Goal: Task Accomplishment & Management: Manage account settings

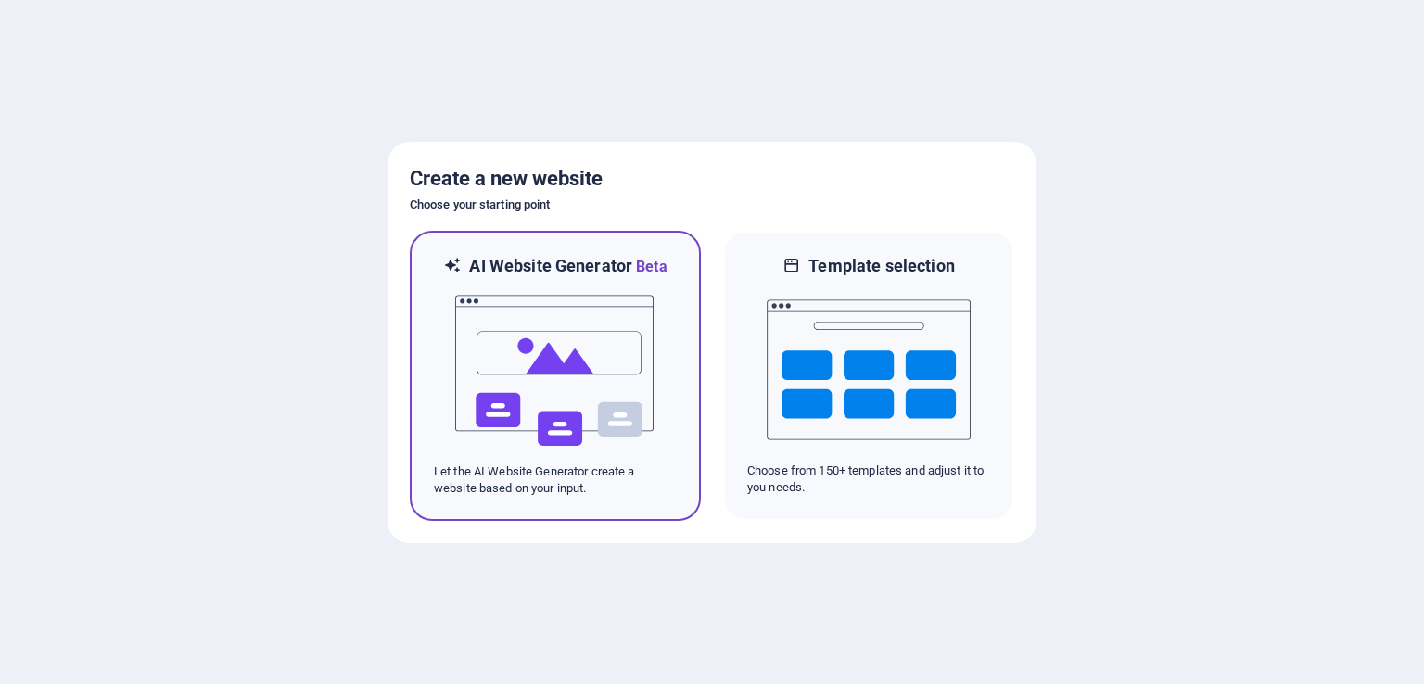
click at [515, 338] on img at bounding box center [555, 370] width 204 height 185
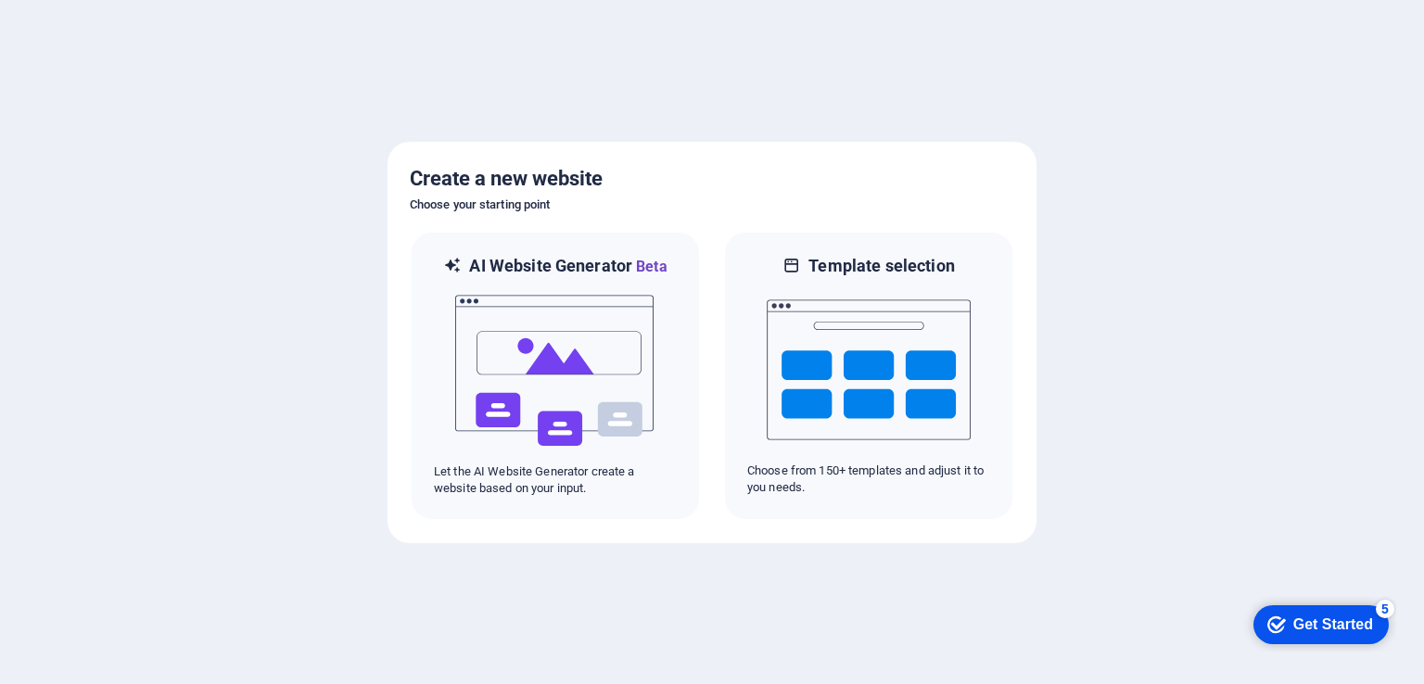
click at [1309, 621] on div "Get Started" at bounding box center [1333, 625] width 80 height 17
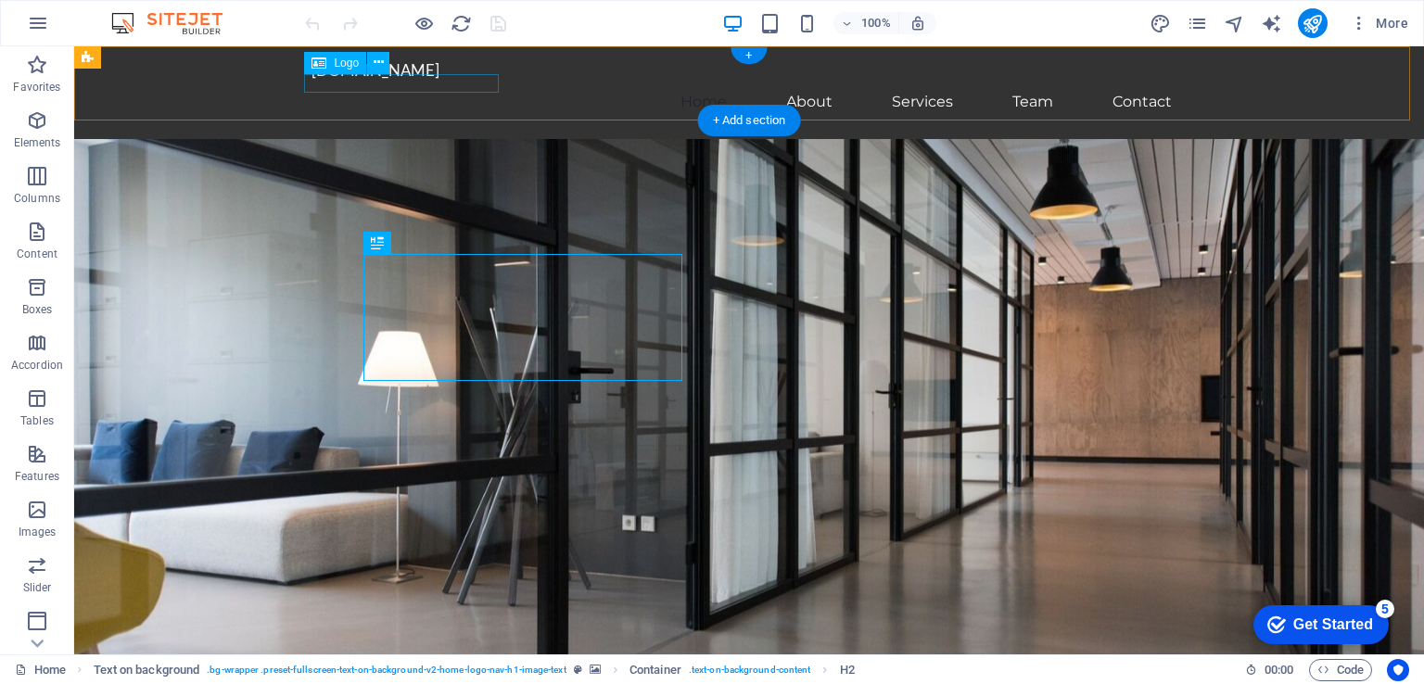
click at [441, 80] on div "[DOMAIN_NAME]" at bounding box center [749, 70] width 875 height 19
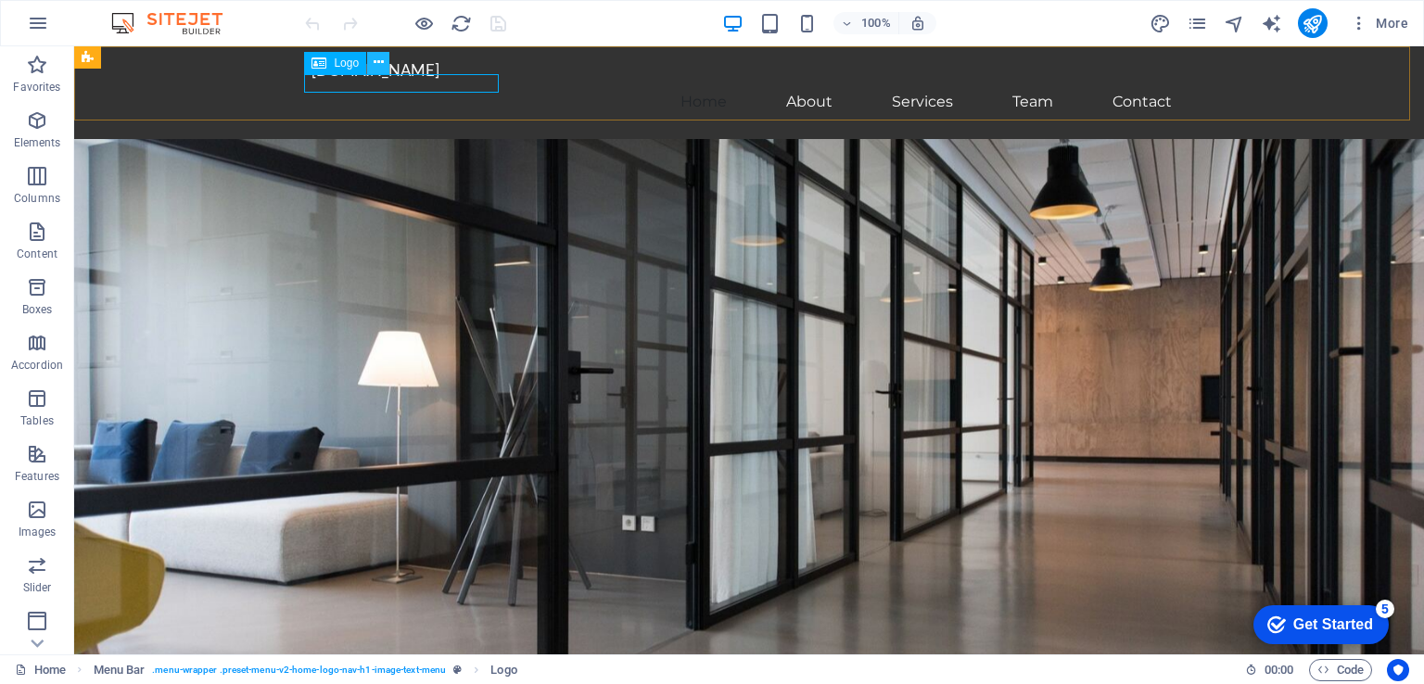
click at [382, 60] on icon at bounding box center [379, 62] width 10 height 19
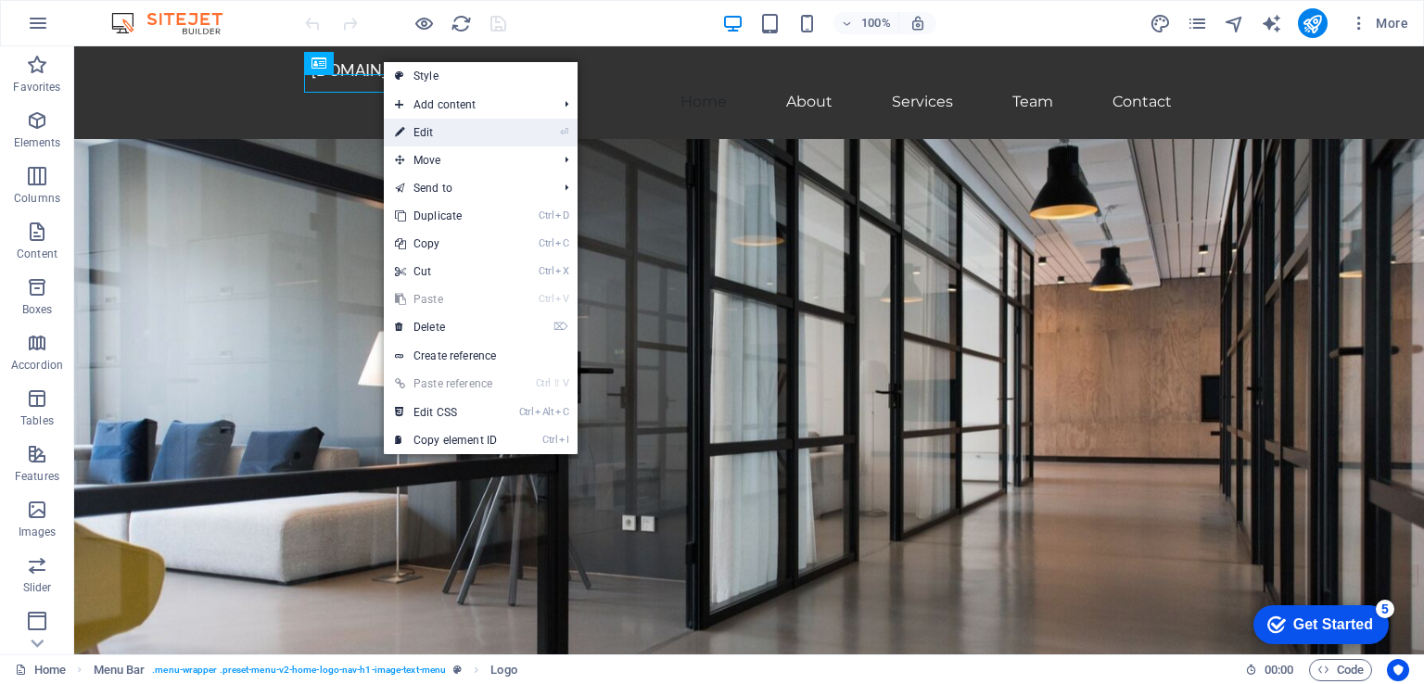
click at [418, 128] on link "⏎ Edit" at bounding box center [446, 133] width 124 height 28
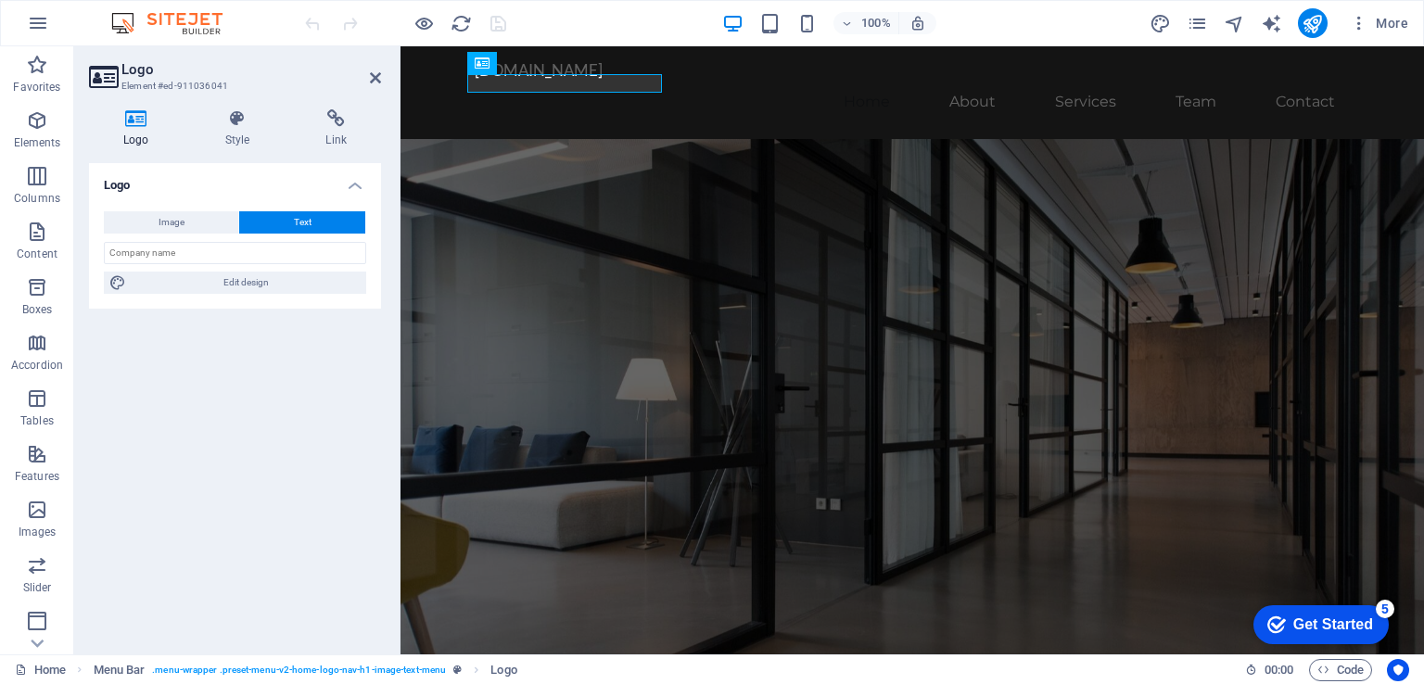
click at [307, 219] on span "Text" at bounding box center [303, 222] width 18 height 22
click at [484, 80] on div "commtouchinteractives.com" at bounding box center [912, 70] width 875 height 19
click at [638, 80] on div "commtouchinteractives.com" at bounding box center [912, 70] width 875 height 19
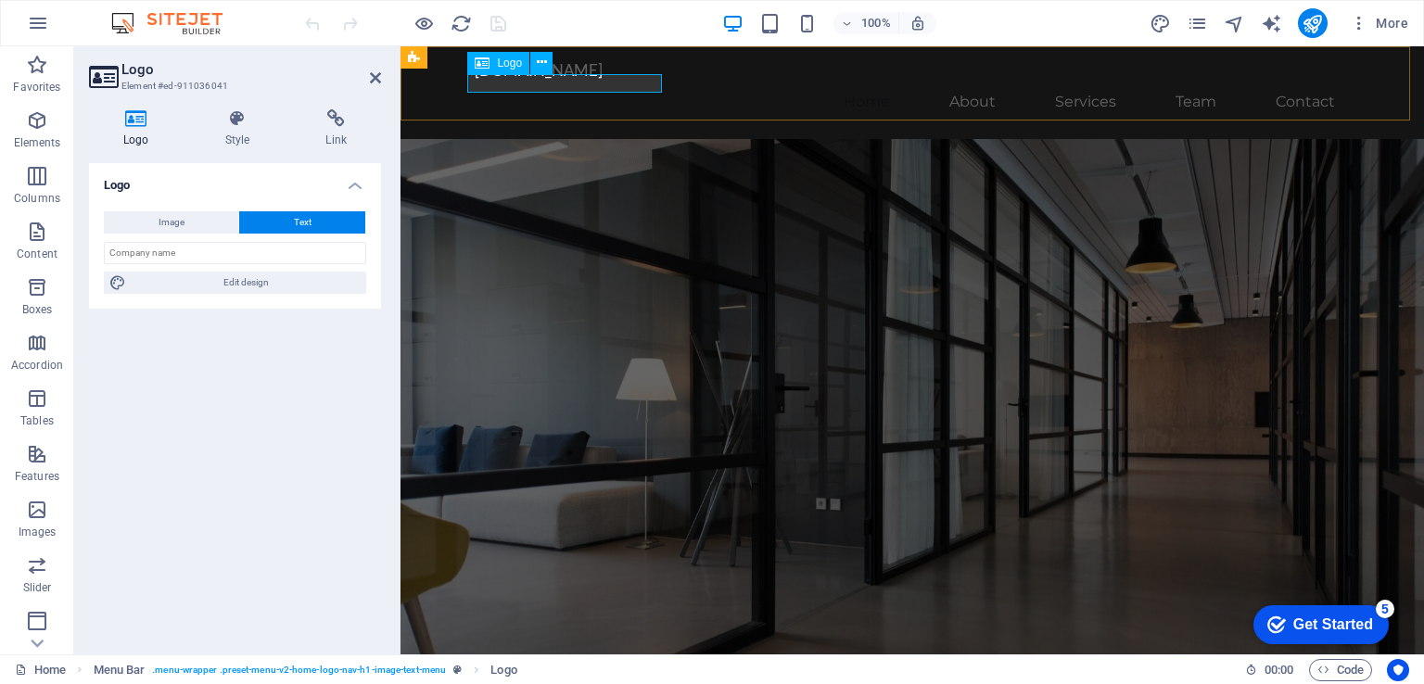
click at [645, 80] on div "commtouchinteractives.com" at bounding box center [912, 70] width 875 height 19
click at [538, 57] on icon at bounding box center [542, 62] width 10 height 19
click at [542, 80] on div "[DOMAIN_NAME]" at bounding box center [912, 70] width 875 height 19
click at [541, 64] on icon at bounding box center [542, 62] width 10 height 19
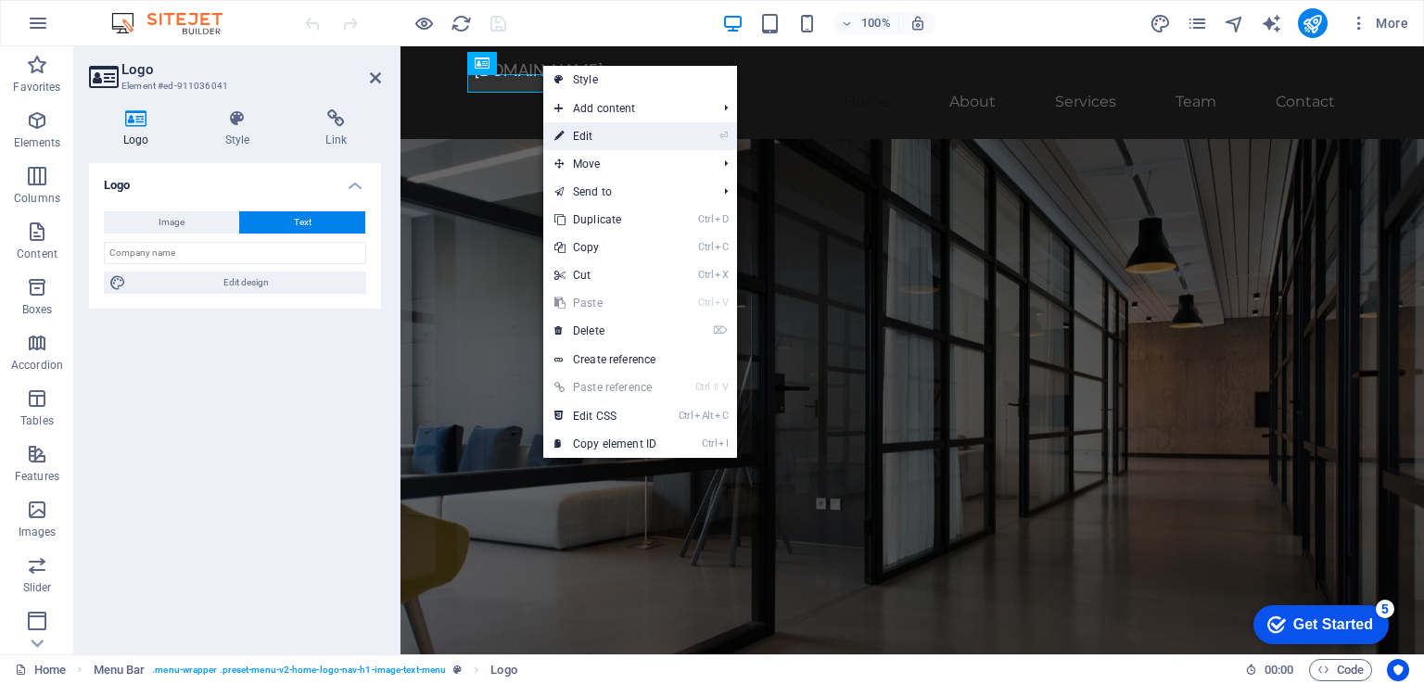
click at [610, 134] on link "⏎ Edit" at bounding box center [605, 136] width 124 height 28
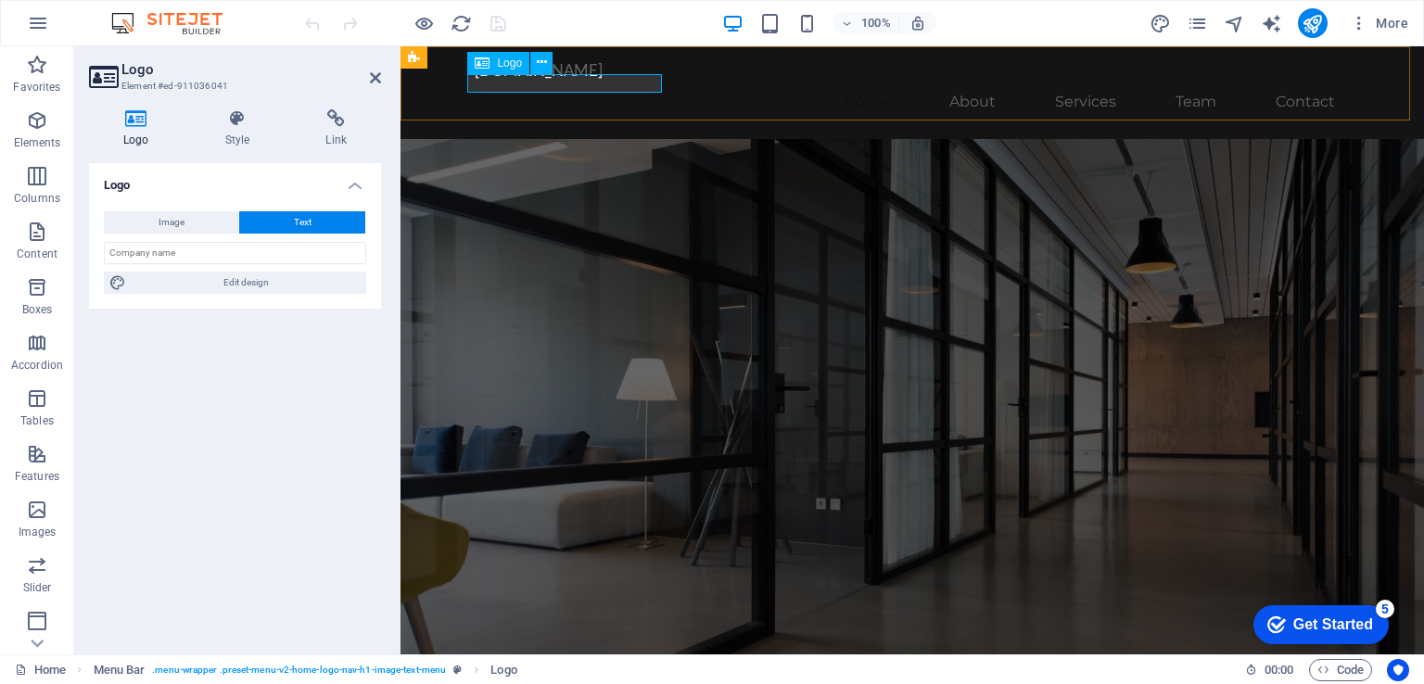
click at [642, 80] on div "commtouchinteractives.com" at bounding box center [912, 70] width 875 height 19
click at [628, 80] on div "commtouchinteractives.com" at bounding box center [912, 70] width 875 height 19
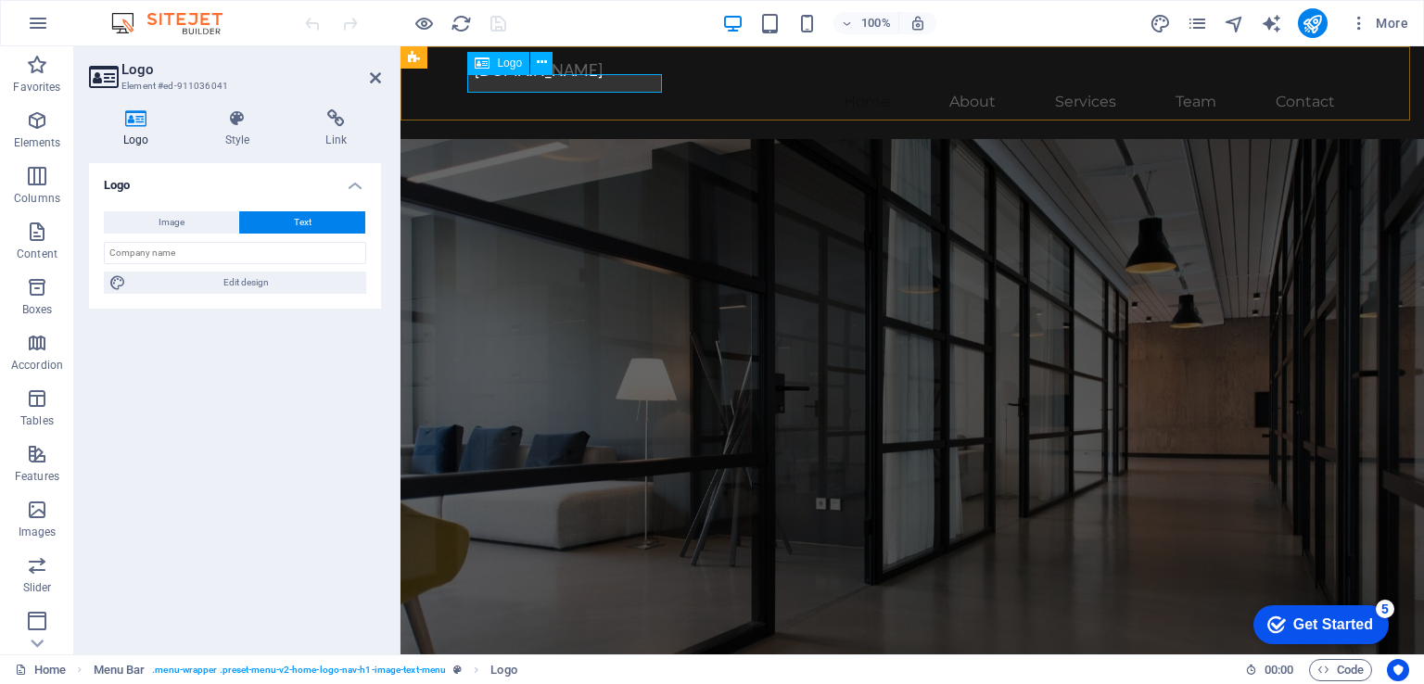
click at [490, 64] on icon at bounding box center [482, 63] width 15 height 22
click at [236, 120] on icon at bounding box center [238, 118] width 94 height 19
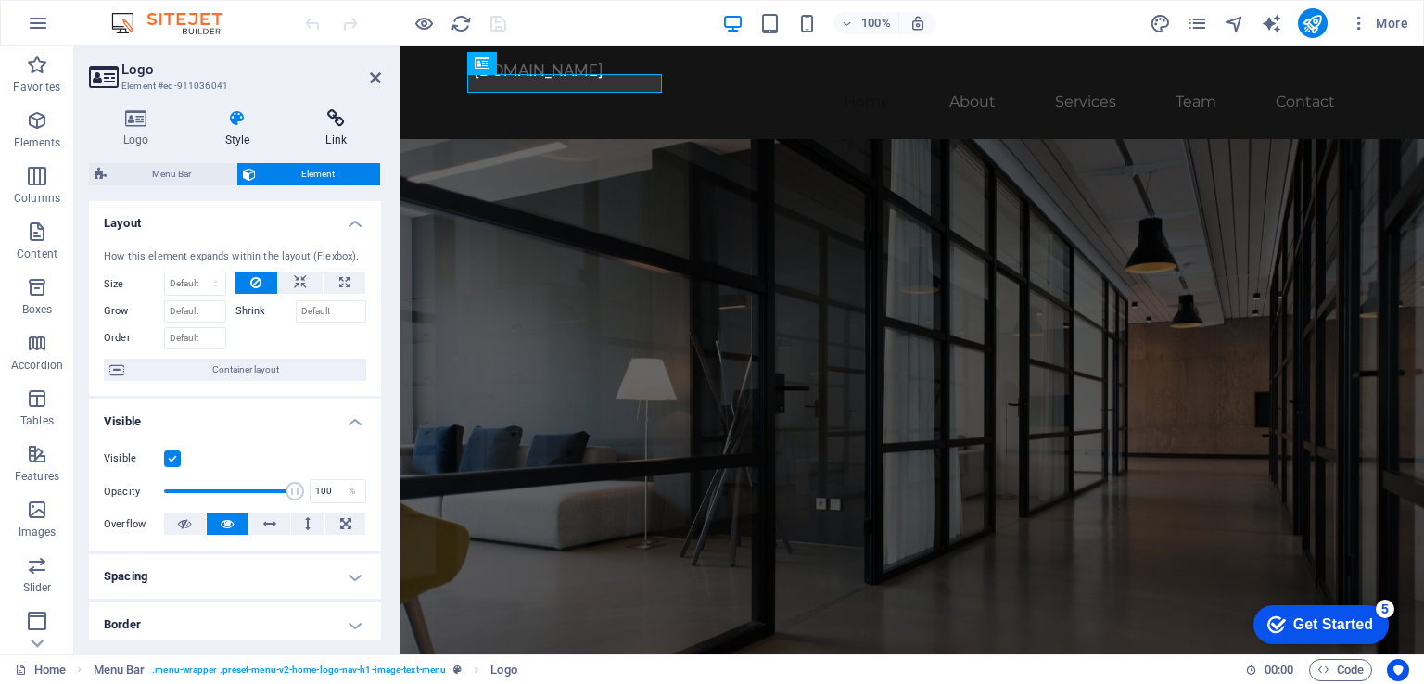
click at [333, 120] on icon at bounding box center [336, 118] width 90 height 19
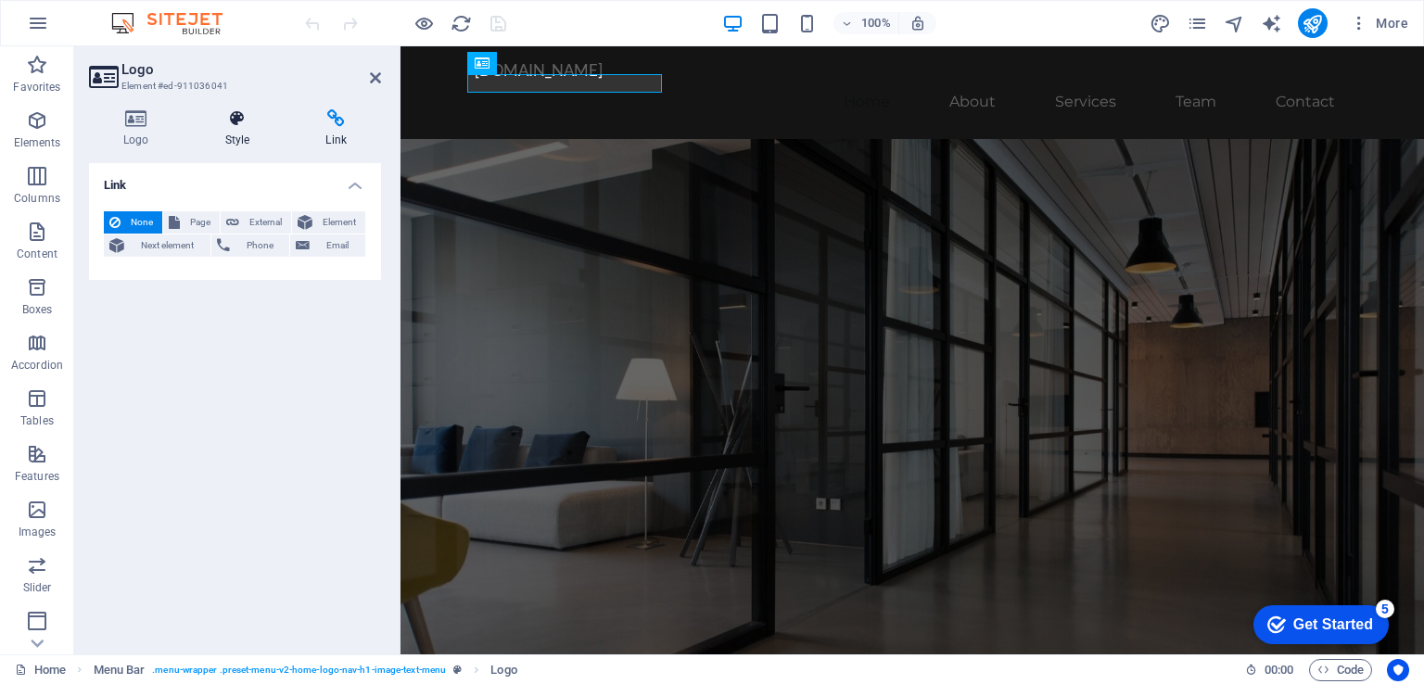
click at [248, 124] on icon at bounding box center [238, 118] width 94 height 19
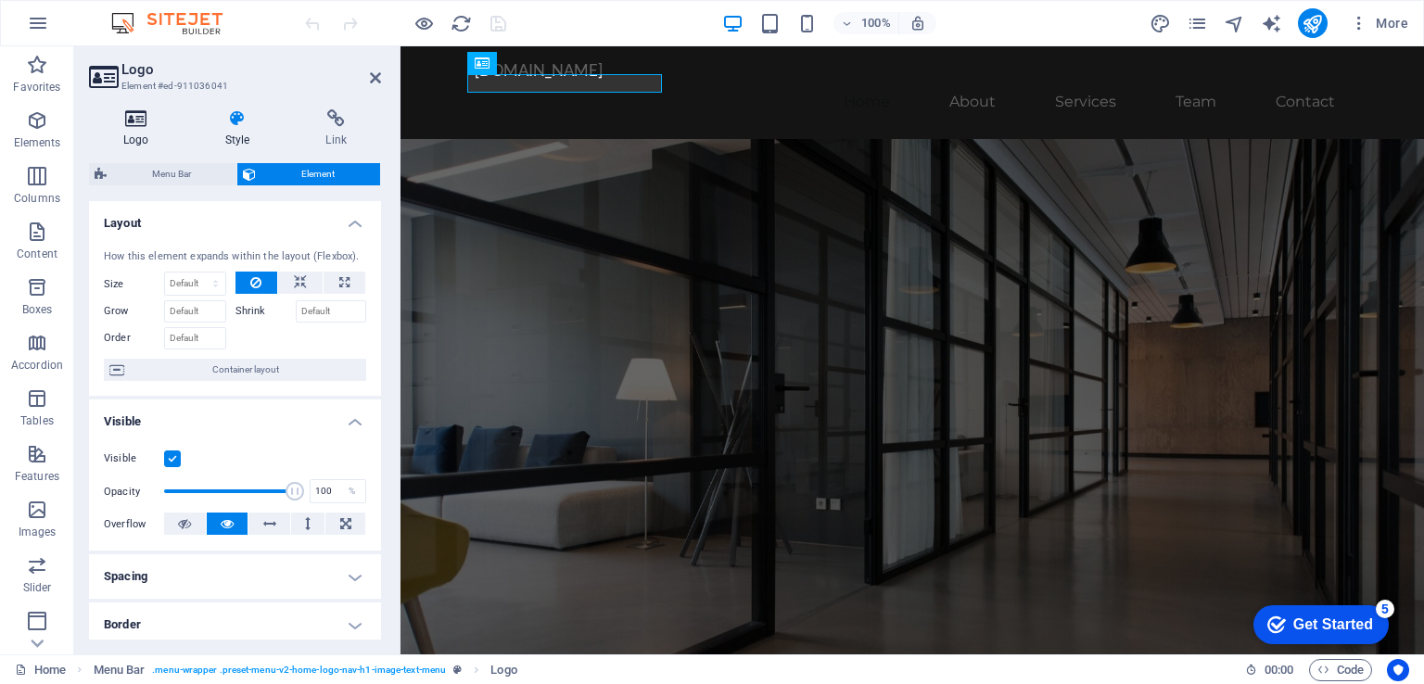
click at [130, 119] on icon at bounding box center [136, 118] width 95 height 19
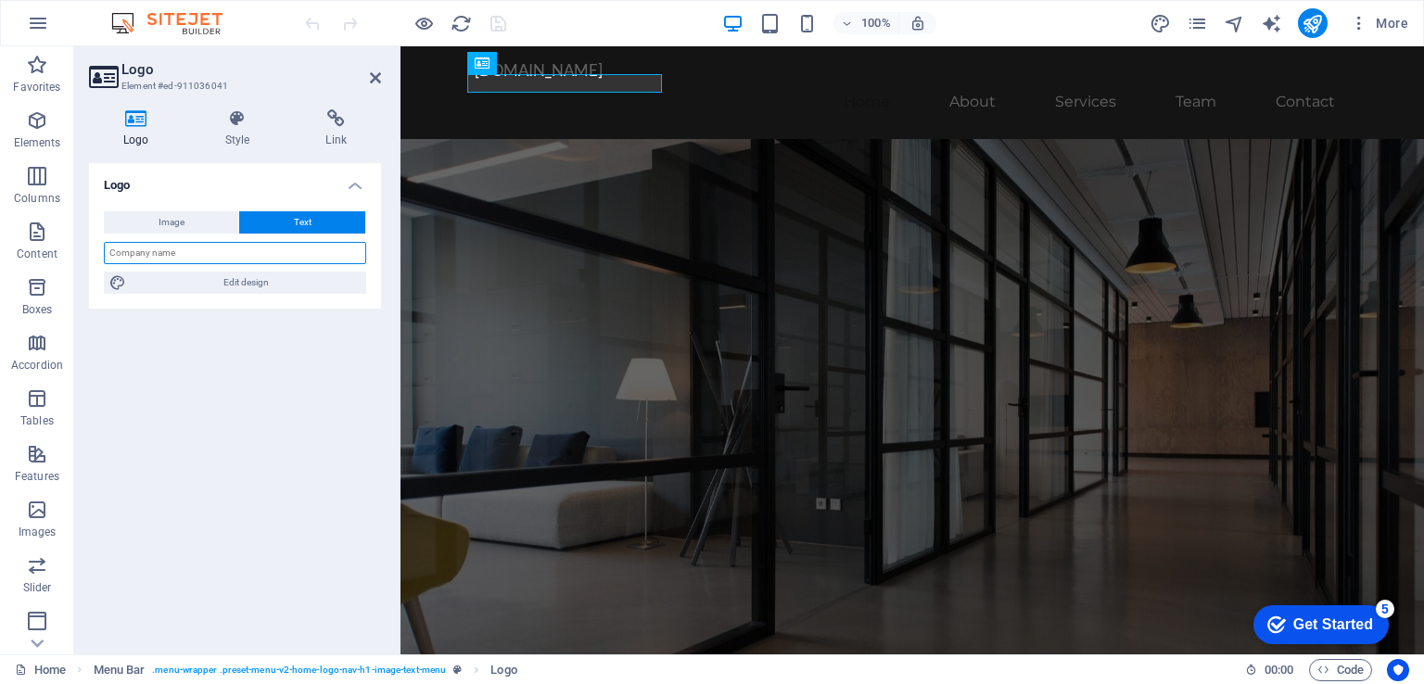
click at [173, 257] on input "text" at bounding box center [235, 253] width 262 height 22
type input "Commtouch Interactives Limited"
click at [180, 381] on div "Logo Image Text Drag files here, click to choose files or select files from Fil…" at bounding box center [235, 401] width 292 height 477
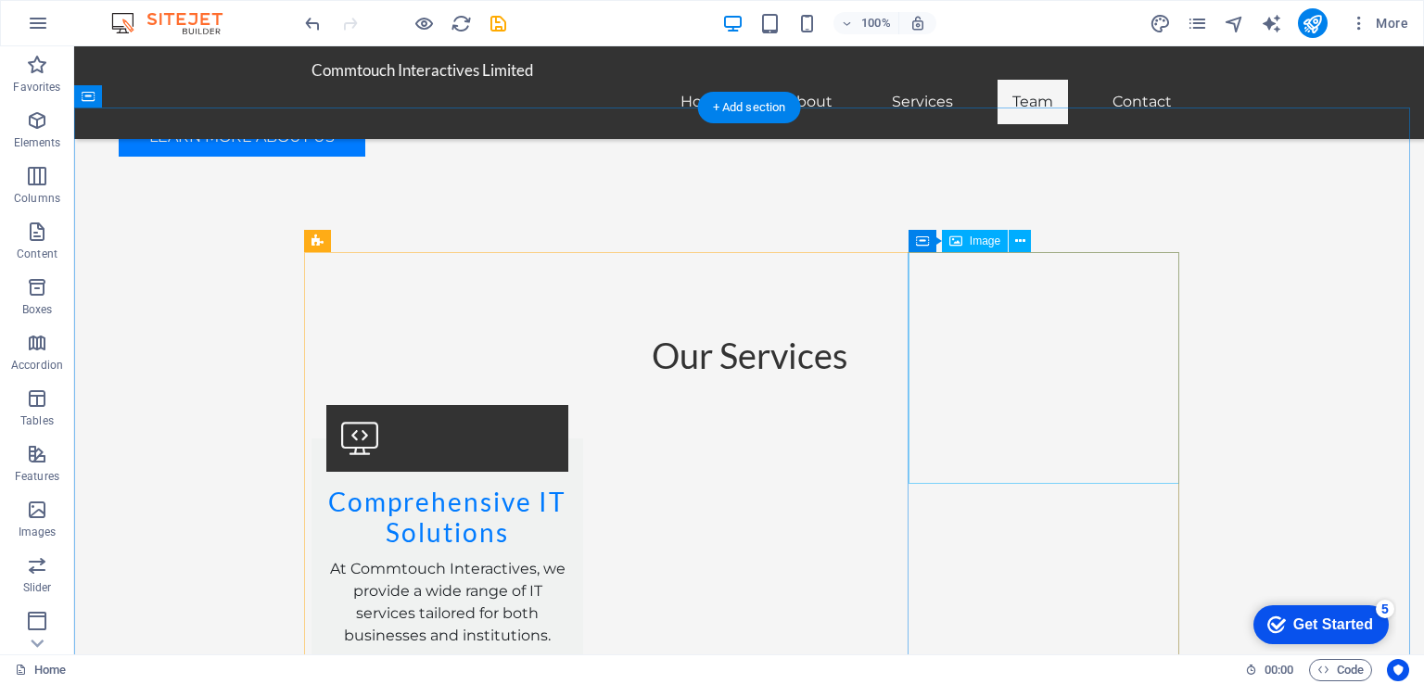
scroll to position [1854, 0]
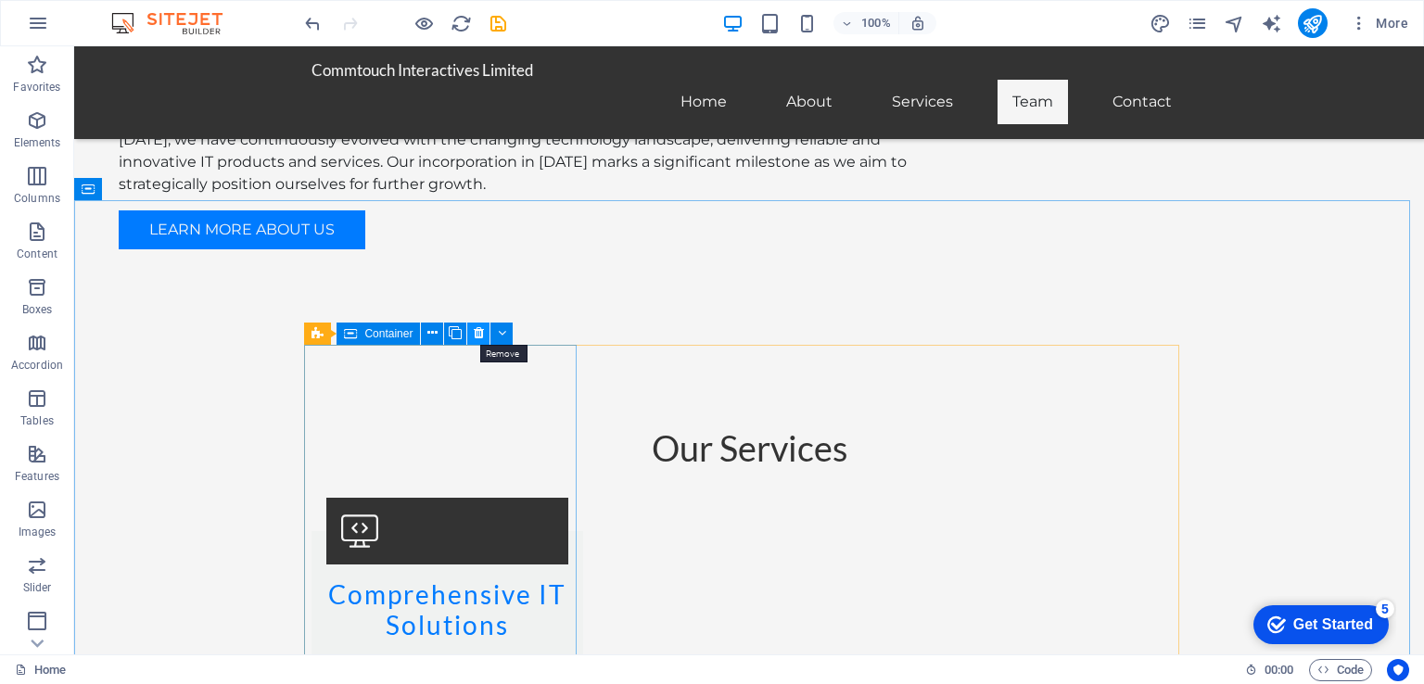
click at [478, 330] on icon at bounding box center [479, 333] width 10 height 19
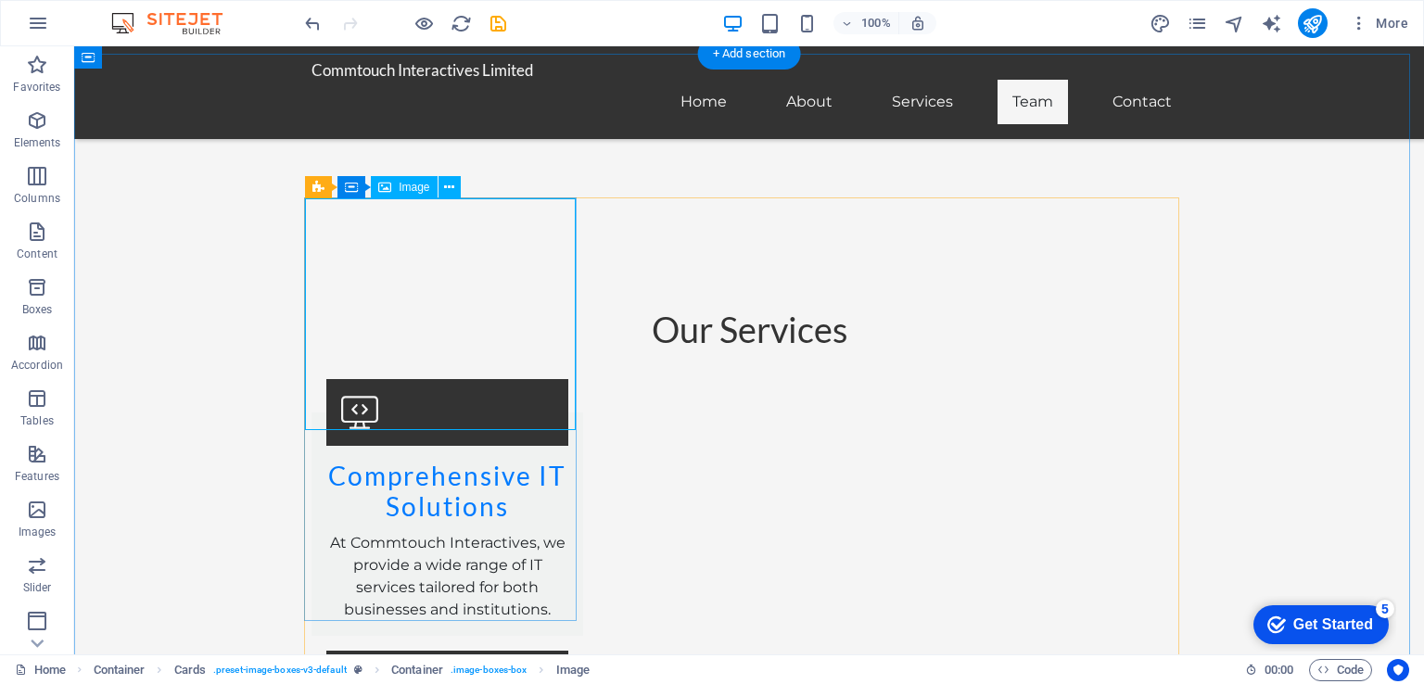
scroll to position [1947, 0]
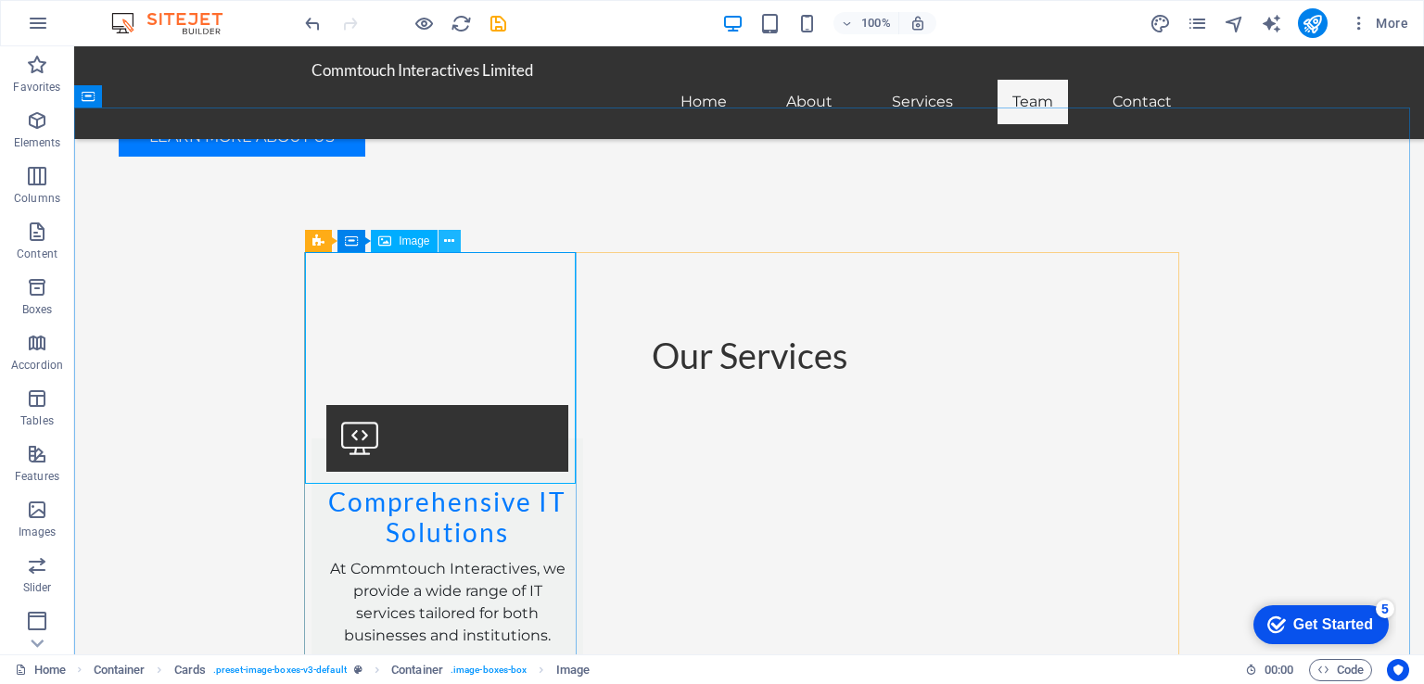
click at [451, 245] on icon at bounding box center [449, 241] width 10 height 19
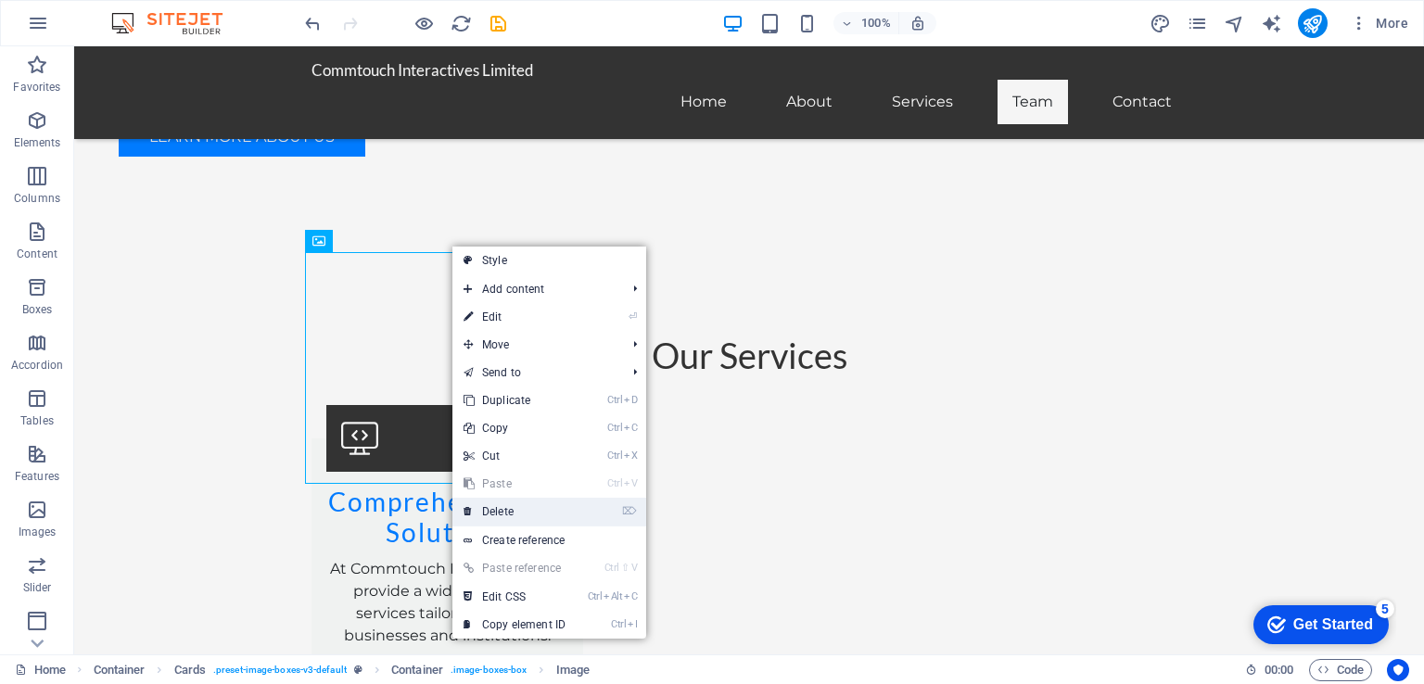
click at [506, 510] on link "⌦ Delete" at bounding box center [514, 512] width 124 height 28
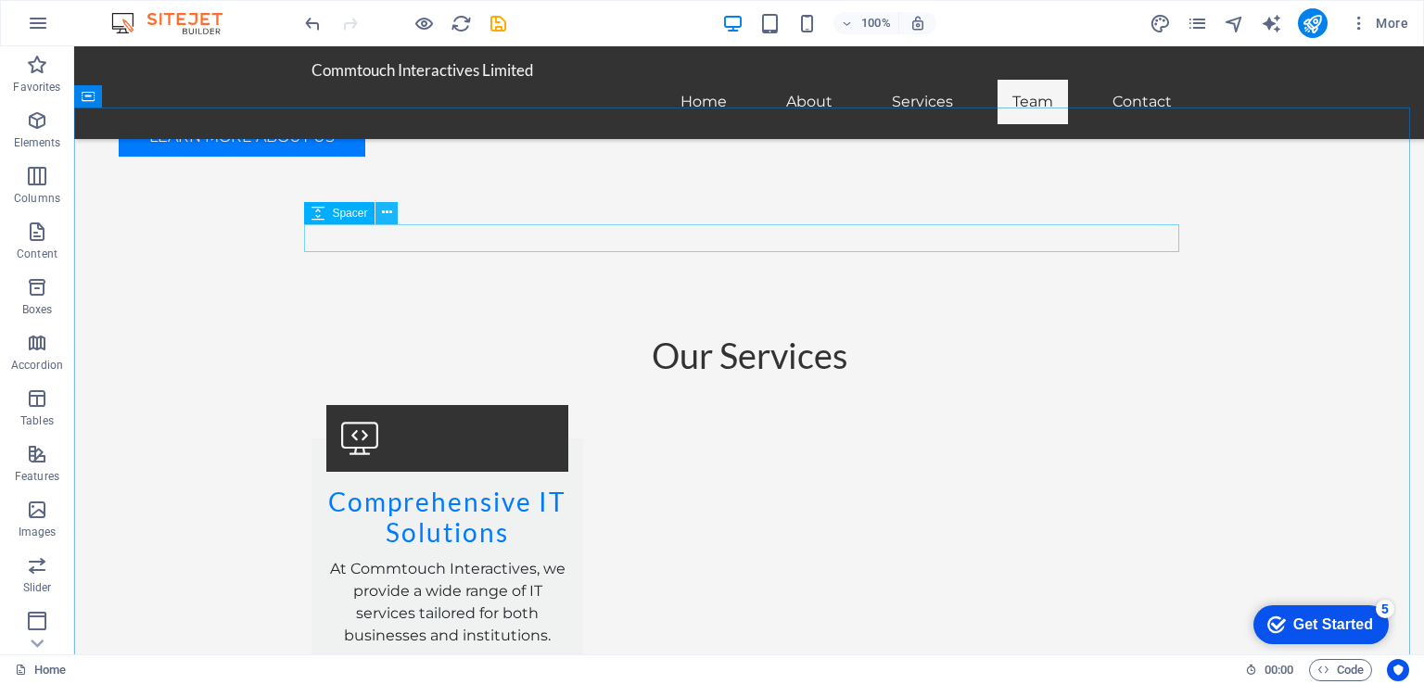
click at [389, 210] on icon at bounding box center [387, 212] width 10 height 19
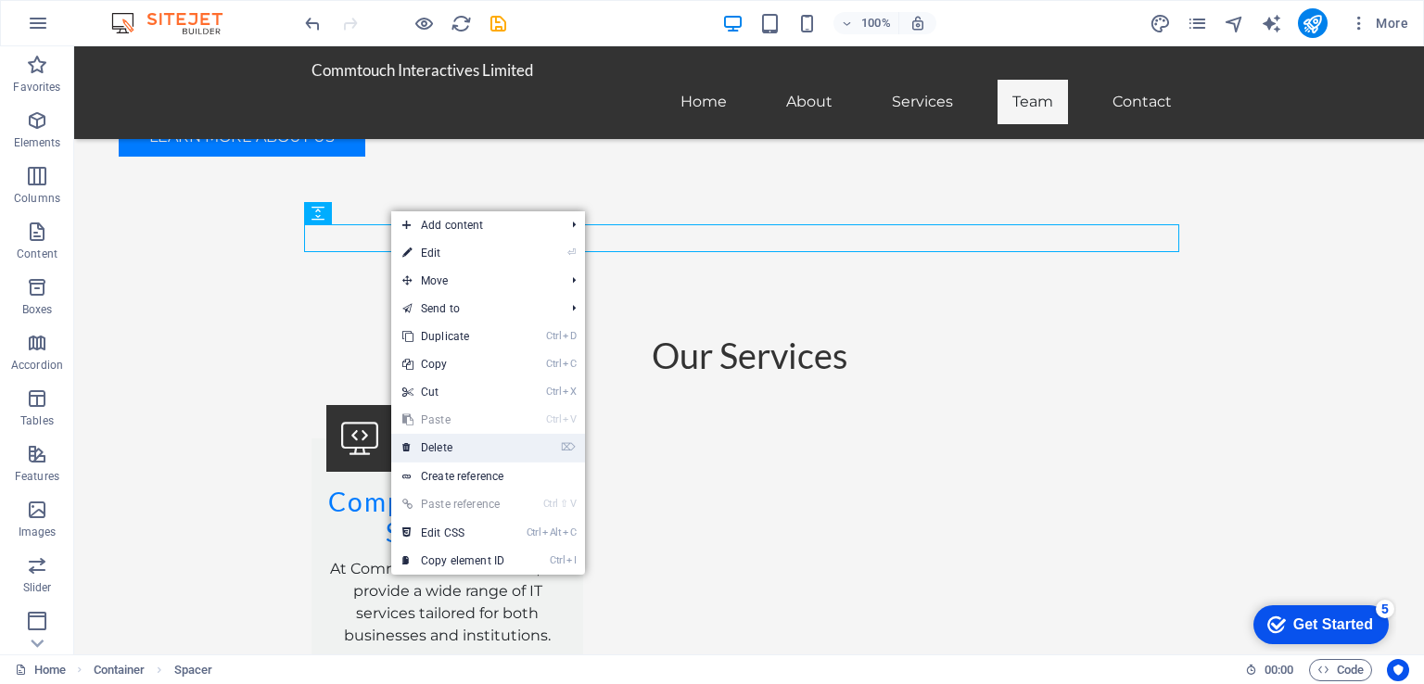
click at [439, 446] on link "⌦ Delete" at bounding box center [453, 448] width 124 height 28
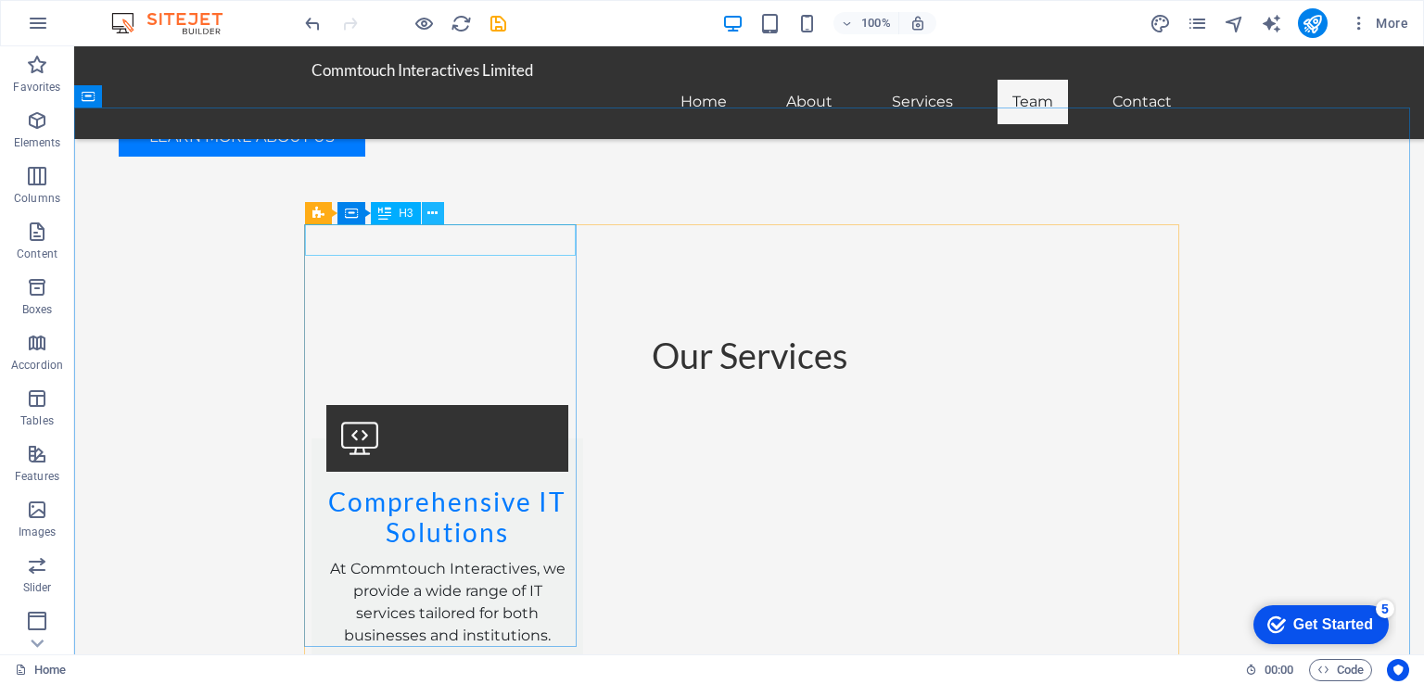
click at [433, 212] on icon at bounding box center [432, 213] width 10 height 19
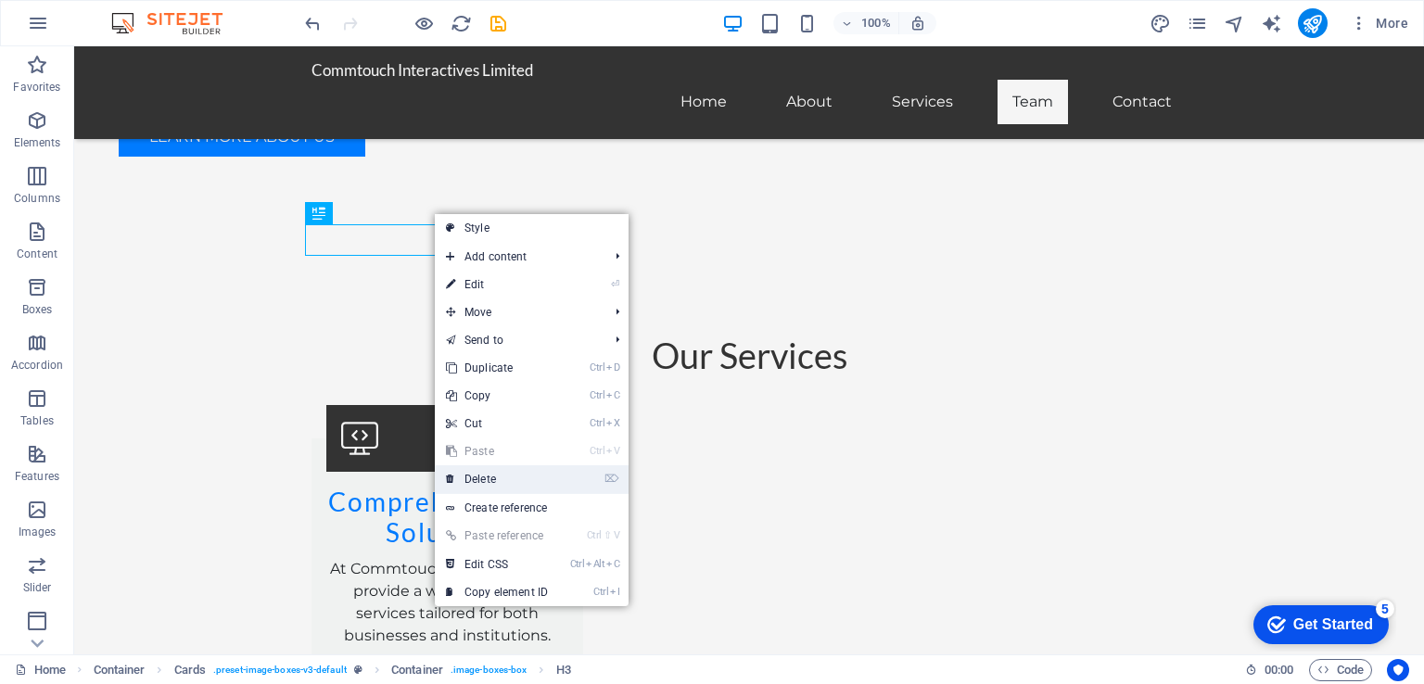
click at [483, 476] on link "⌦ Delete" at bounding box center [497, 479] width 124 height 28
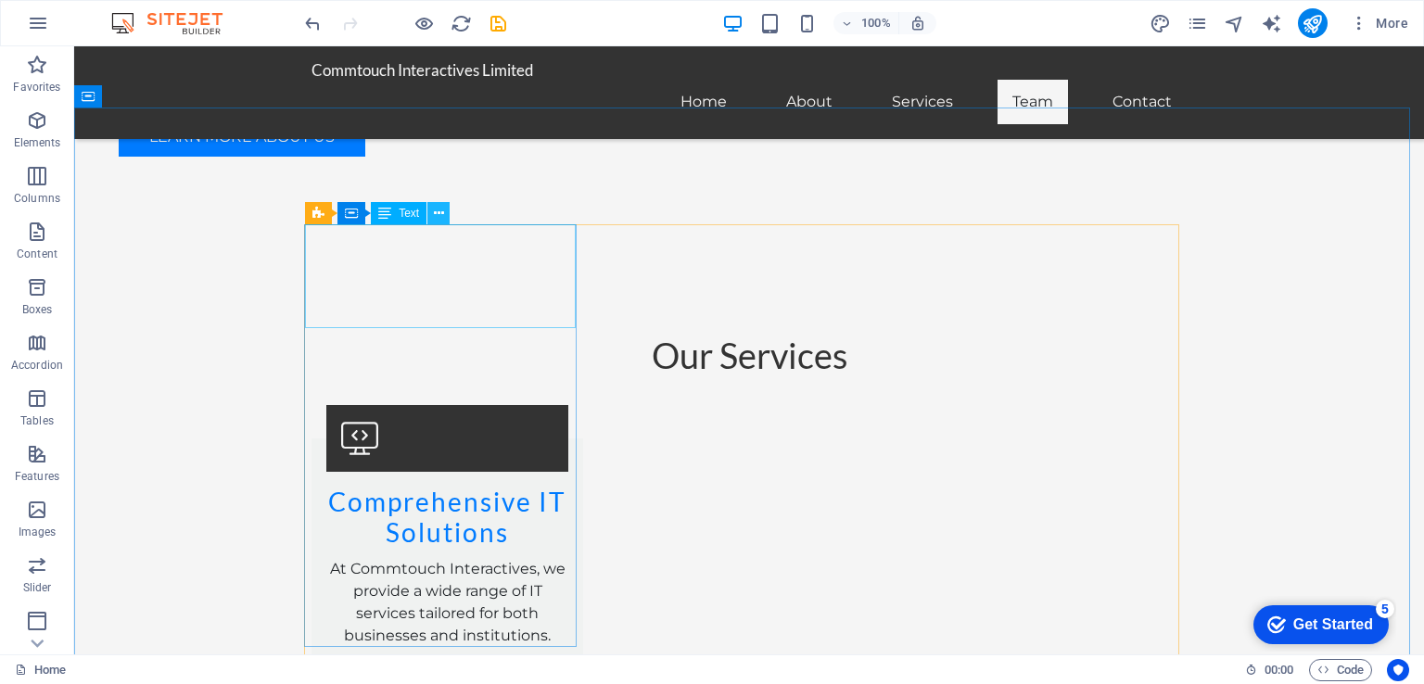
click at [439, 205] on icon at bounding box center [439, 213] width 10 height 19
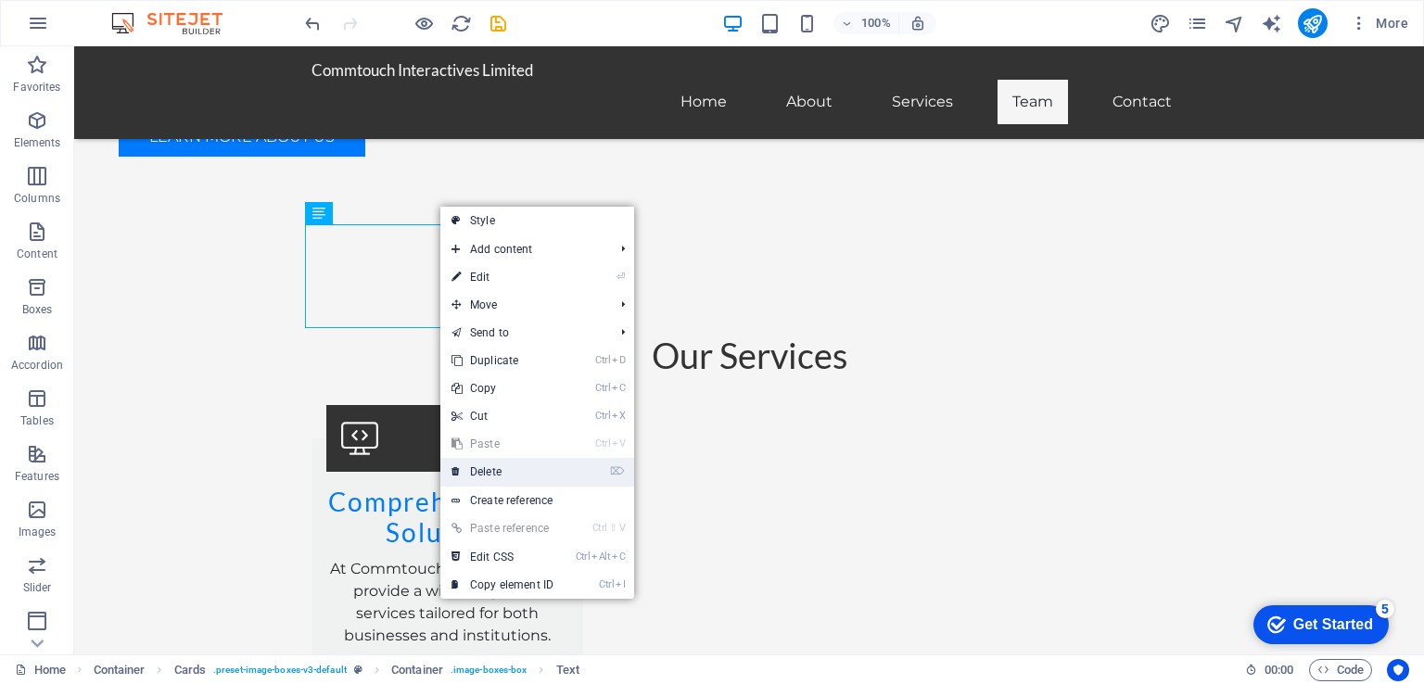
click at [498, 469] on link "⌦ Delete" at bounding box center [502, 472] width 124 height 28
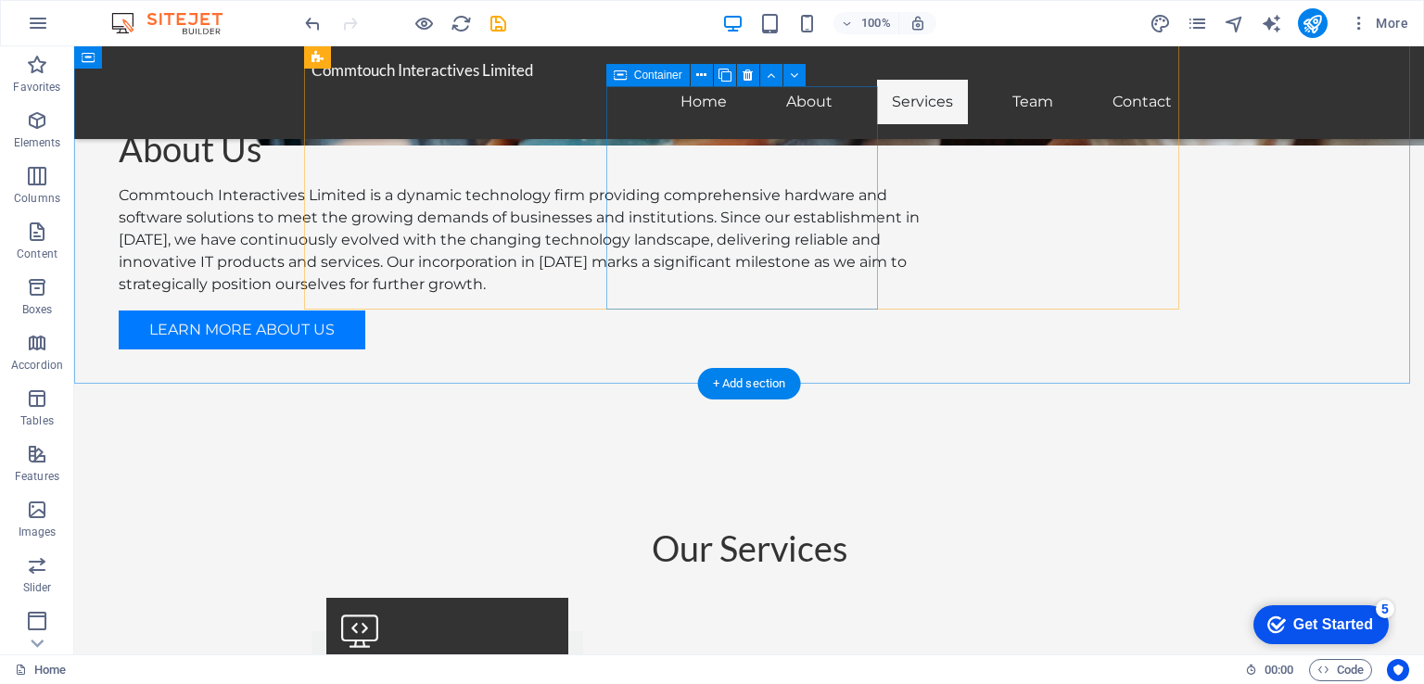
scroll to position [1762, 0]
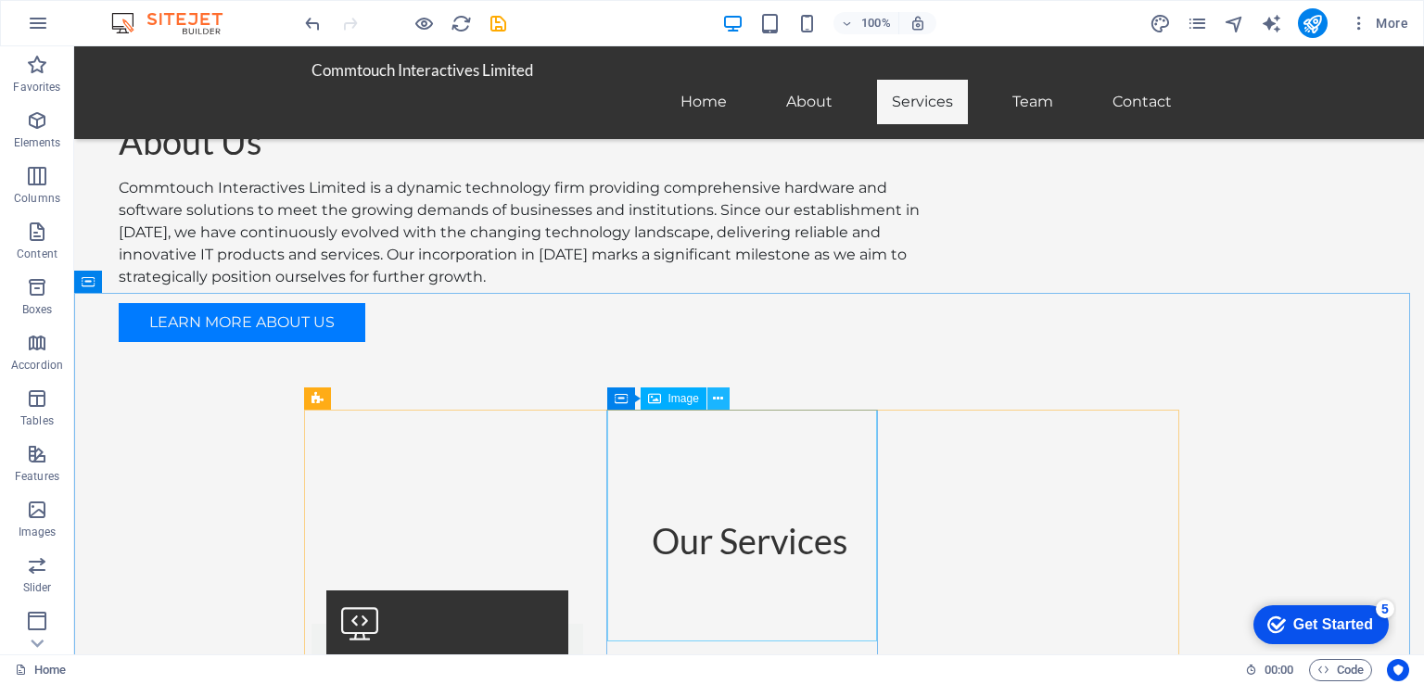
click at [719, 395] on icon at bounding box center [718, 398] width 10 height 19
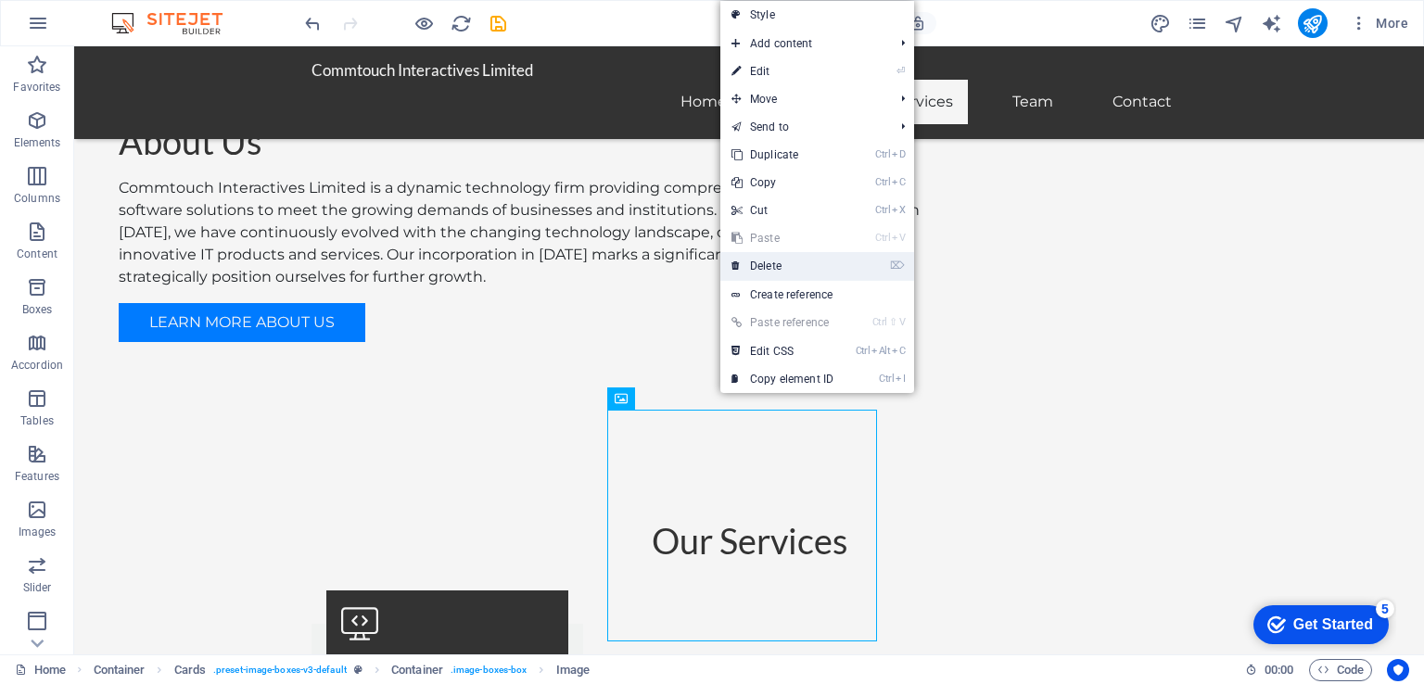
click at [757, 261] on link "⌦ Delete" at bounding box center [782, 266] width 124 height 28
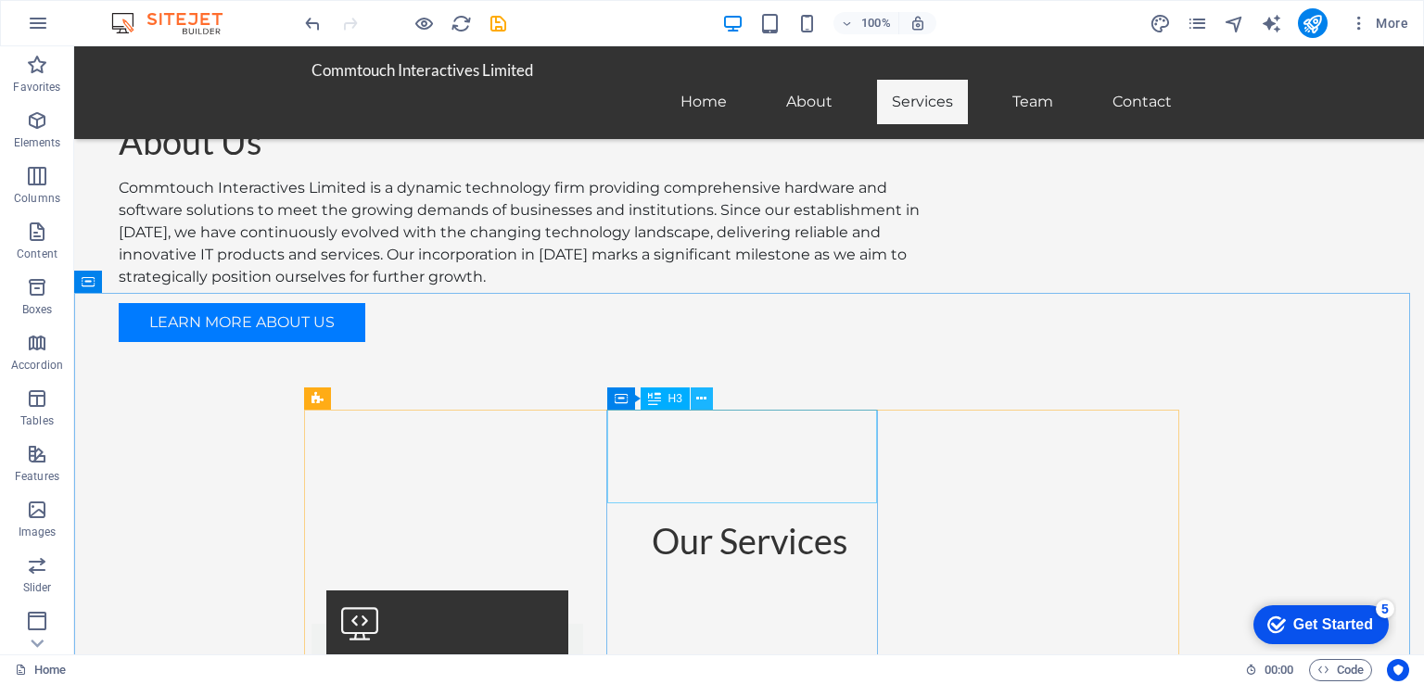
click at [703, 396] on icon at bounding box center [701, 398] width 10 height 19
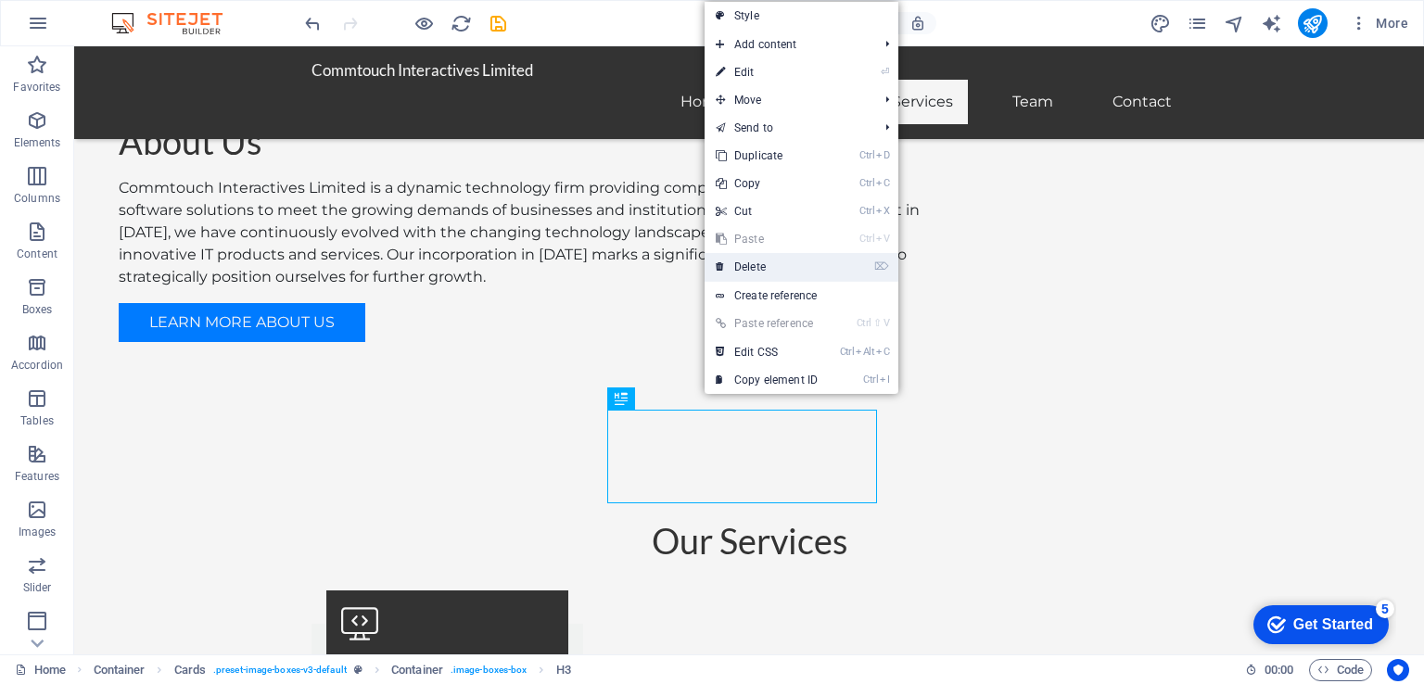
click at [749, 267] on link "⌦ Delete" at bounding box center [767, 267] width 124 height 28
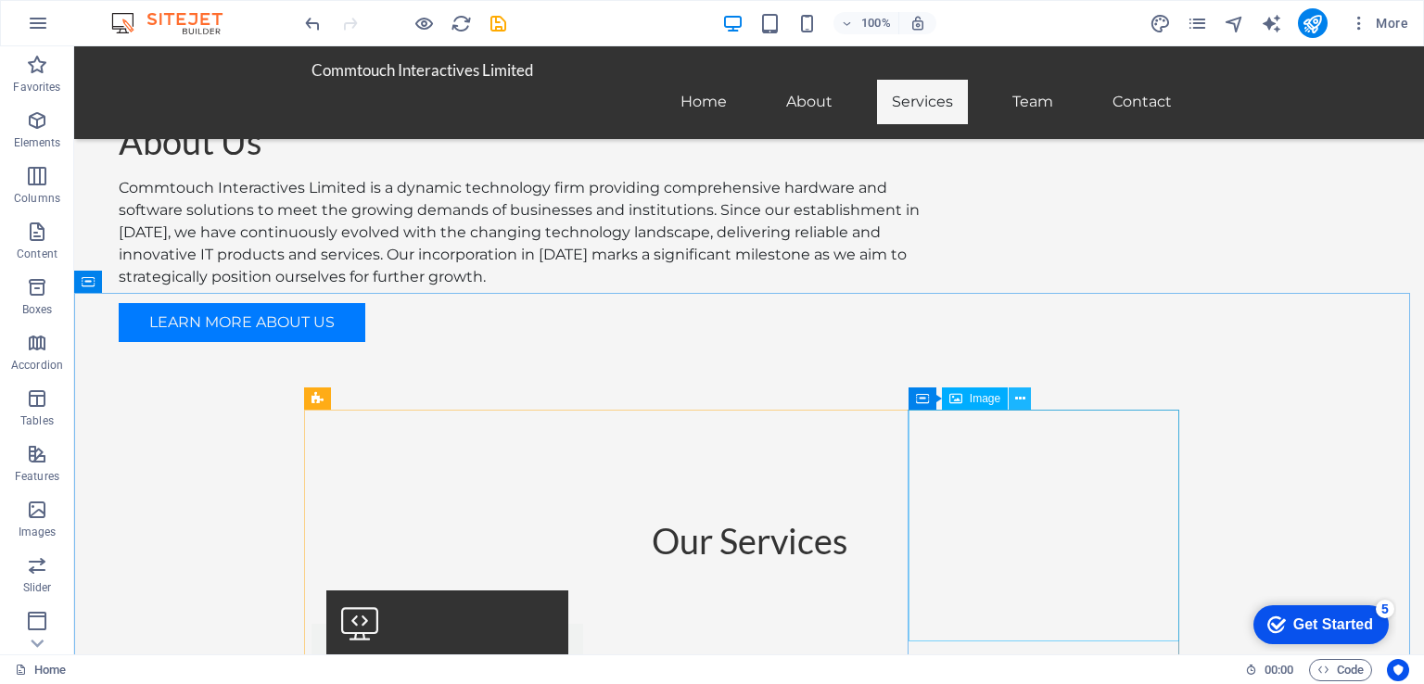
click at [1020, 397] on icon at bounding box center [1020, 398] width 10 height 19
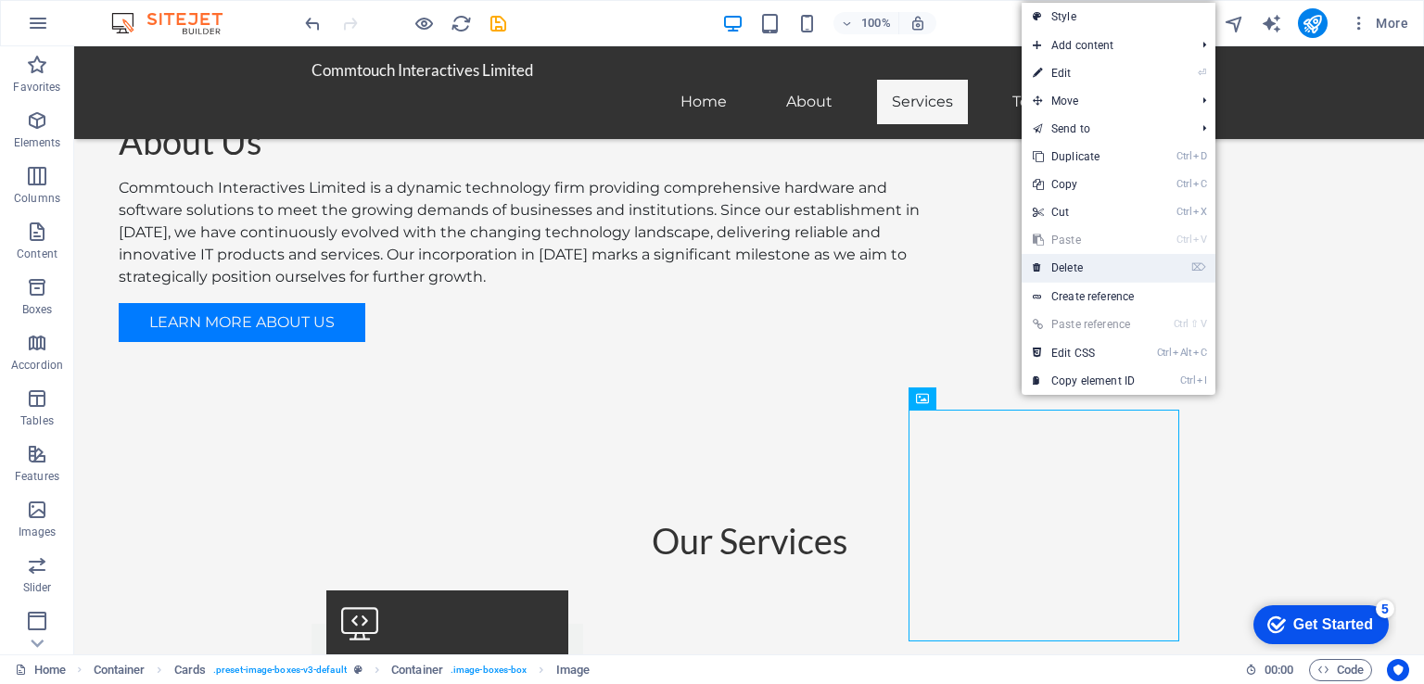
click at [1064, 267] on link "⌦ Delete" at bounding box center [1084, 268] width 124 height 28
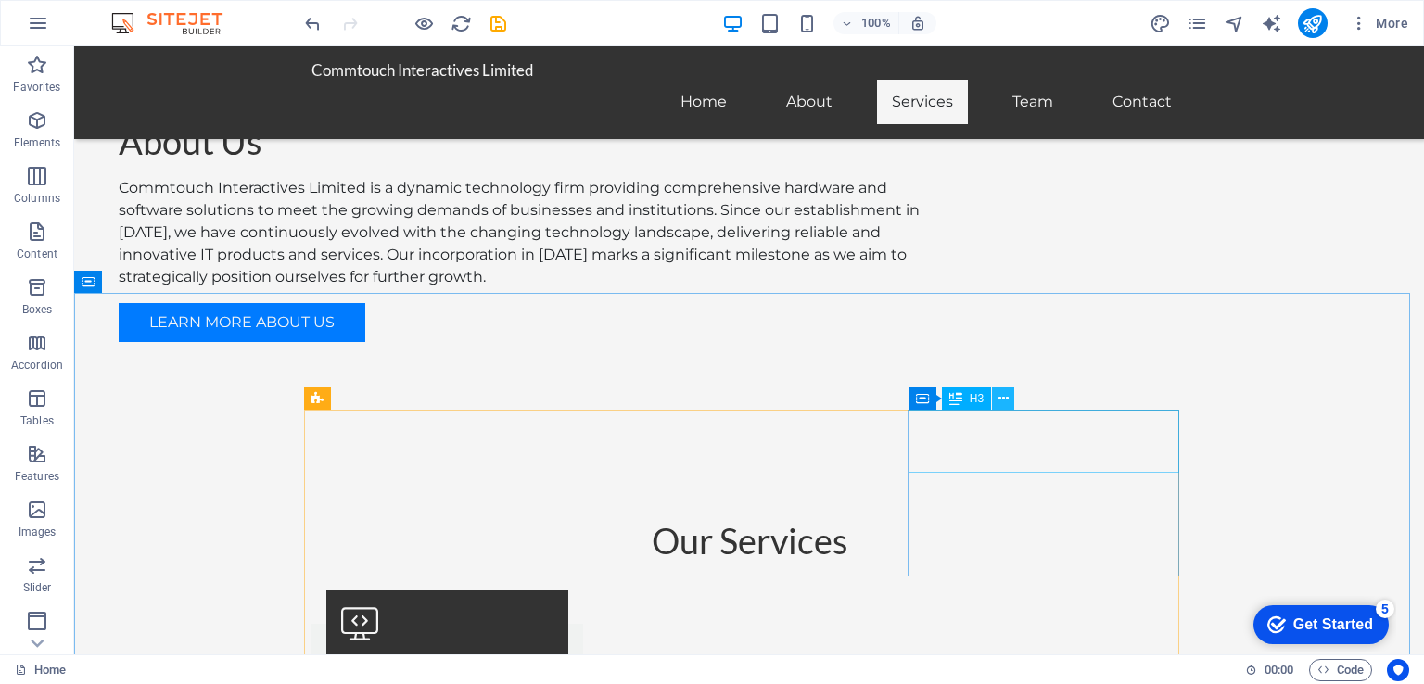
click at [1002, 401] on icon at bounding box center [1004, 398] width 10 height 19
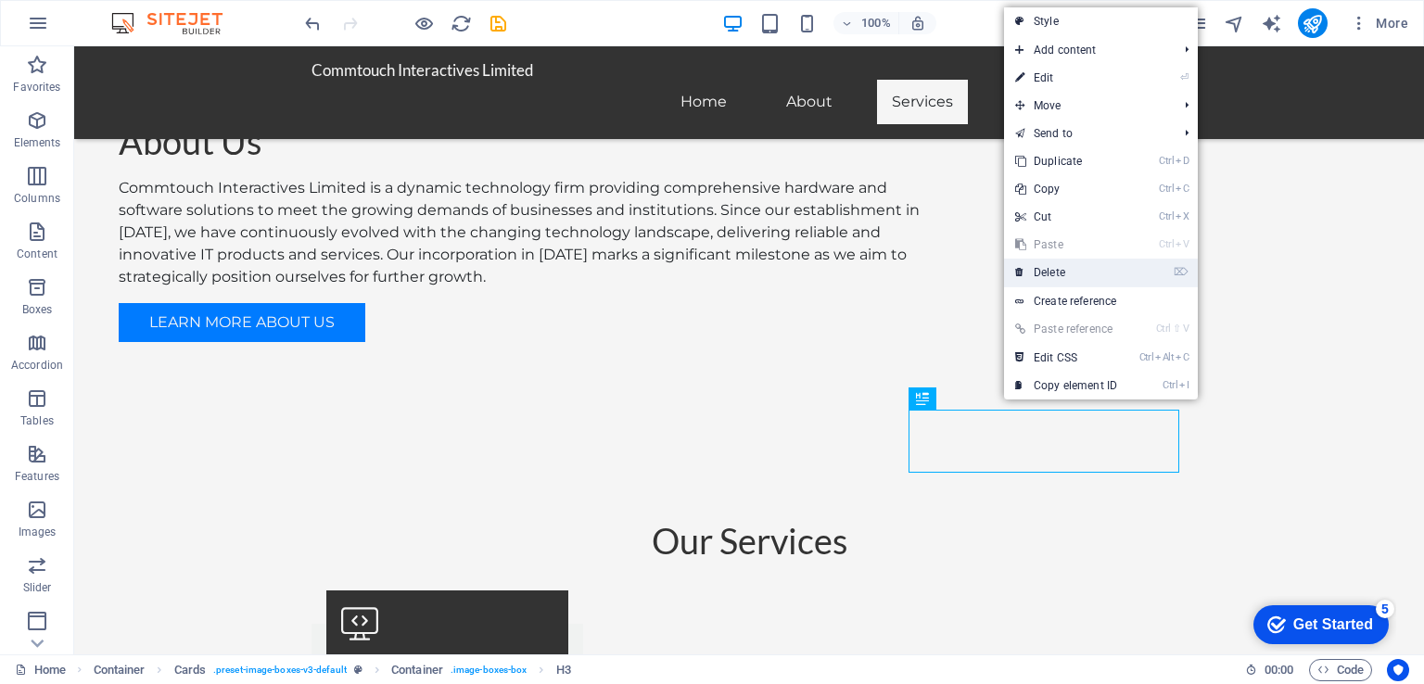
click at [1047, 269] on link "⌦ Delete" at bounding box center [1066, 273] width 124 height 28
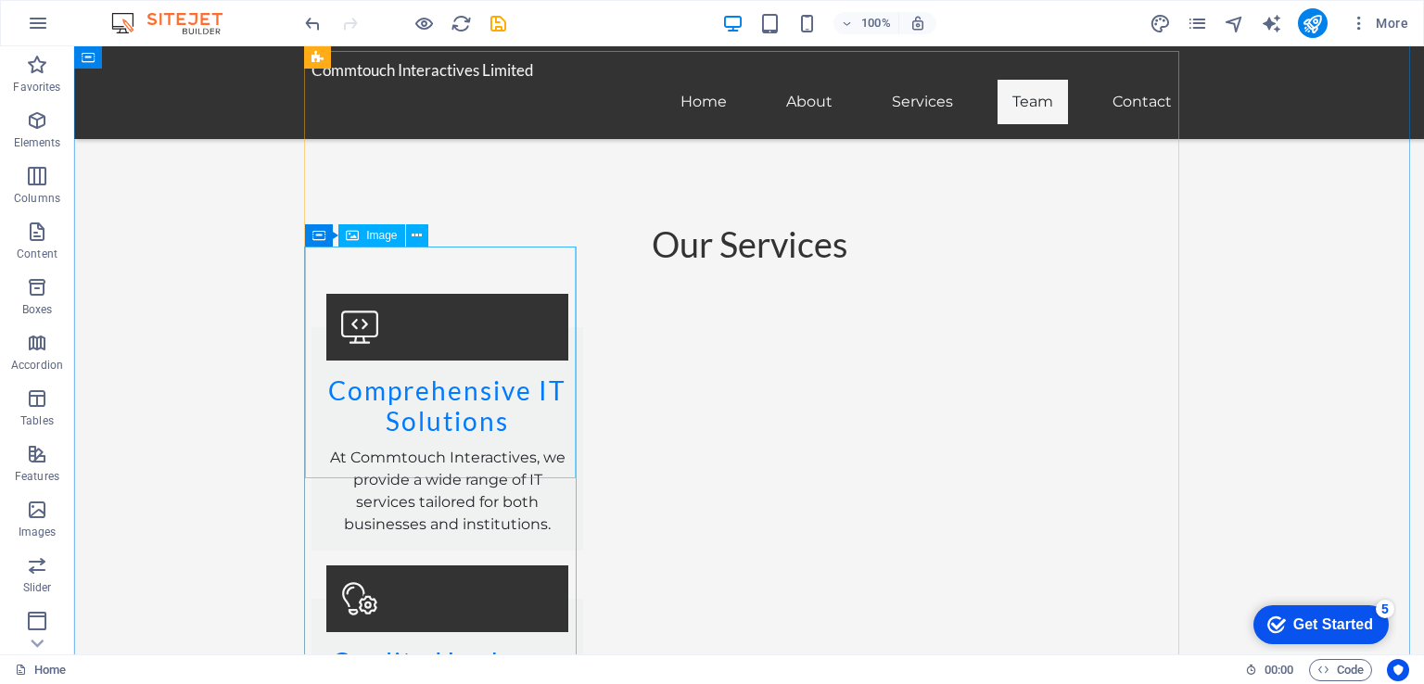
scroll to position [2040, 0]
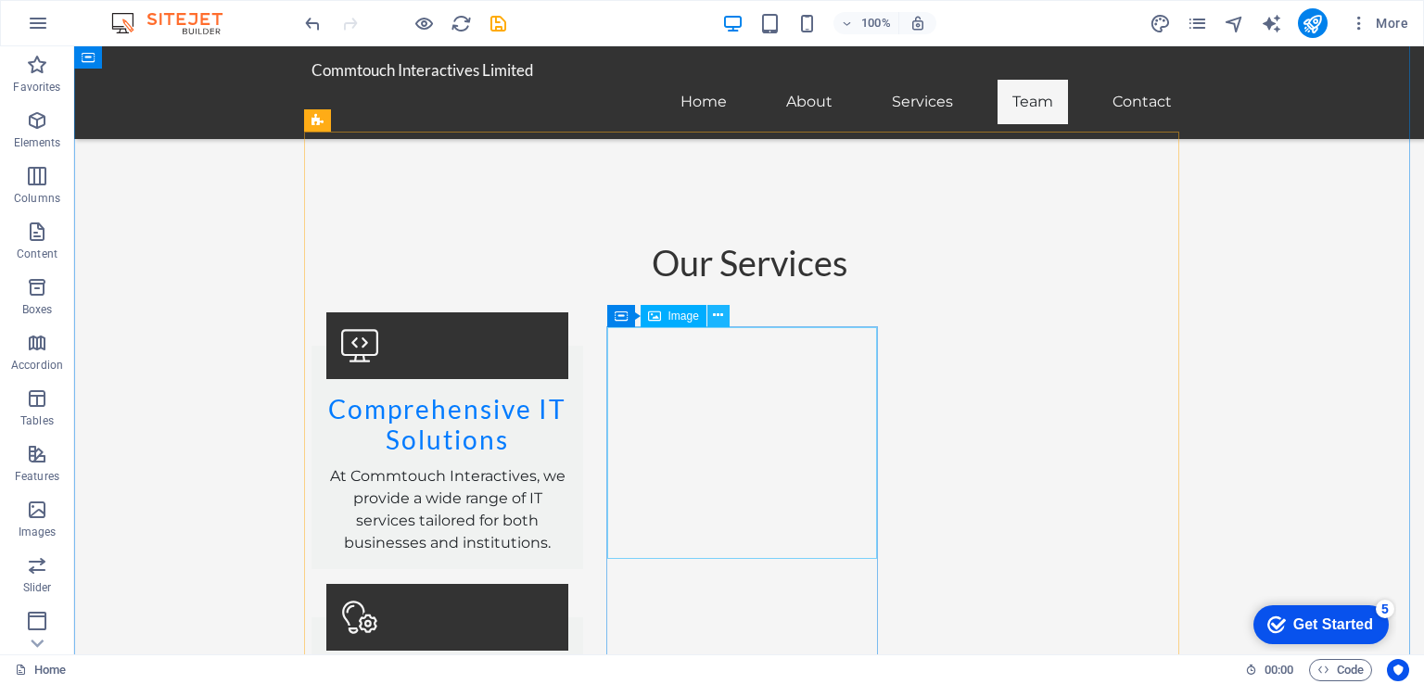
click at [720, 312] on icon at bounding box center [718, 315] width 10 height 19
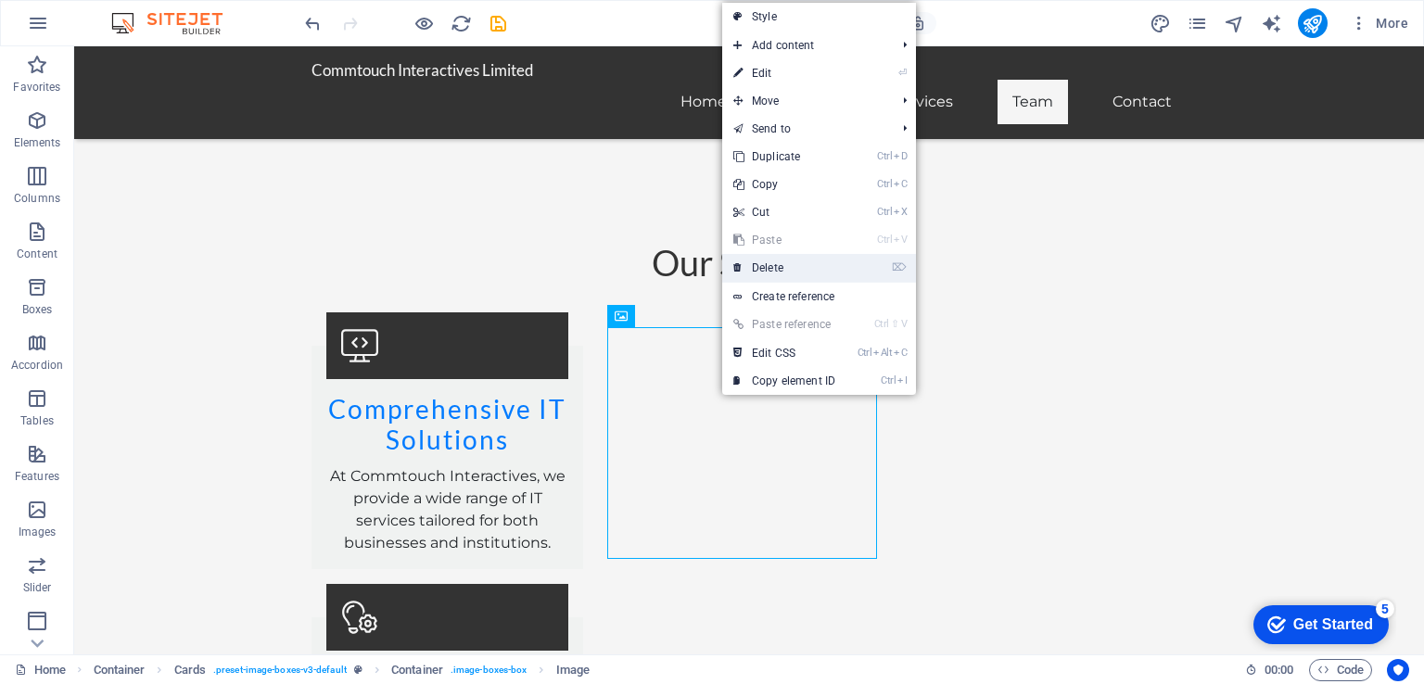
click at [762, 264] on link "⌦ Delete" at bounding box center [784, 268] width 124 height 28
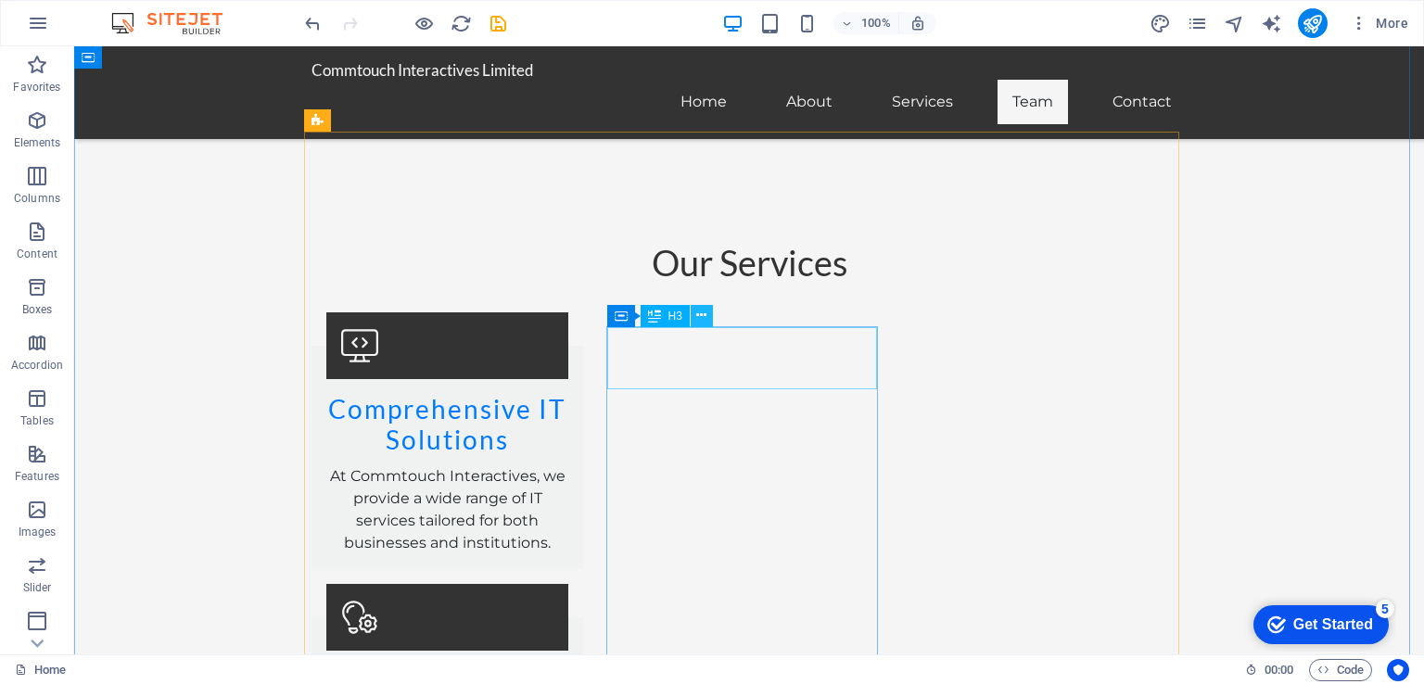
click at [700, 316] on icon at bounding box center [701, 315] width 10 height 19
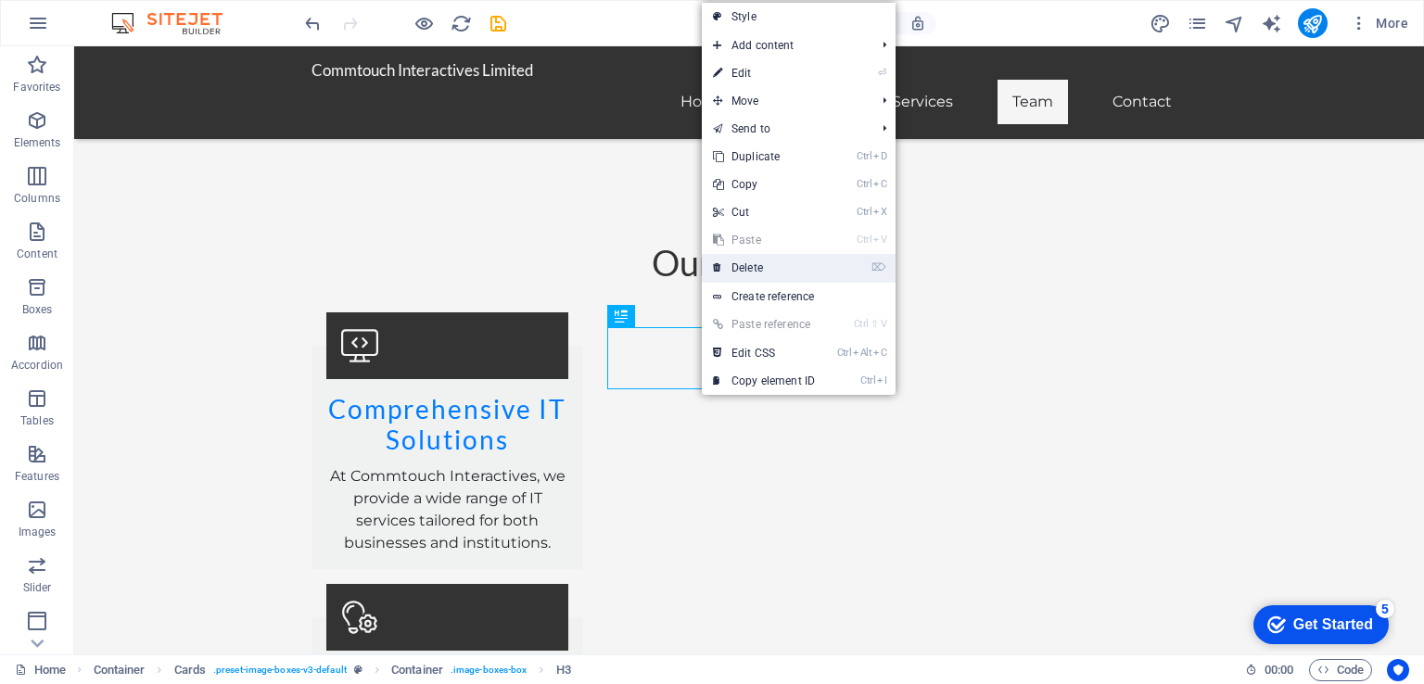
click at [732, 266] on link "⌦ Delete" at bounding box center [764, 268] width 124 height 28
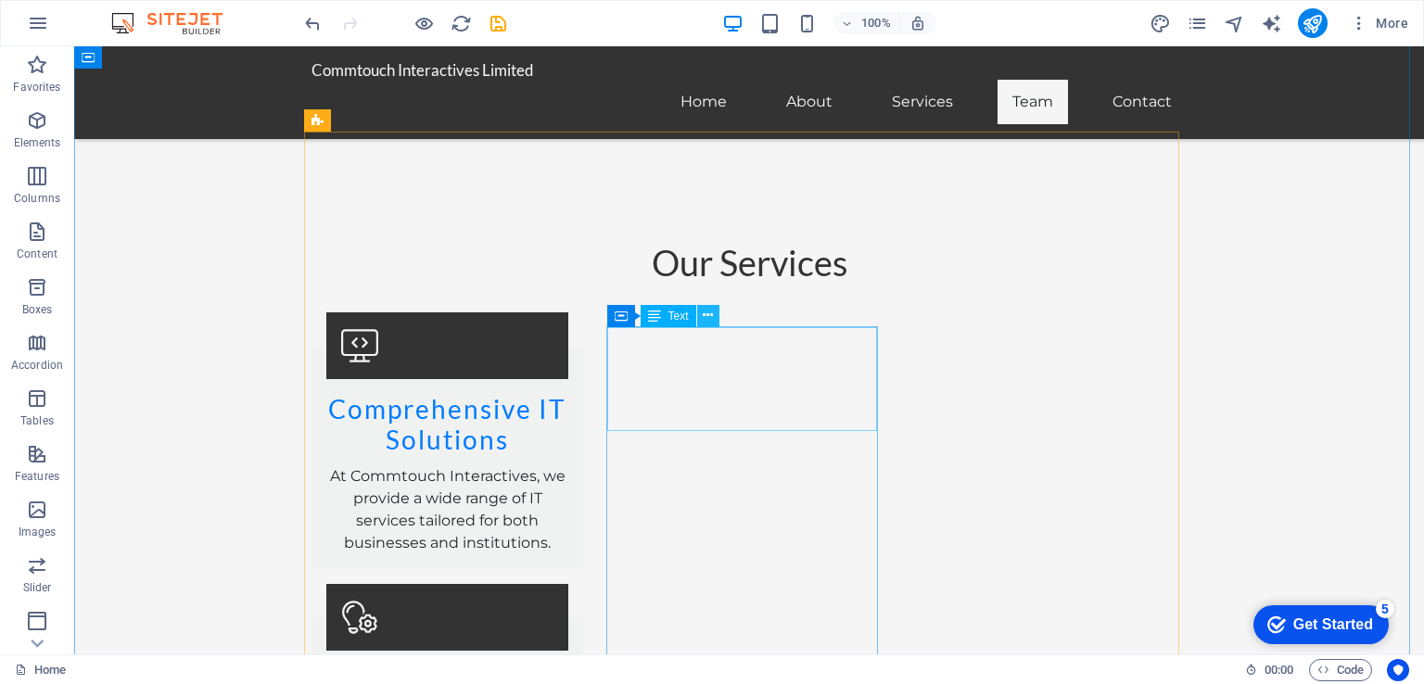
click at [707, 312] on icon at bounding box center [708, 315] width 10 height 19
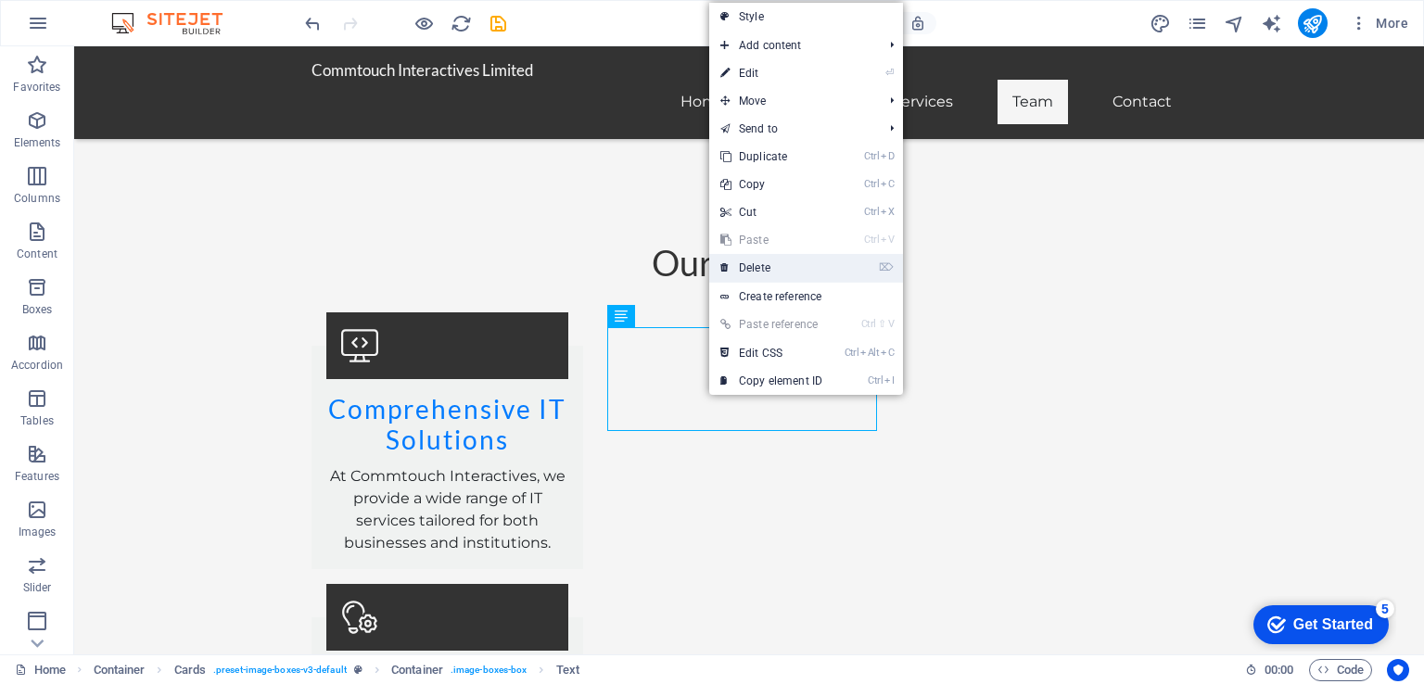
click at [749, 266] on link "⌦ Delete" at bounding box center [771, 268] width 124 height 28
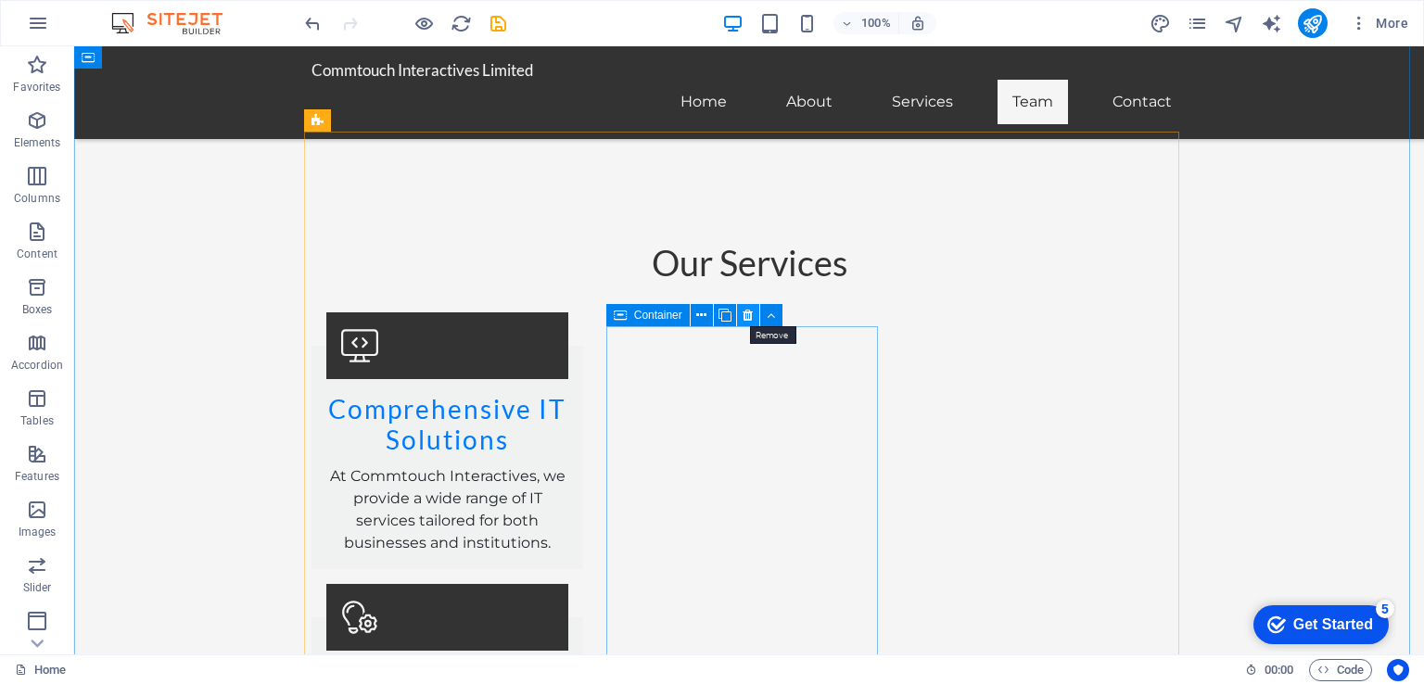
click at [749, 312] on icon at bounding box center [748, 315] width 10 height 19
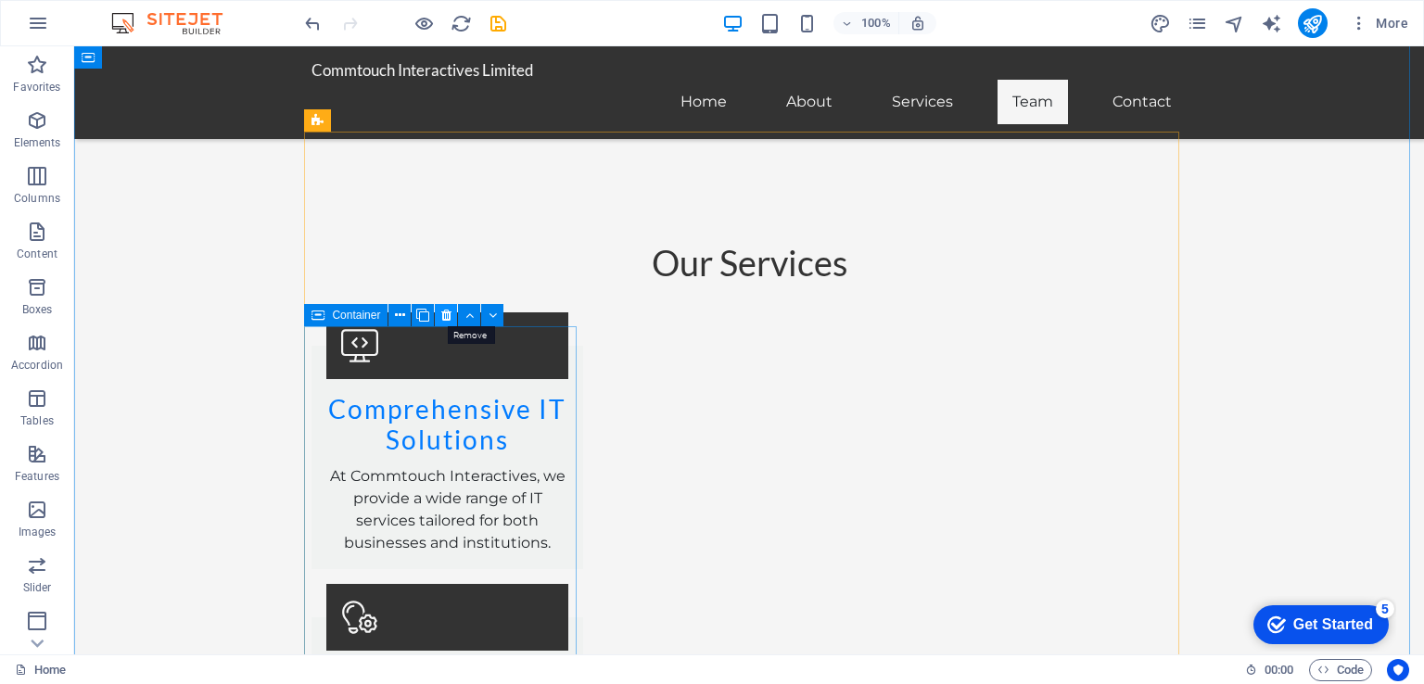
click at [448, 313] on icon at bounding box center [446, 315] width 10 height 19
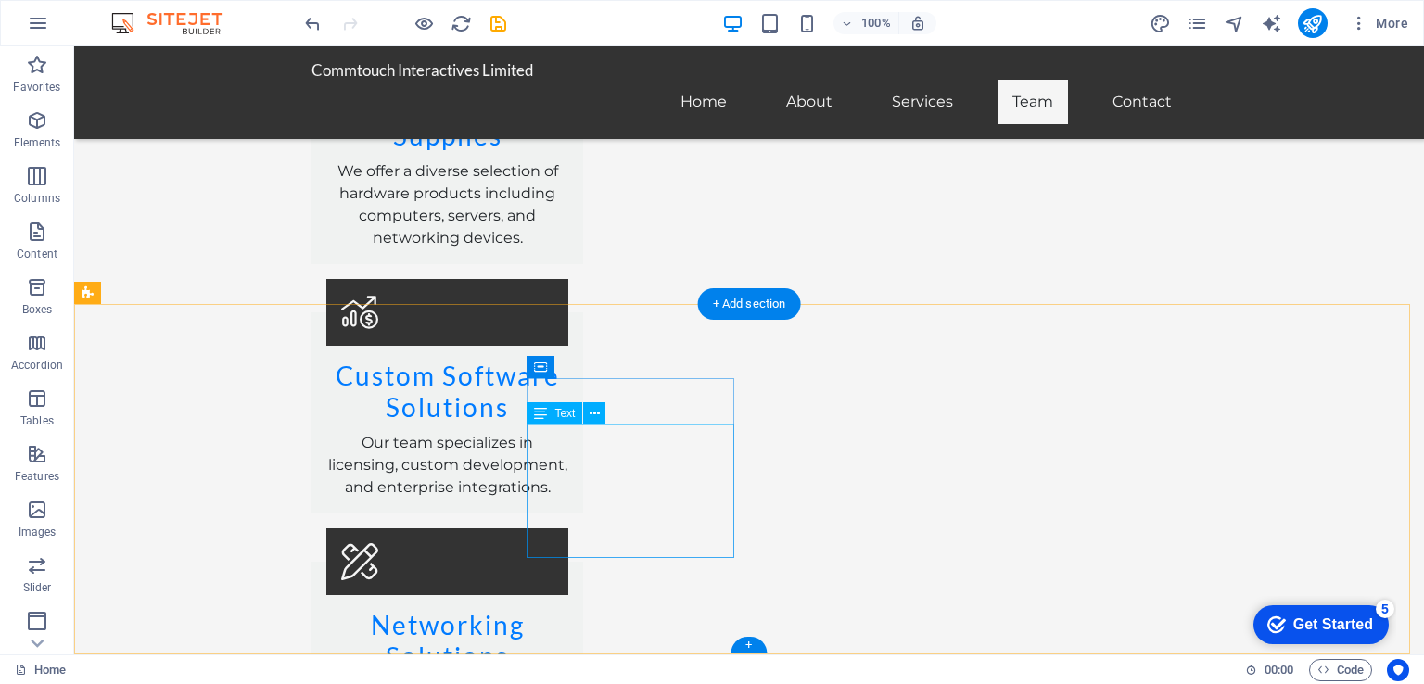
scroll to position [2624, 0]
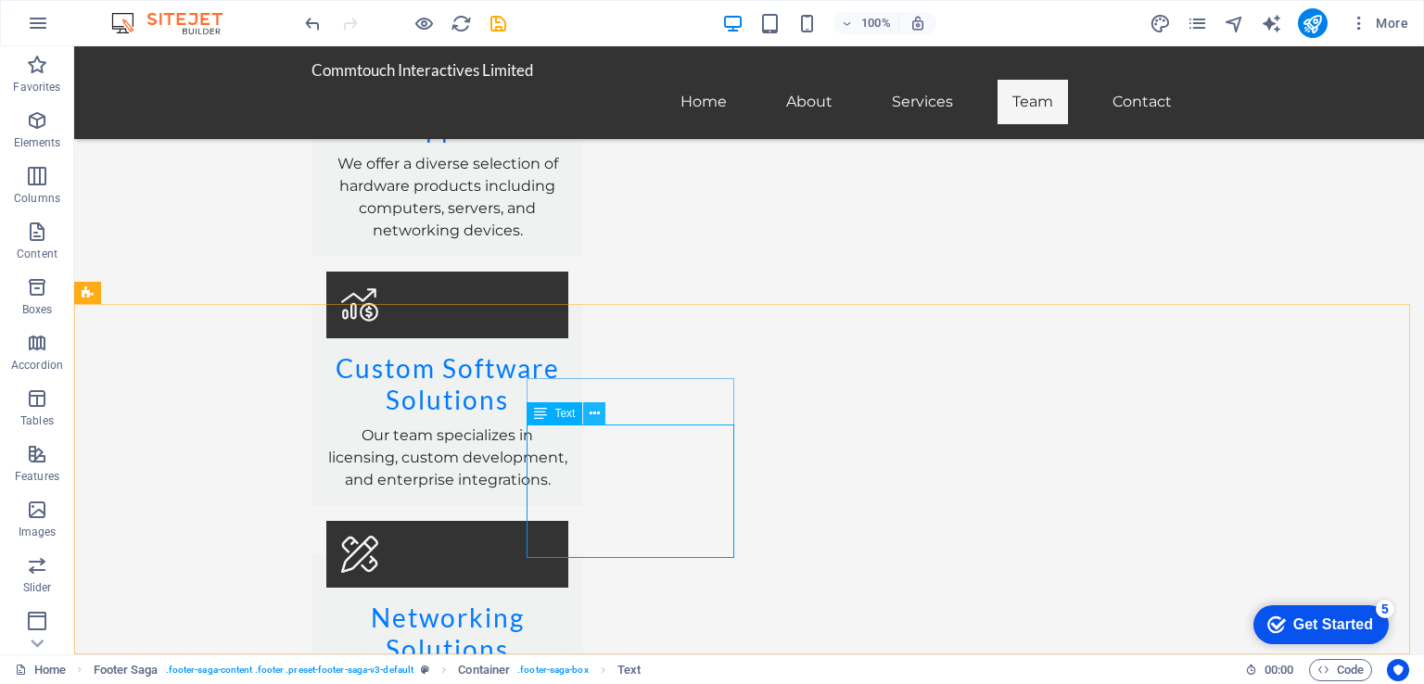
click at [592, 414] on icon at bounding box center [595, 413] width 10 height 19
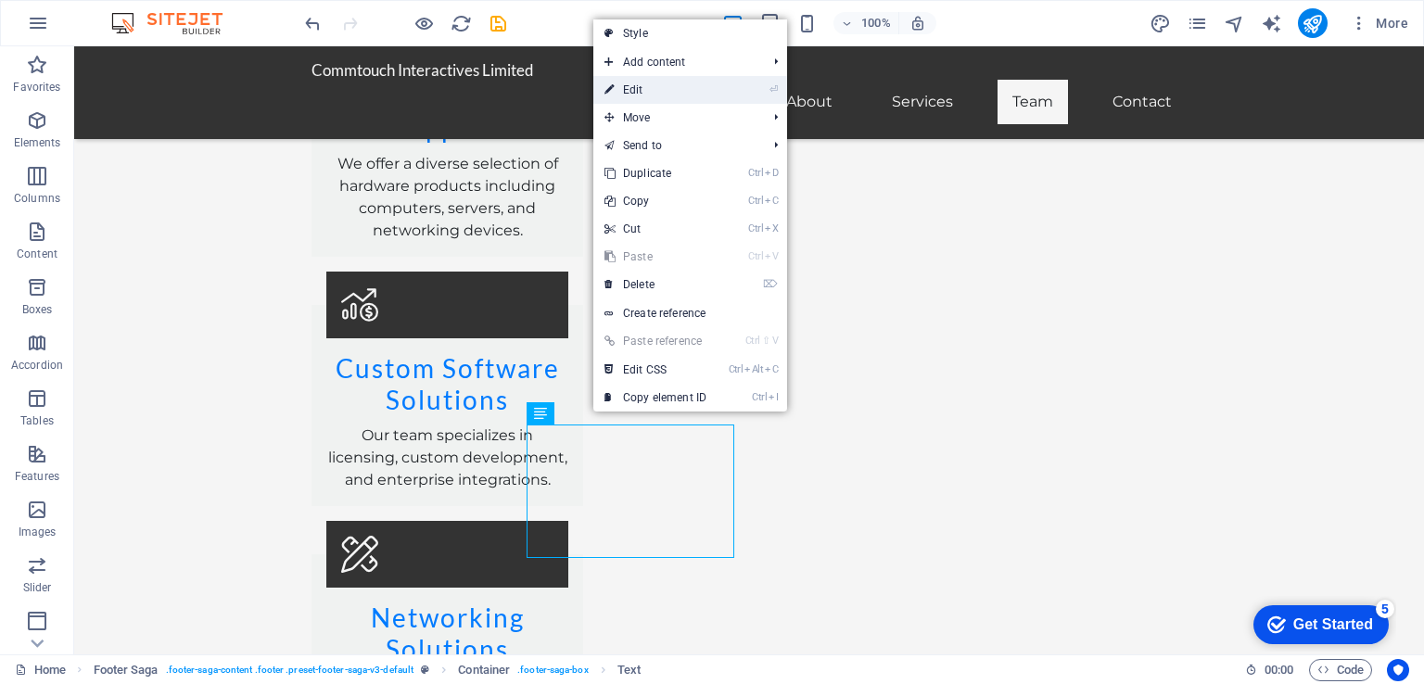
click at [653, 88] on link "⏎ Edit" at bounding box center [655, 90] width 124 height 28
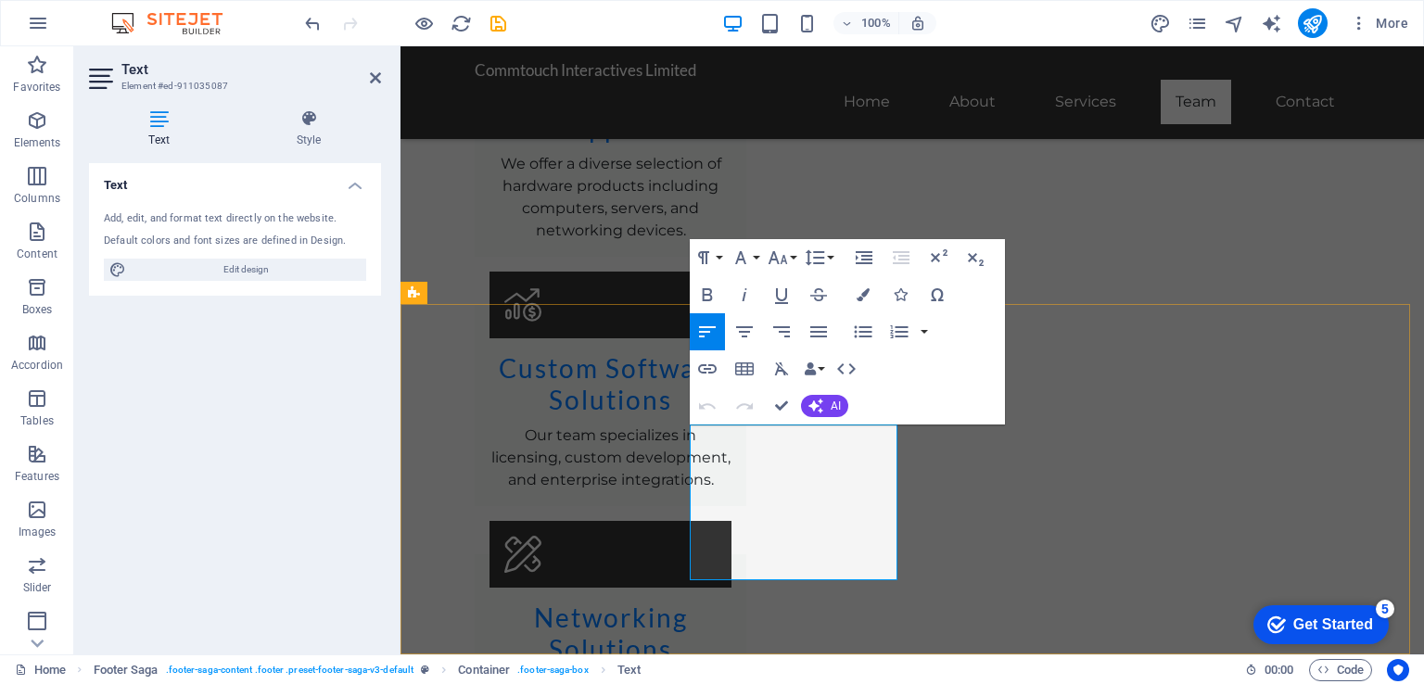
drag, startPoint x: 735, startPoint y: 436, endPoint x: 1137, endPoint y: 483, distance: 404.2
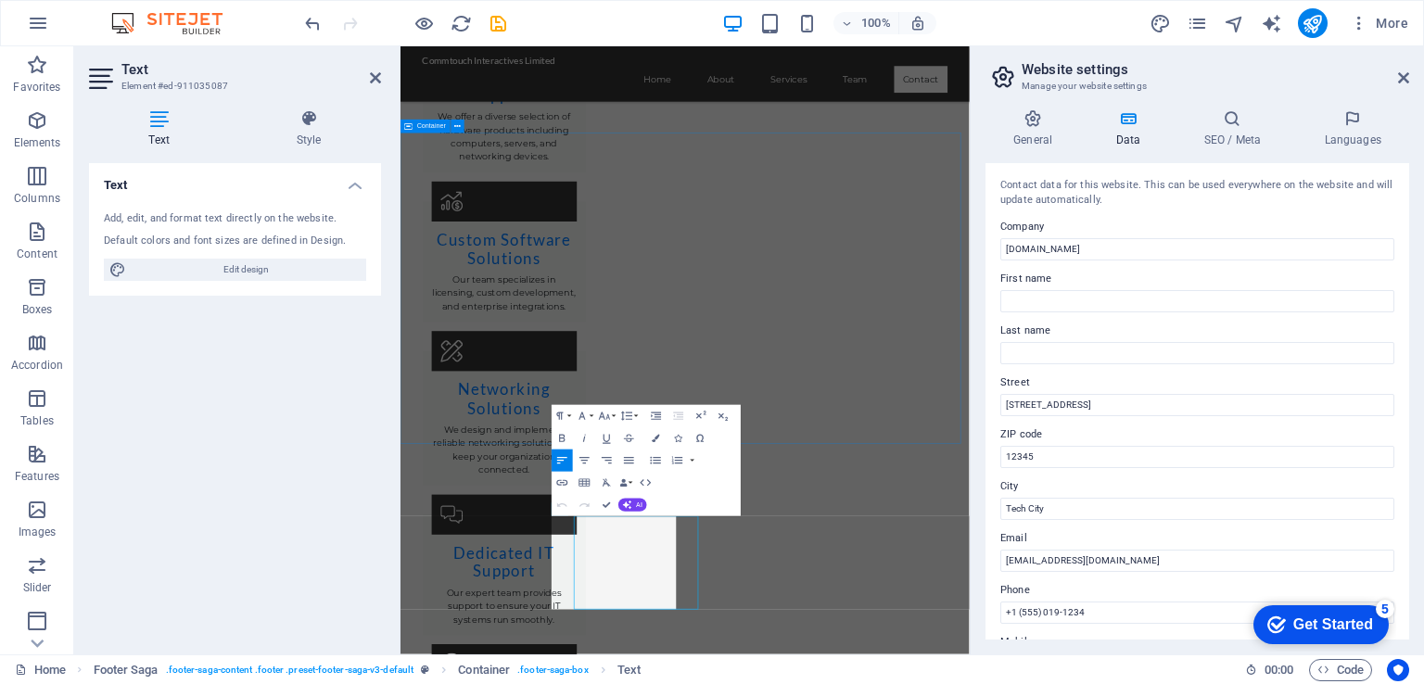
scroll to position [2219, 0]
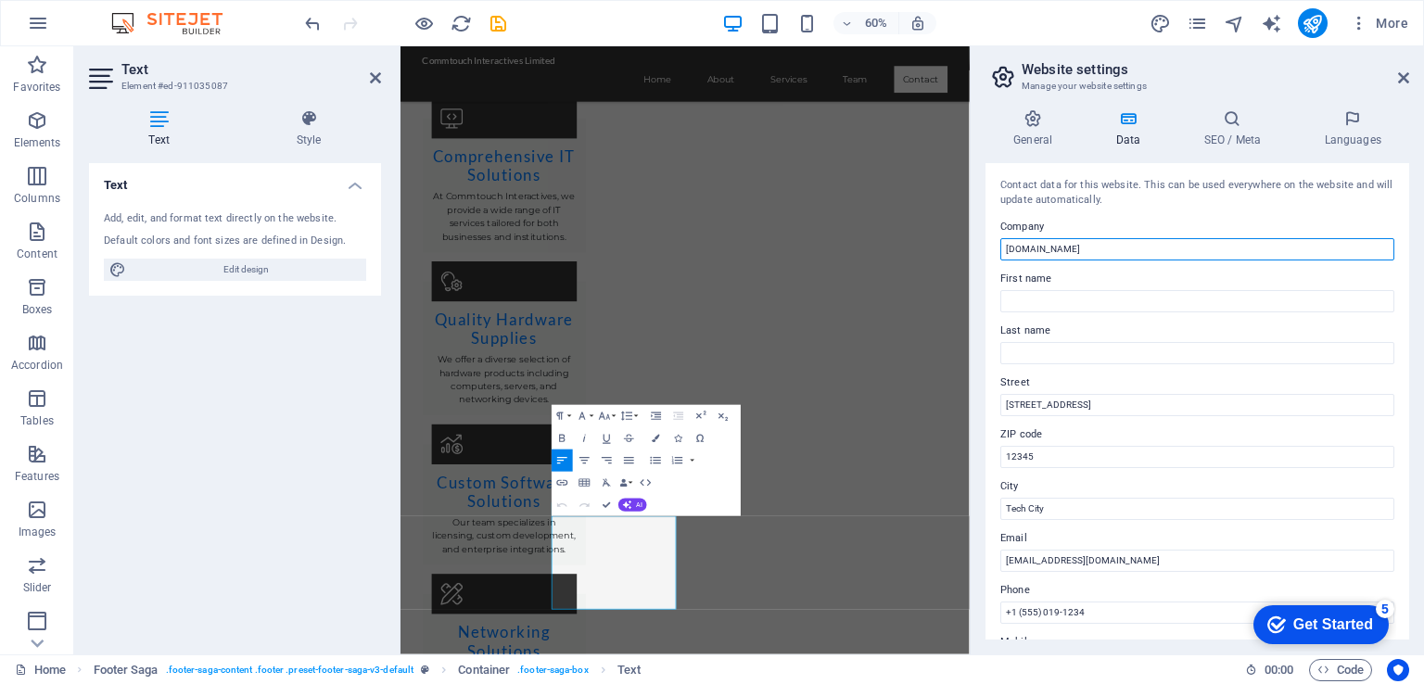
click at [1160, 248] on input "[DOMAIN_NAME]" at bounding box center [1197, 249] width 394 height 22
type input "Commtouch Interactives Limited"
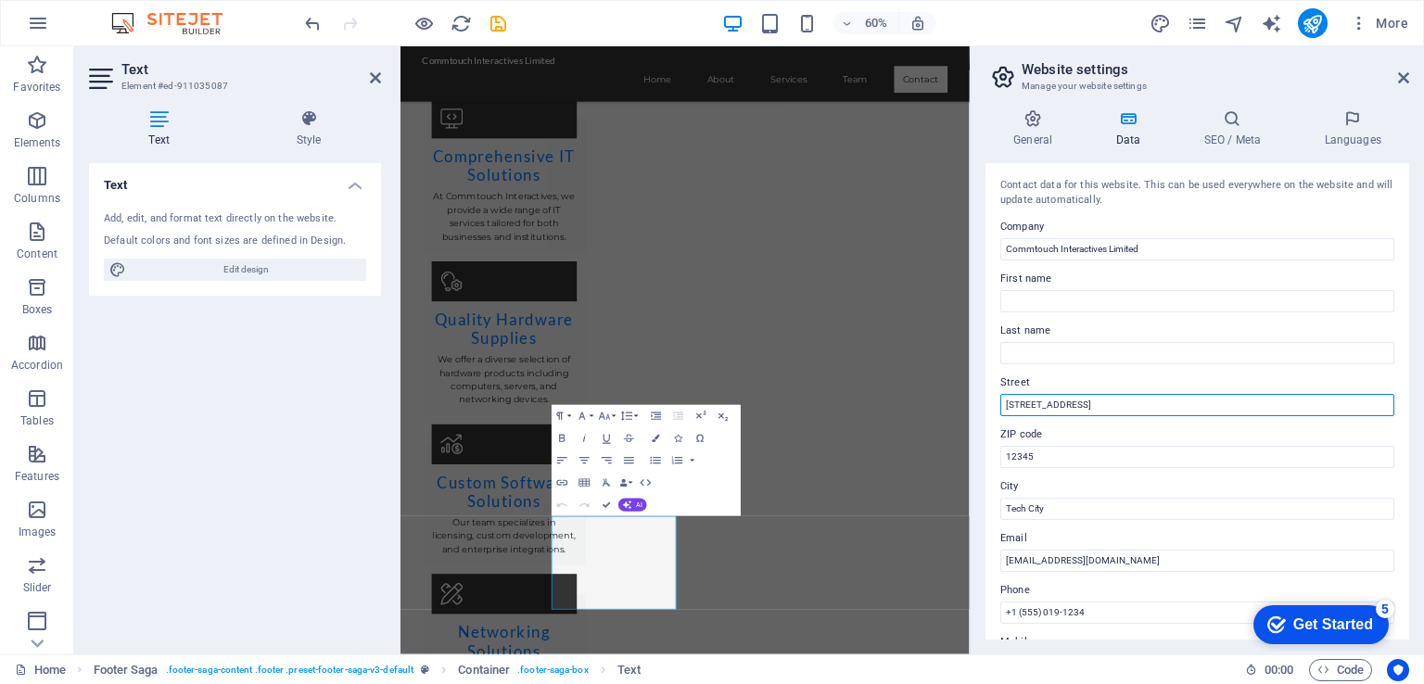
drag, startPoint x: 1092, startPoint y: 406, endPoint x: 991, endPoint y: 414, distance: 101.3
click at [991, 414] on div "Contact data for this website. This can be used everywhere on the website and w…" at bounding box center [1198, 401] width 424 height 477
type input "Accra Road"
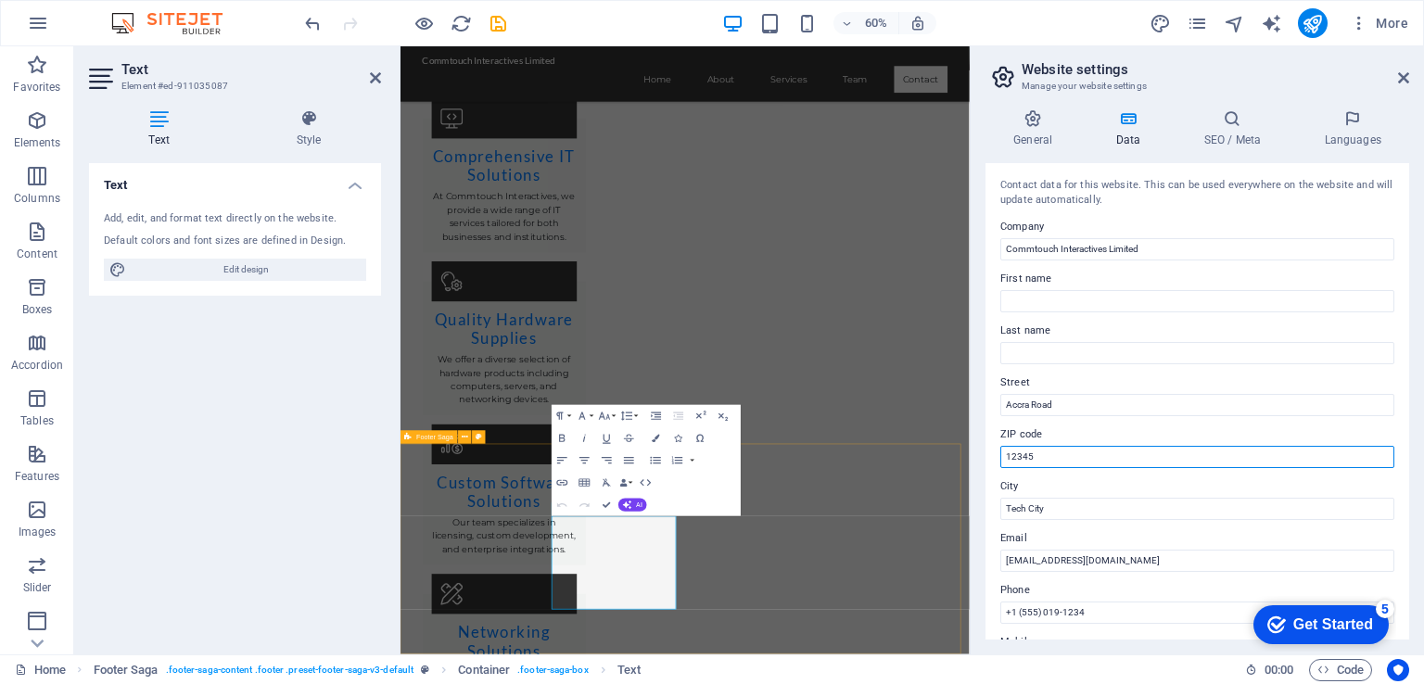
drag, startPoint x: 1478, startPoint y: 506, endPoint x: 1317, endPoint y: 734, distance: 278.8
drag, startPoint x: 1047, startPoint y: 461, endPoint x: 997, endPoint y: 461, distance: 50.1
click at [997, 461] on div "Contact data for this website. This can be used everywhere on the website and w…" at bounding box center [1198, 401] width 424 height 477
type input "254"
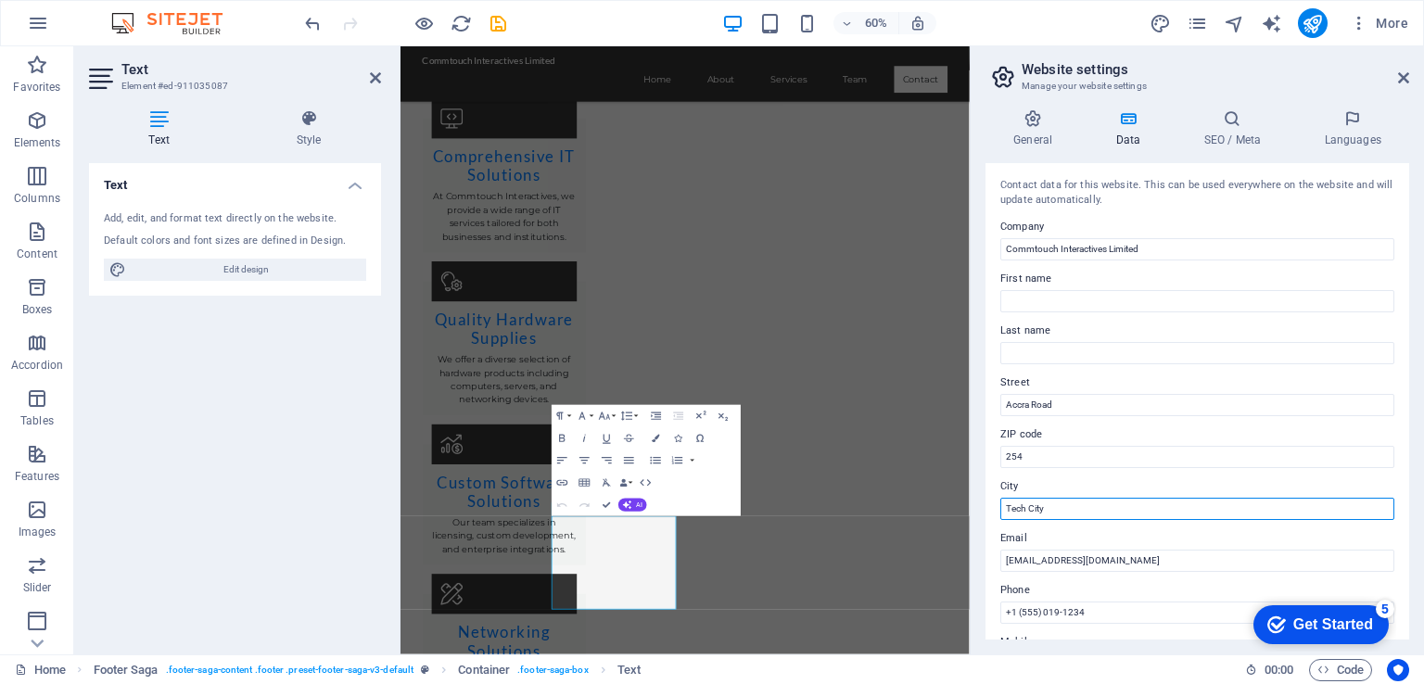
drag, startPoint x: 1059, startPoint y: 510, endPoint x: 969, endPoint y: 509, distance: 89.9
click at [970, 509] on aside "Website settings Manage your website settings General Data SEO / Meta Languages…" at bounding box center [1197, 350] width 454 height 608
type input "Nairobi"
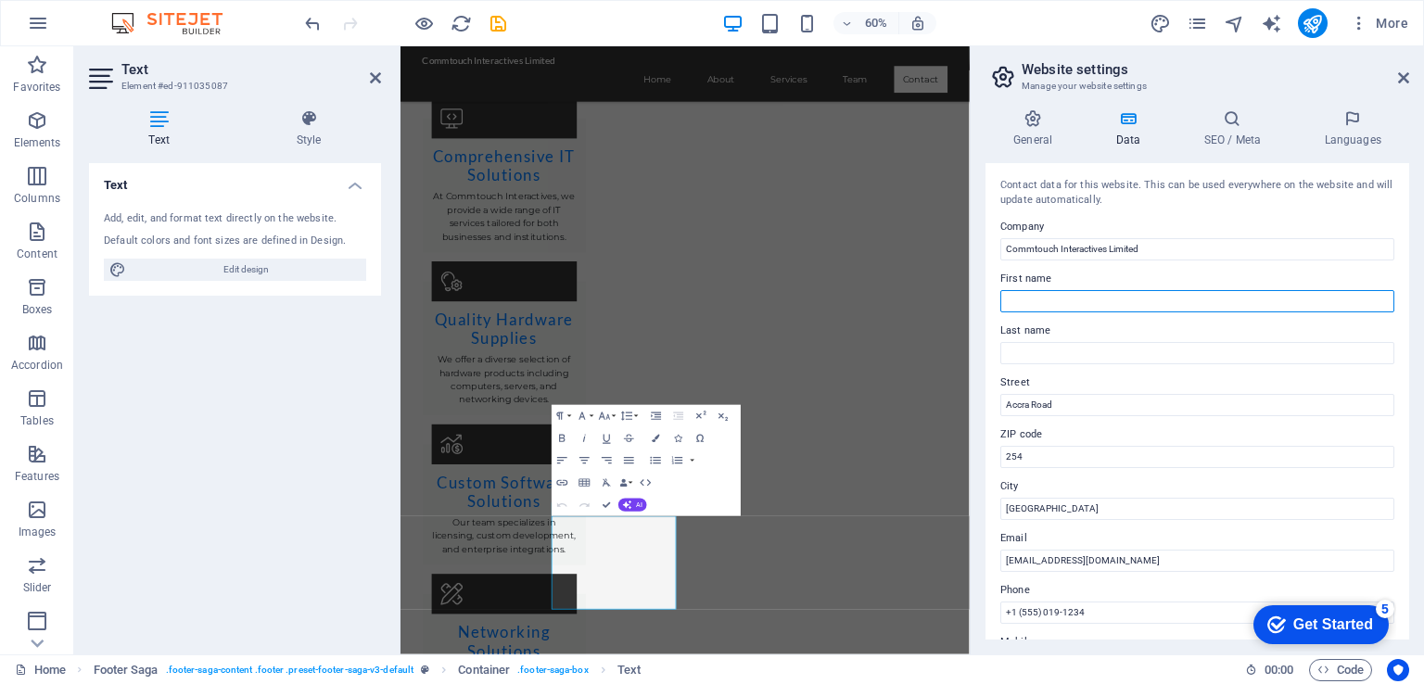
type input "Commtouch"
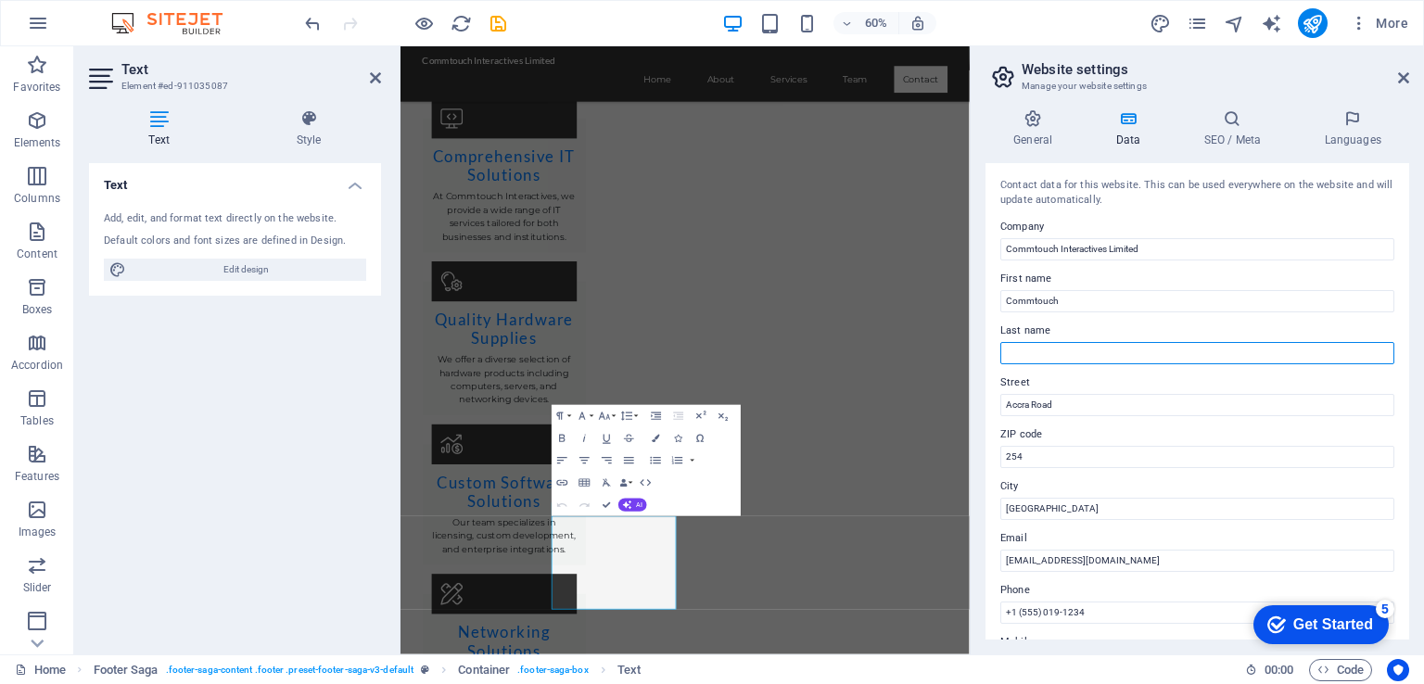
type input "Limited"
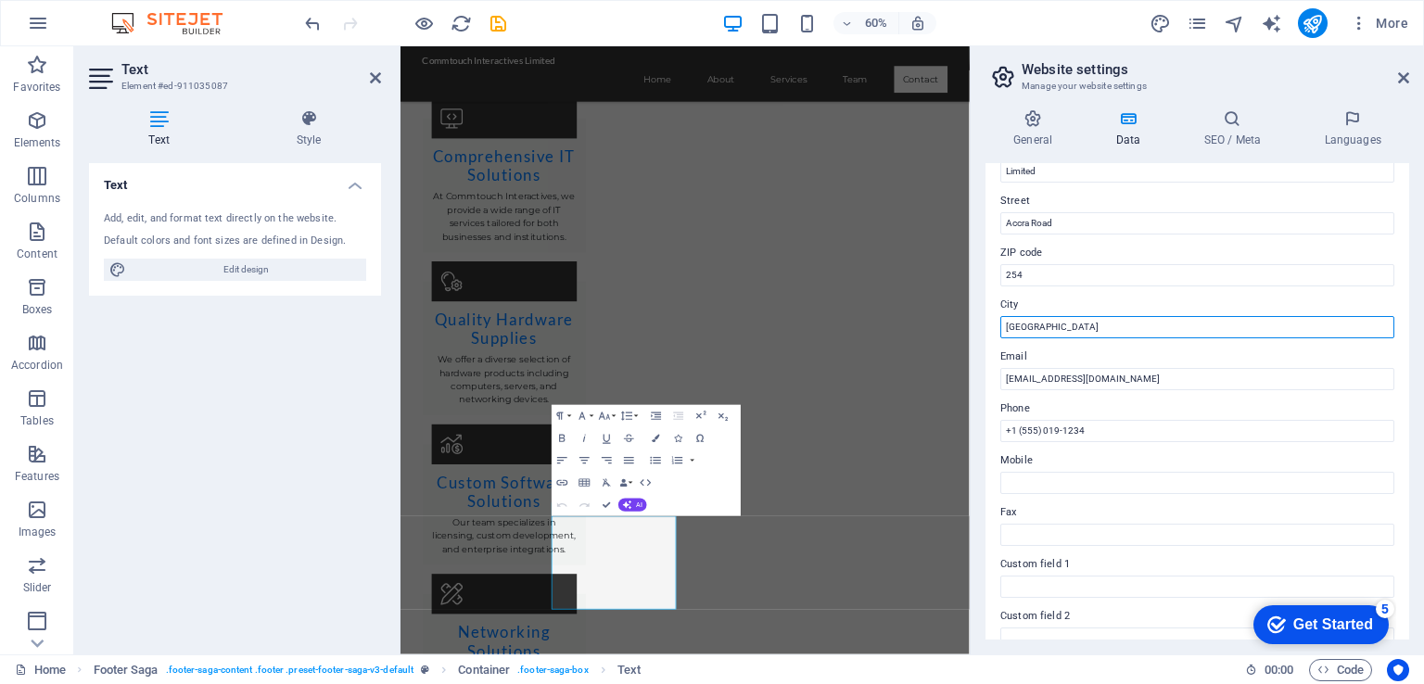
scroll to position [185, 0]
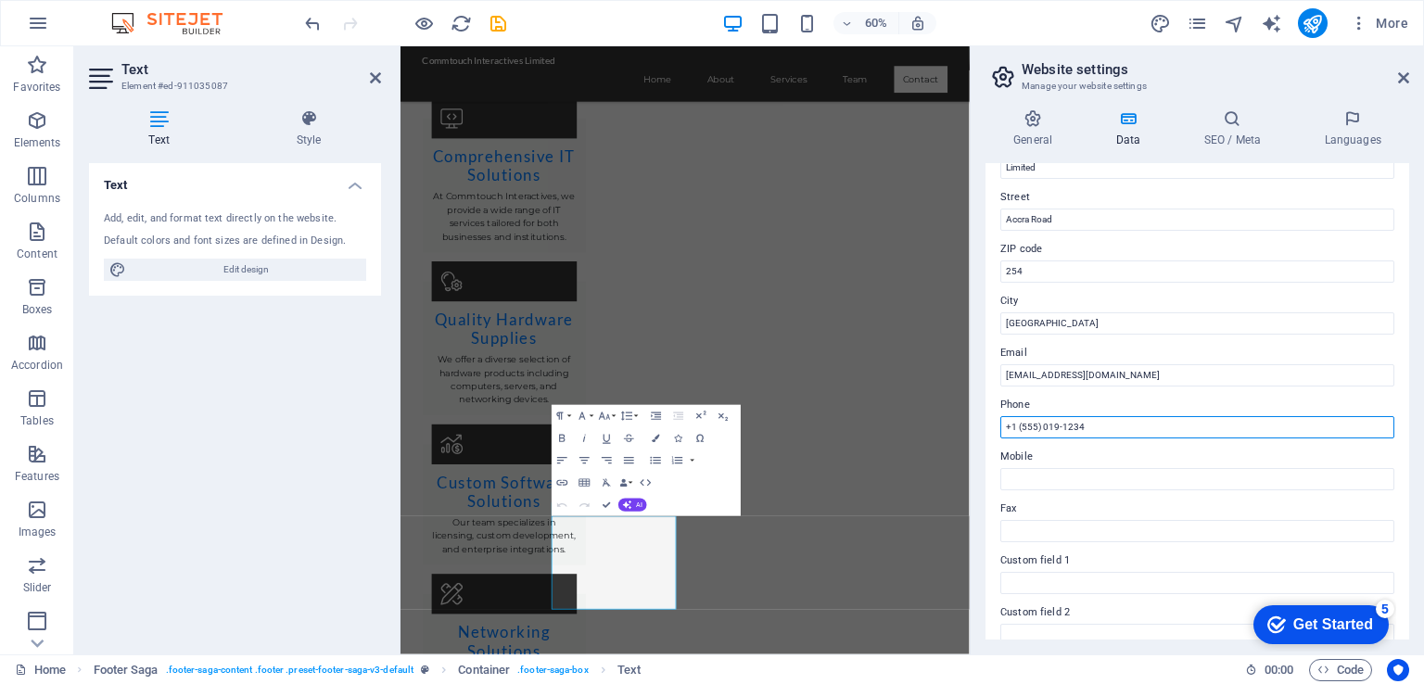
drag, startPoint x: 1099, startPoint y: 424, endPoint x: 1011, endPoint y: 420, distance: 88.2
click at [1011, 420] on input "+1 (555) 019-1234" at bounding box center [1197, 427] width 394 height 22
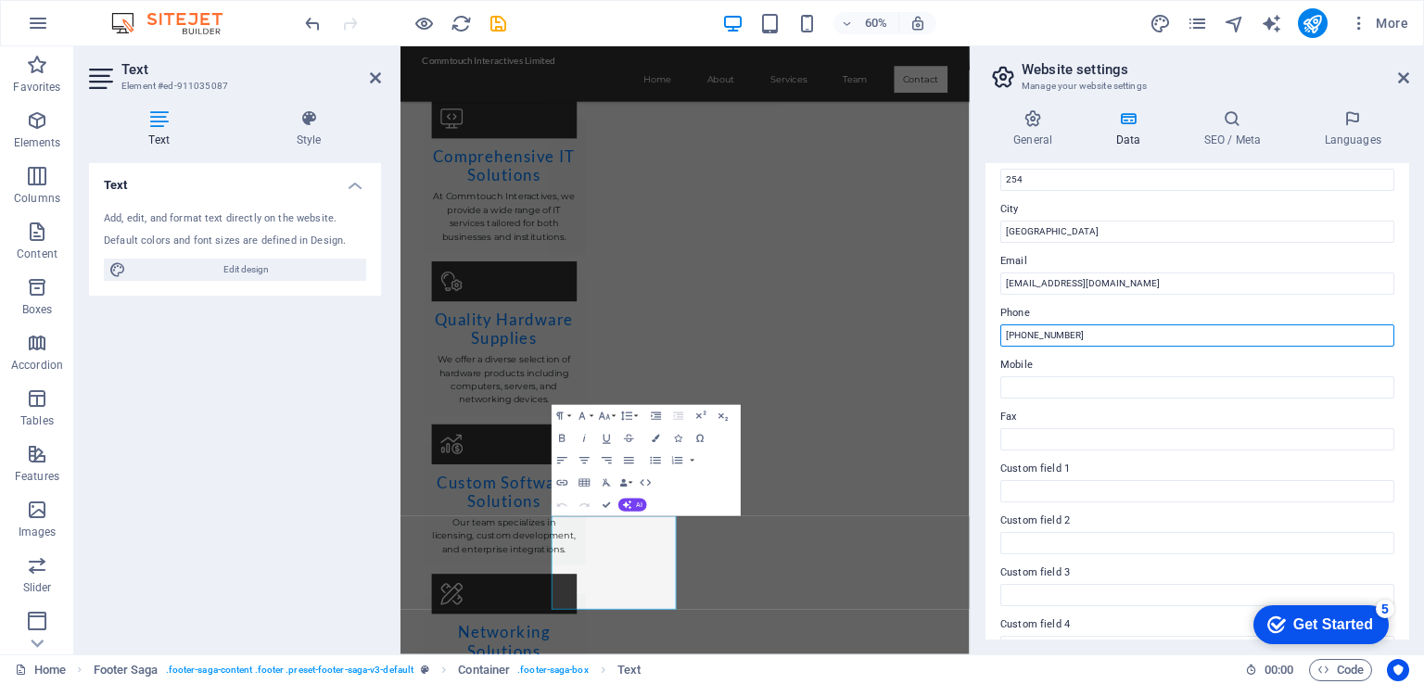
scroll to position [414, 0]
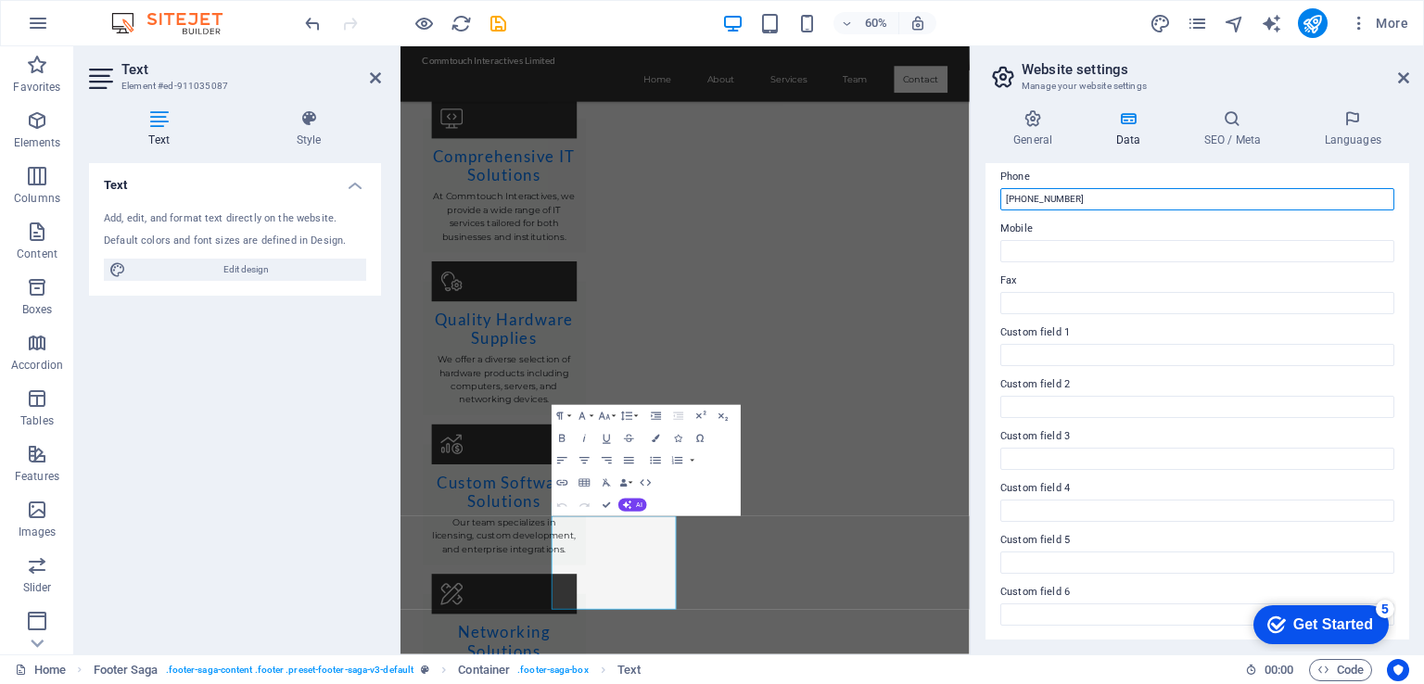
type input "[PHONE_NUMBER]"
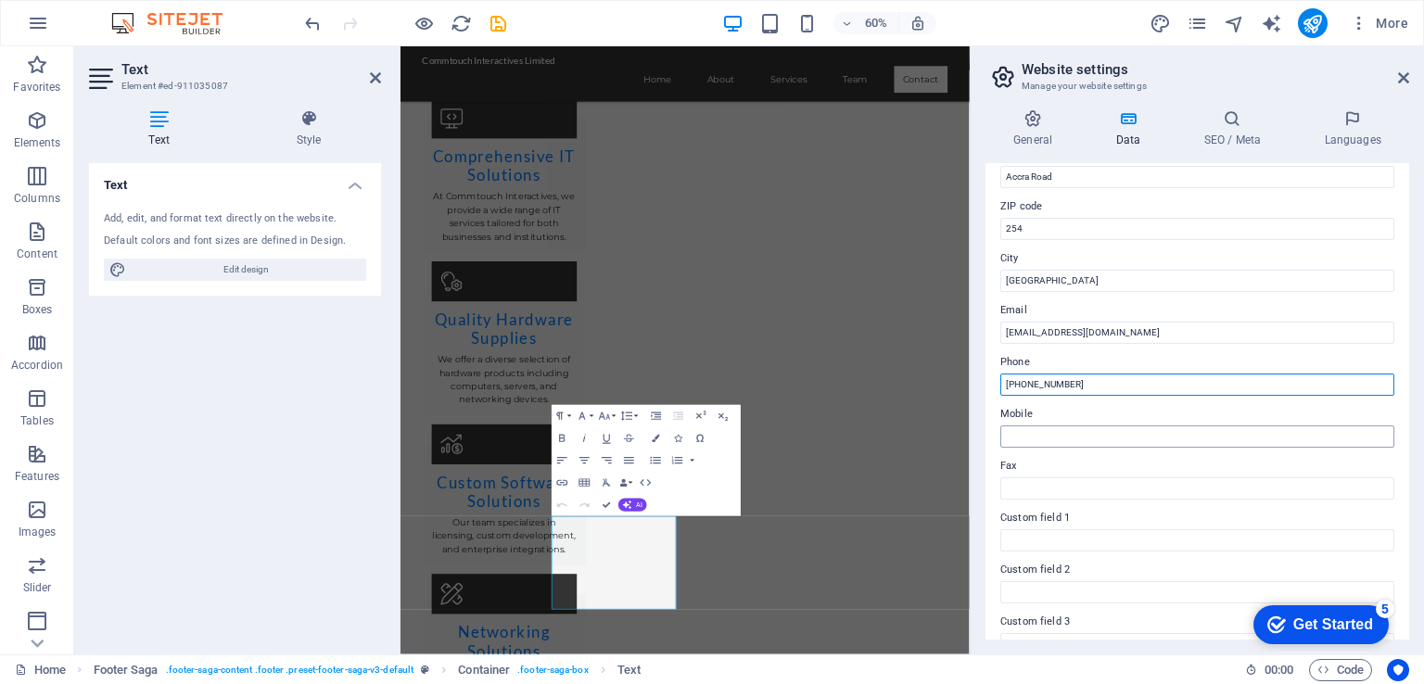
scroll to position [0, 0]
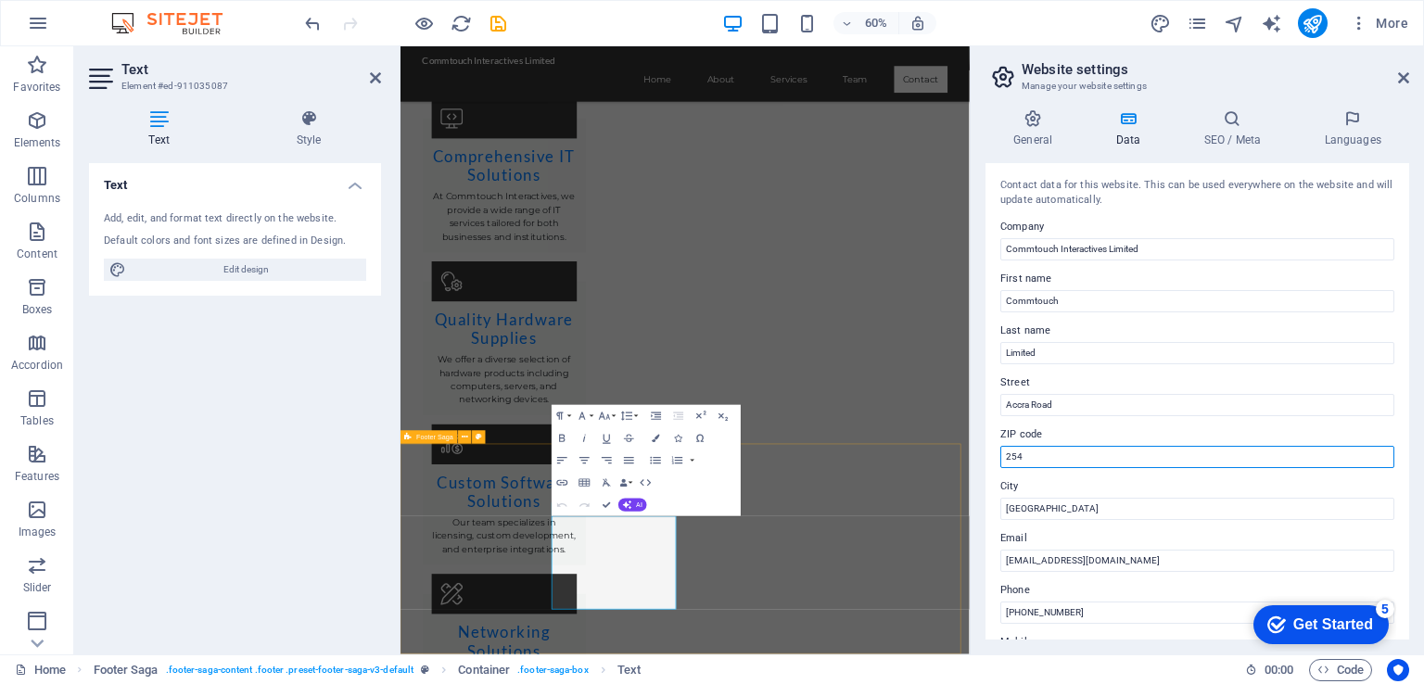
drag, startPoint x: 1437, startPoint y: 496, endPoint x: 1301, endPoint y: 725, distance: 266.5
click at [1081, 448] on input "254" at bounding box center [1197, 457] width 394 height 22
drag, startPoint x: 1029, startPoint y: 452, endPoint x: 1008, endPoint y: 452, distance: 21.3
click at [1008, 452] on input "254" at bounding box center [1197, 457] width 394 height 22
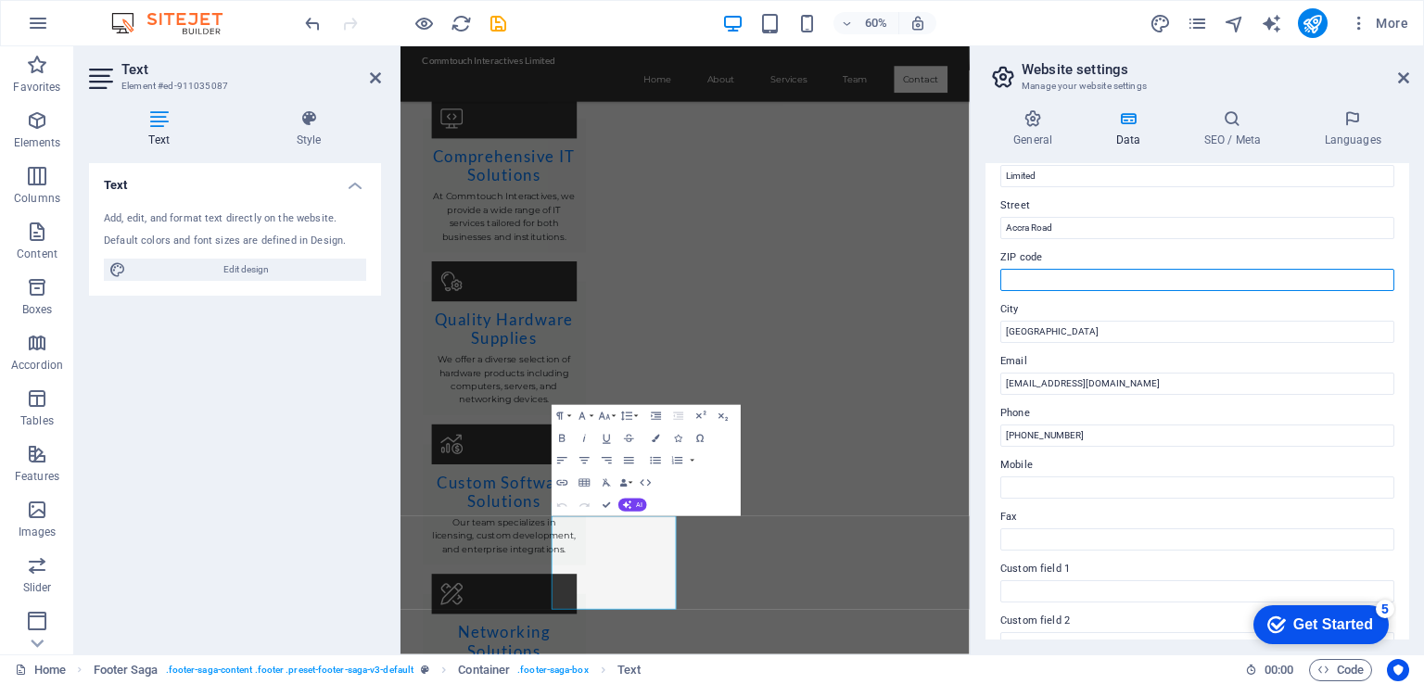
scroll to position [185, 0]
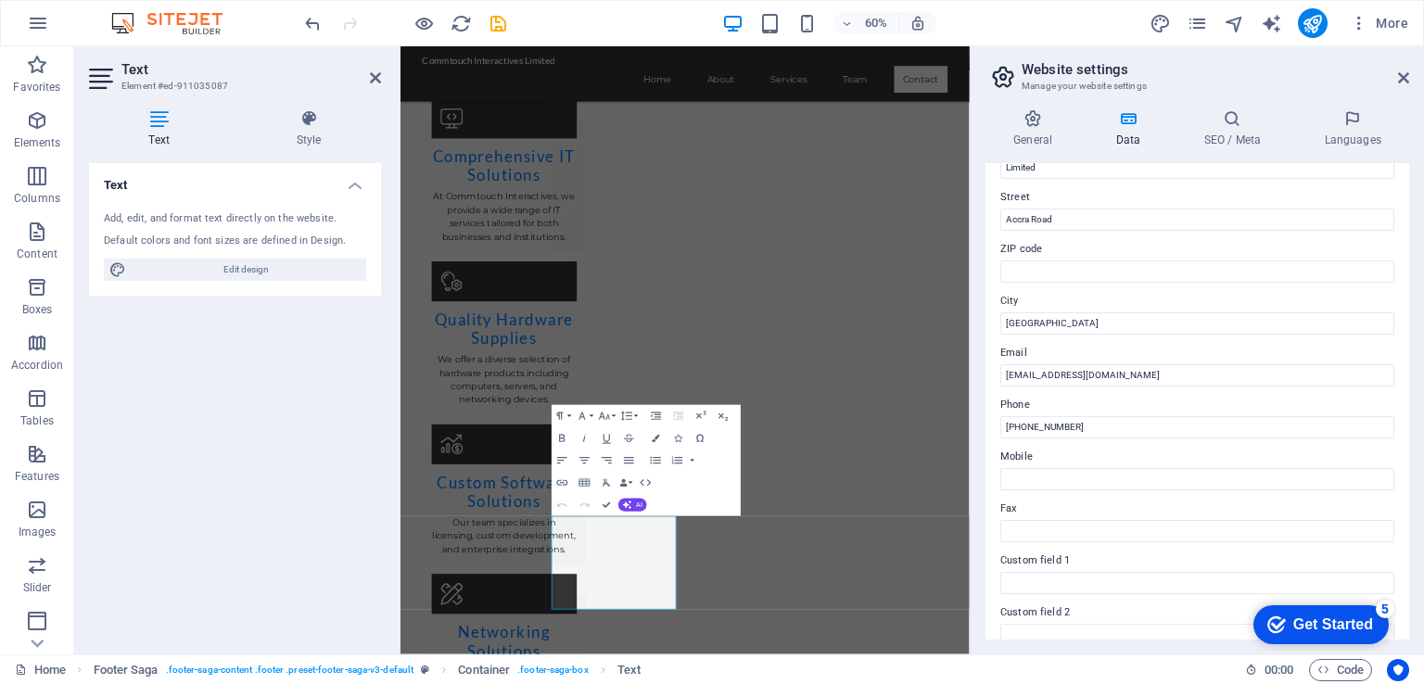
click at [177, 383] on div "Text Add, edit, and format text directly on the website. Default colors and fon…" at bounding box center [235, 401] width 292 height 477
click at [495, 19] on icon "save" at bounding box center [498, 23] width 21 height 21
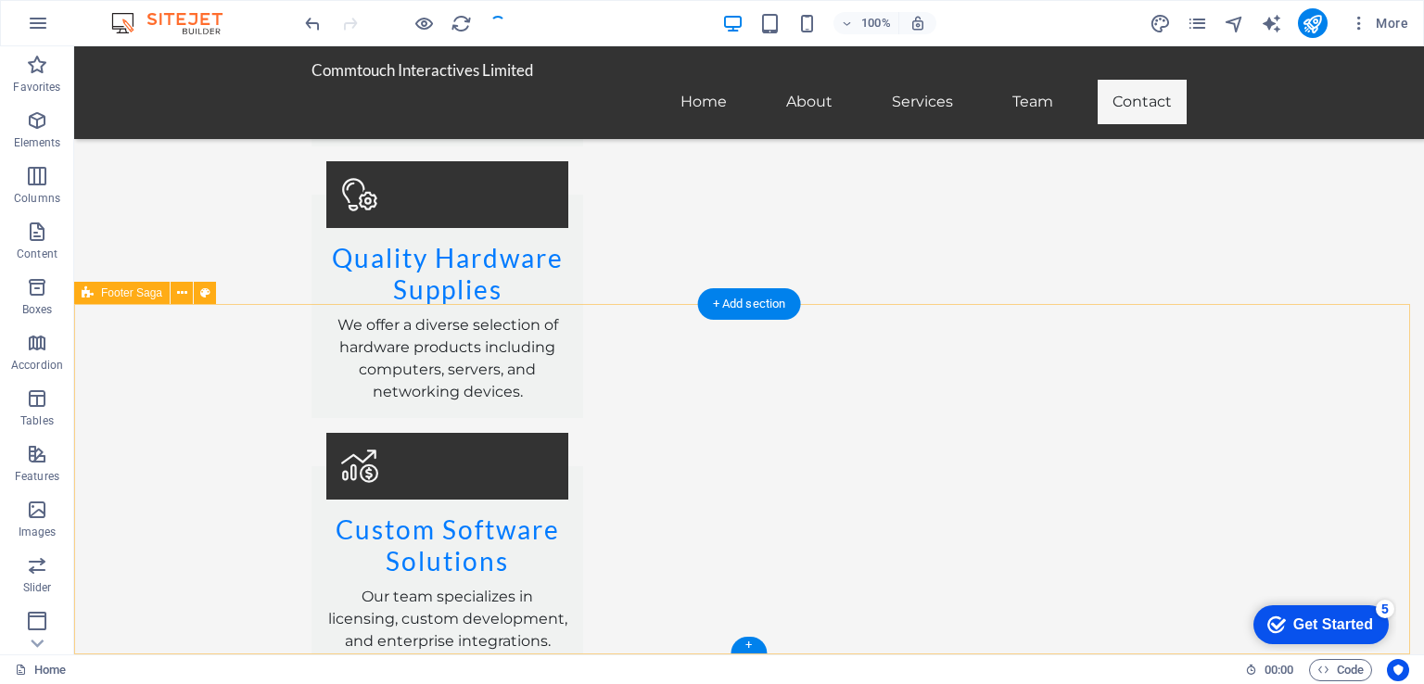
scroll to position [2624, 0]
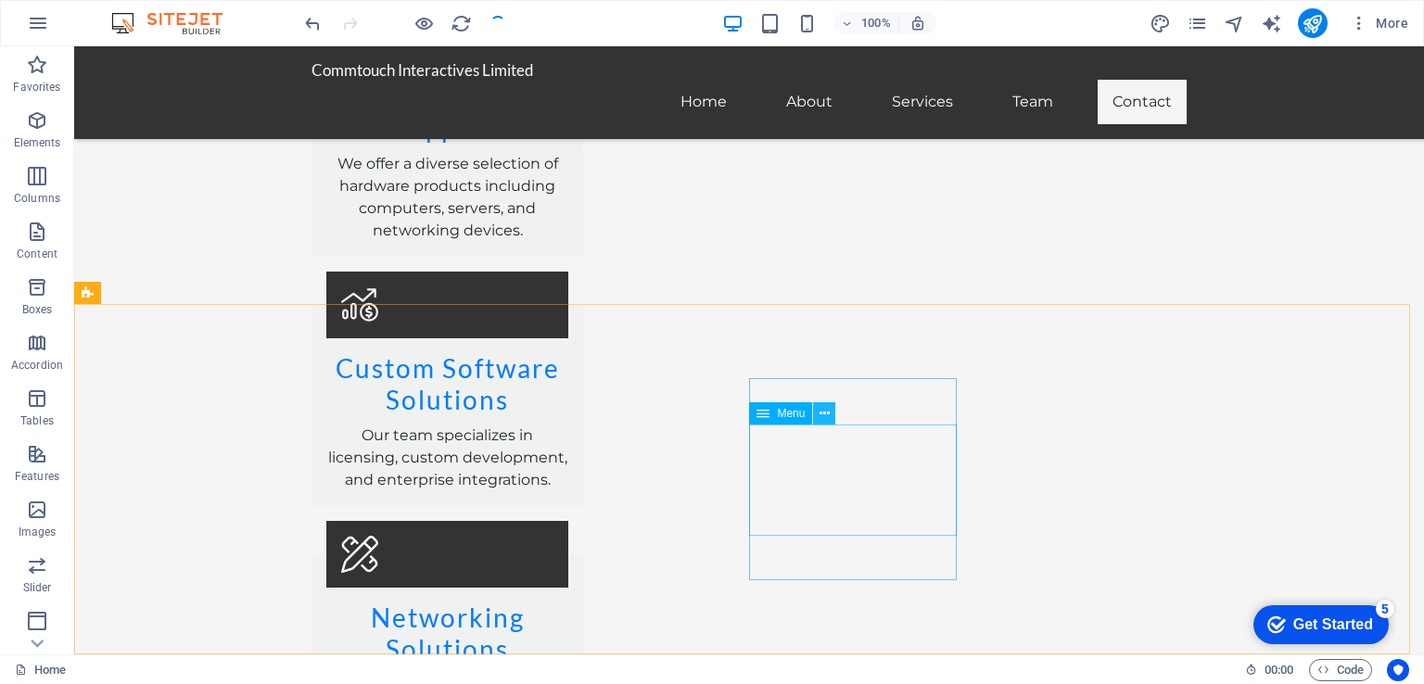
click at [823, 413] on icon at bounding box center [825, 413] width 10 height 19
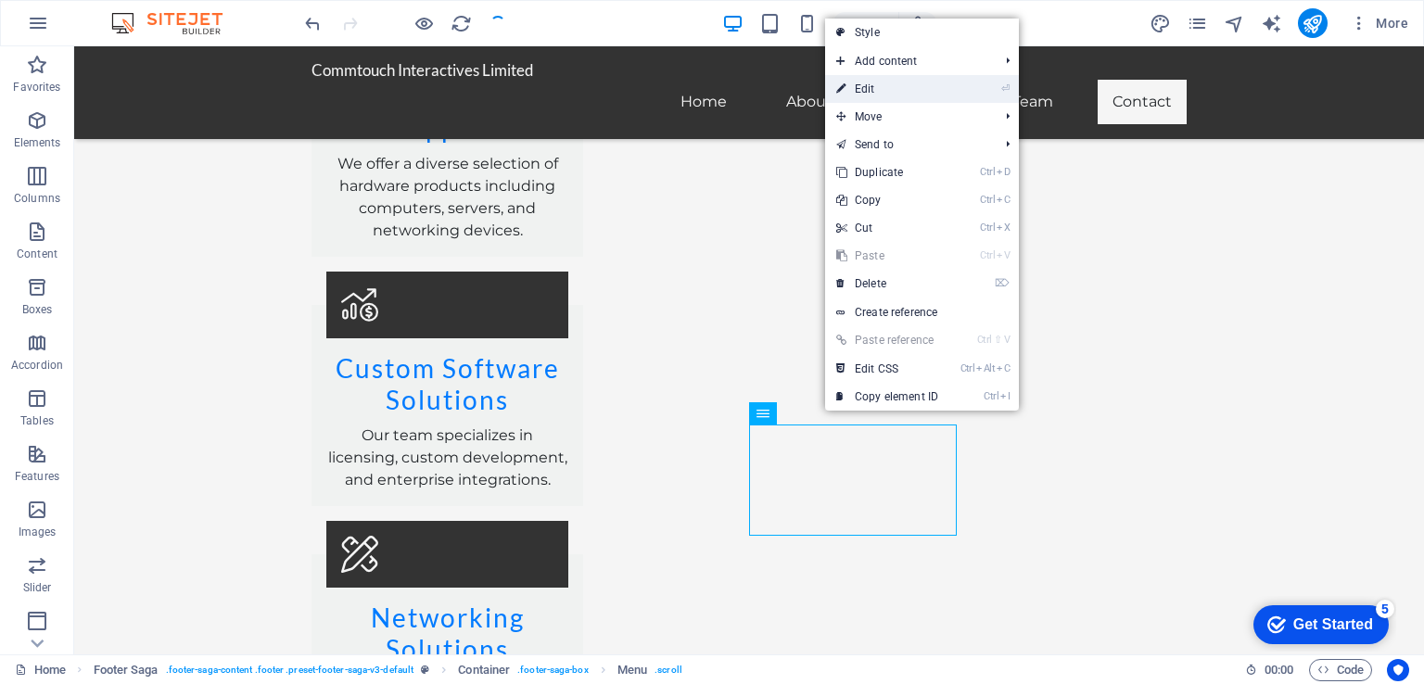
drag, startPoint x: 882, startPoint y: 83, endPoint x: 310, endPoint y: 589, distance: 763.9
click at [882, 83] on link "⏎ Edit" at bounding box center [887, 89] width 124 height 28
select select
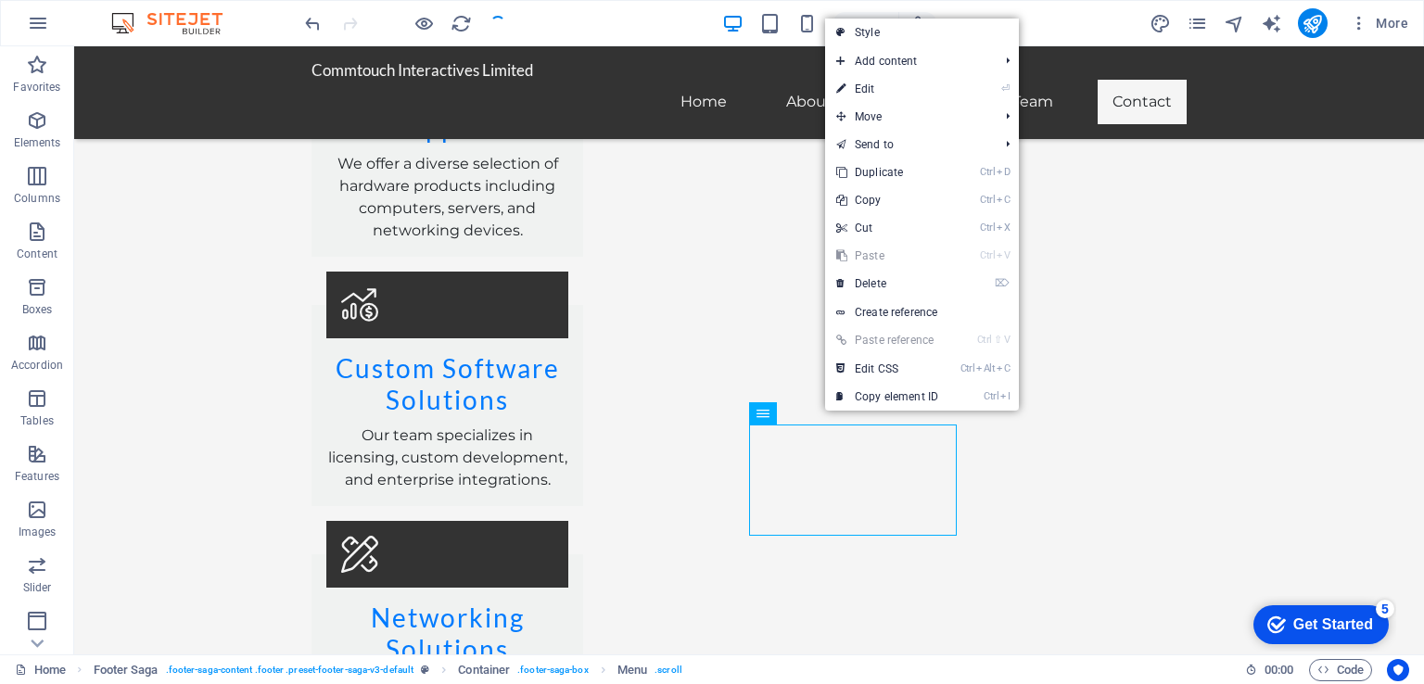
select select
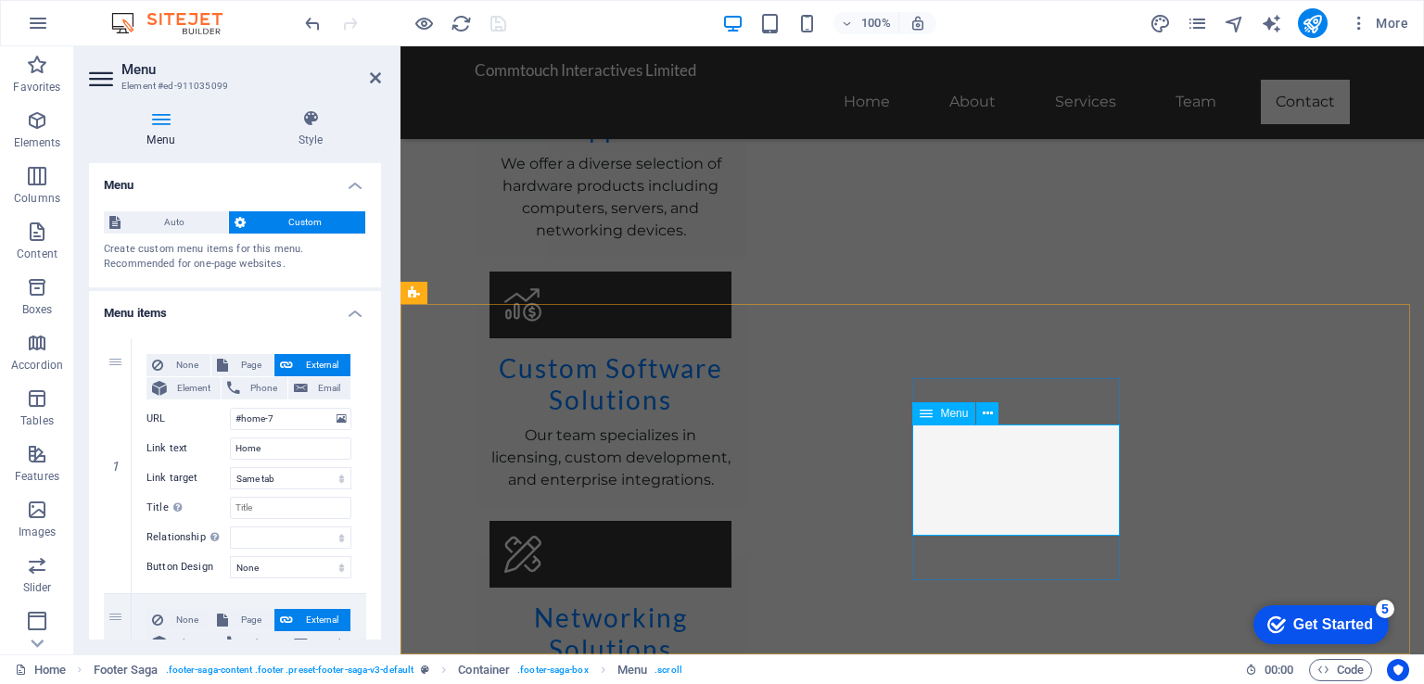
click at [988, 416] on icon at bounding box center [988, 413] width 10 height 19
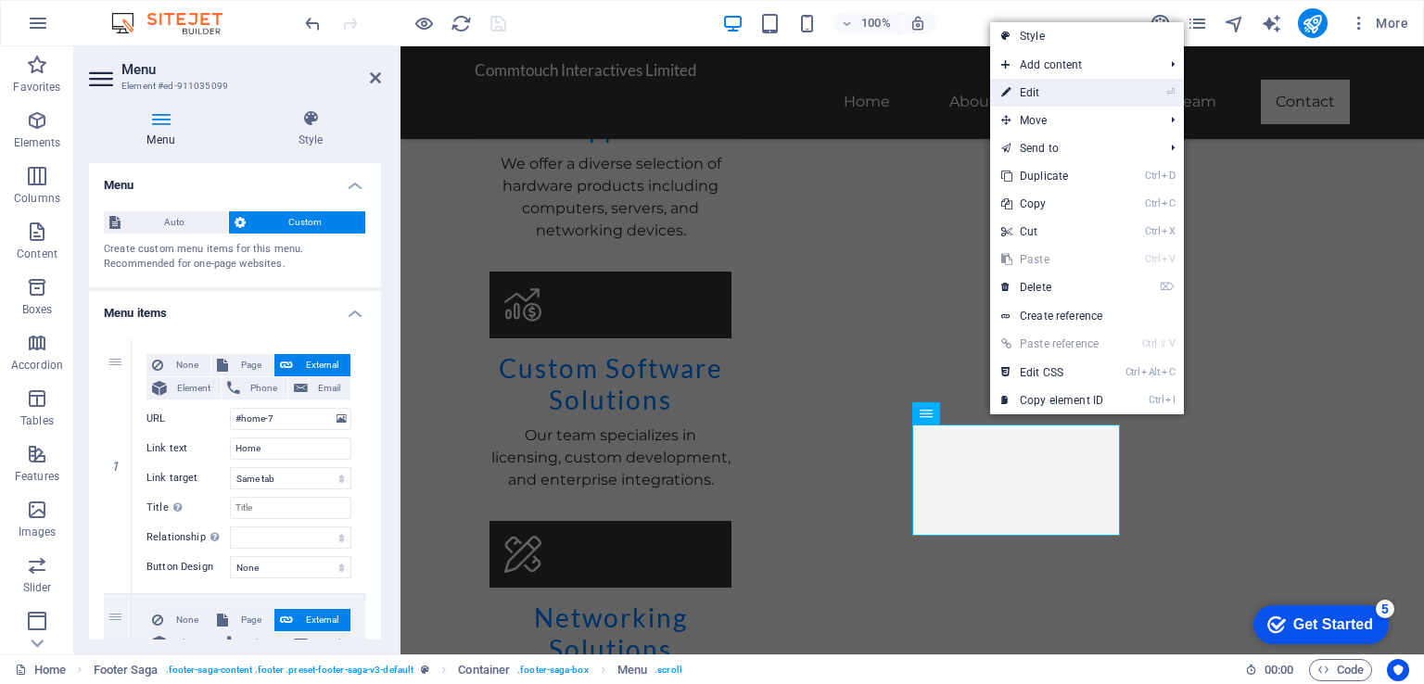
click at [1029, 95] on link "⏎ Edit" at bounding box center [1052, 93] width 124 height 28
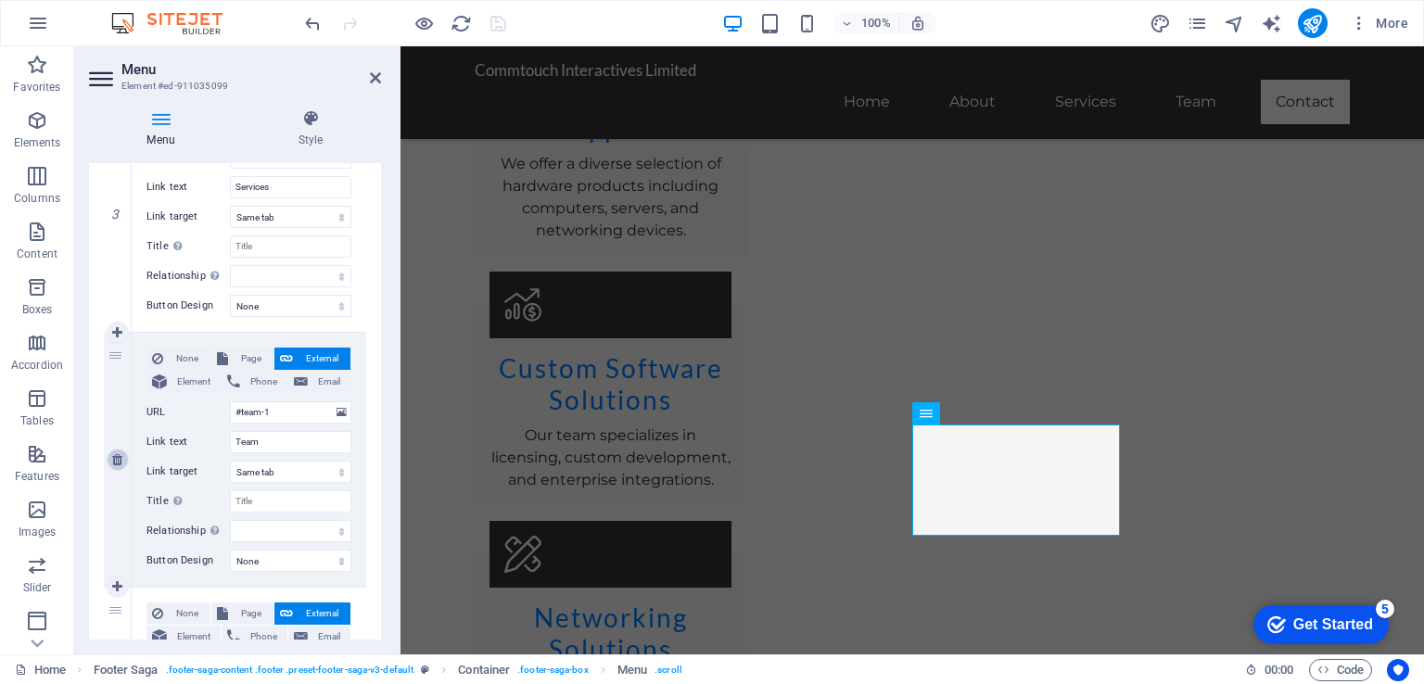
scroll to position [746, 0]
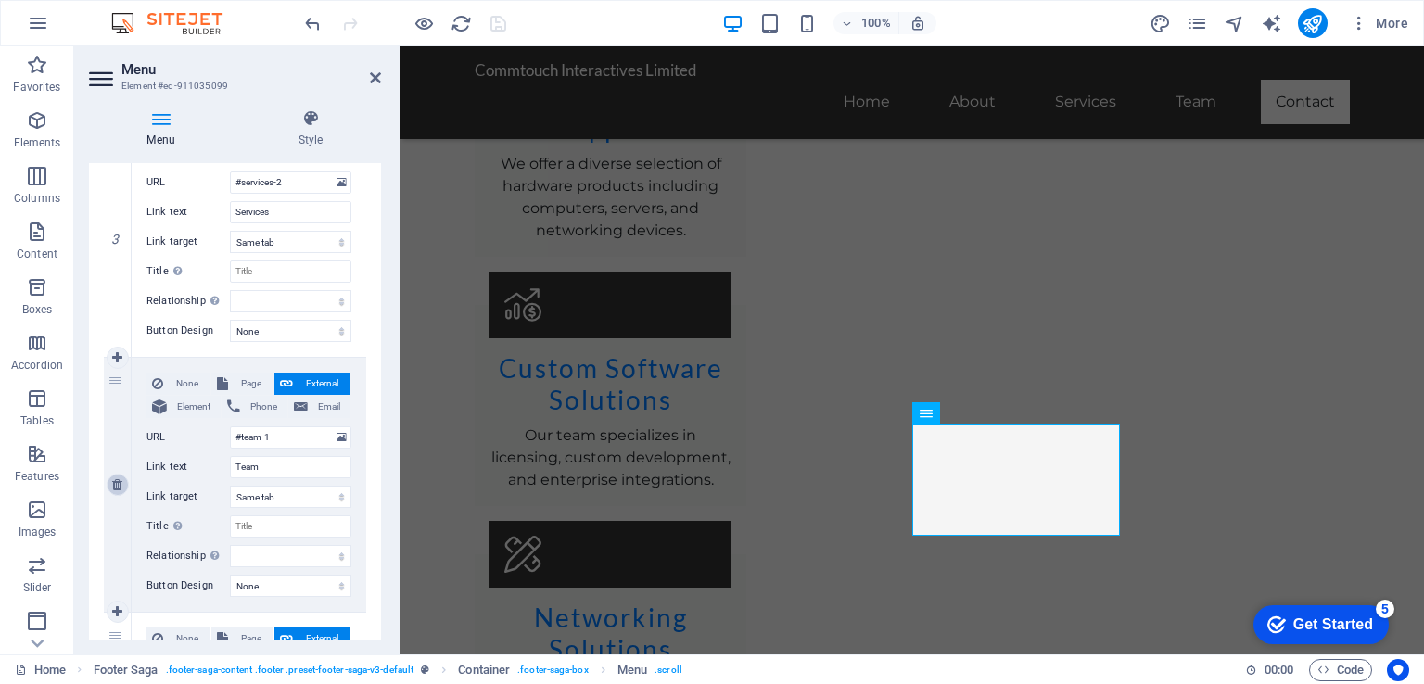
click at [113, 478] on icon at bounding box center [117, 484] width 10 height 13
select select
type input "#contact-us-1"
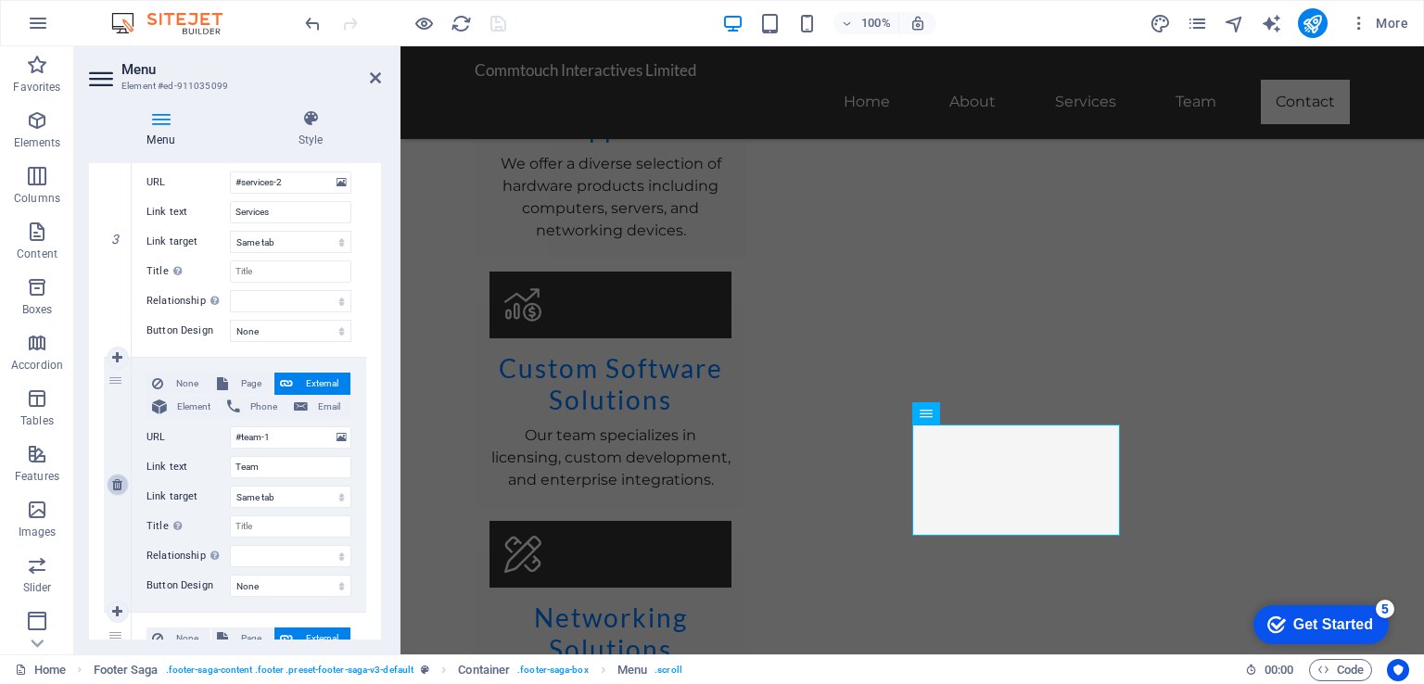
type input "Contact"
select select
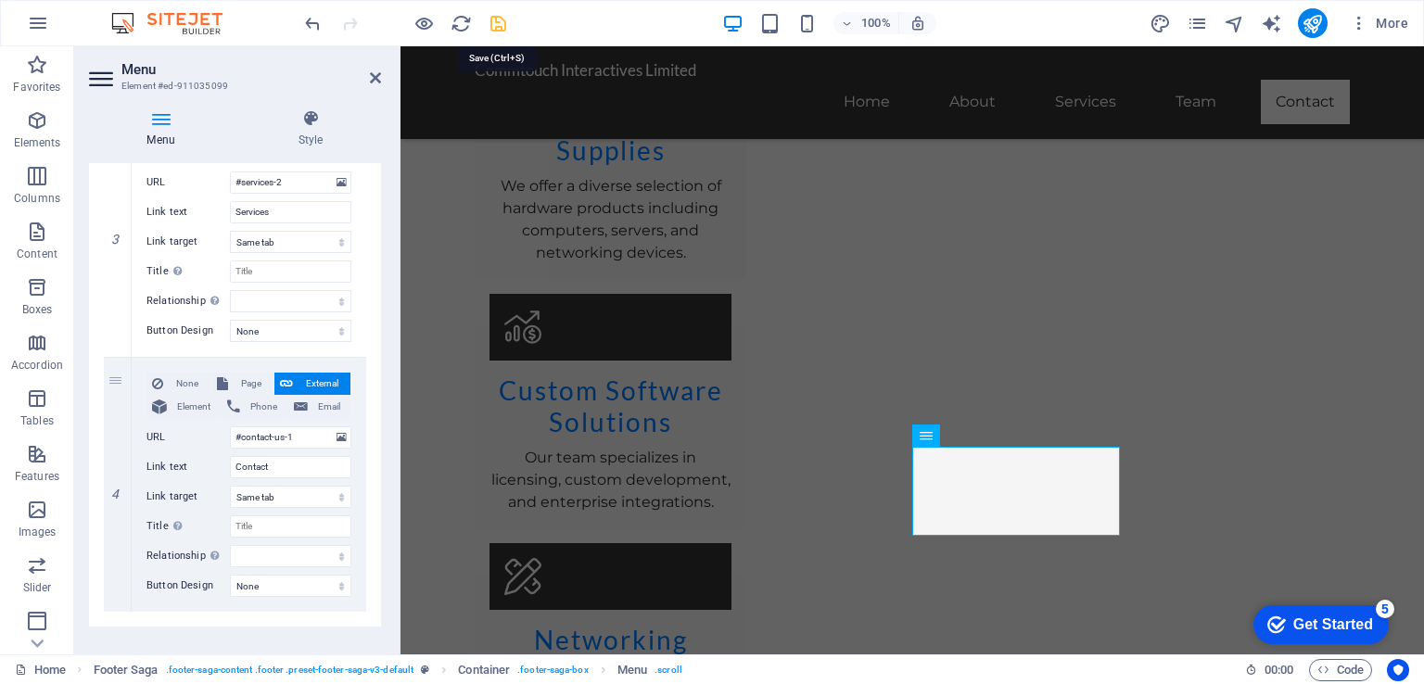
drag, startPoint x: 491, startPoint y: 16, endPoint x: 469, endPoint y: 47, distance: 38.6
click at [491, 16] on icon "save" at bounding box center [498, 23] width 21 height 21
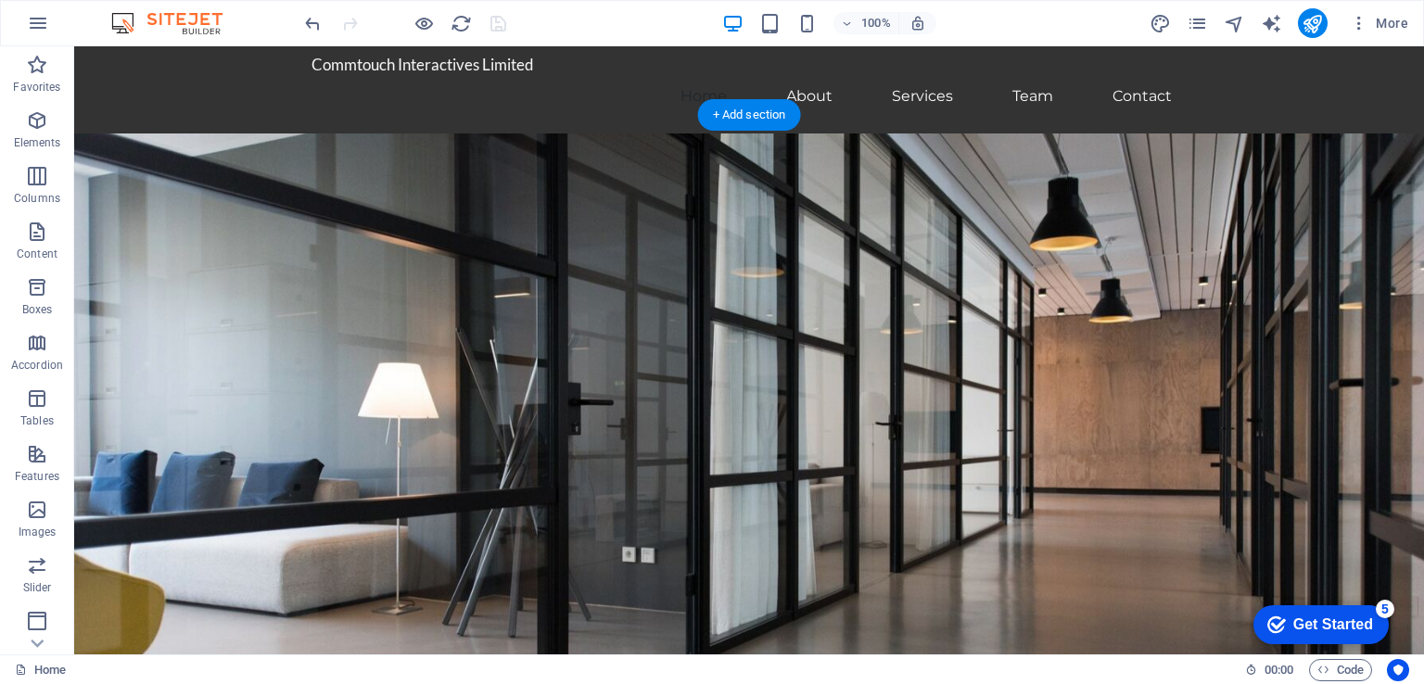
scroll to position [0, 0]
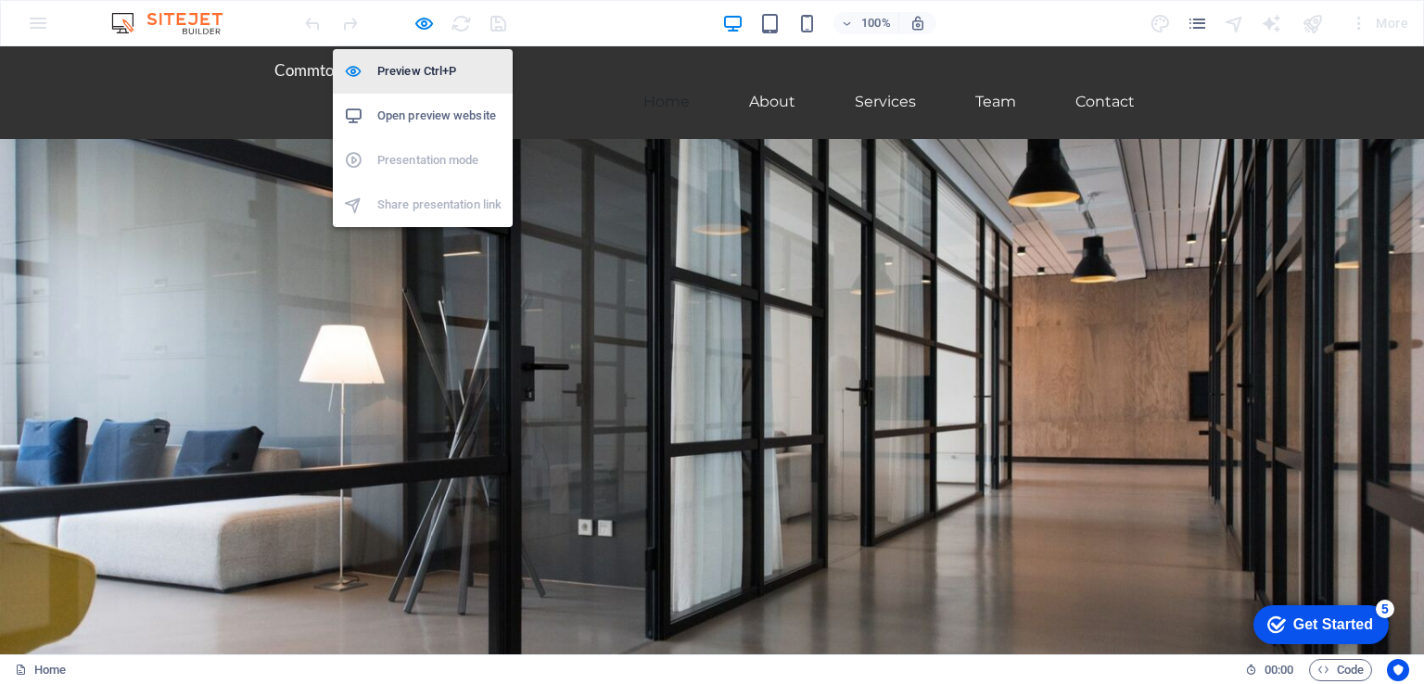
click at [404, 68] on h6 "Preview Ctrl+P" at bounding box center [439, 71] width 124 height 22
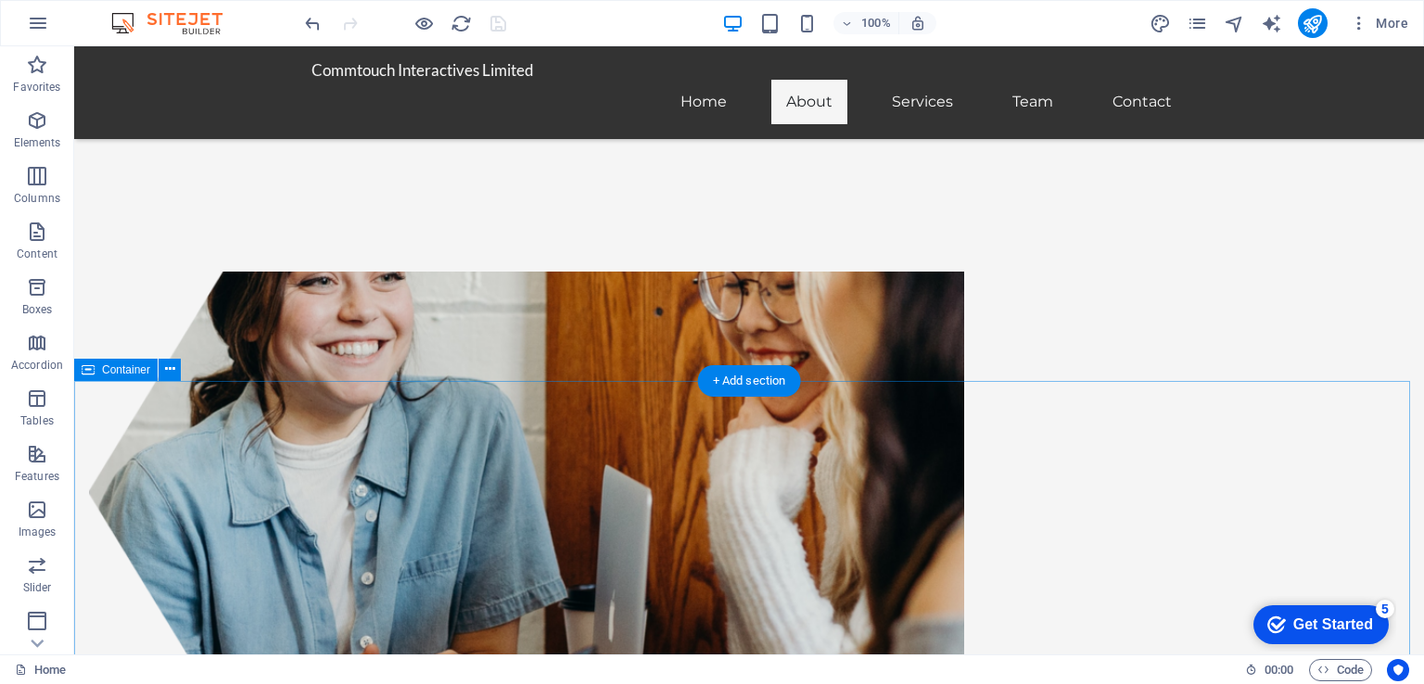
scroll to position [556, 0]
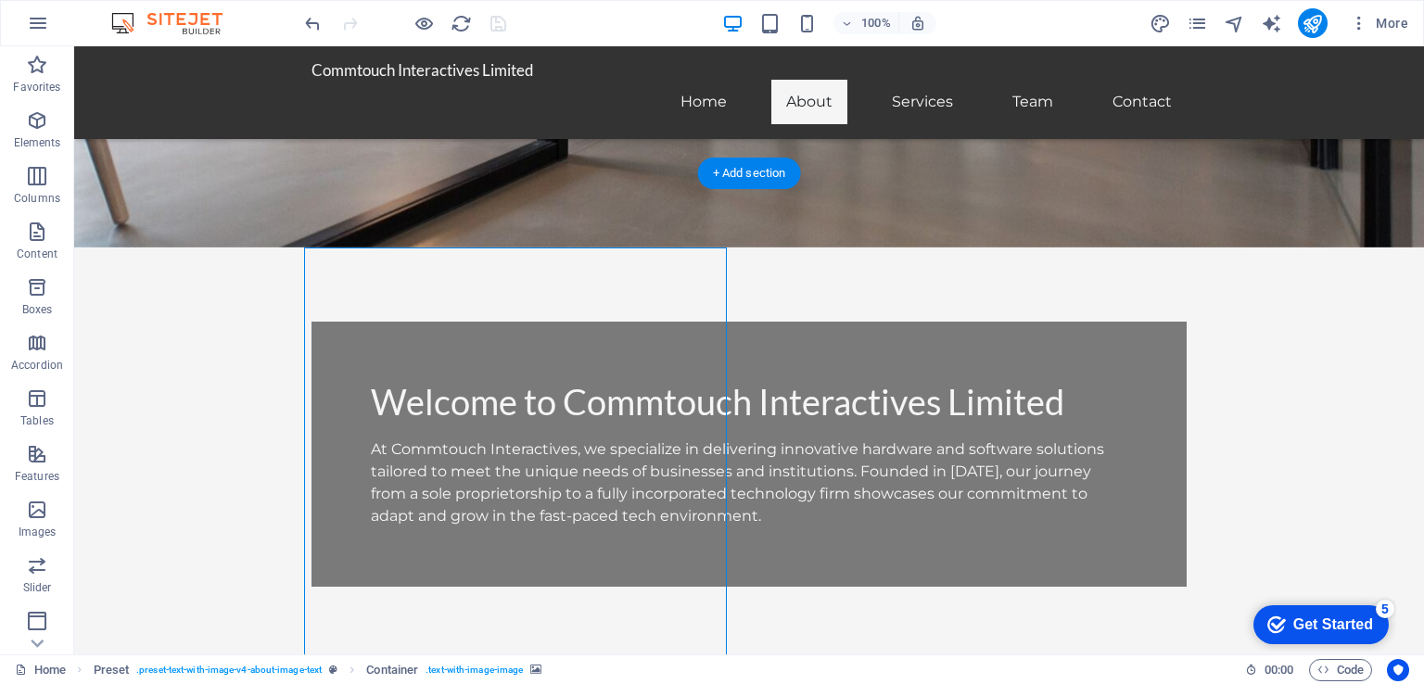
click at [402, 232] on icon at bounding box center [400, 235] width 10 height 19
click at [423, 235] on icon at bounding box center [423, 235] width 14 height 19
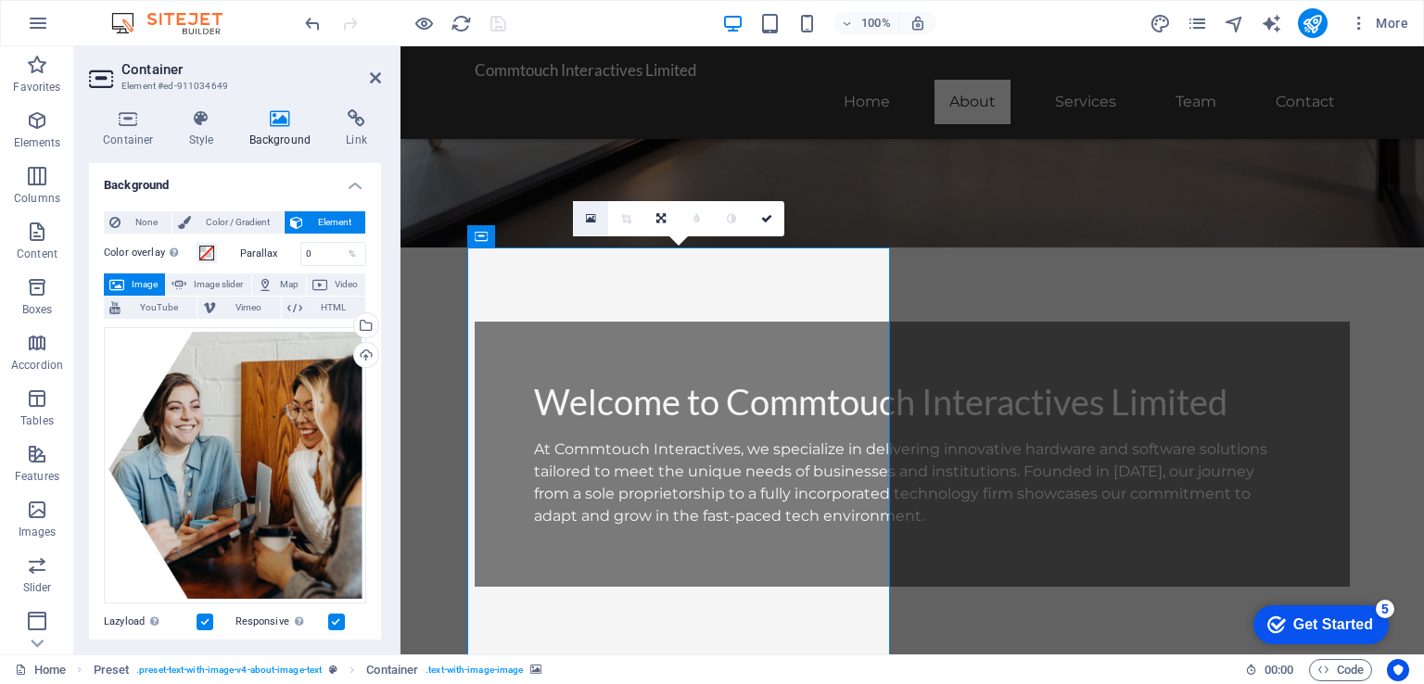
click at [590, 214] on icon at bounding box center [591, 218] width 10 height 13
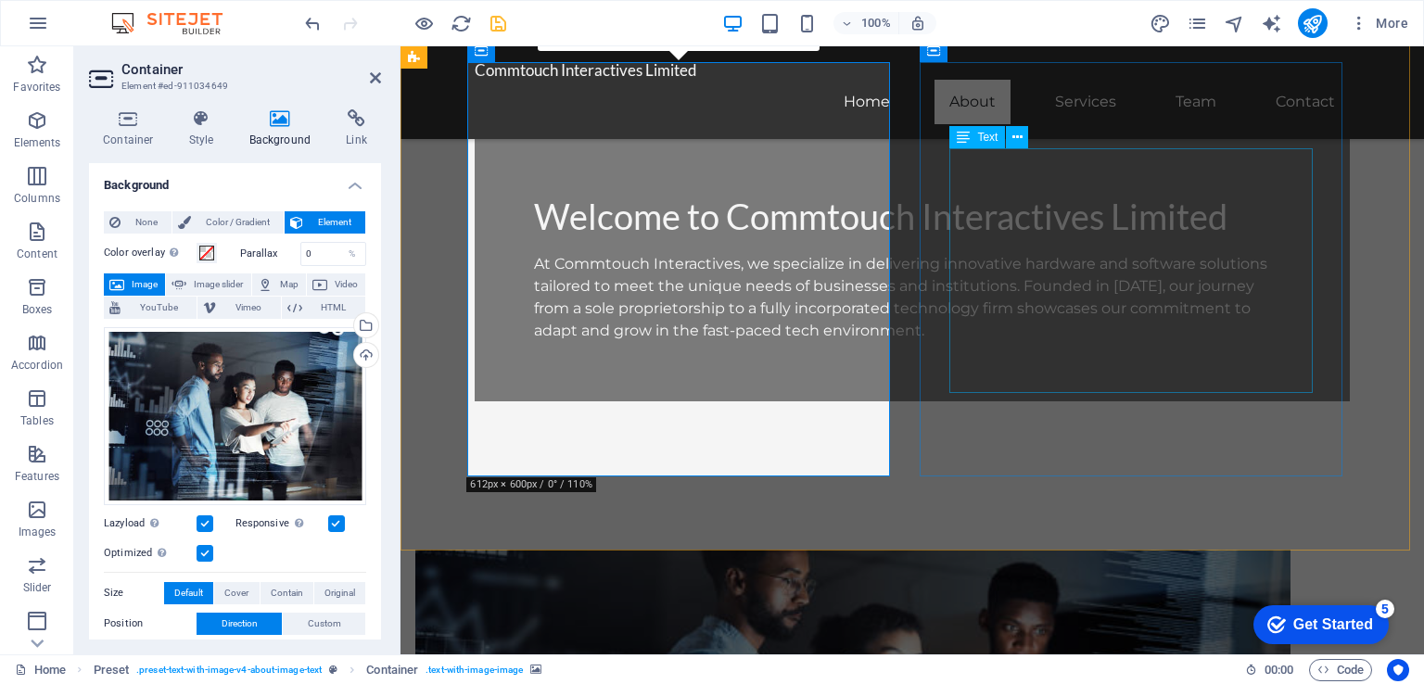
scroll to position [649, 0]
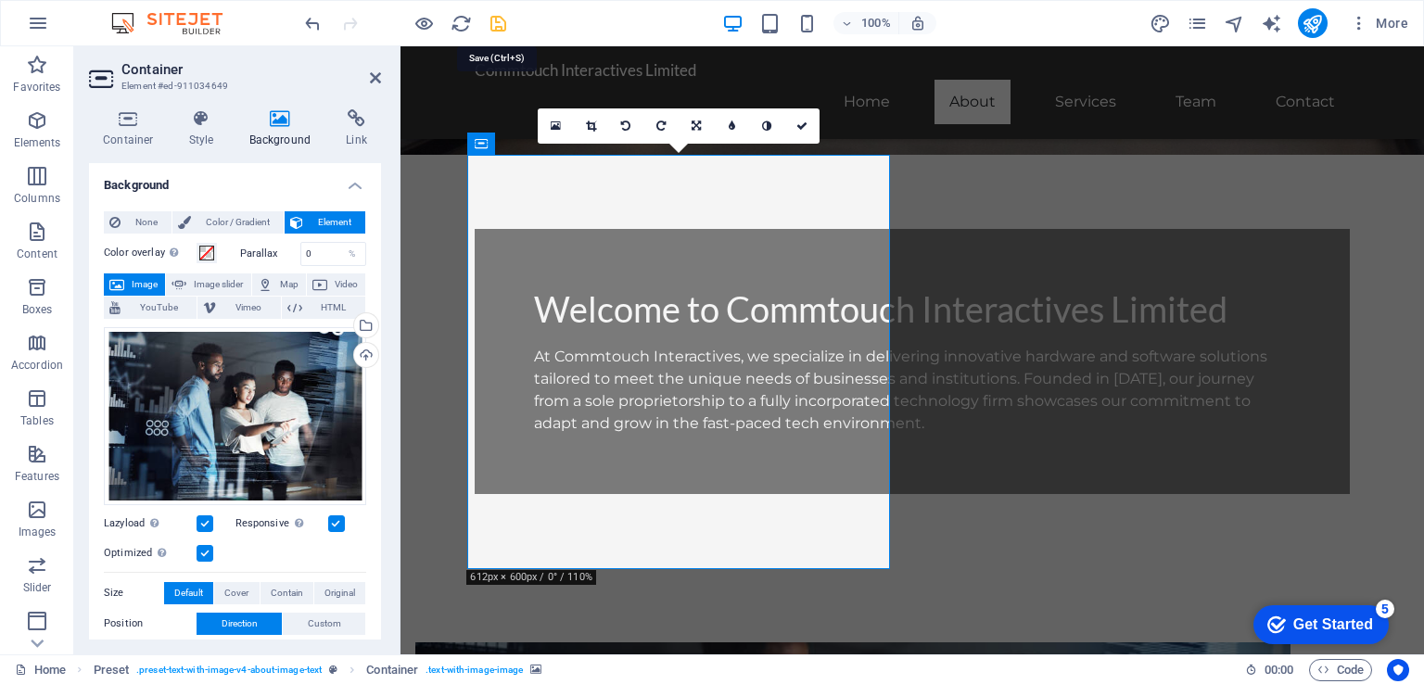
click at [495, 20] on icon "save" at bounding box center [498, 23] width 21 height 21
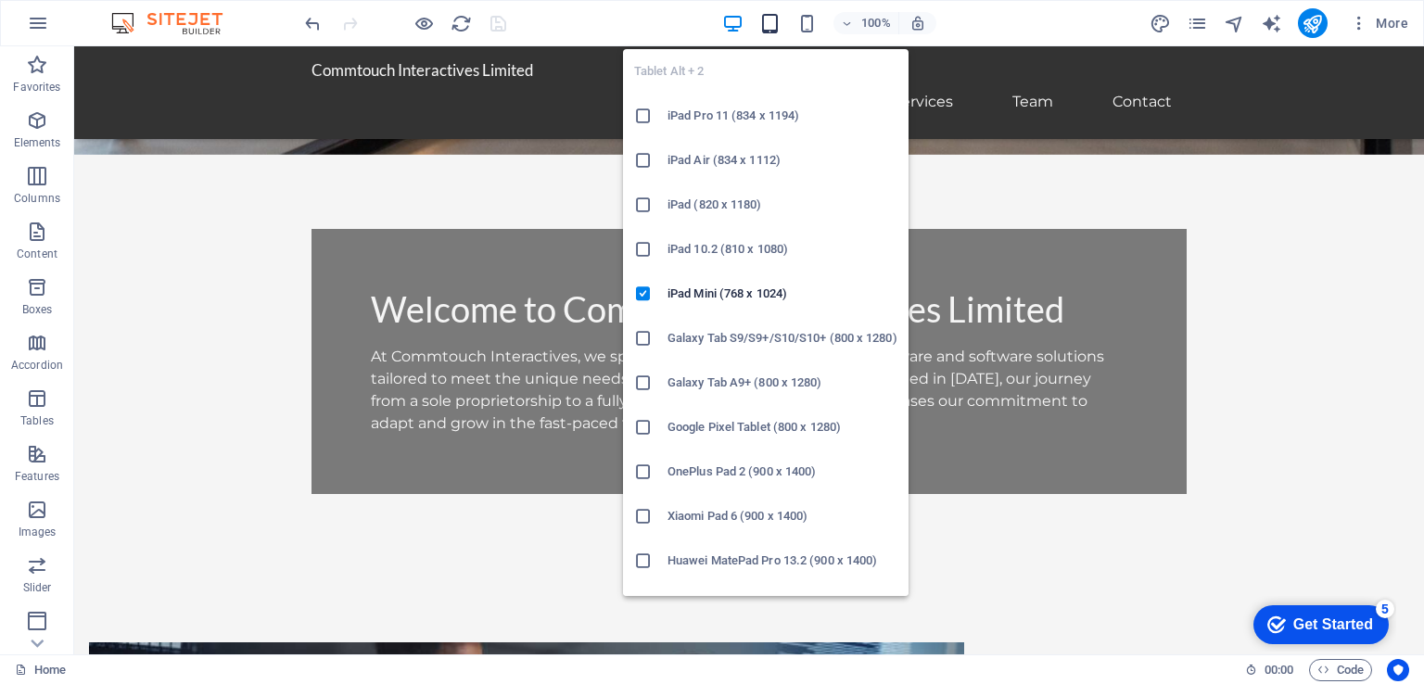
click at [771, 17] on icon "button" at bounding box center [769, 23] width 21 height 21
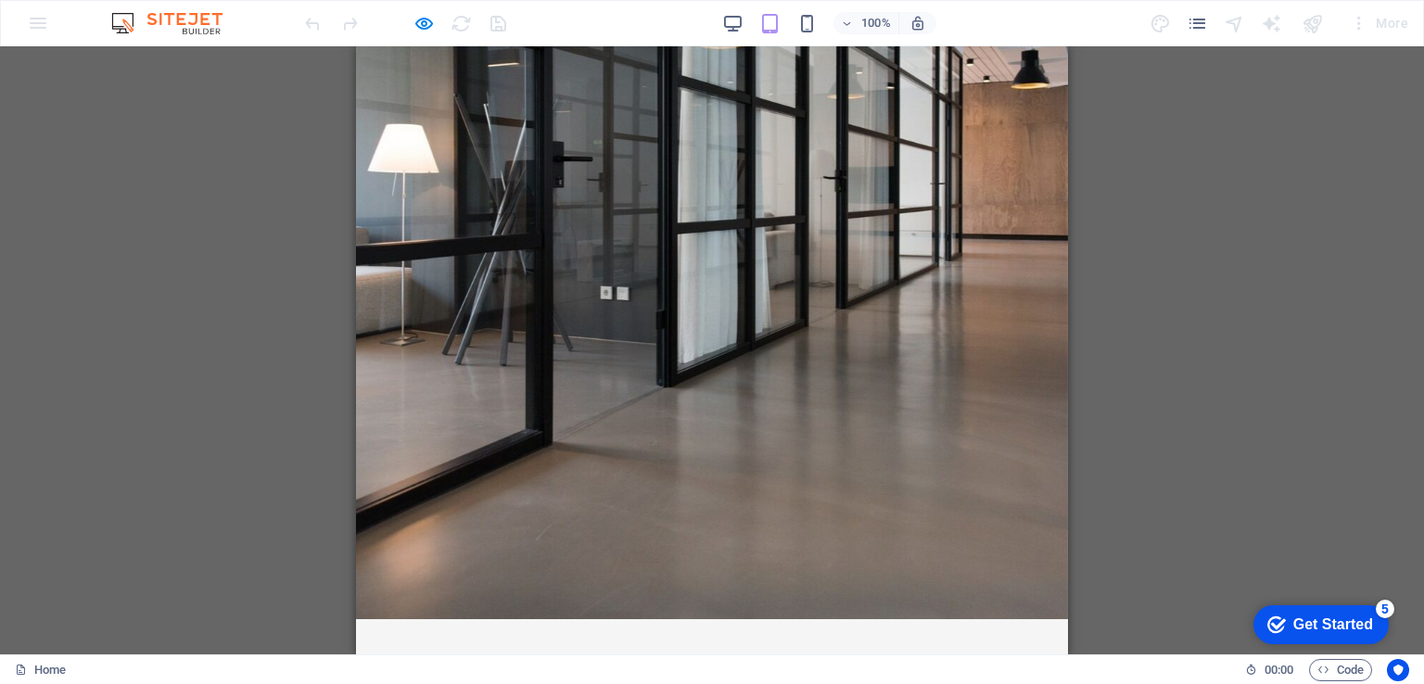
scroll to position [0, 0]
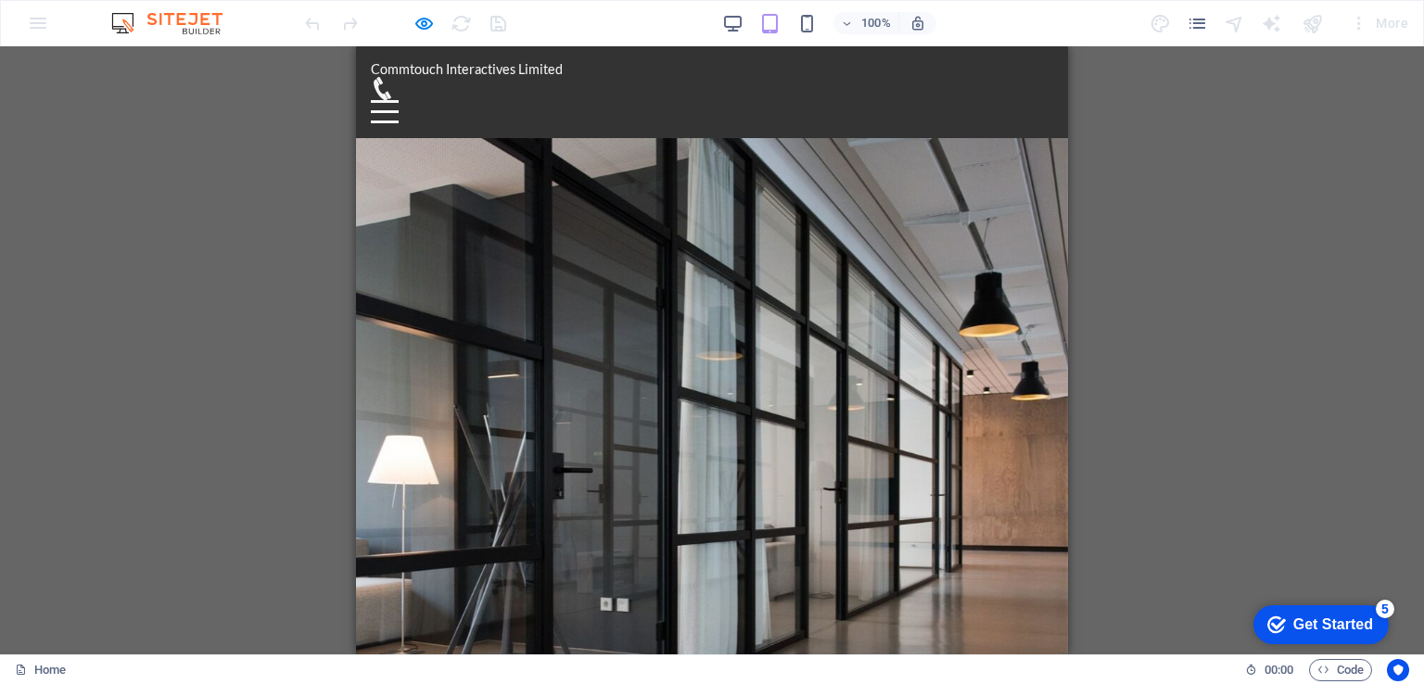
click at [399, 100] on div at bounding box center [385, 101] width 28 height 3
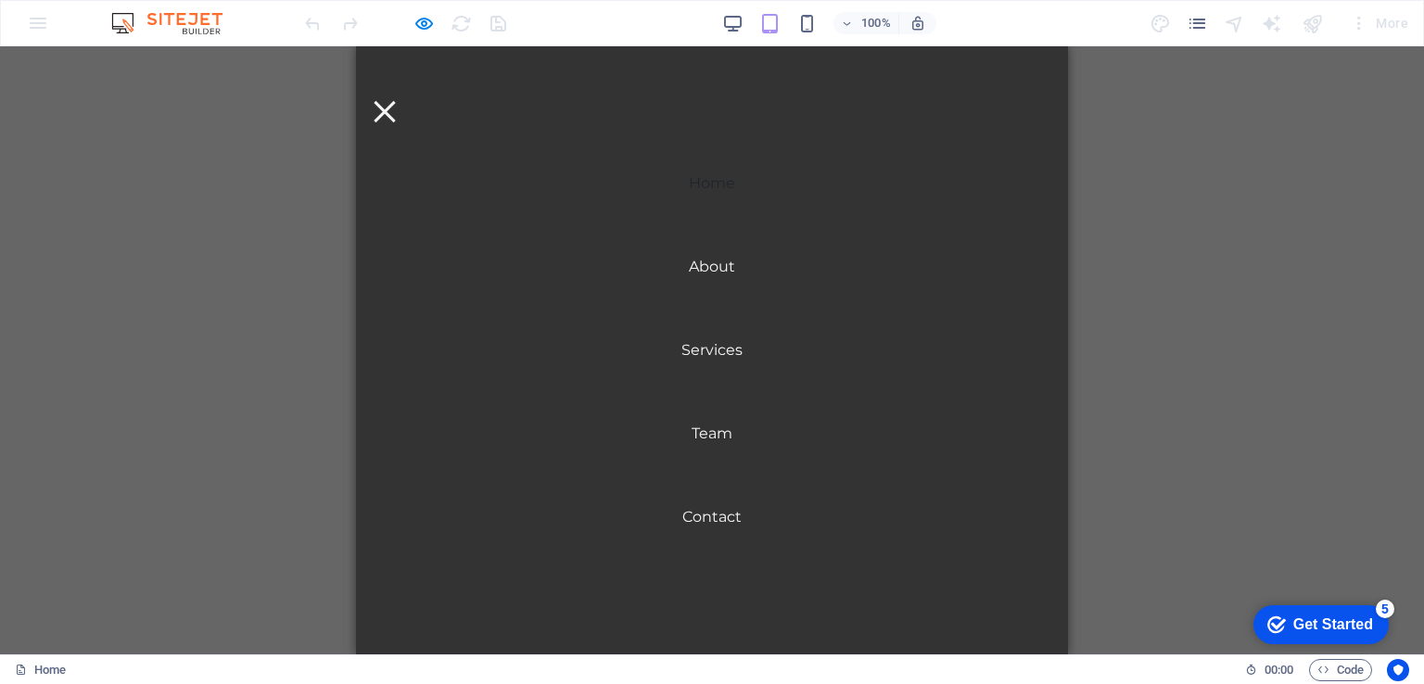
click at [399, 100] on div at bounding box center [385, 111] width 28 height 23
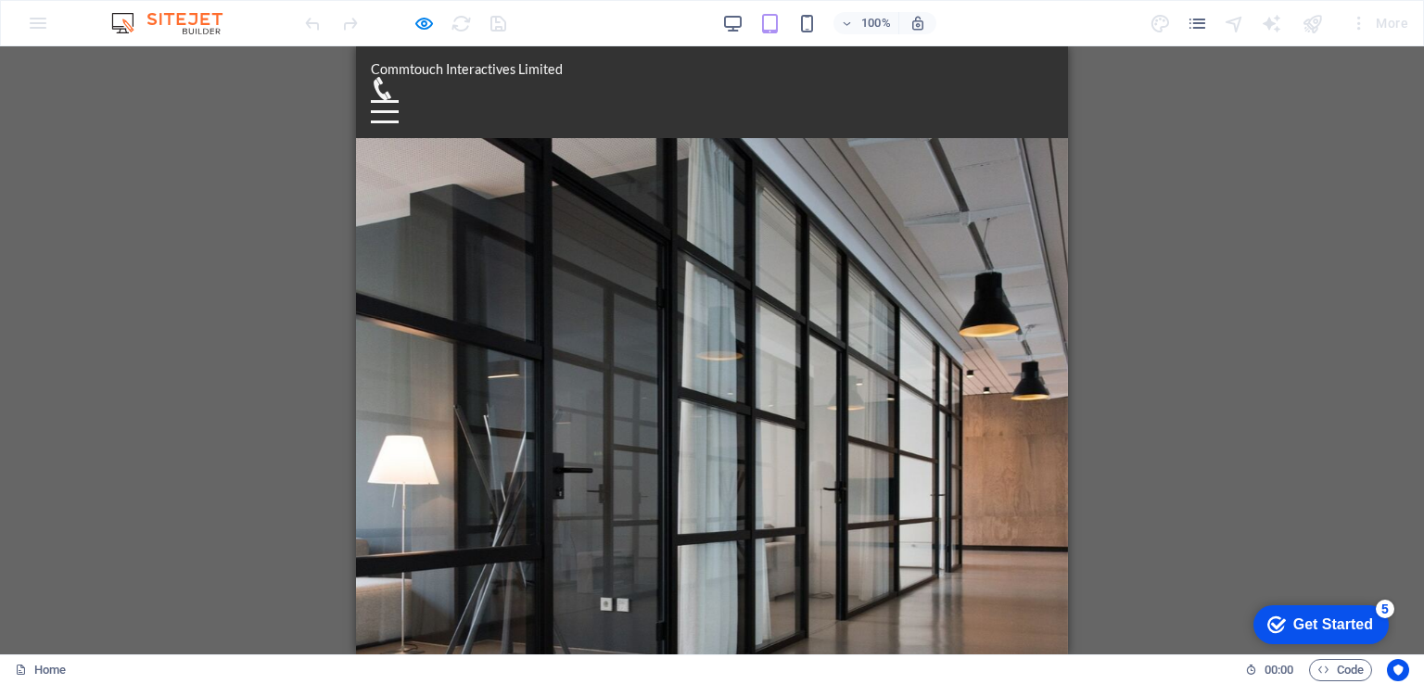
click at [394, 77] on icon at bounding box center [382, 88] width 23 height 23
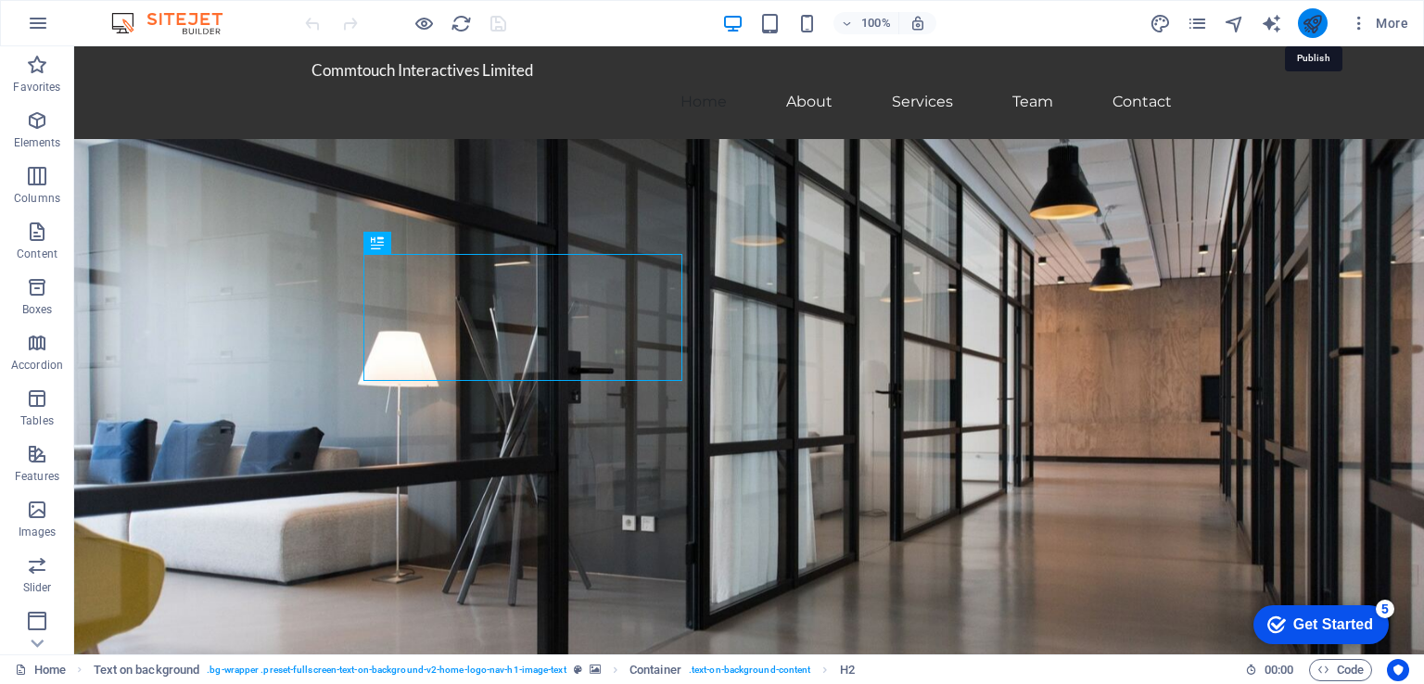
click at [1310, 14] on icon "publish" at bounding box center [1312, 23] width 21 height 21
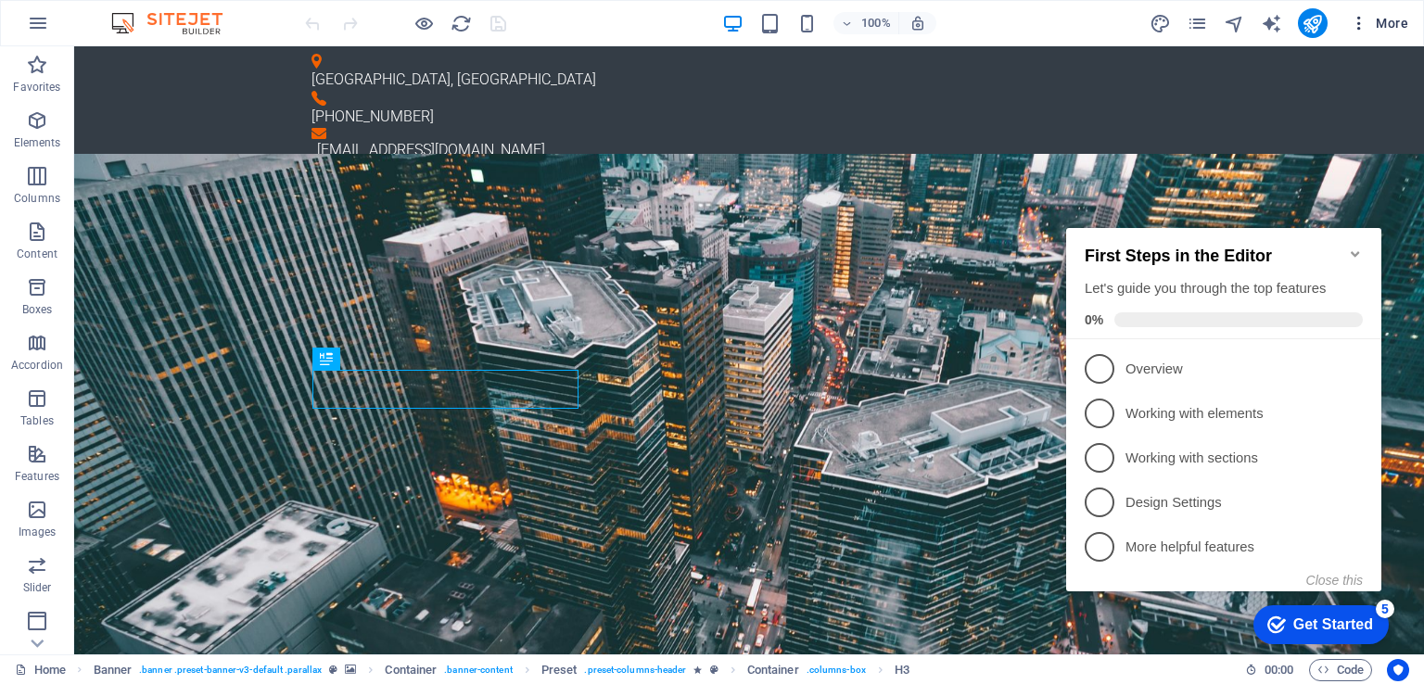
click at [1360, 26] on icon "button" at bounding box center [1359, 23] width 19 height 19
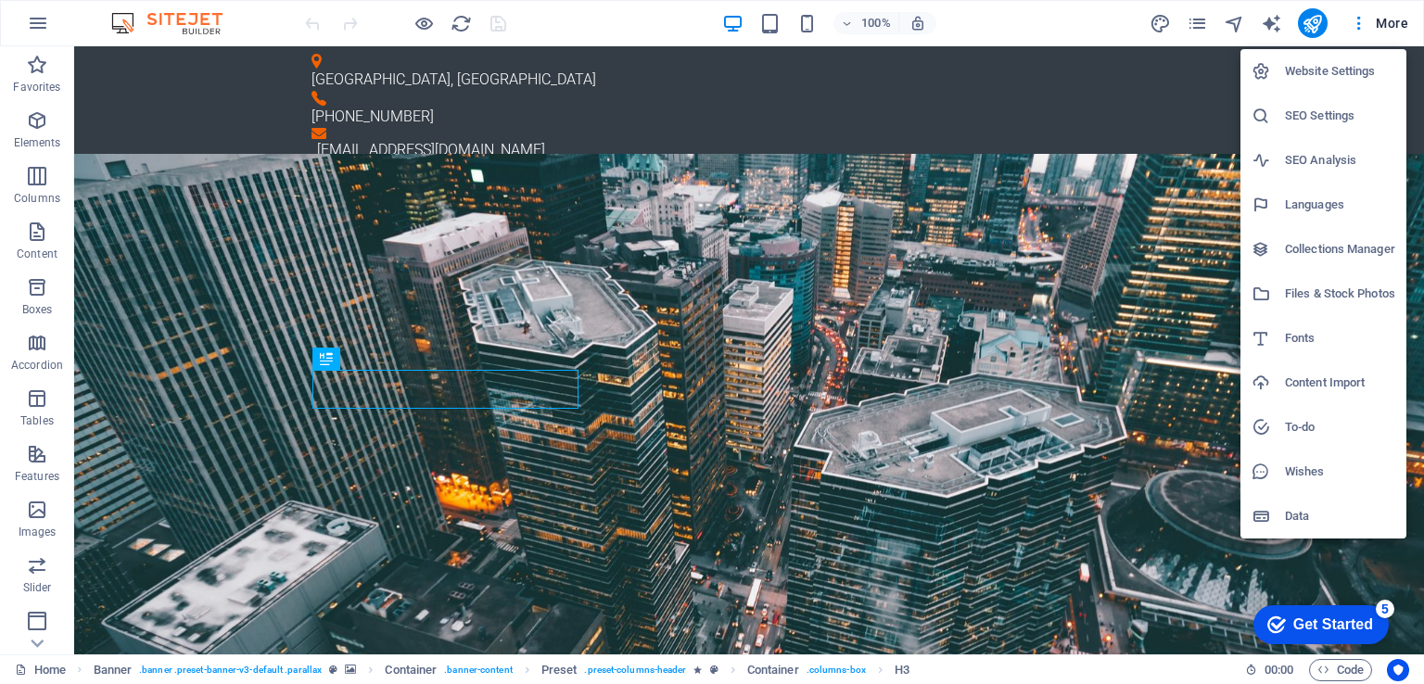
click at [1390, 21] on div at bounding box center [712, 342] width 1424 height 684
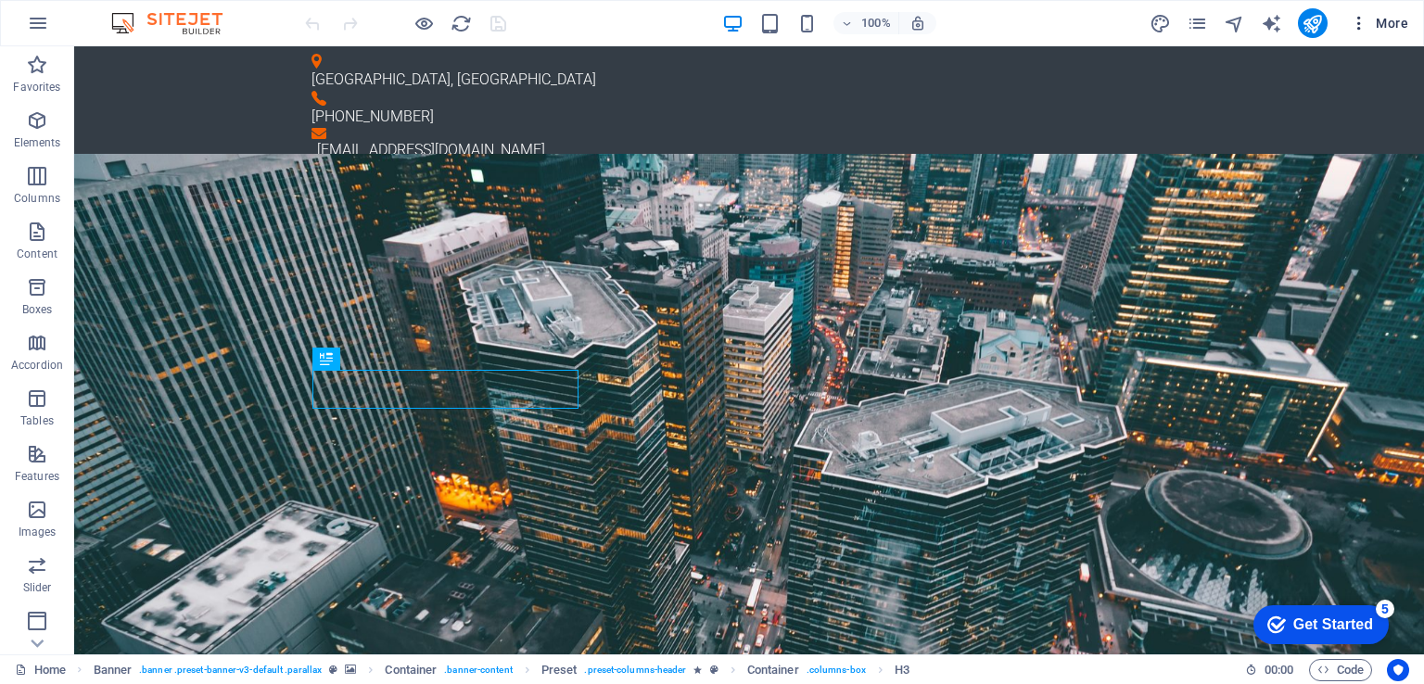
click at [1372, 19] on span "More" at bounding box center [1379, 23] width 58 height 19
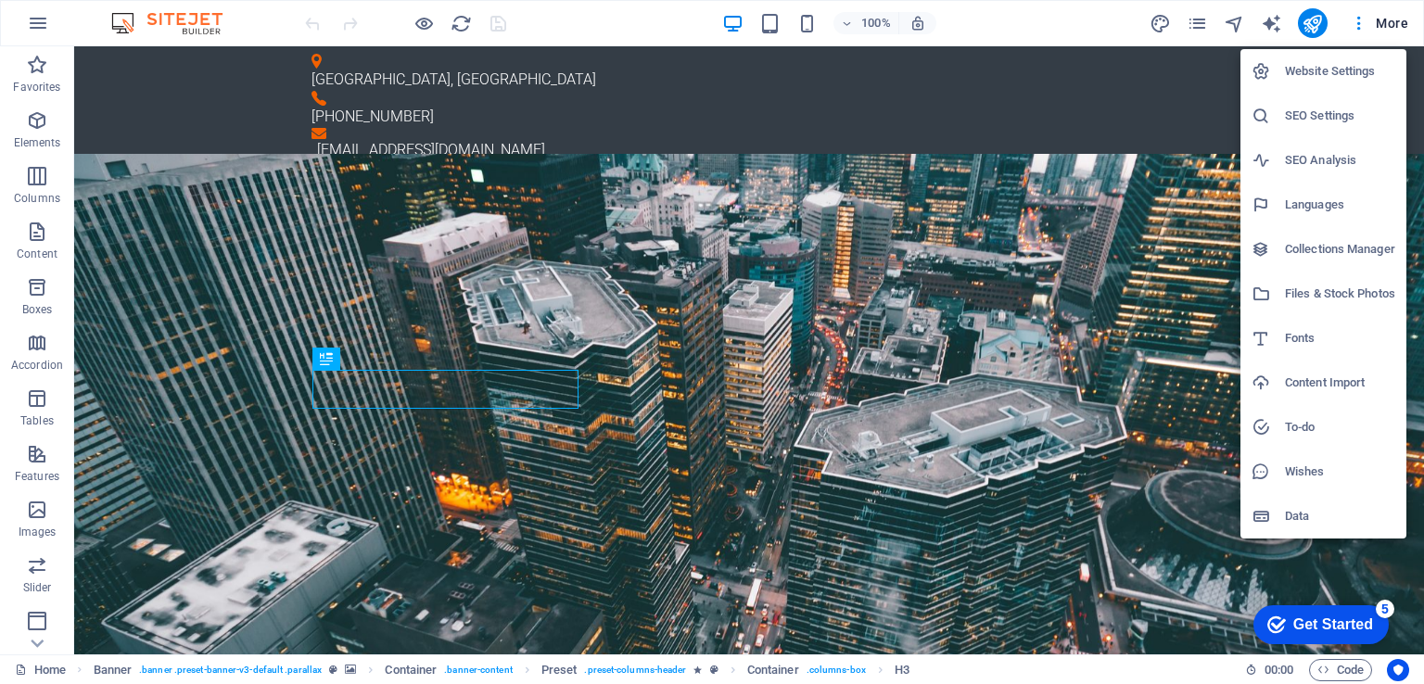
click at [1356, 25] on div at bounding box center [712, 342] width 1424 height 684
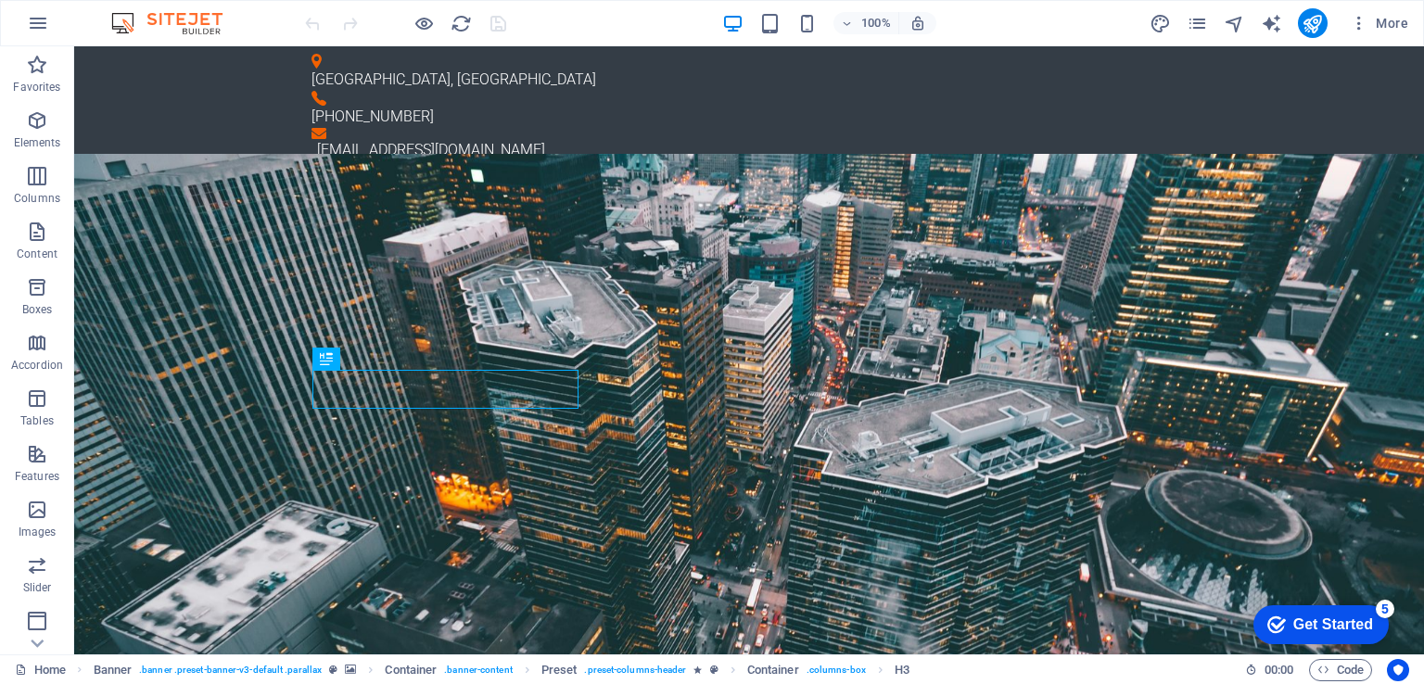
click at [1356, 25] on icon "button" at bounding box center [1359, 23] width 19 height 19
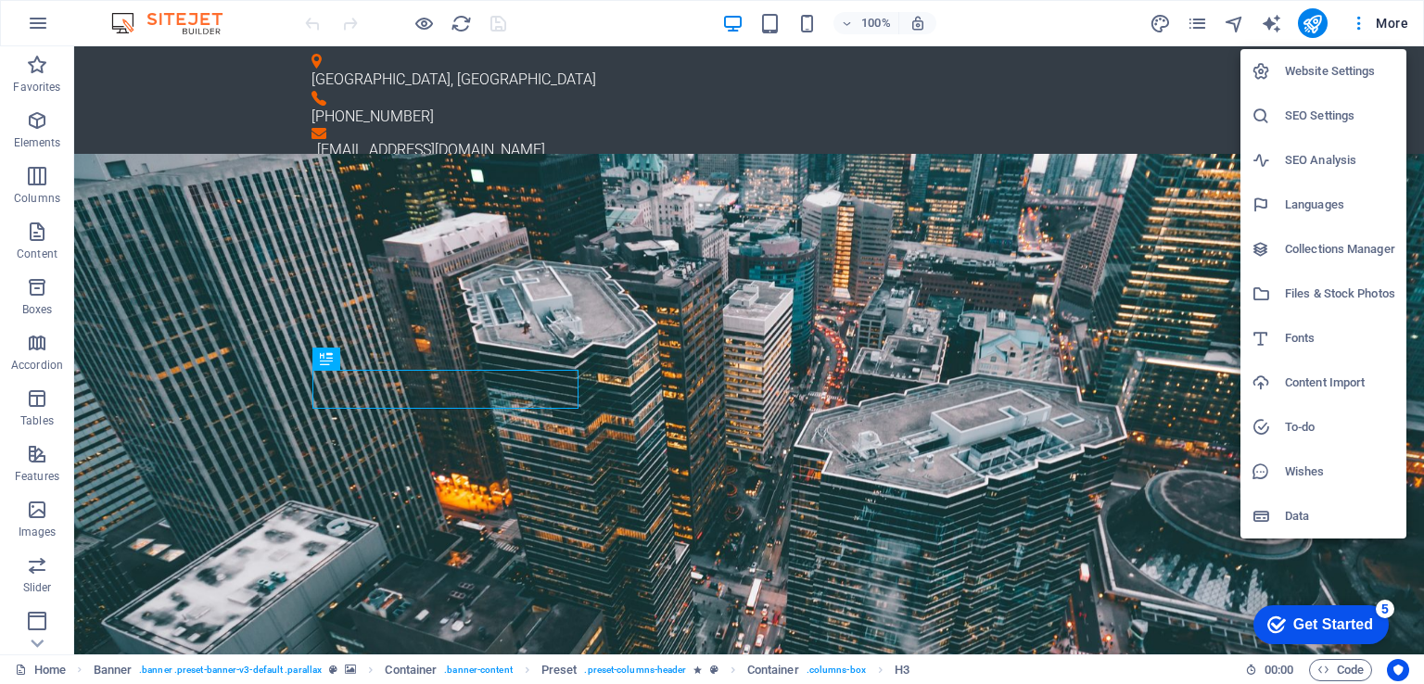
click at [1272, 19] on div at bounding box center [712, 342] width 1424 height 684
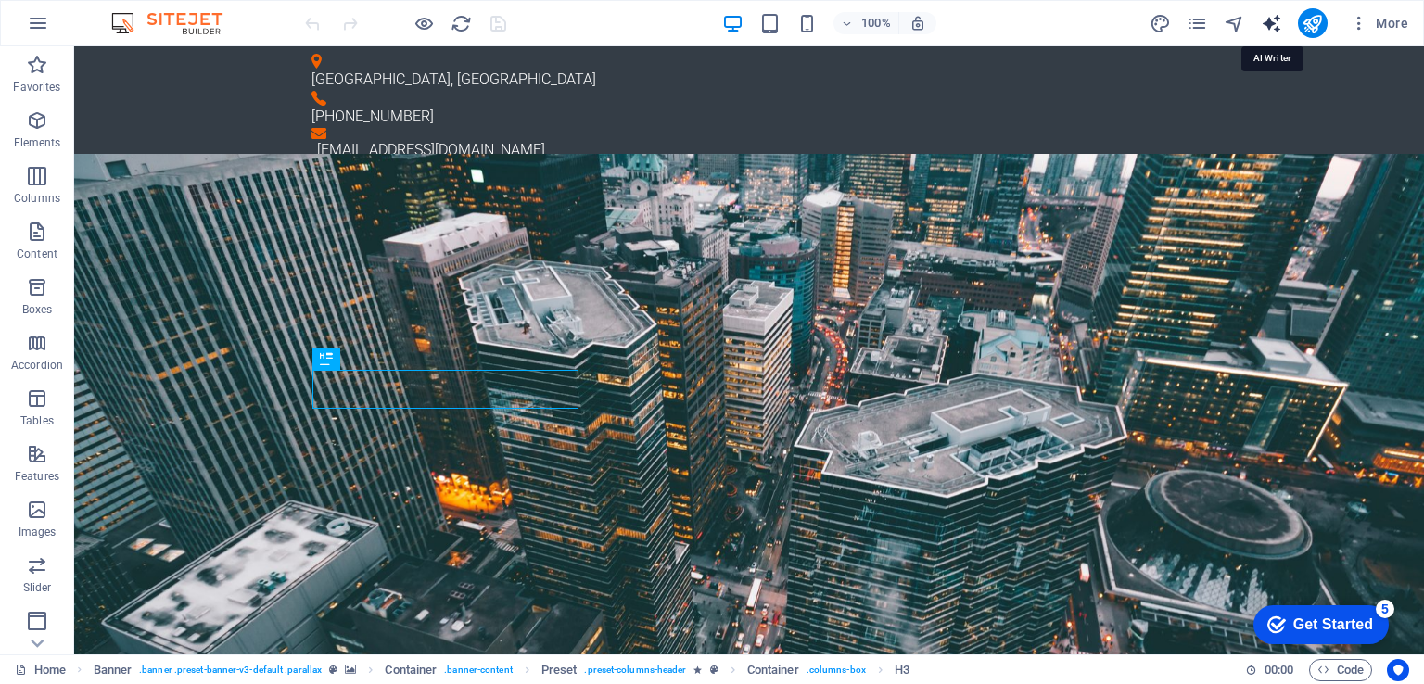
click at [1271, 19] on icon "text_generator" at bounding box center [1271, 23] width 21 height 21
select select "English"
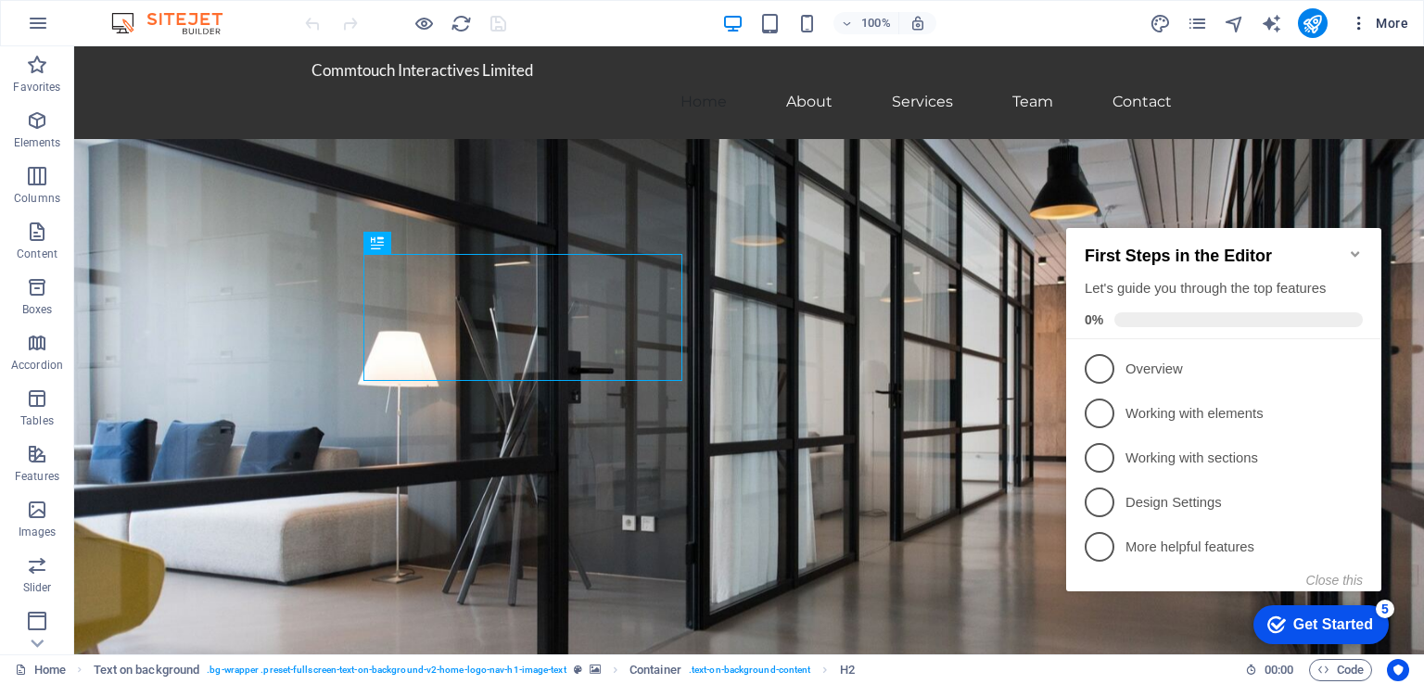
click at [1360, 19] on icon "button" at bounding box center [1359, 23] width 19 height 19
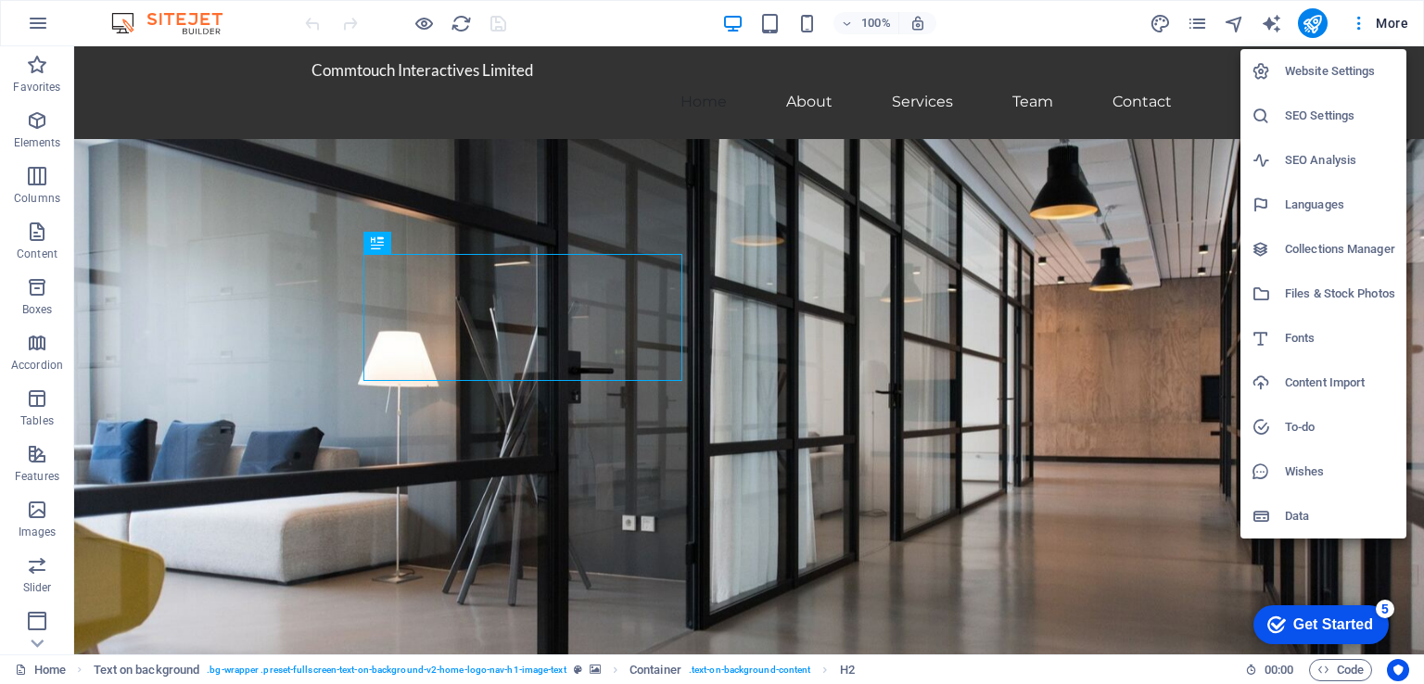
click at [1313, 112] on h6 "SEO Settings" at bounding box center [1340, 116] width 110 height 22
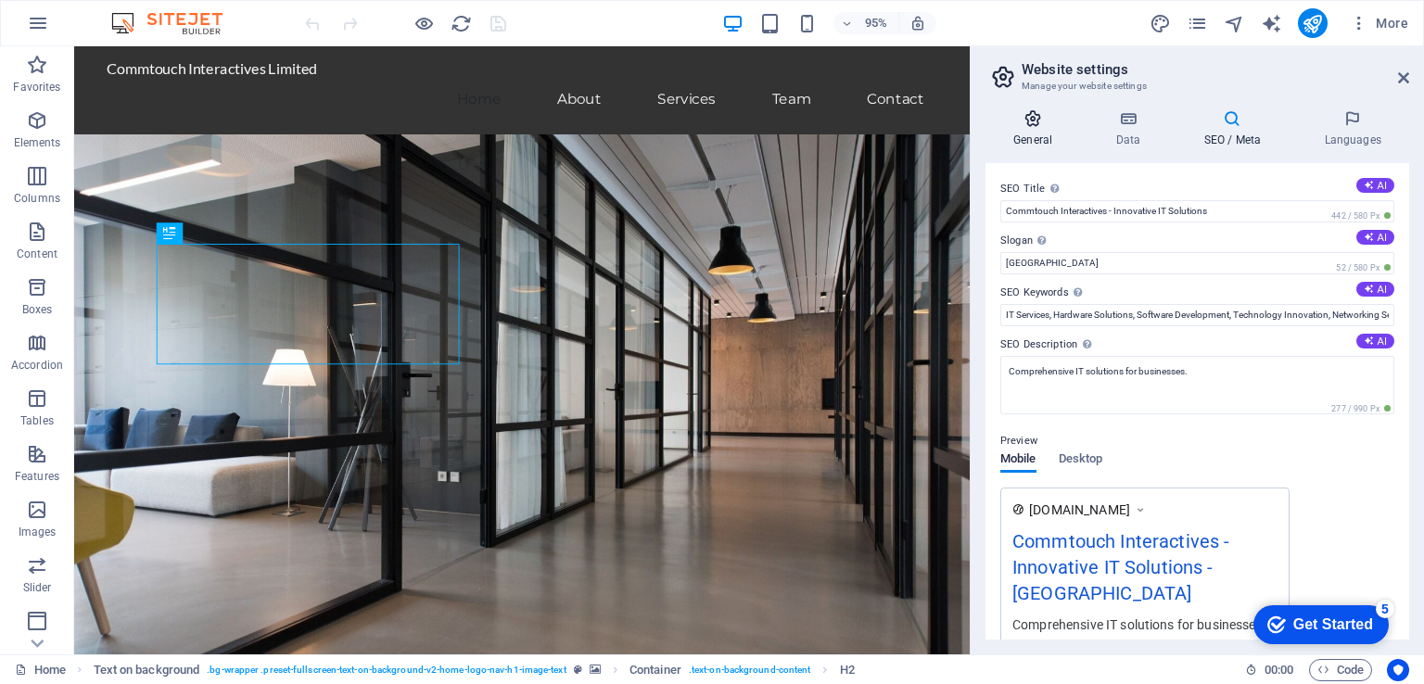
click at [1031, 121] on icon at bounding box center [1033, 118] width 95 height 19
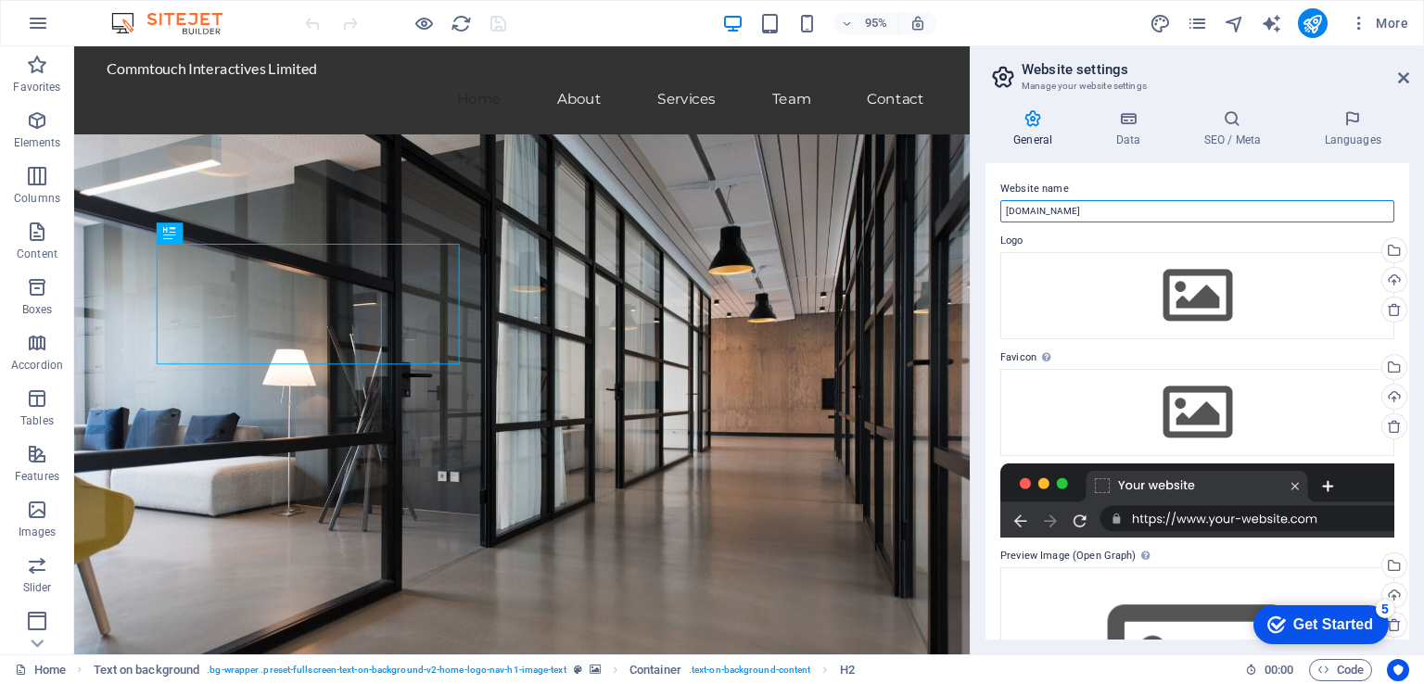
drag, startPoint x: 1042, startPoint y: 210, endPoint x: 999, endPoint y: 199, distance: 45.0
click at [999, 199] on div "Website name support.commtouchinteractives.com Logo Drag files here, click to c…" at bounding box center [1198, 401] width 424 height 477
type input "[DOMAIN_NAME]"
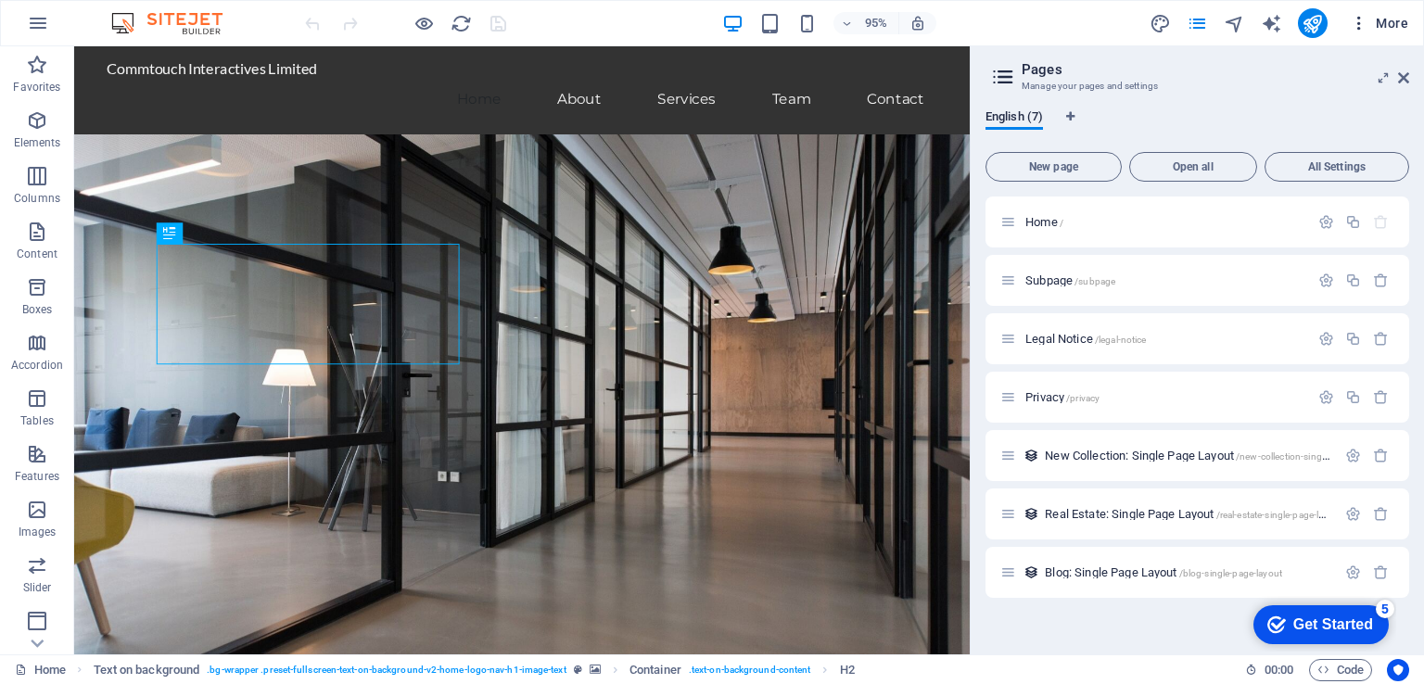
click at [1366, 20] on icon "button" at bounding box center [1359, 23] width 19 height 19
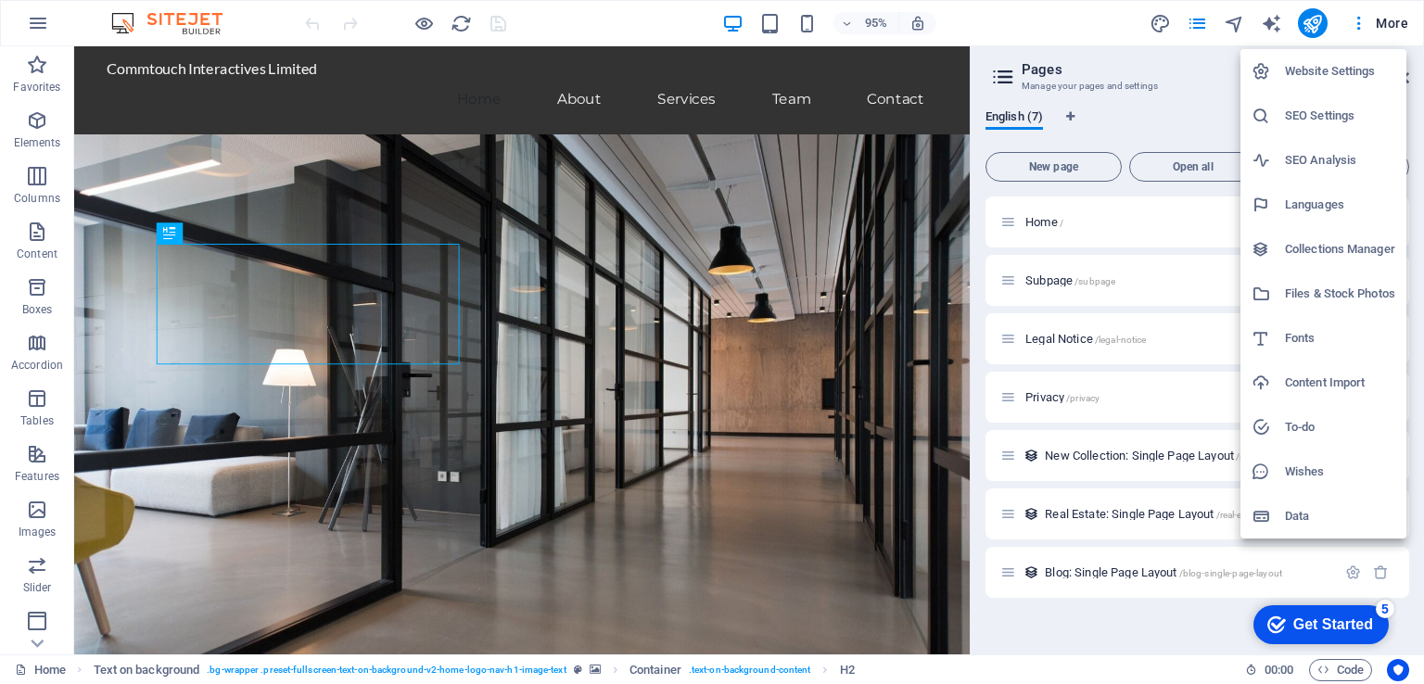
click at [1321, 71] on h6 "Website Settings" at bounding box center [1340, 71] width 110 height 22
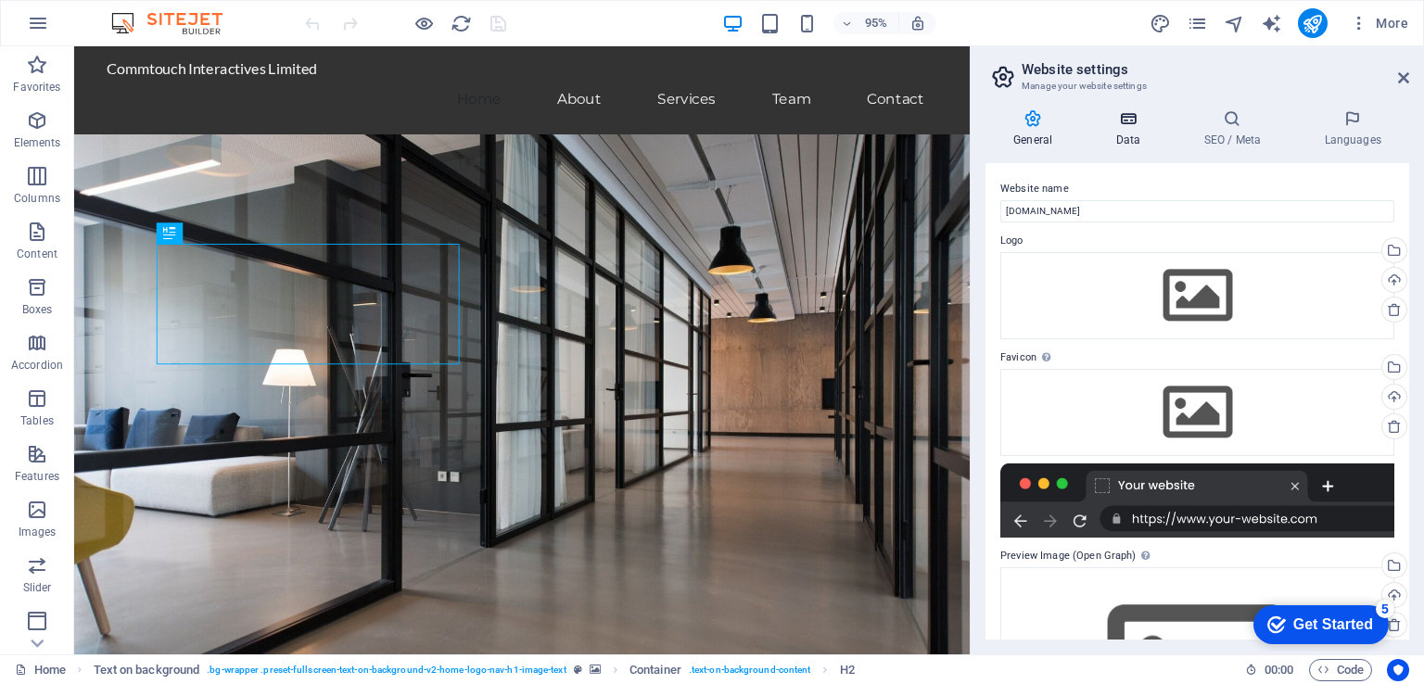
click at [1126, 123] on icon at bounding box center [1128, 118] width 81 height 19
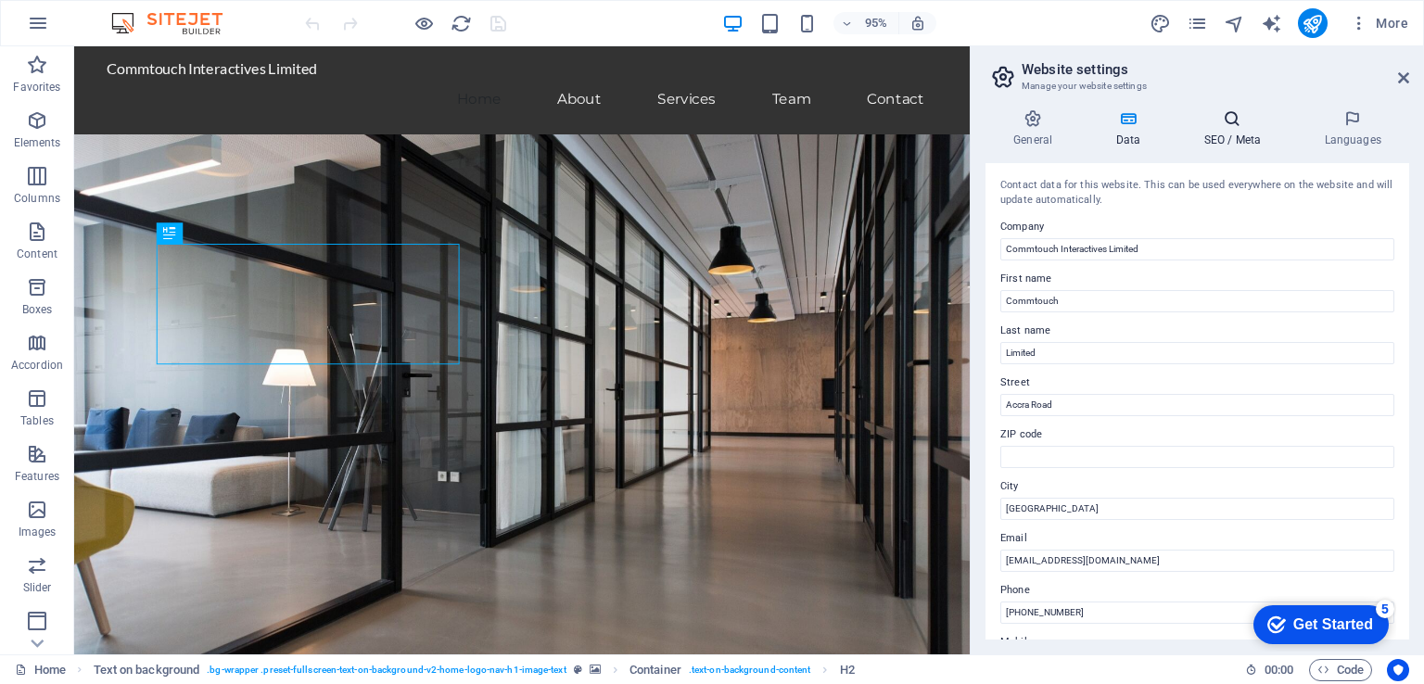
click at [1237, 131] on h4 "SEO / Meta" at bounding box center [1236, 128] width 121 height 39
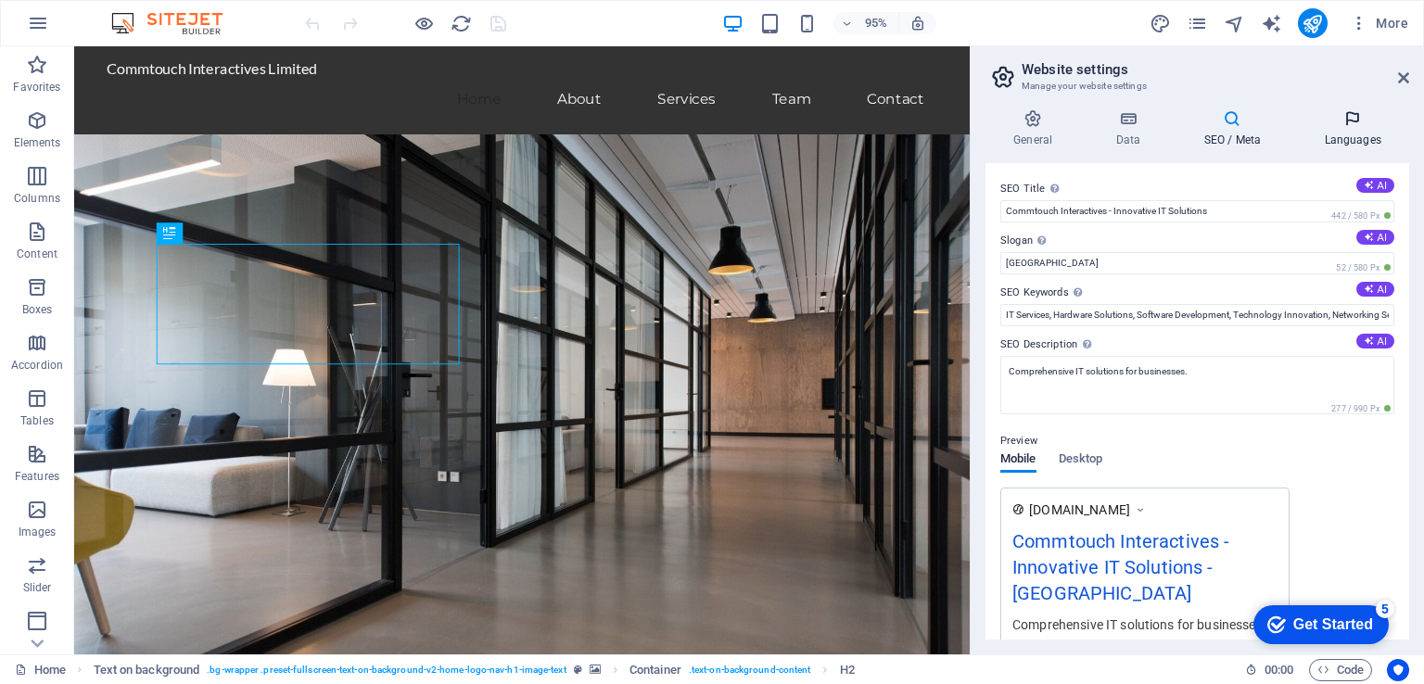
click at [1353, 129] on h4 "Languages" at bounding box center [1352, 128] width 113 height 39
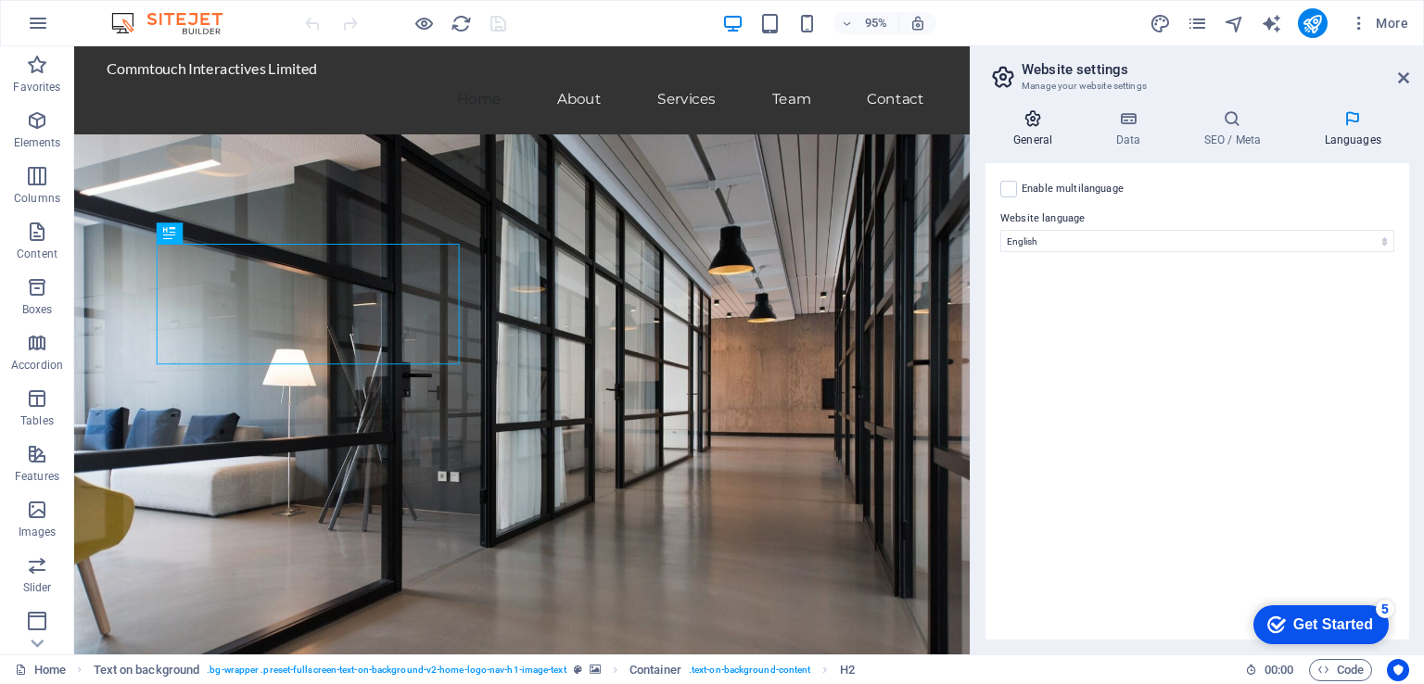
click at [1031, 119] on icon at bounding box center [1033, 118] width 95 height 19
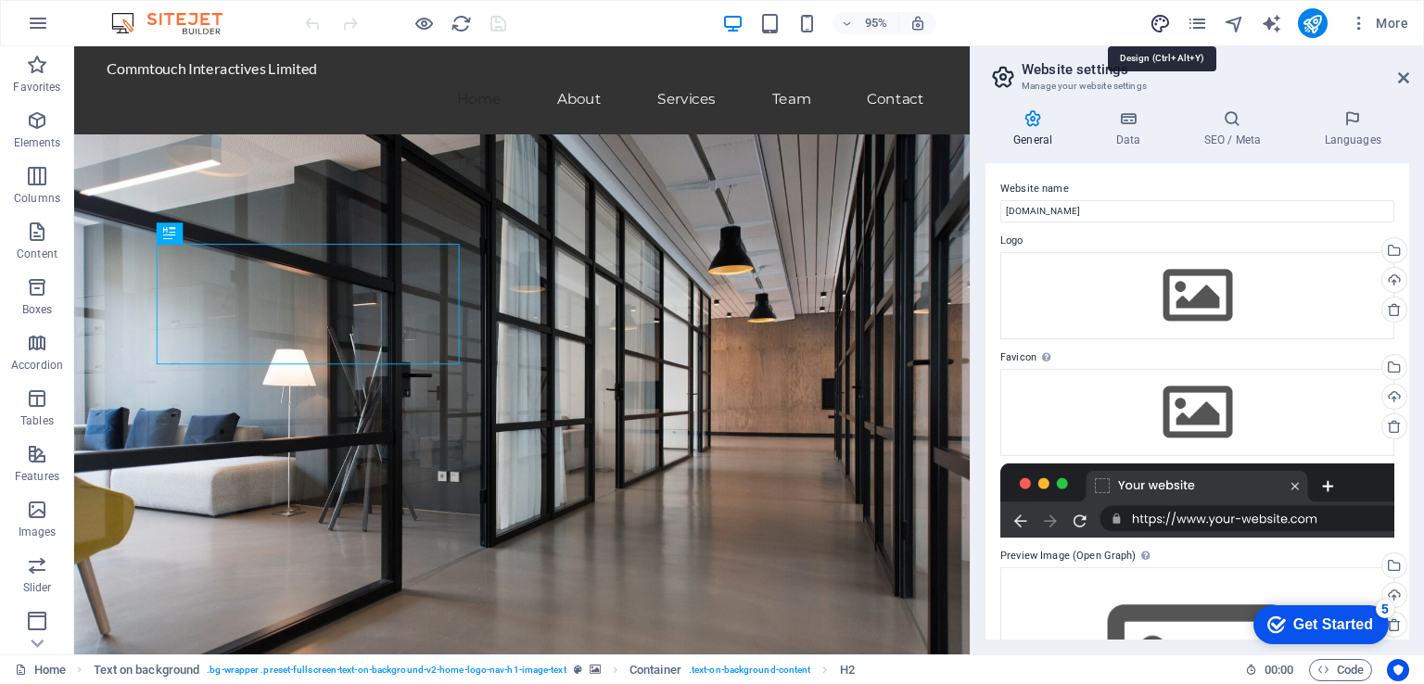
select select "px"
select select "200"
select select "px"
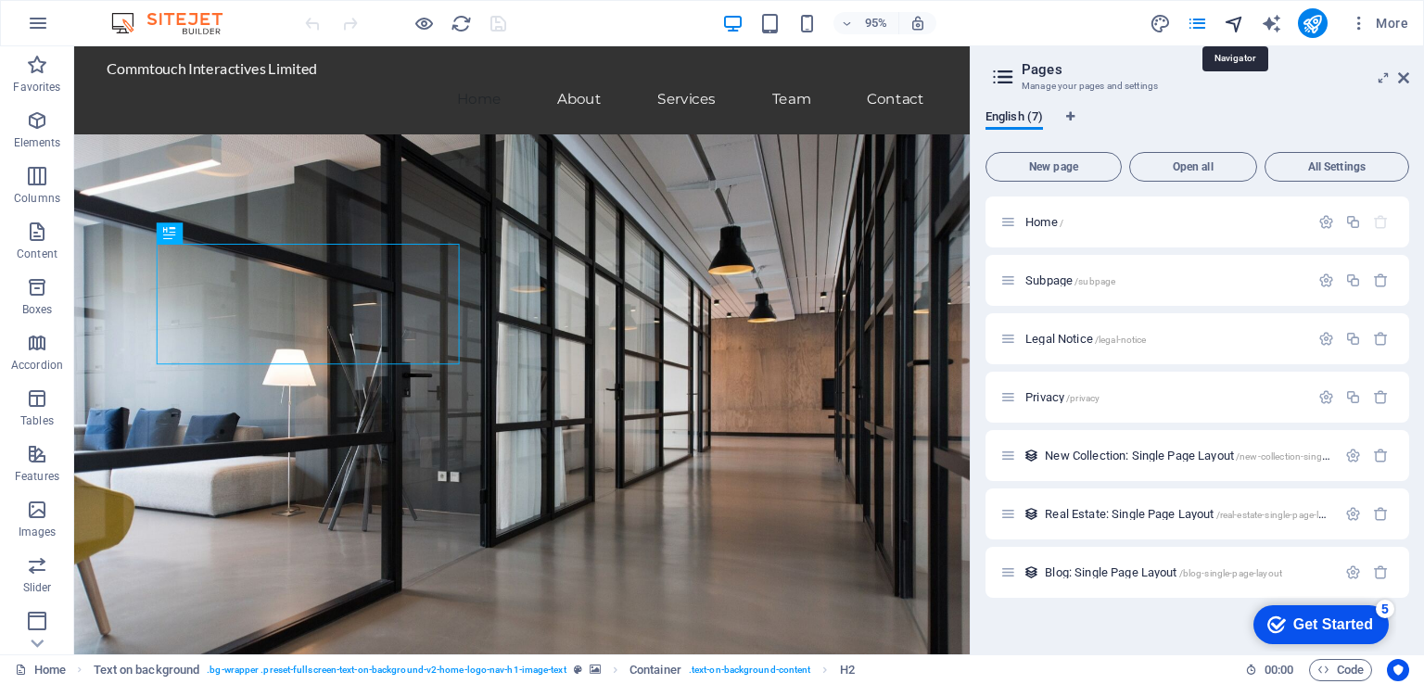
click at [0, 0] on icon "navigator" at bounding box center [0, 0] width 0 height 0
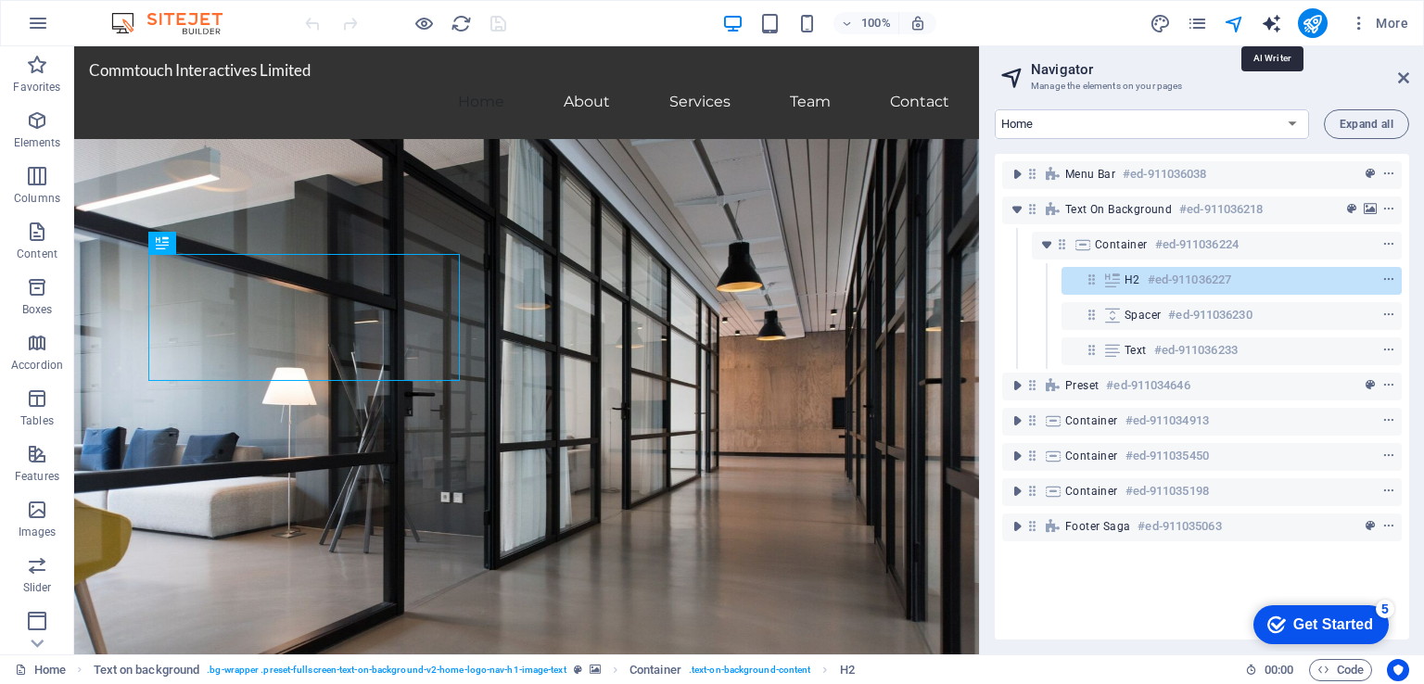
select select "English"
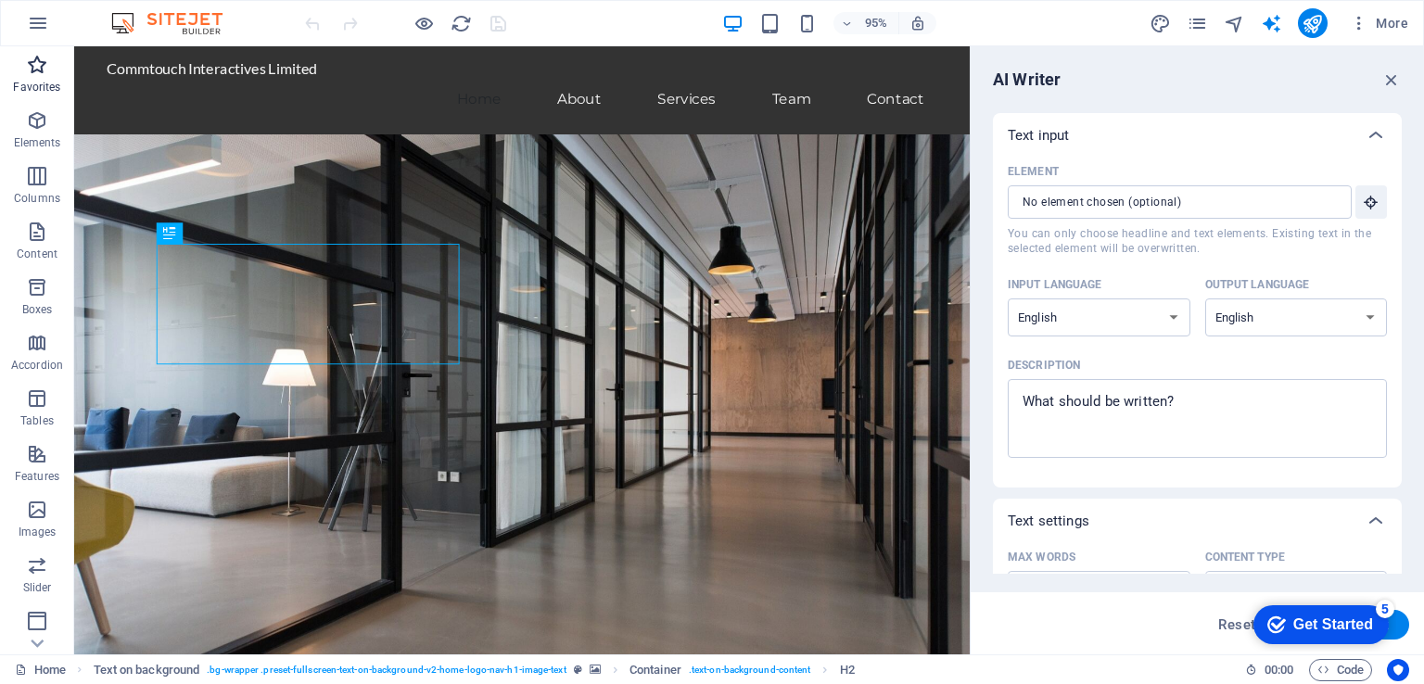
click at [35, 57] on icon "button" at bounding box center [37, 65] width 22 height 22
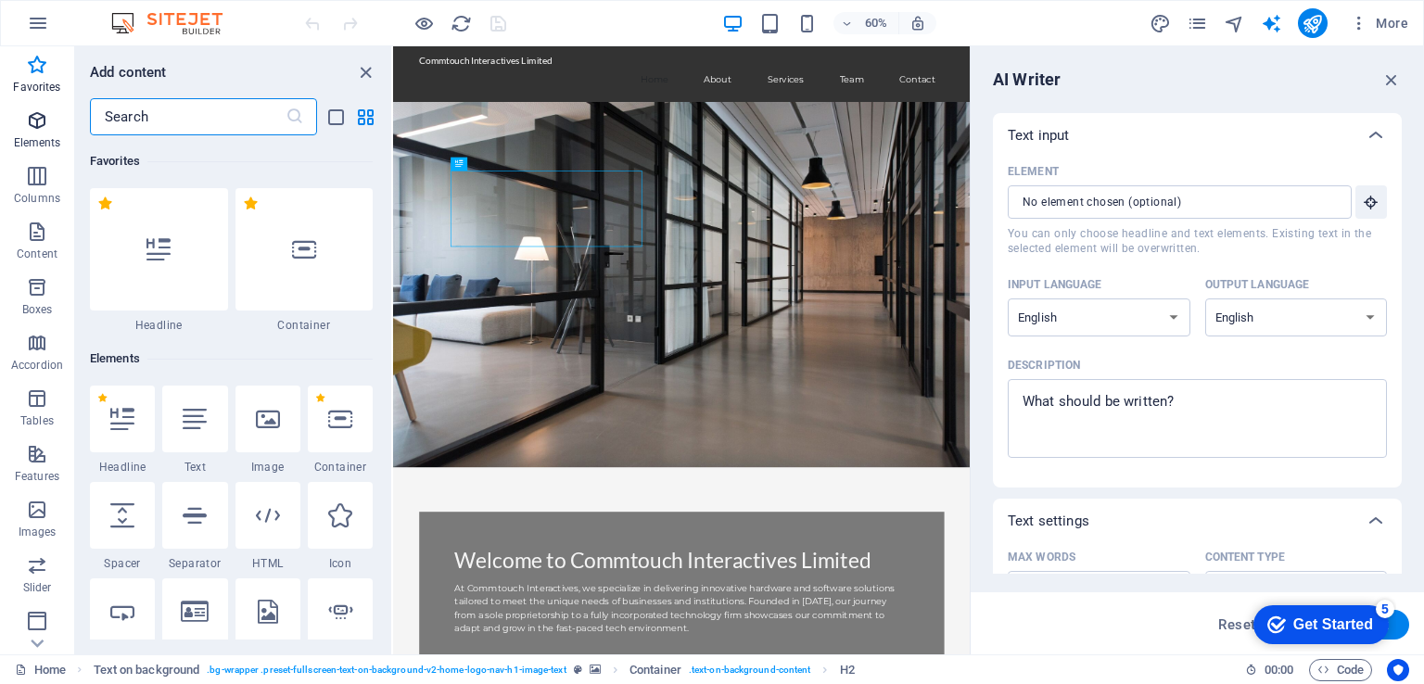
click at [31, 128] on icon "button" at bounding box center [37, 120] width 22 height 22
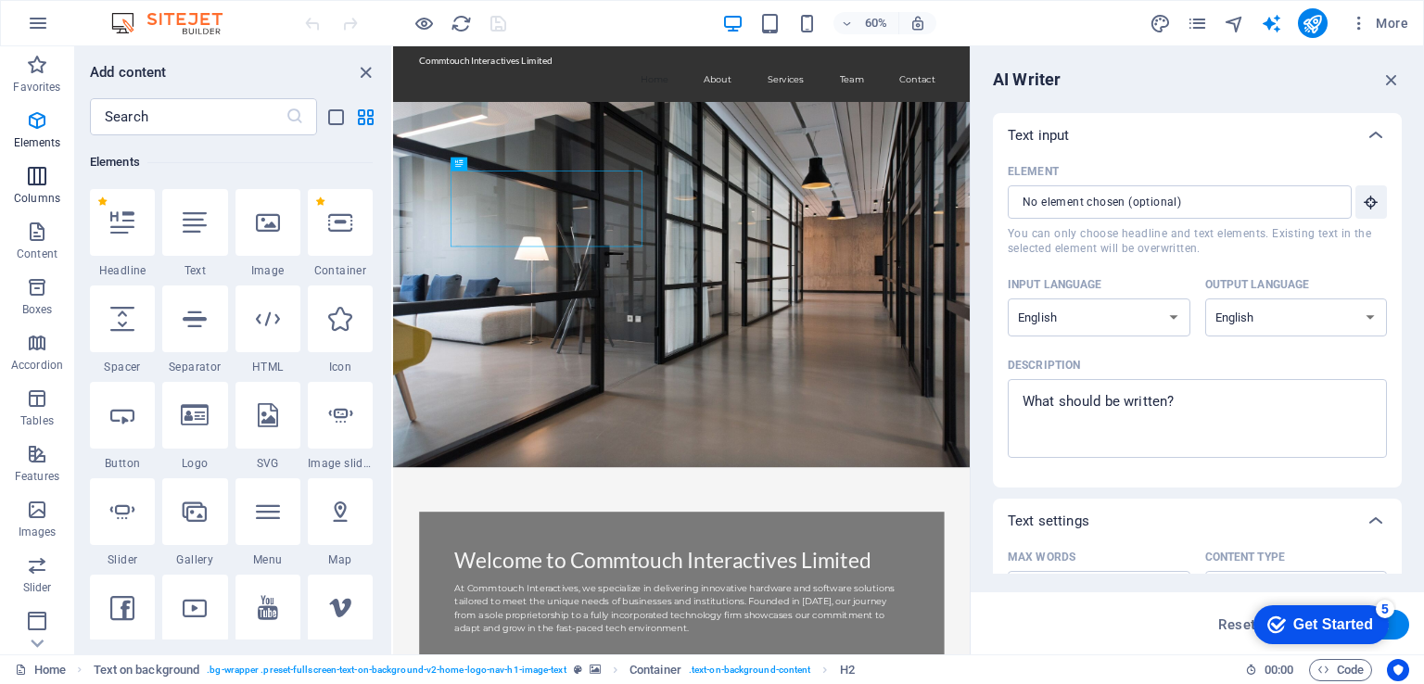
click at [34, 185] on icon "button" at bounding box center [37, 176] width 22 height 22
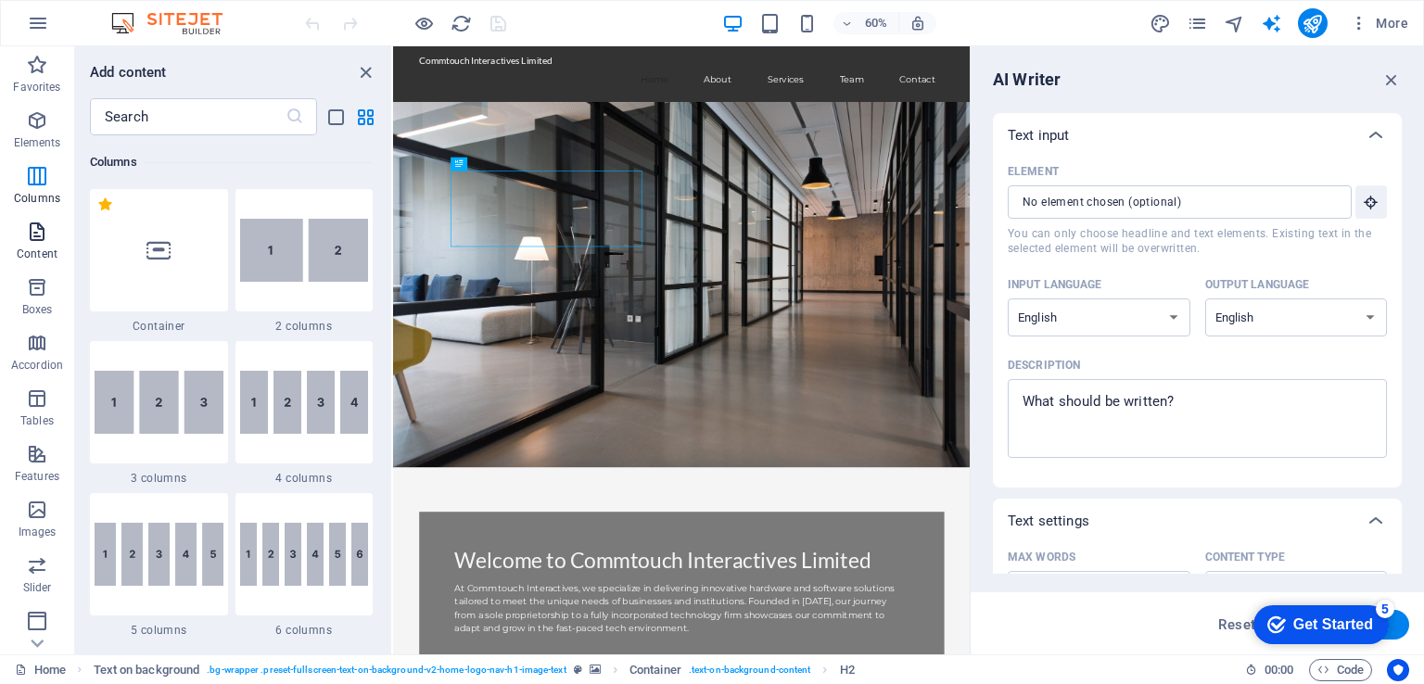
click at [34, 232] on icon "button" at bounding box center [37, 232] width 22 height 22
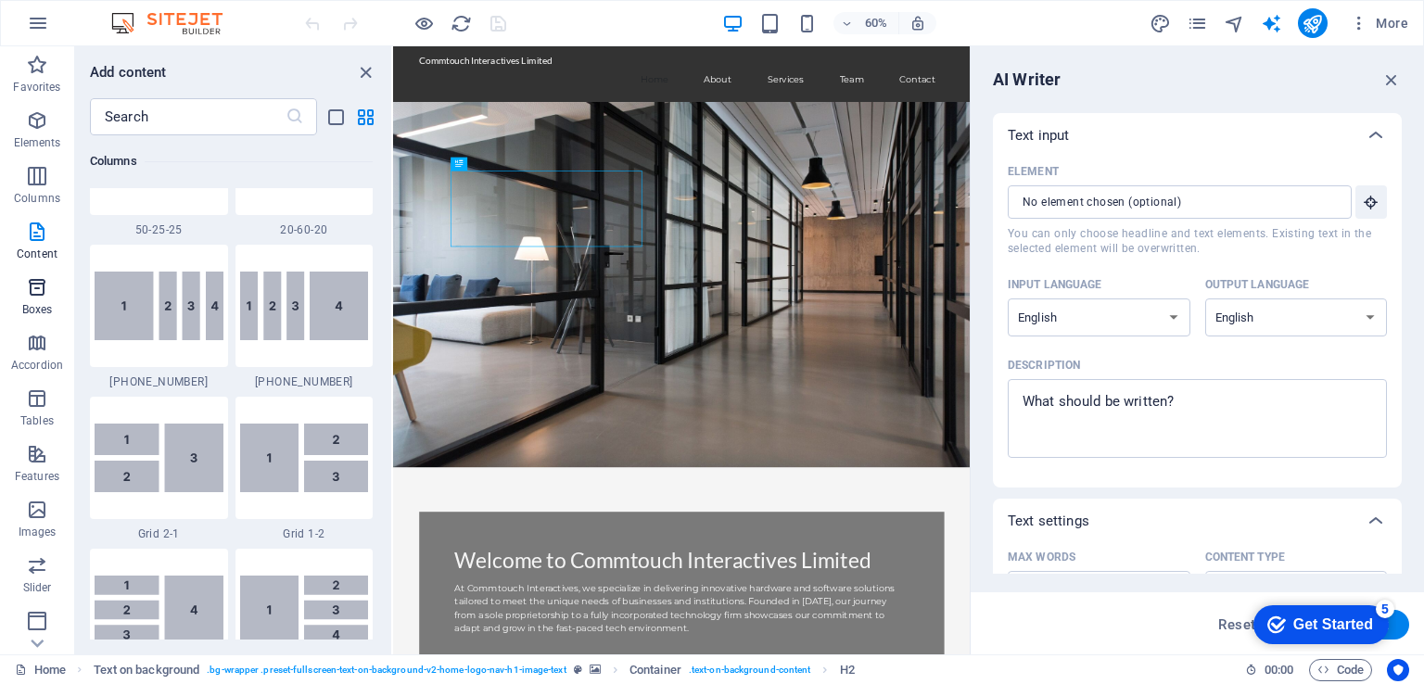
scroll to position [3243, 0]
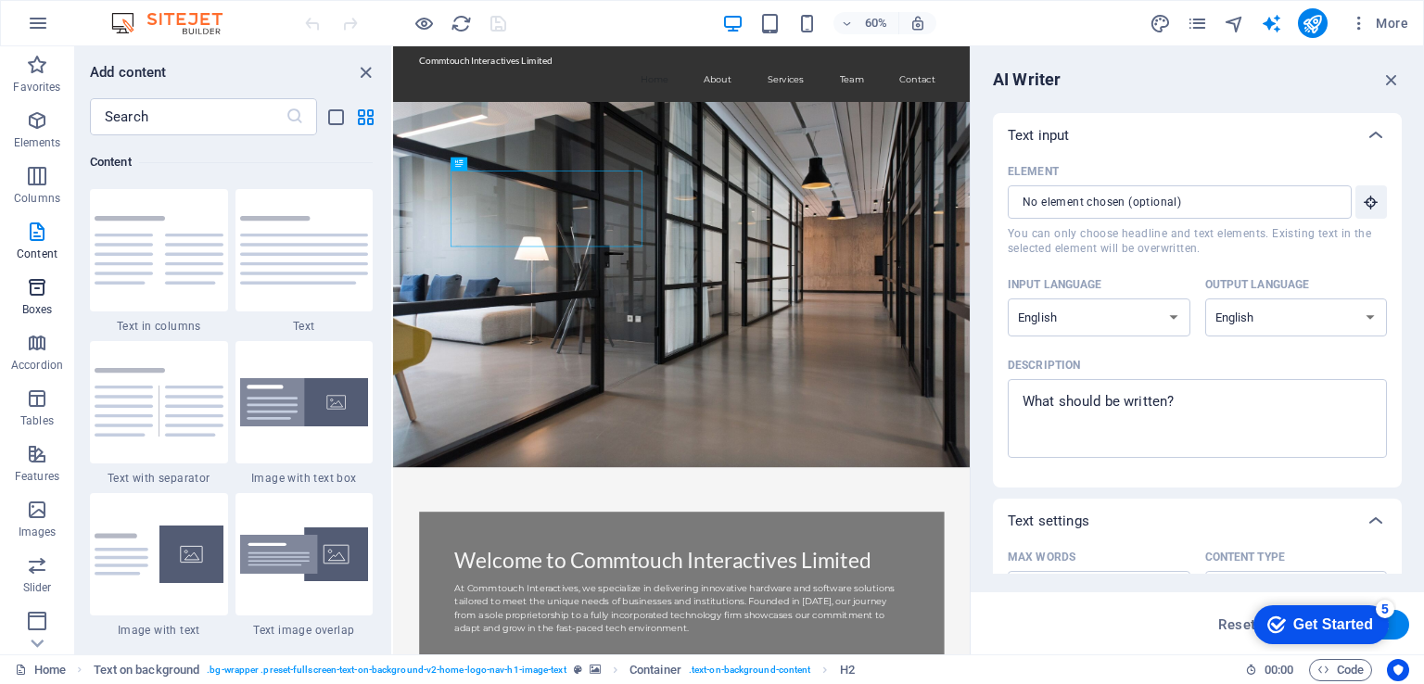
click at [33, 287] on icon "button" at bounding box center [37, 287] width 22 height 22
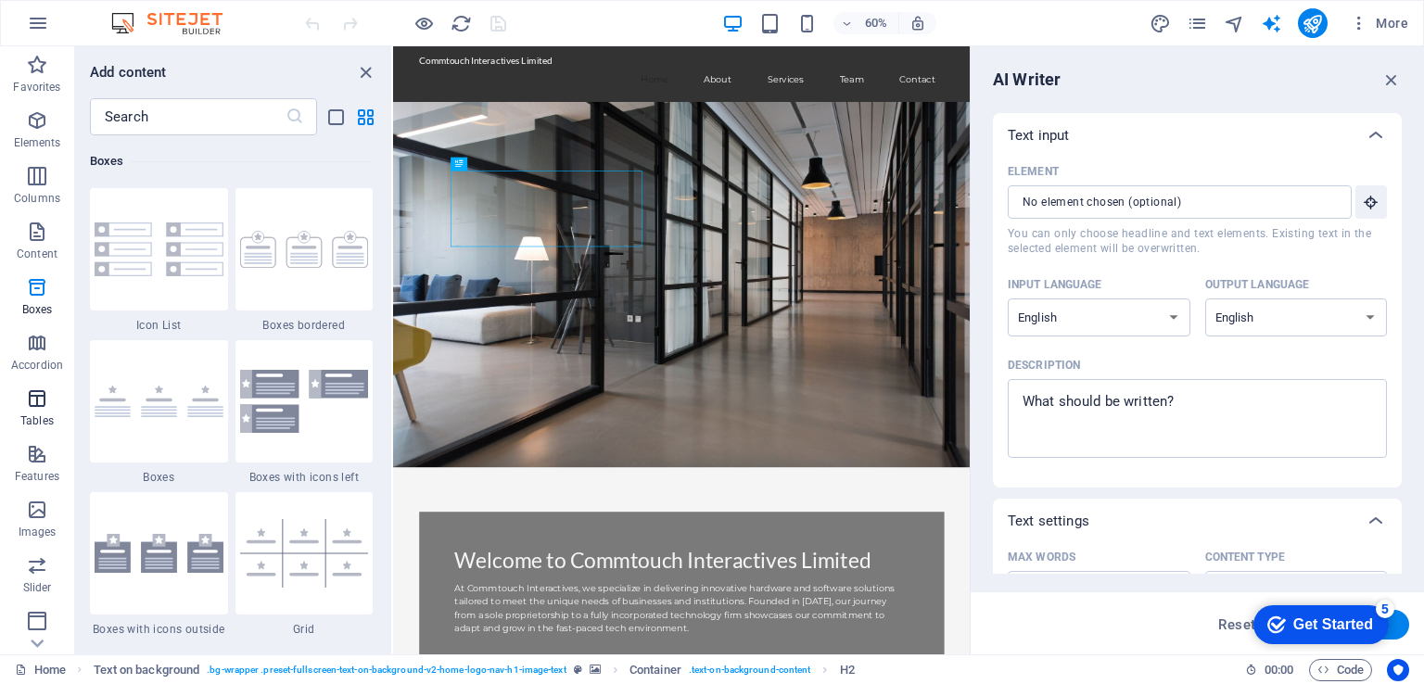
drag, startPoint x: 33, startPoint y: 342, endPoint x: 33, endPoint y: 379, distance: 37.1
click at [33, 344] on icon "button" at bounding box center [37, 343] width 22 height 22
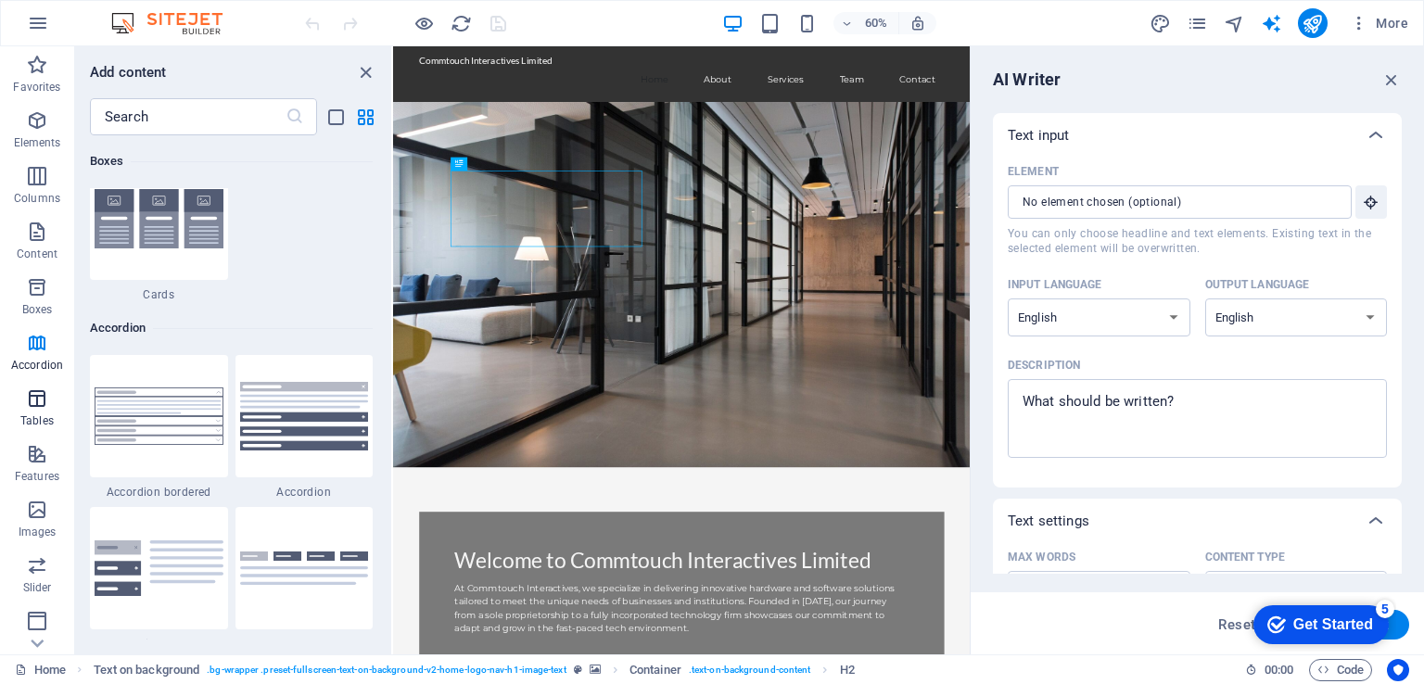
click at [33, 390] on icon "button" at bounding box center [37, 399] width 22 height 22
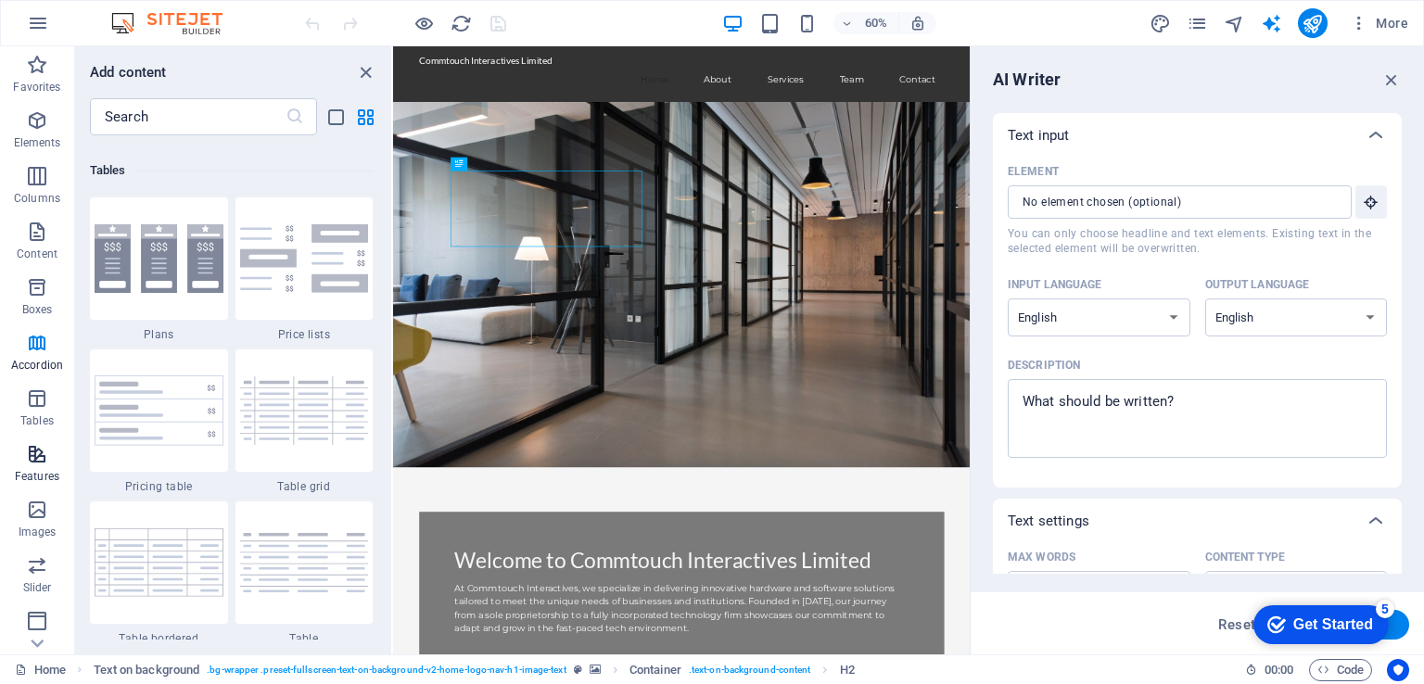
click at [29, 446] on icon "button" at bounding box center [37, 454] width 22 height 22
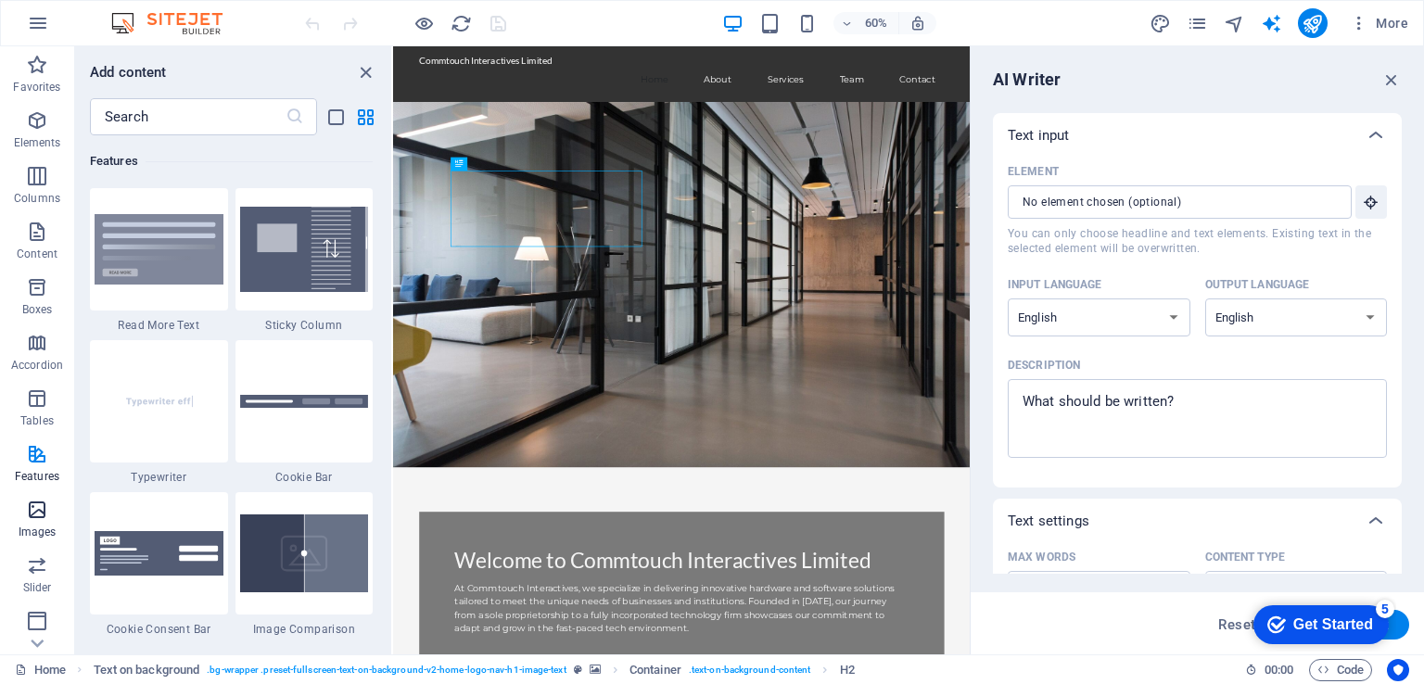
click at [34, 528] on p "Images" at bounding box center [38, 532] width 38 height 15
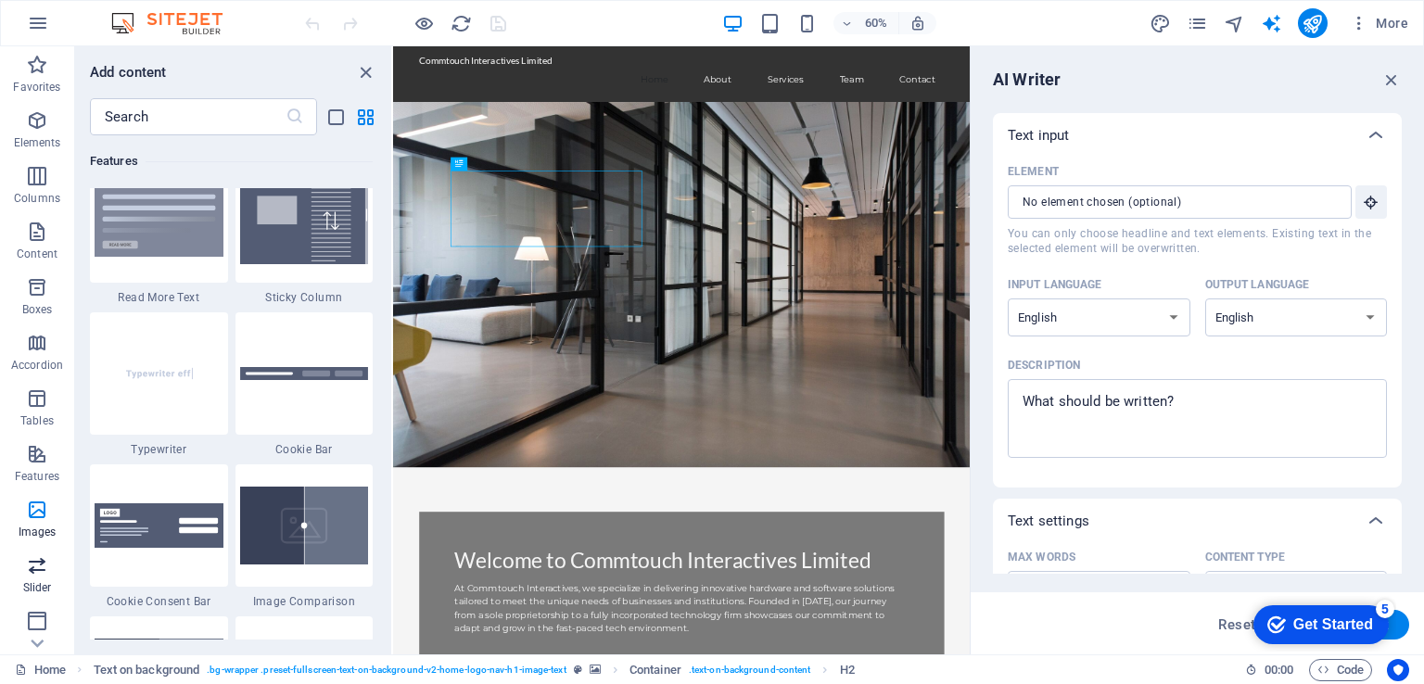
click at [32, 574] on icon "button" at bounding box center [37, 565] width 22 height 22
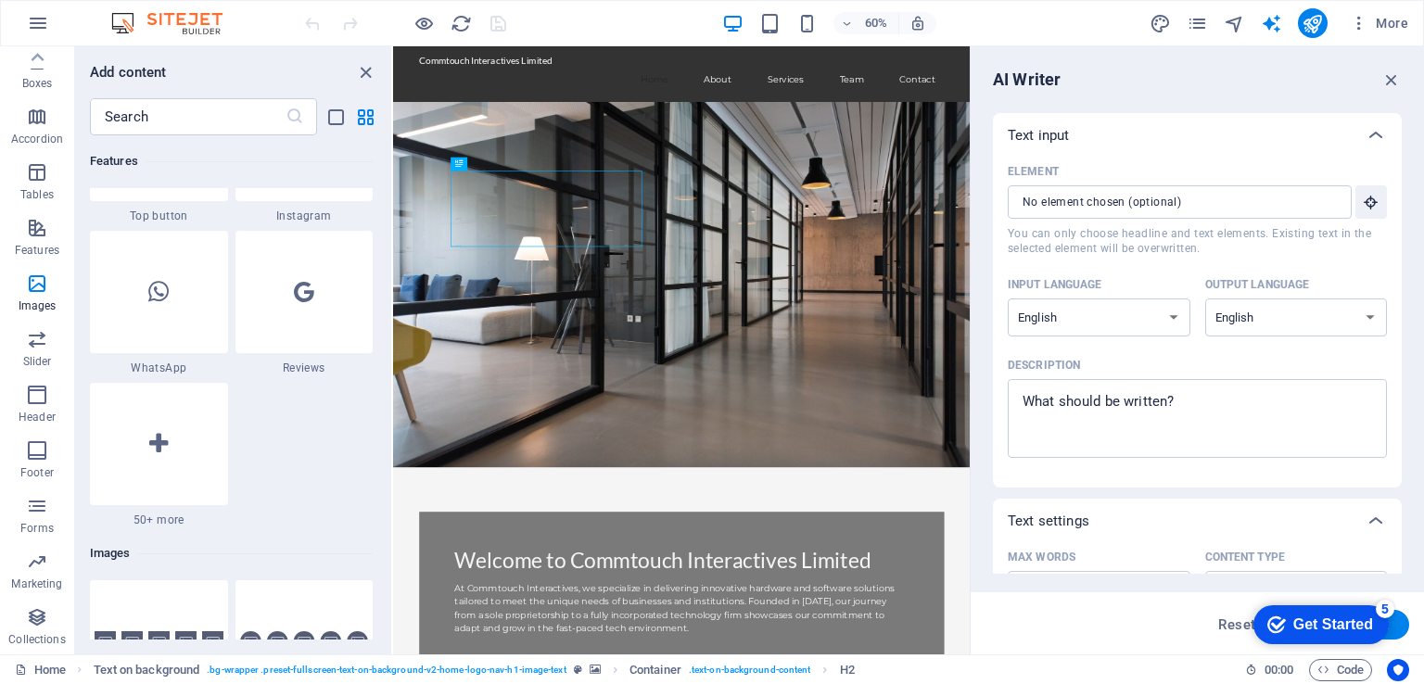
scroll to position [8834, 0]
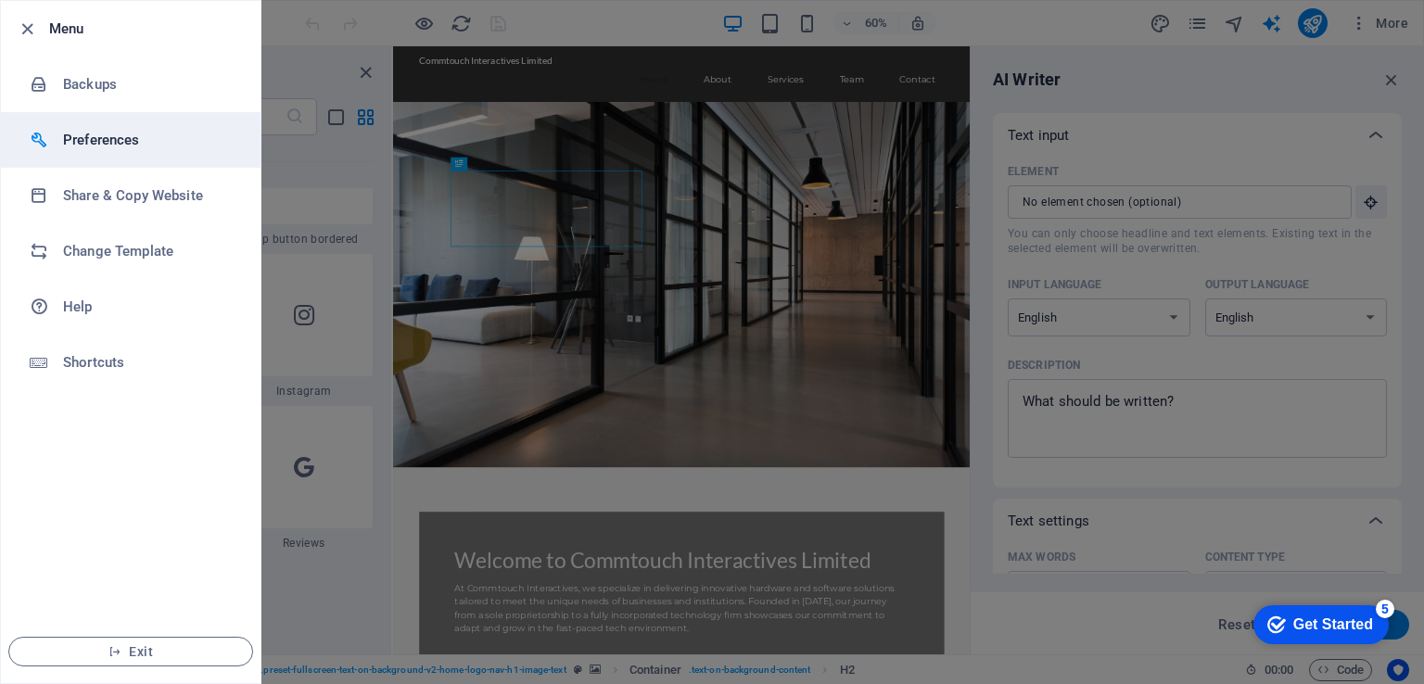
click at [95, 135] on h6 "Preferences" at bounding box center [149, 140] width 172 height 22
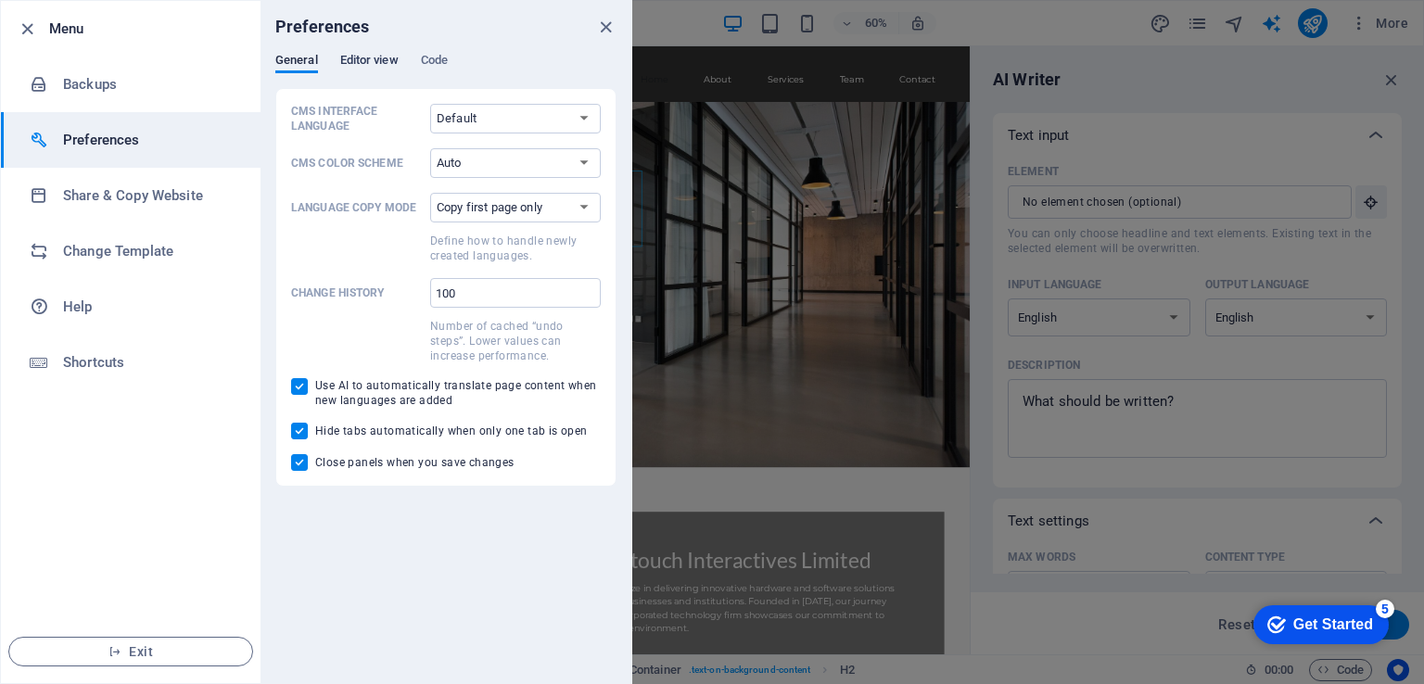
click at [376, 58] on span "Editor view" at bounding box center [369, 62] width 58 height 26
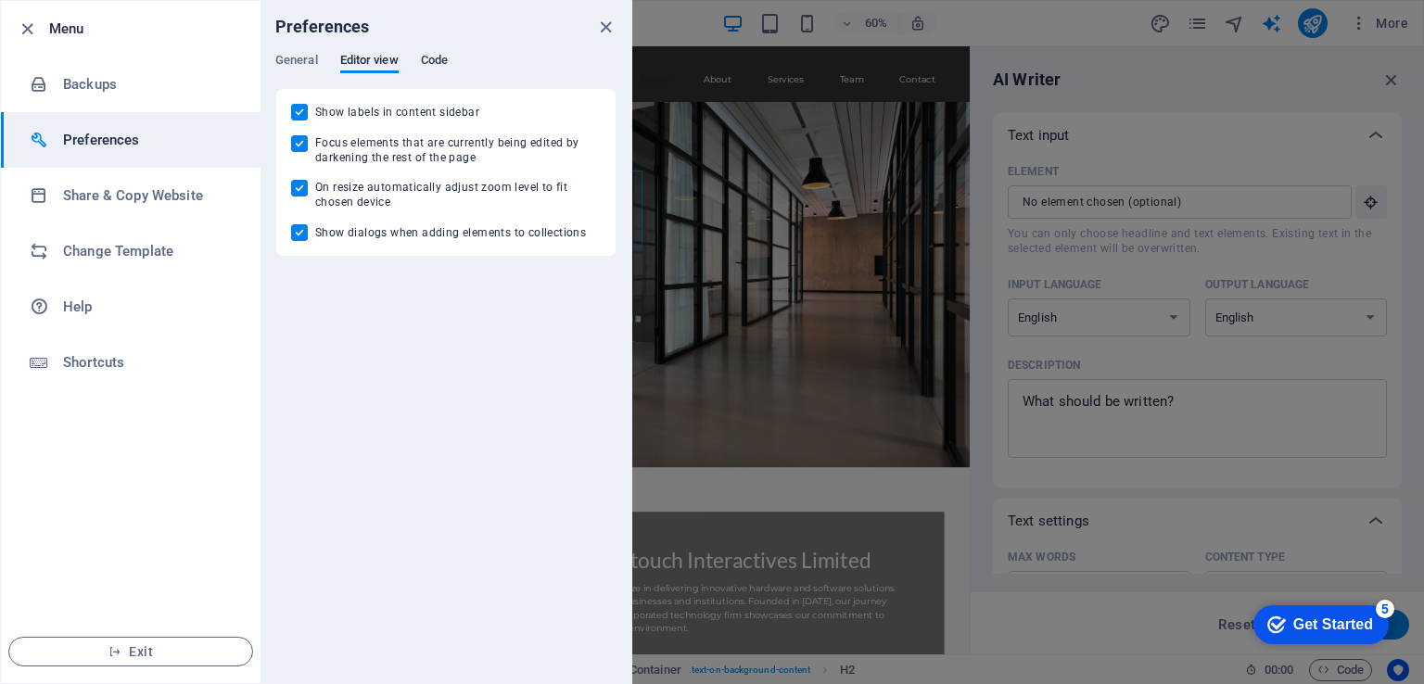
click at [448, 57] on span "Code" at bounding box center [434, 62] width 27 height 26
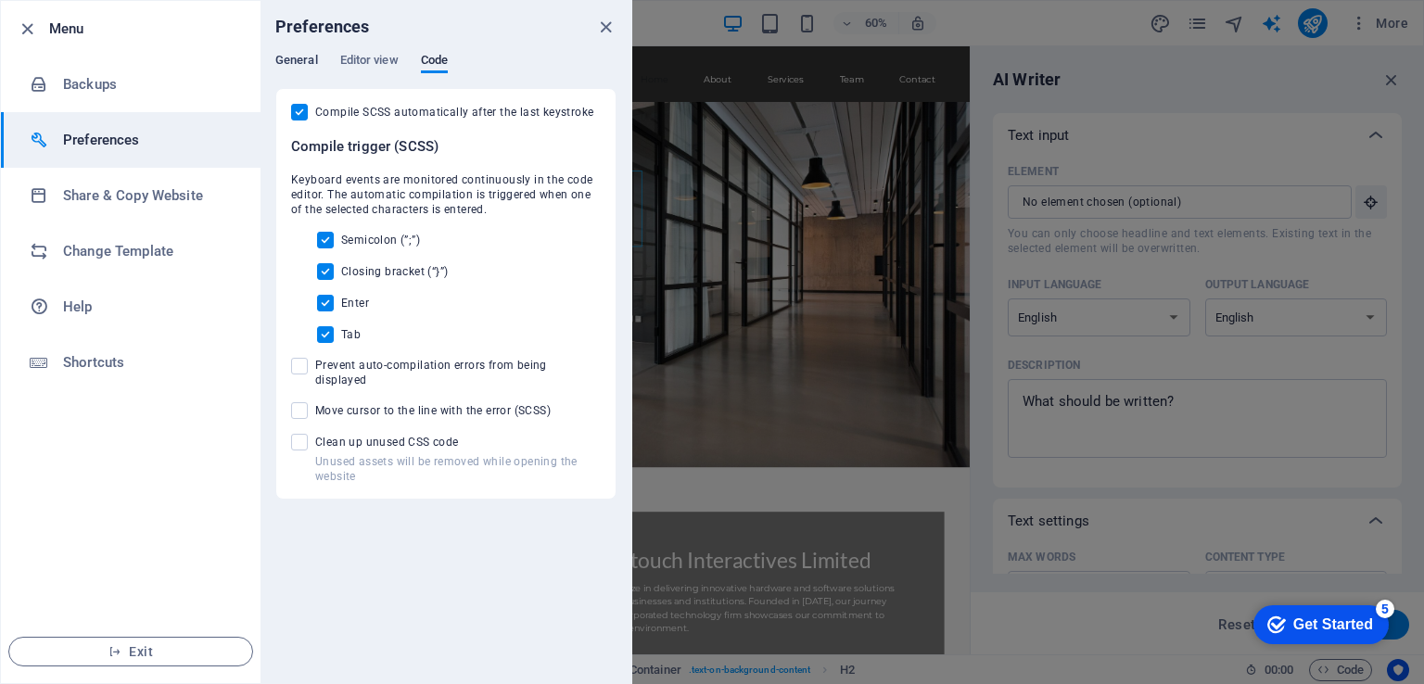
click at [290, 63] on span "General" at bounding box center [296, 62] width 43 height 26
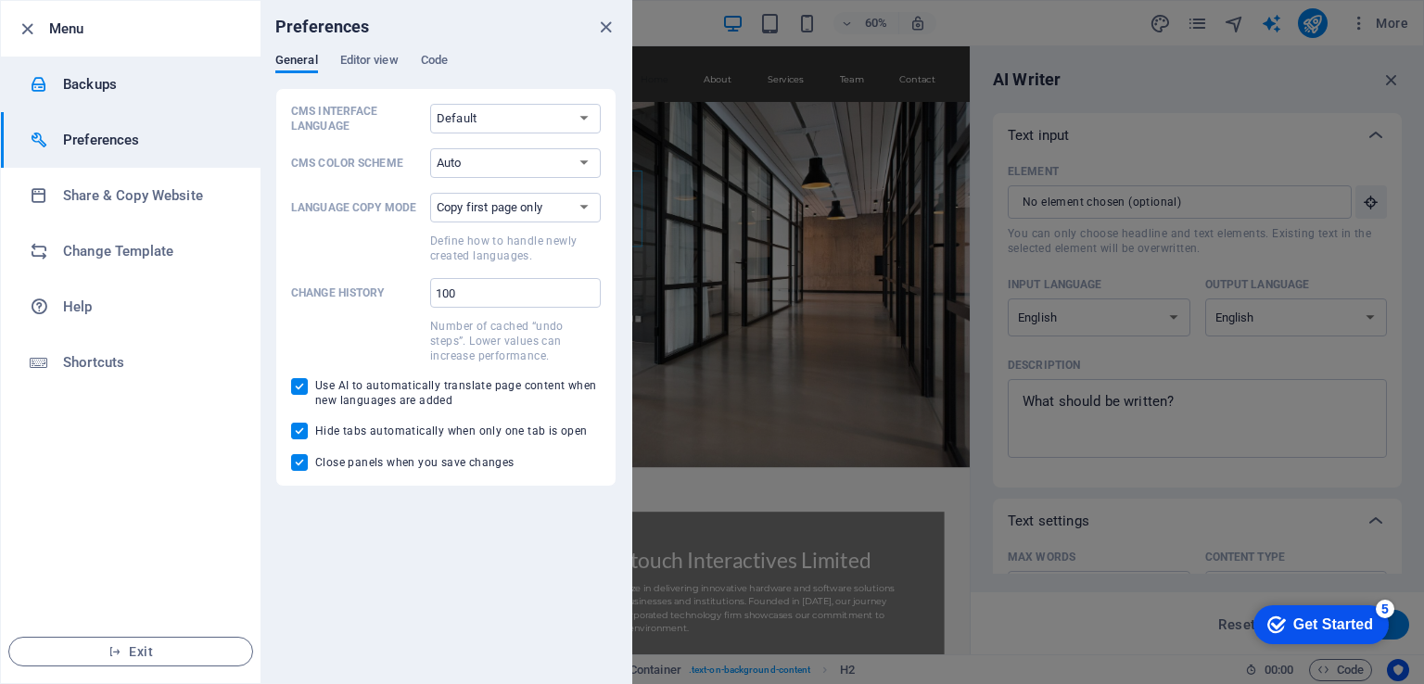
click at [33, 85] on icon at bounding box center [39, 84] width 19 height 19
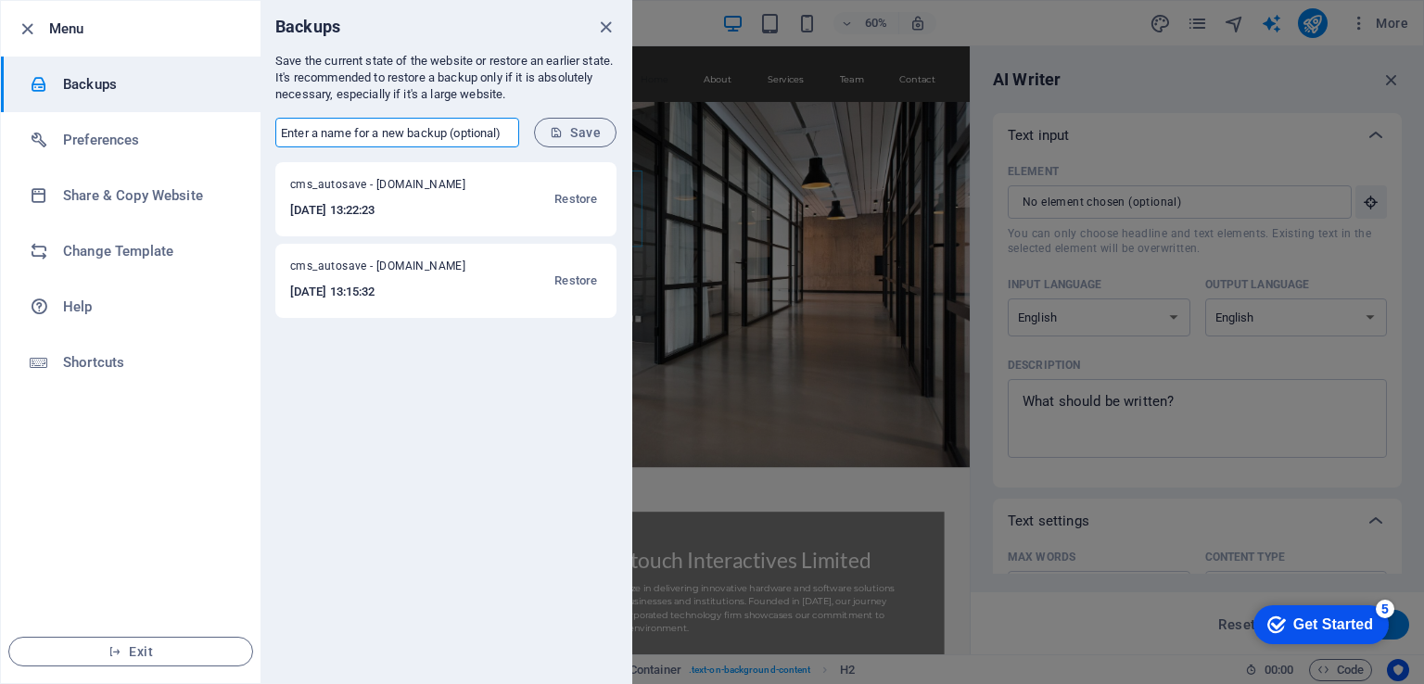
click at [370, 126] on input "text" at bounding box center [397, 133] width 244 height 30
type input "09062025"
click at [565, 130] on span "Save" at bounding box center [575, 132] width 51 height 15
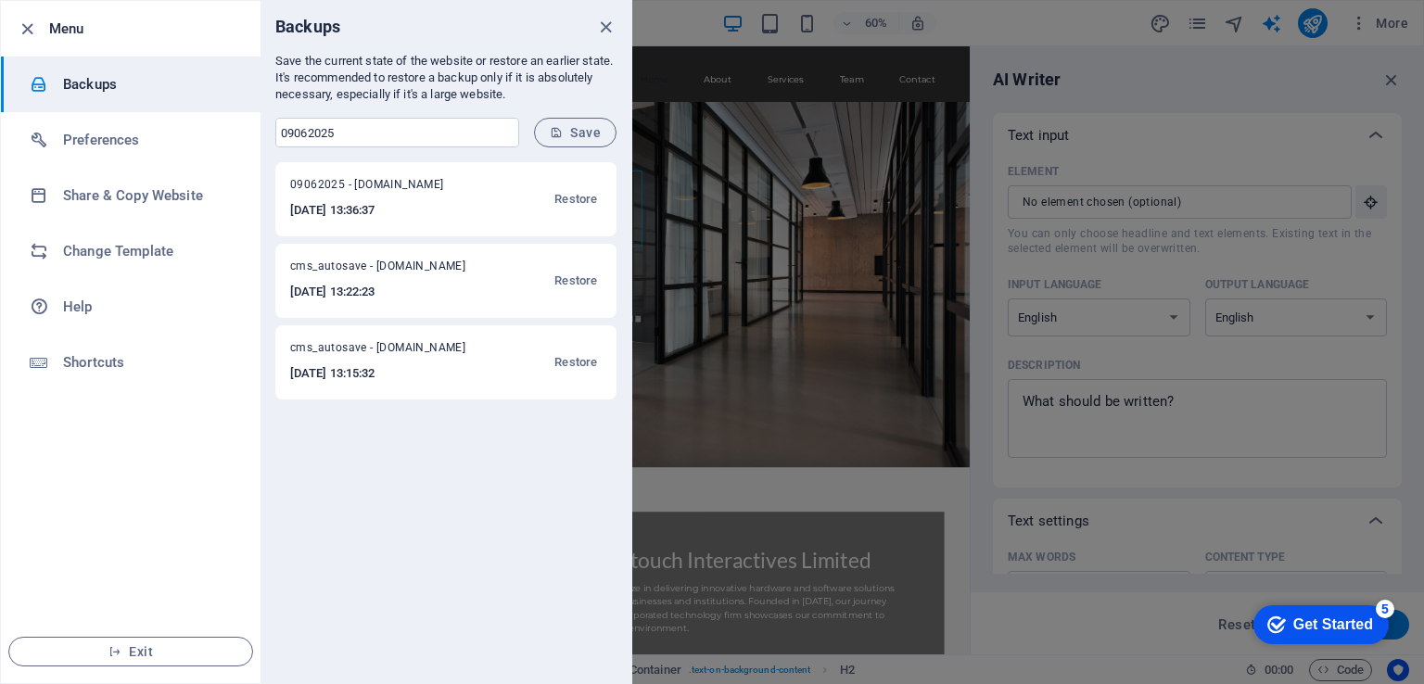
click at [93, 79] on h6 "Backups" at bounding box center [149, 84] width 172 height 22
click at [85, 27] on h6 "Menu" at bounding box center [147, 29] width 197 height 22
click at [36, 28] on icon "button" at bounding box center [27, 29] width 21 height 21
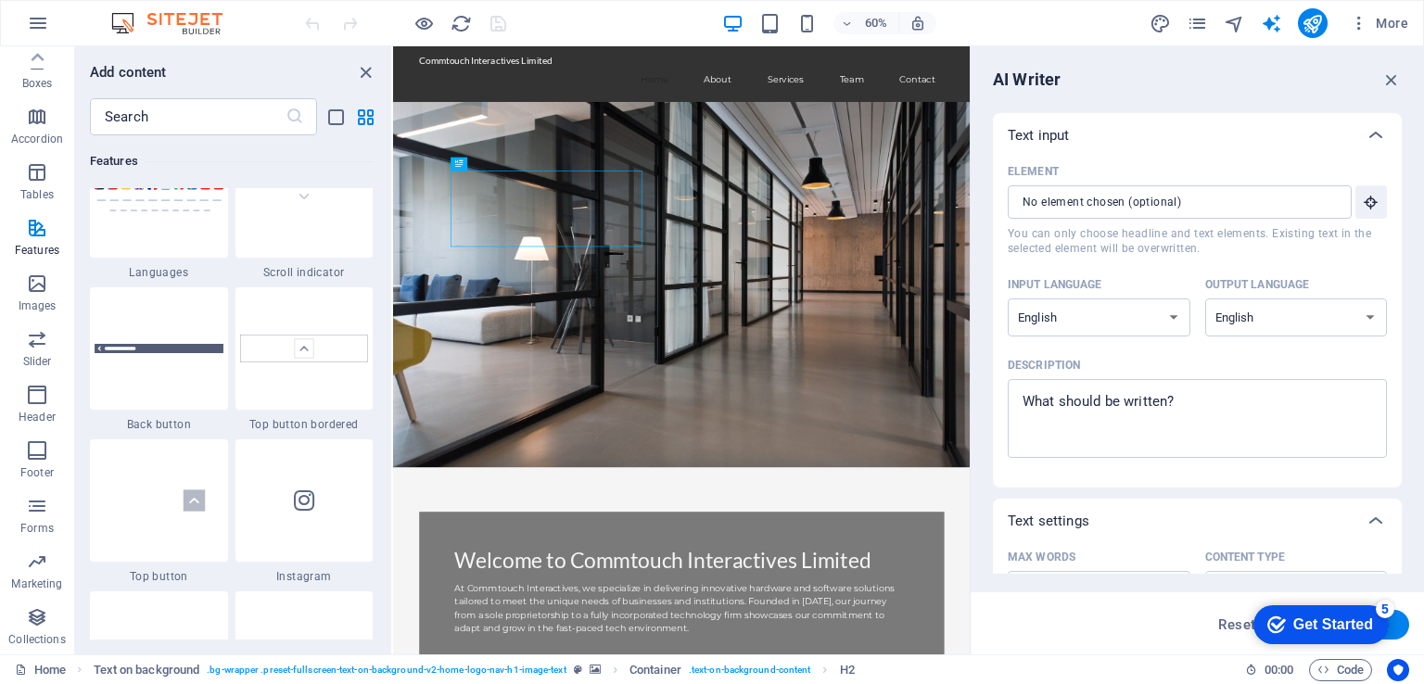
scroll to position [8463, 0]
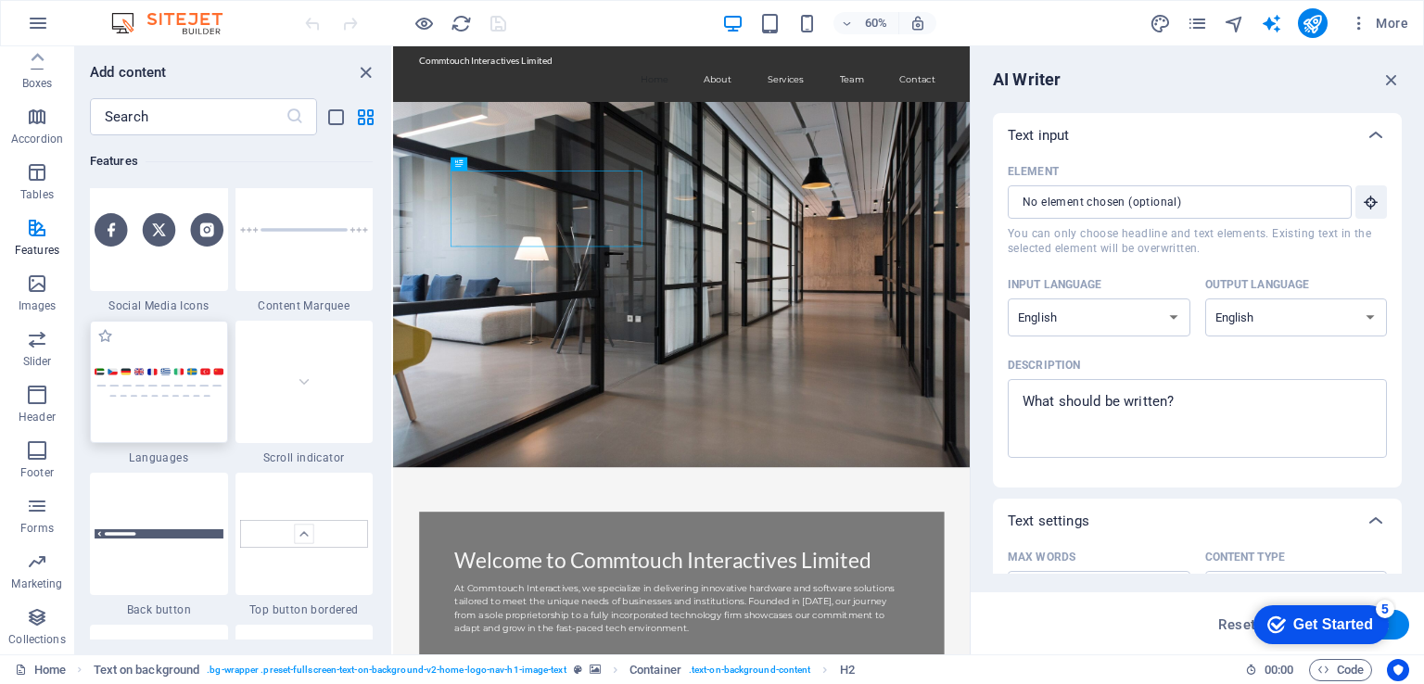
click at [184, 384] on img at bounding box center [159, 382] width 129 height 31
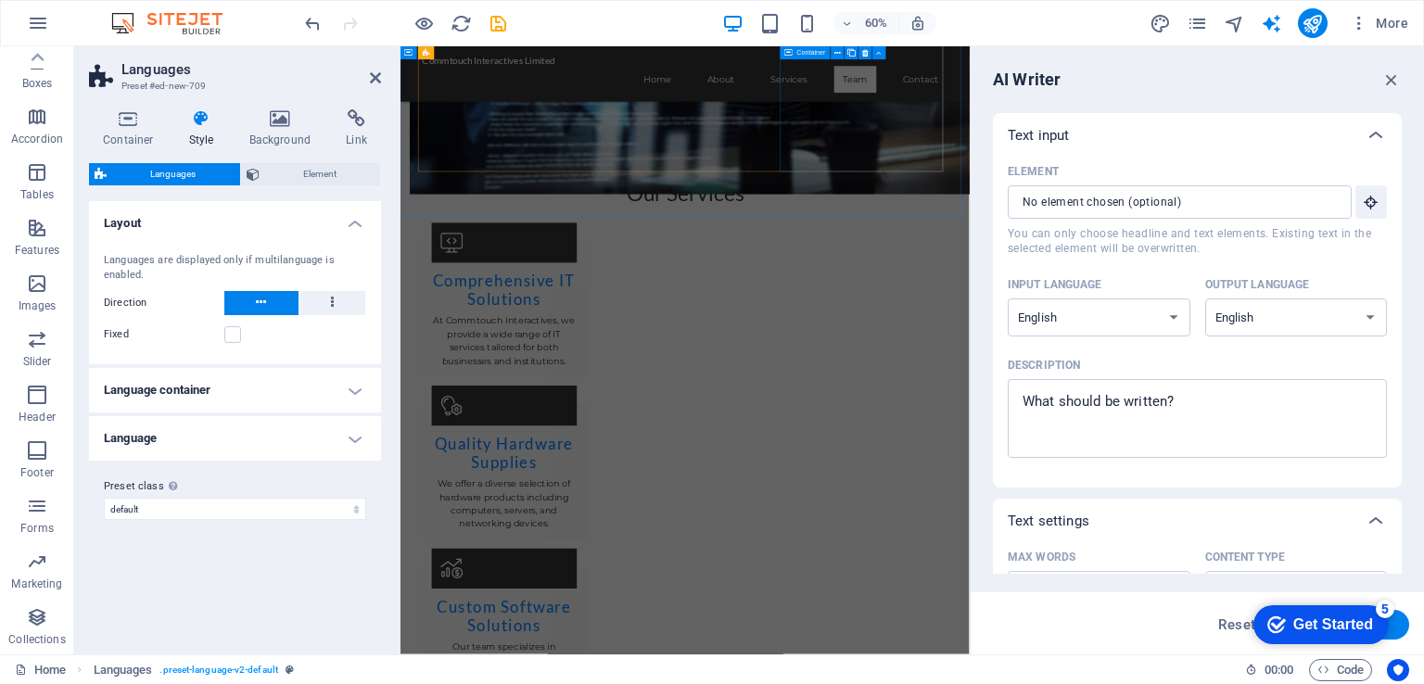
scroll to position [1547, 0]
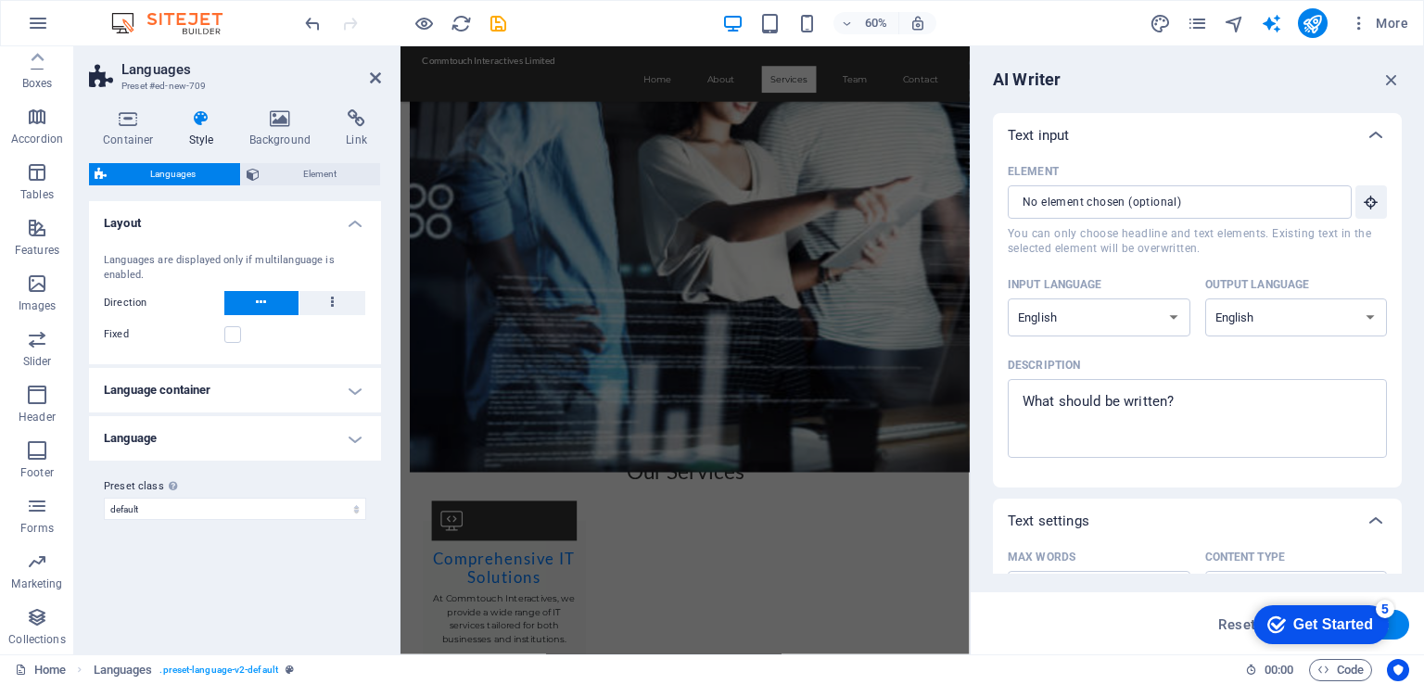
drag, startPoint x: 499, startPoint y: 19, endPoint x: 495, endPoint y: 1, distance: 18.0
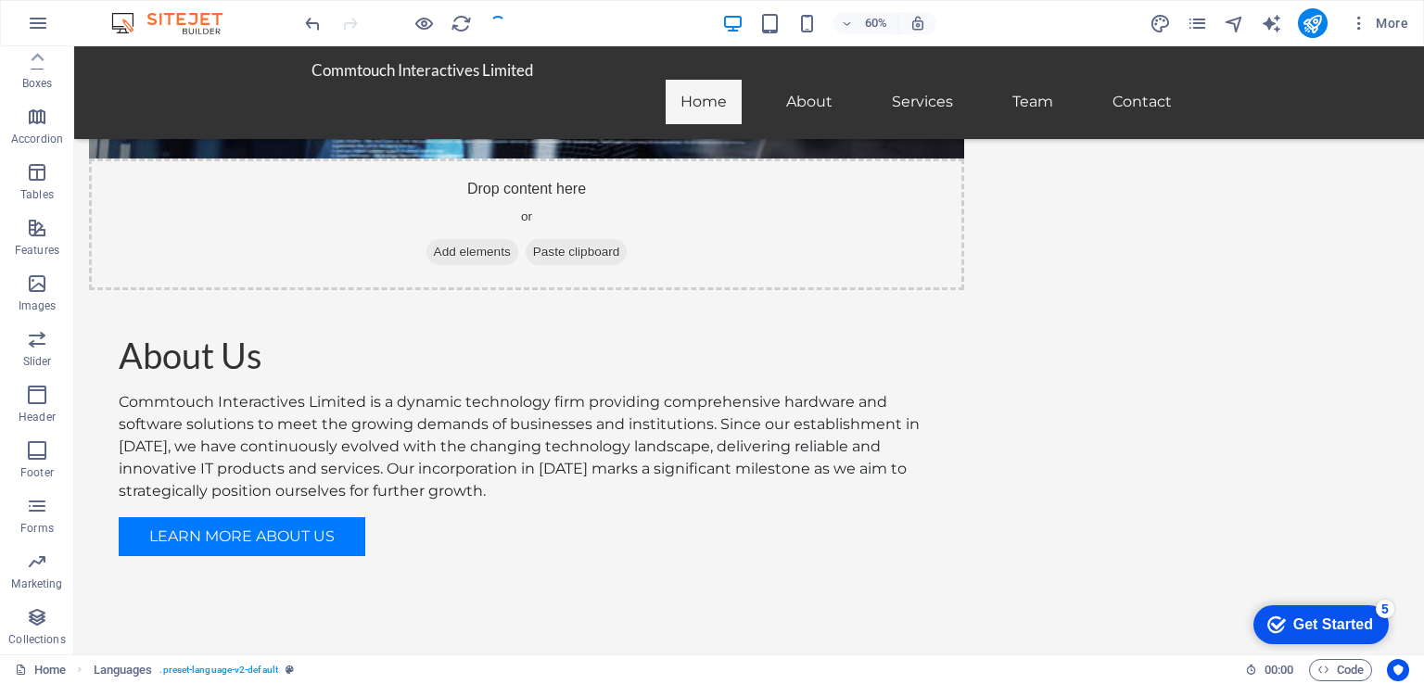
scroll to position [363, 0]
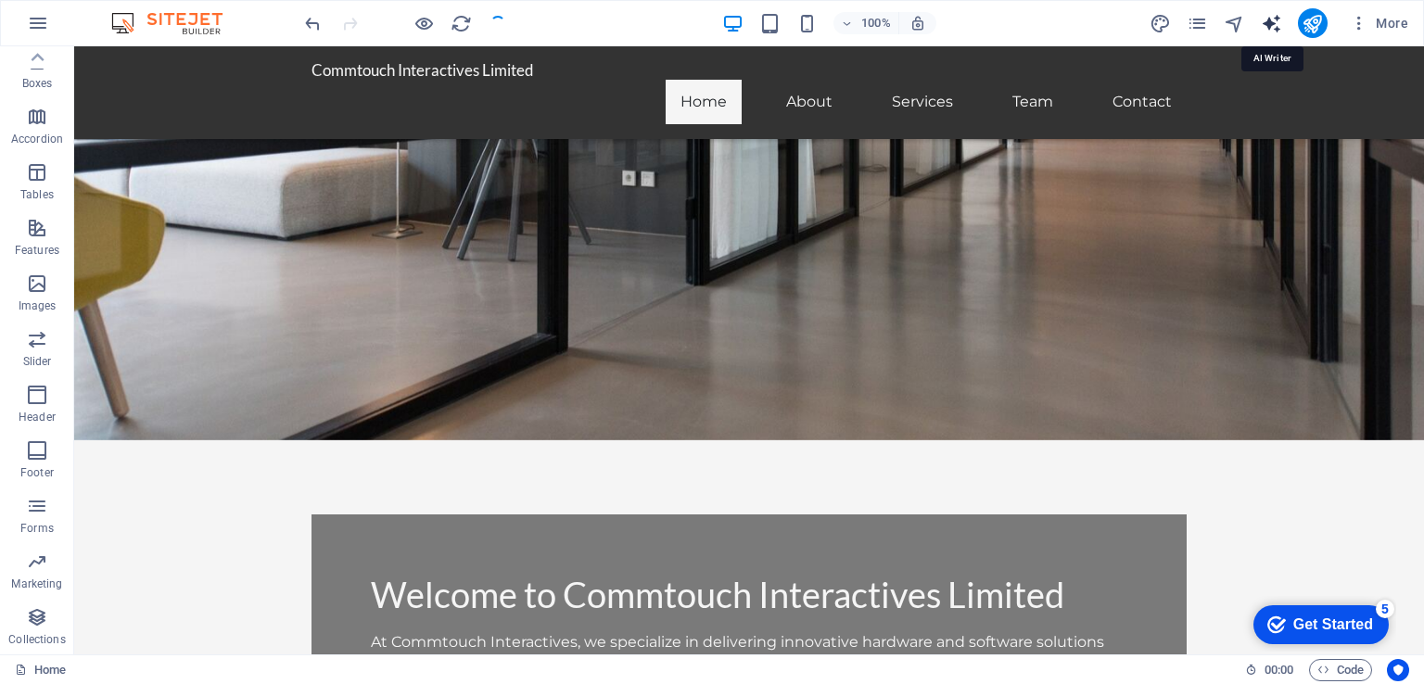
select select "English"
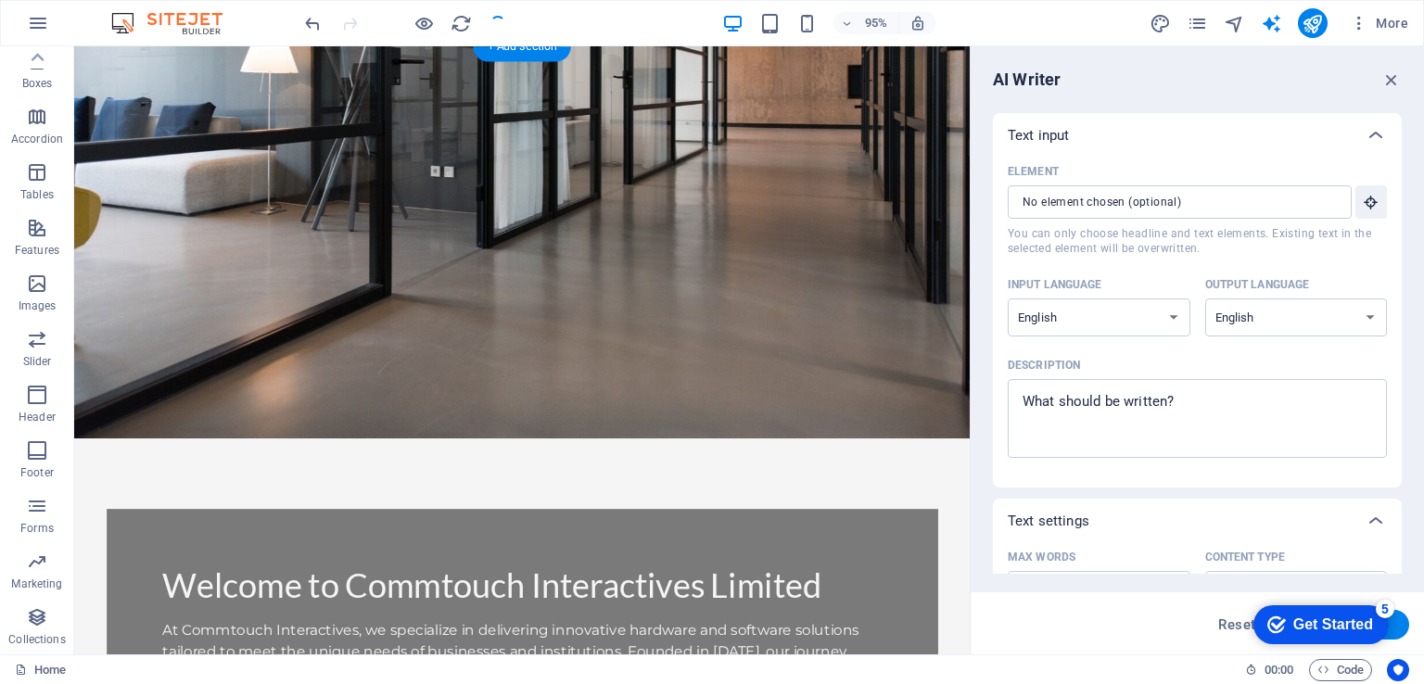
scroll to position [0, 0]
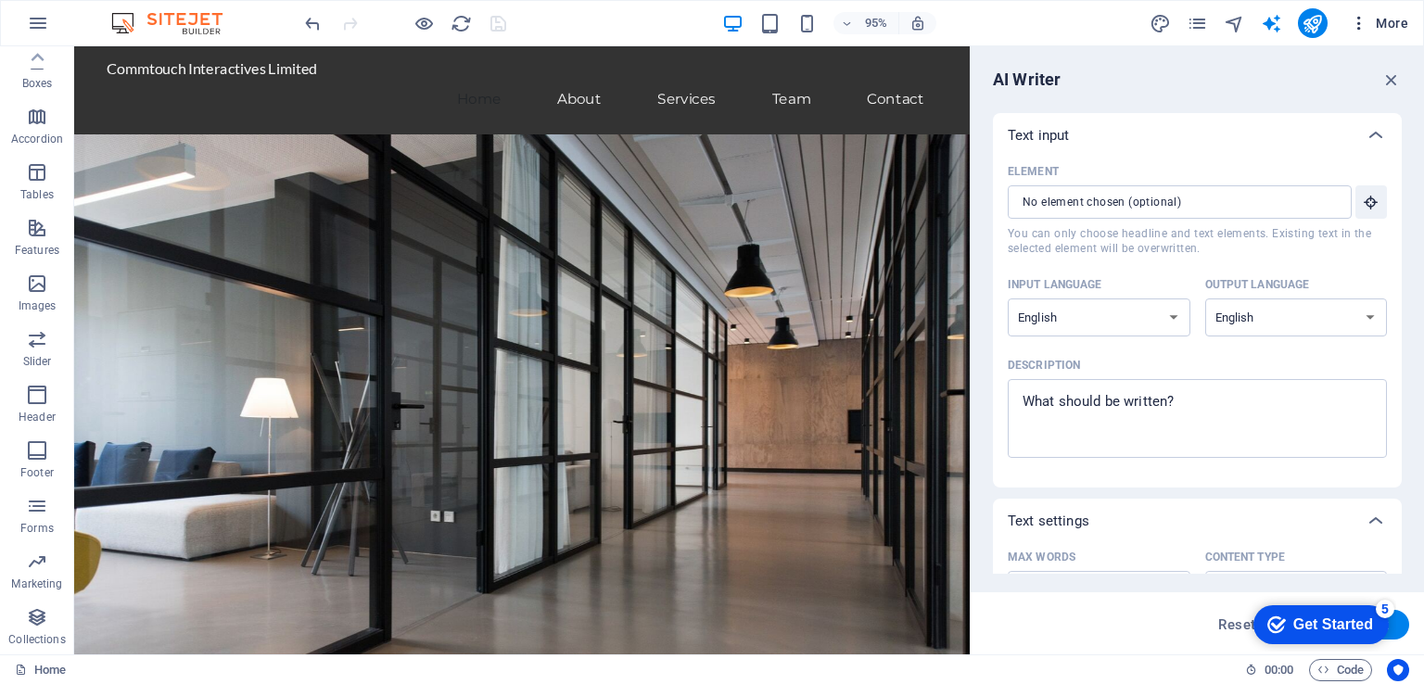
click at [1363, 19] on icon "button" at bounding box center [1359, 23] width 19 height 19
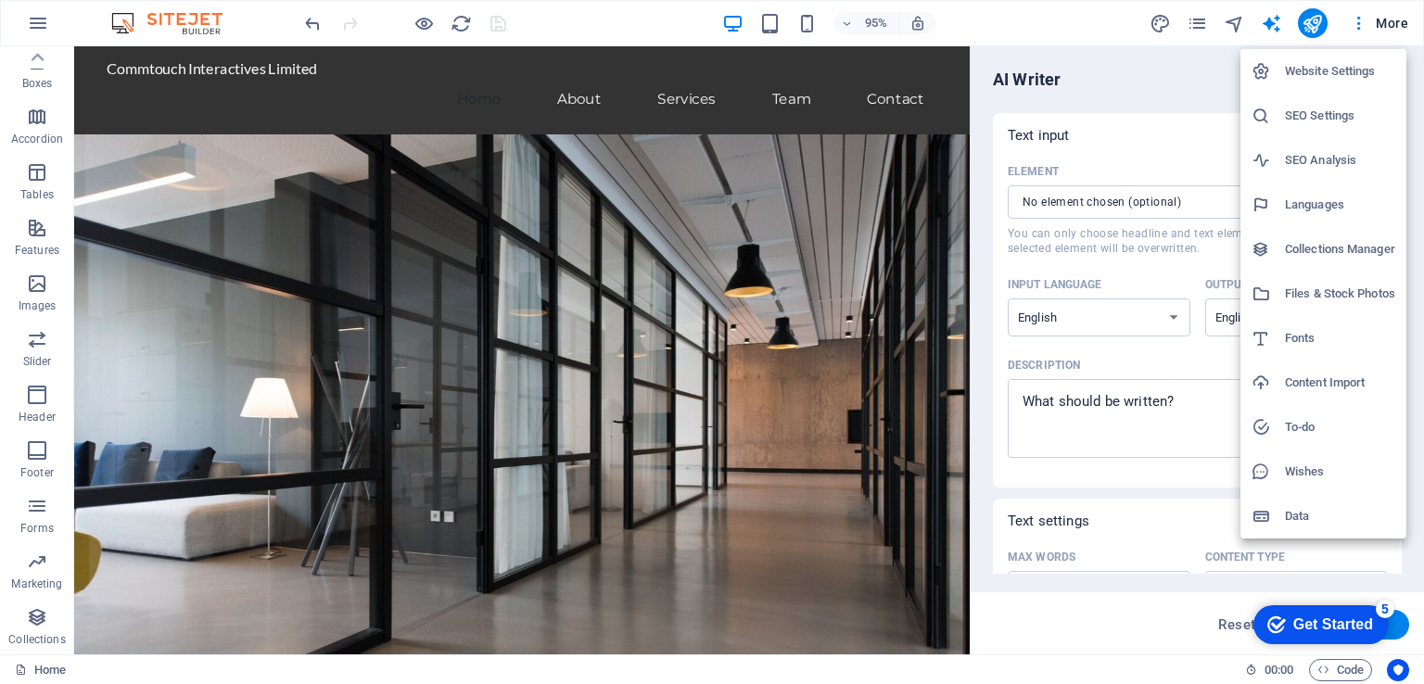
click at [1328, 72] on h6 "Website Settings" at bounding box center [1340, 71] width 110 height 22
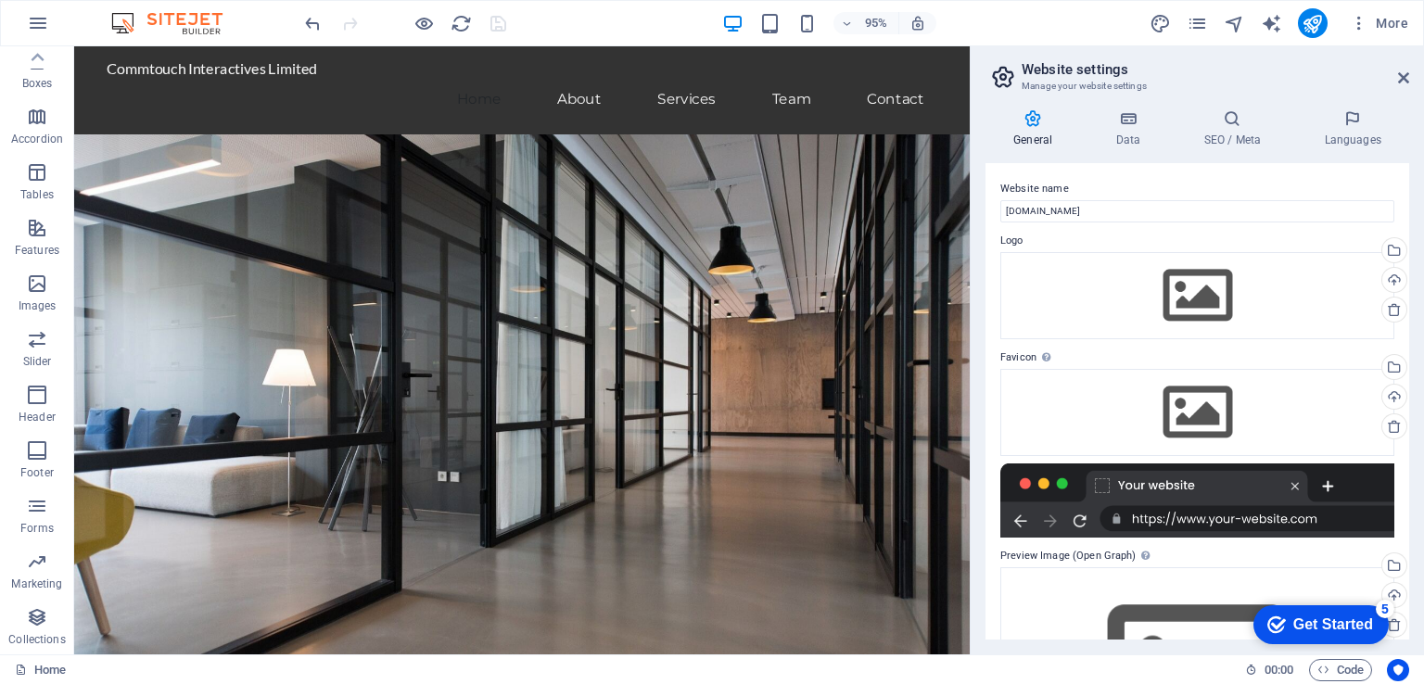
click at [185, 19] on img at bounding box center [176, 23] width 139 height 22
click at [130, 19] on img at bounding box center [176, 23] width 139 height 22
click at [191, 20] on img at bounding box center [176, 23] width 139 height 22
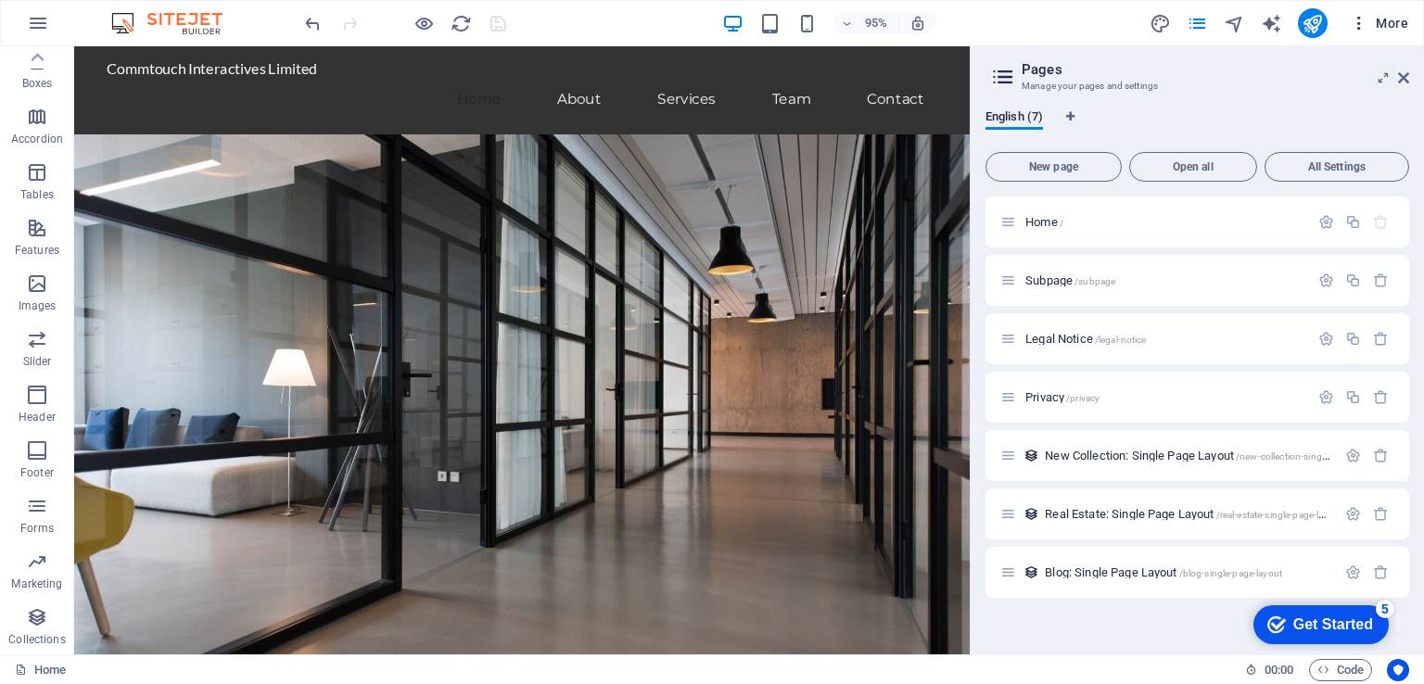
click at [1359, 19] on icon "button" at bounding box center [1359, 23] width 19 height 19
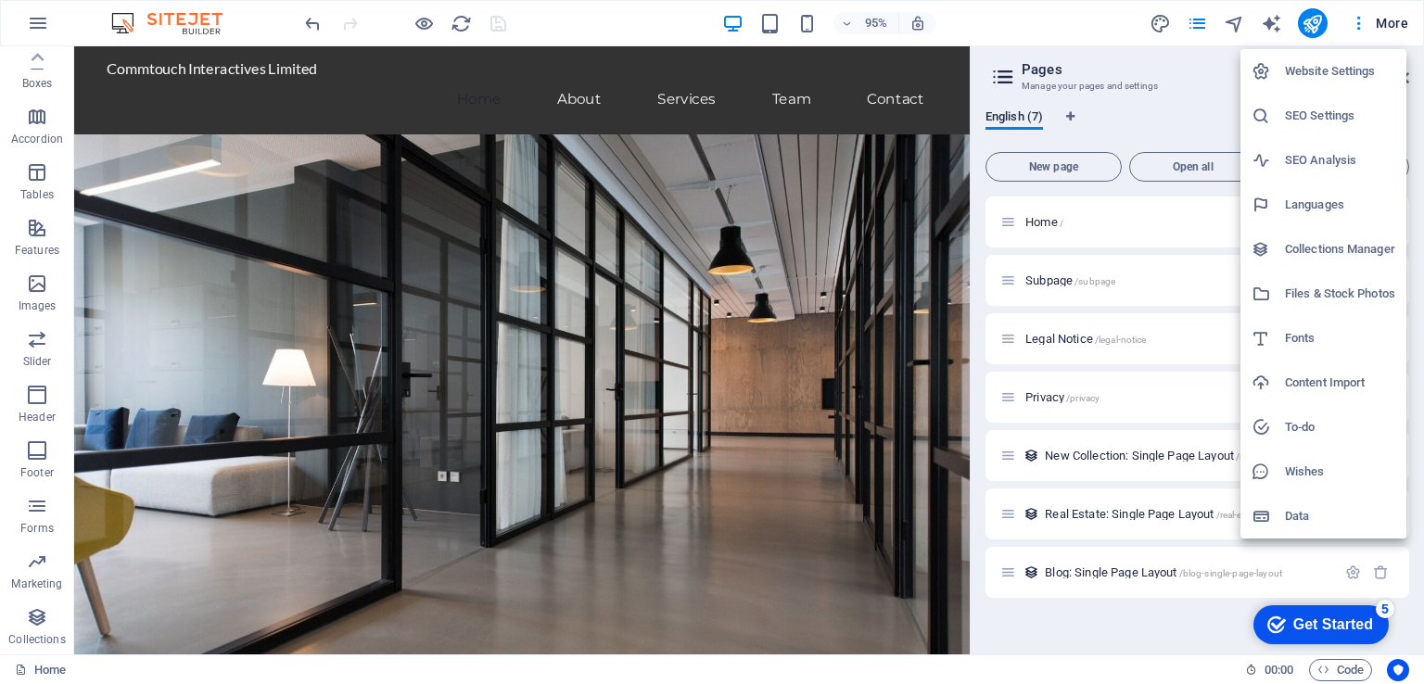
click at [1312, 373] on h6 "Content Import" at bounding box center [1340, 383] width 110 height 22
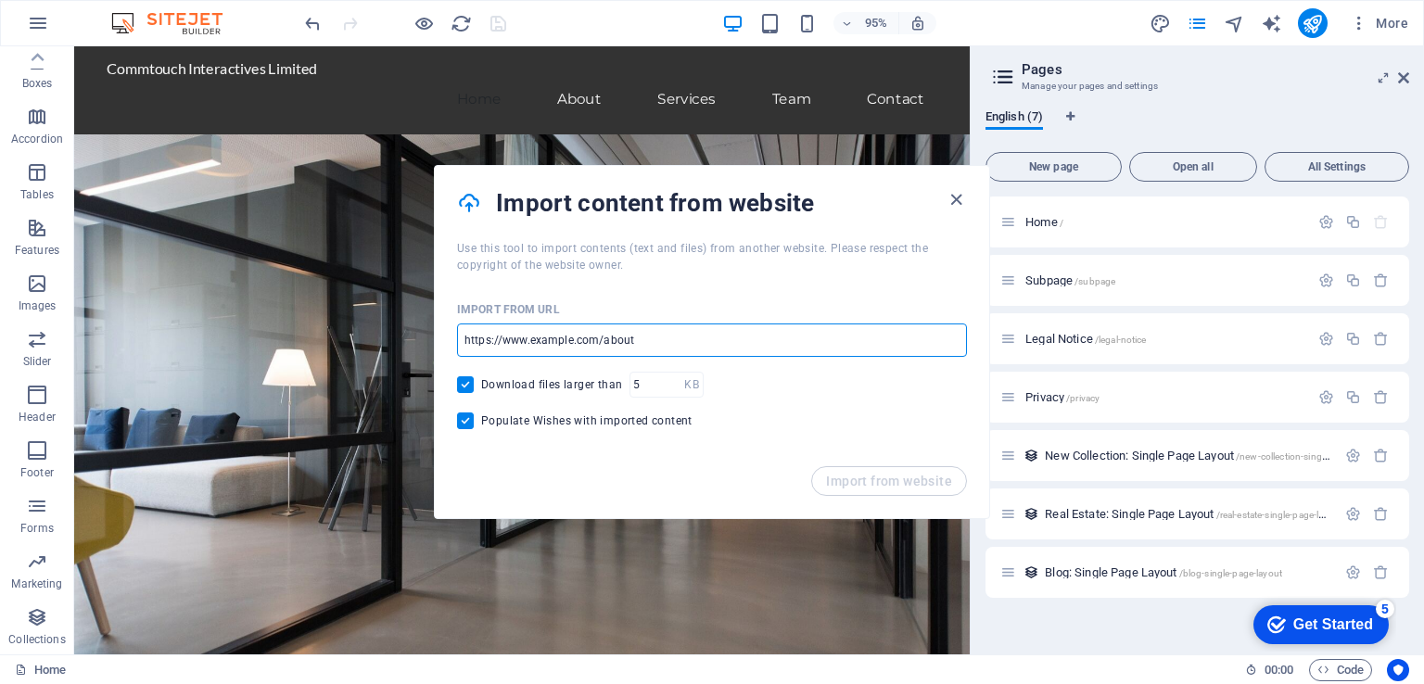
click at [660, 325] on input "url" at bounding box center [712, 340] width 510 height 33
click at [950, 194] on icon "button" at bounding box center [956, 199] width 21 height 21
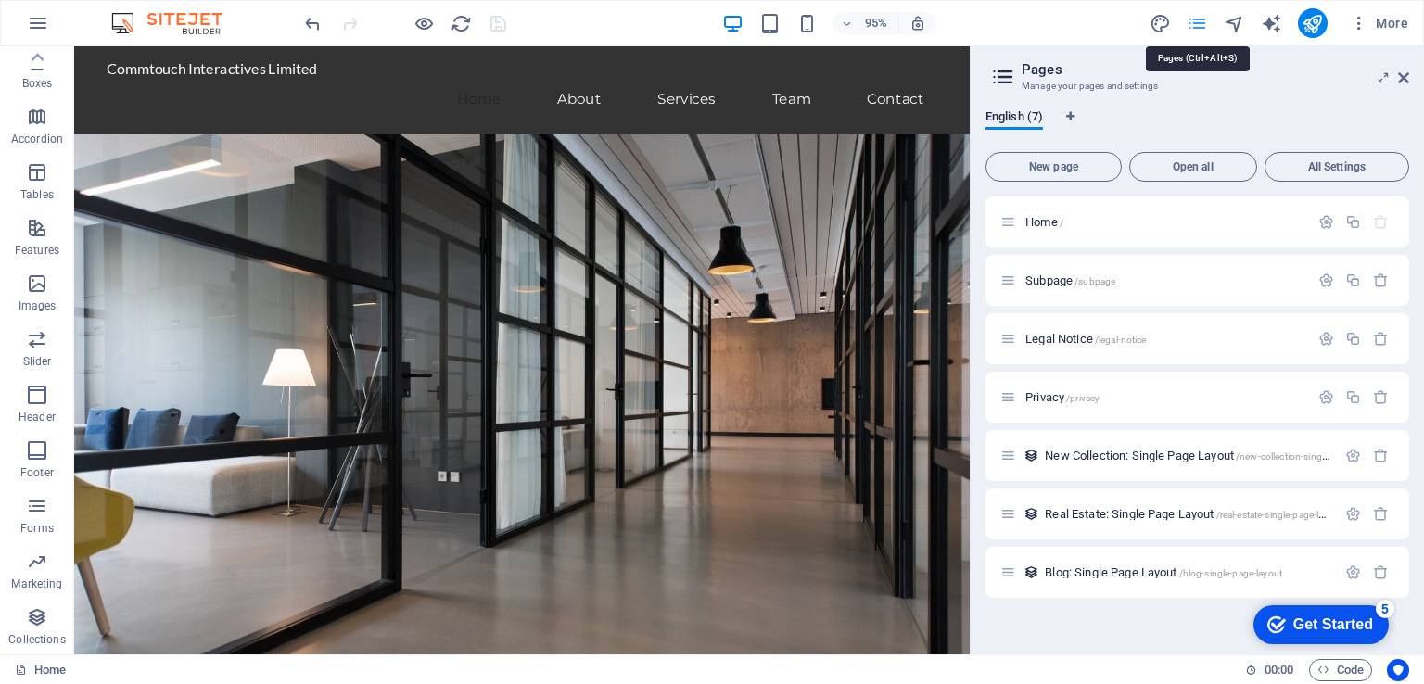
click at [1361, 23] on icon "button" at bounding box center [1359, 23] width 19 height 19
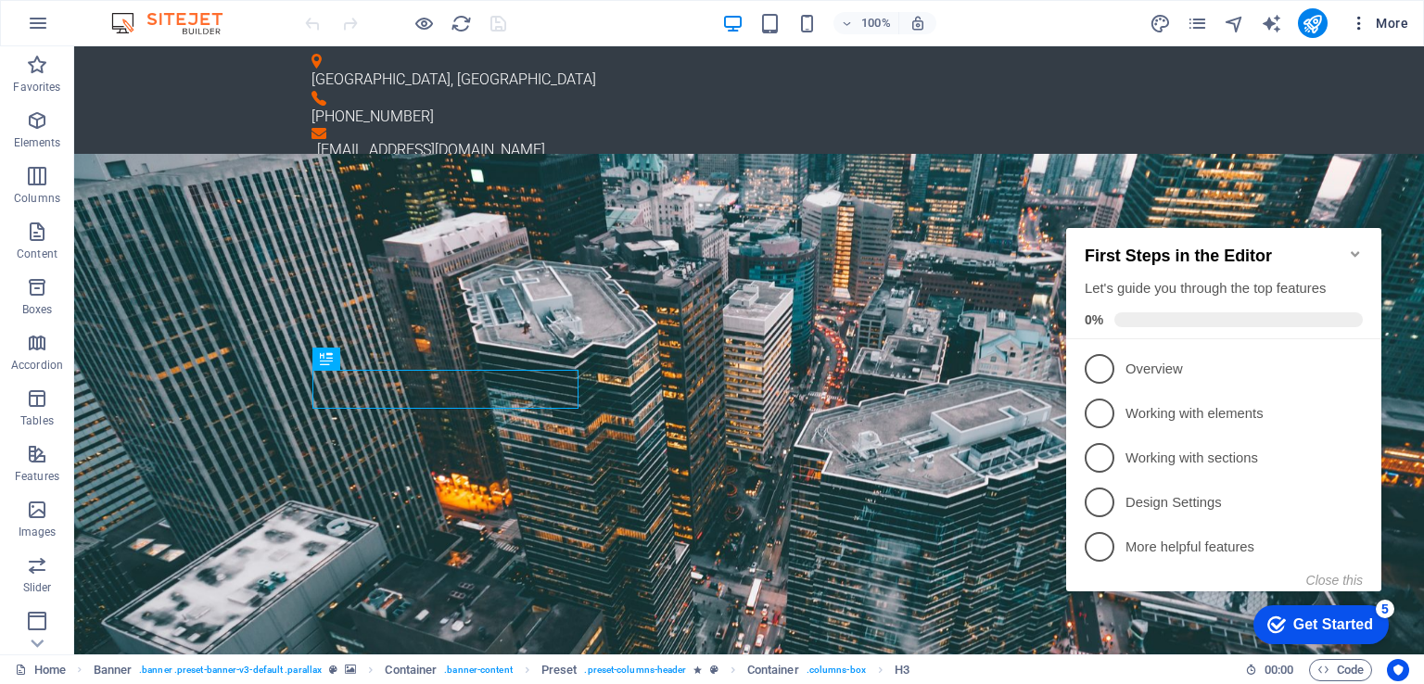
click at [1360, 18] on icon "button" at bounding box center [1359, 23] width 19 height 19
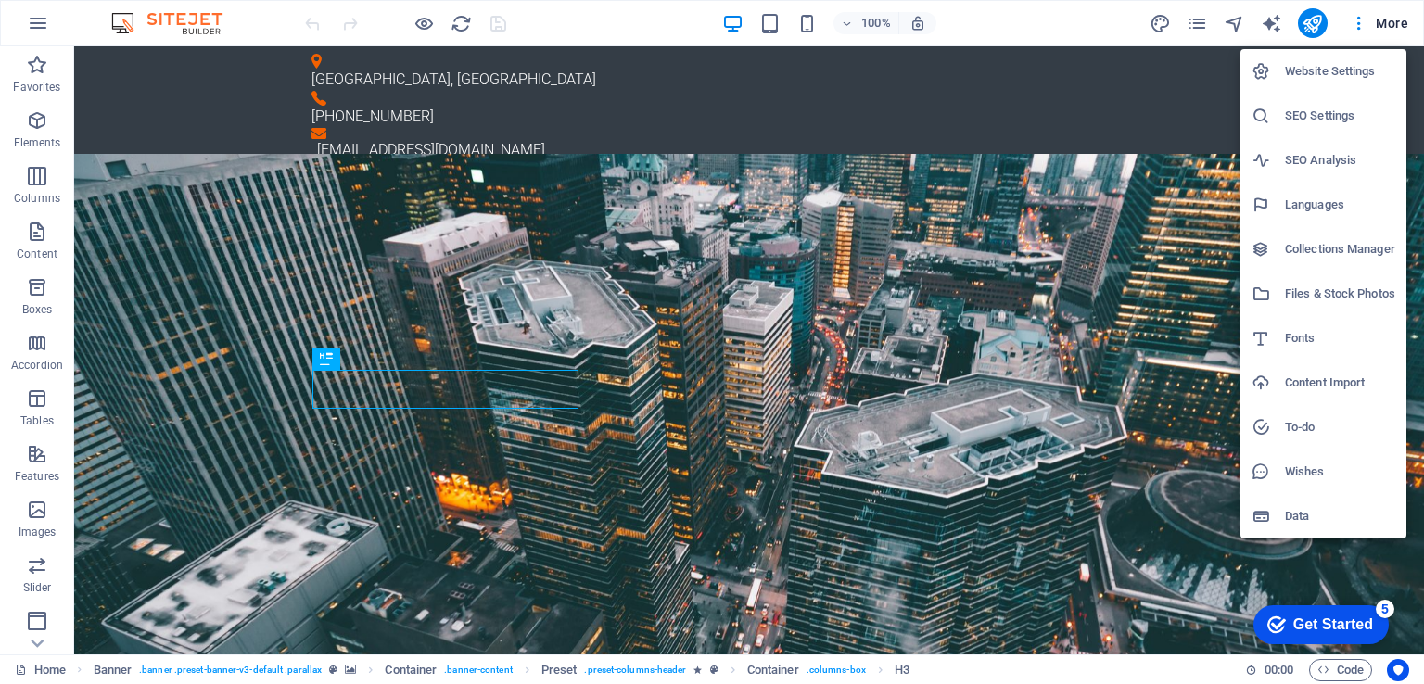
click at [1316, 379] on h6 "Content Import" at bounding box center [1340, 383] width 110 height 22
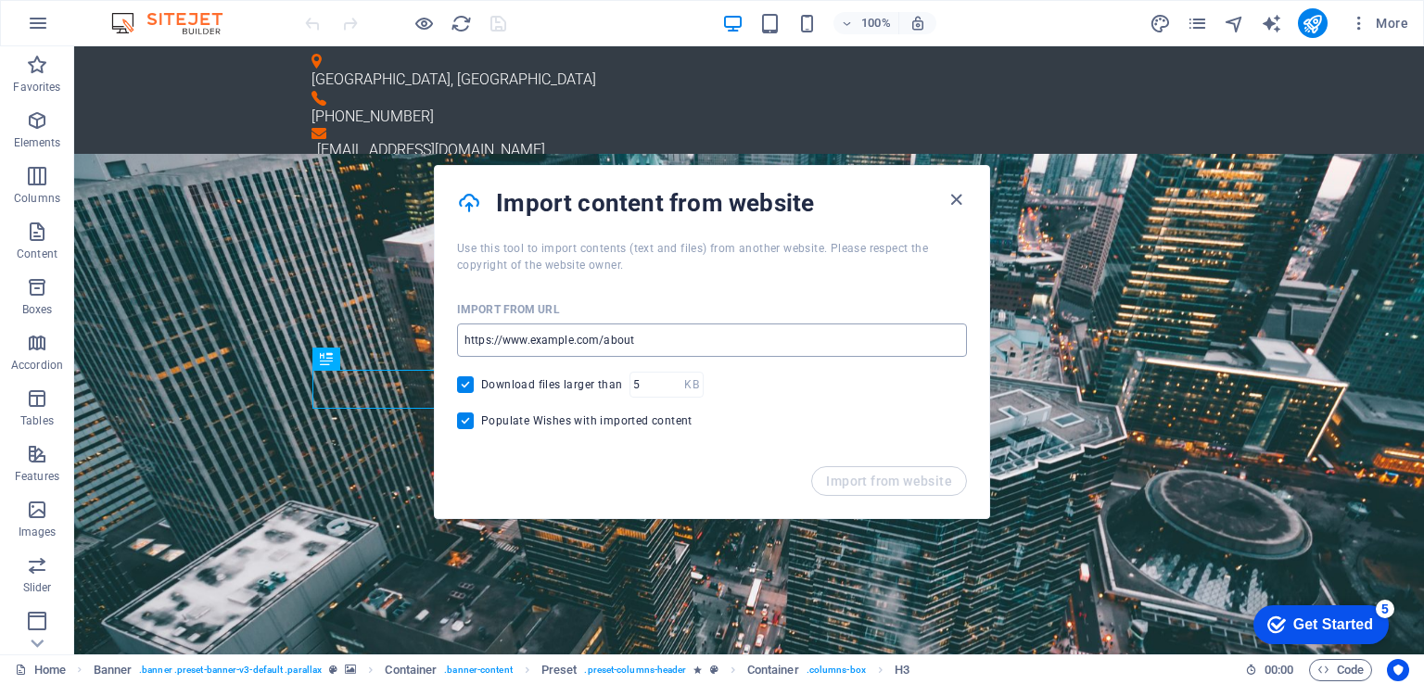
click at [679, 343] on input "url" at bounding box center [712, 340] width 510 height 33
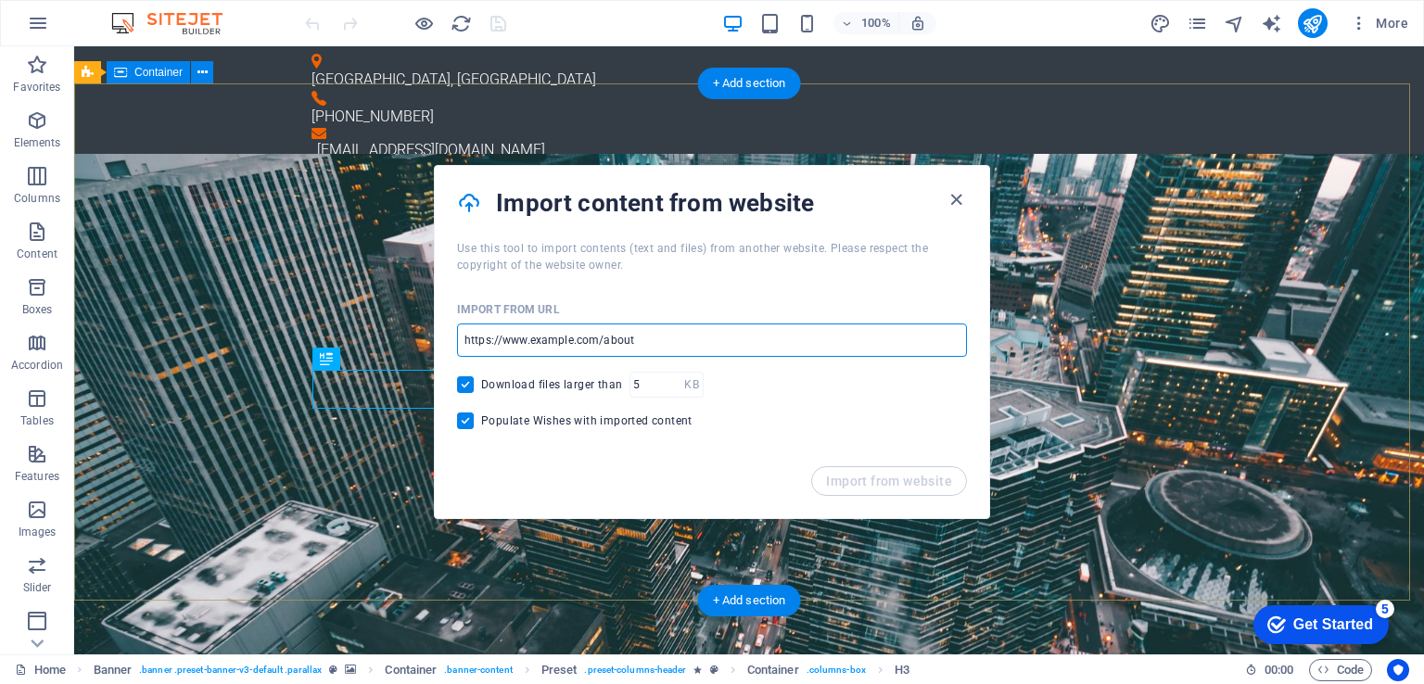
drag, startPoint x: 760, startPoint y: 388, endPoint x: 246, endPoint y: 343, distance: 516.6
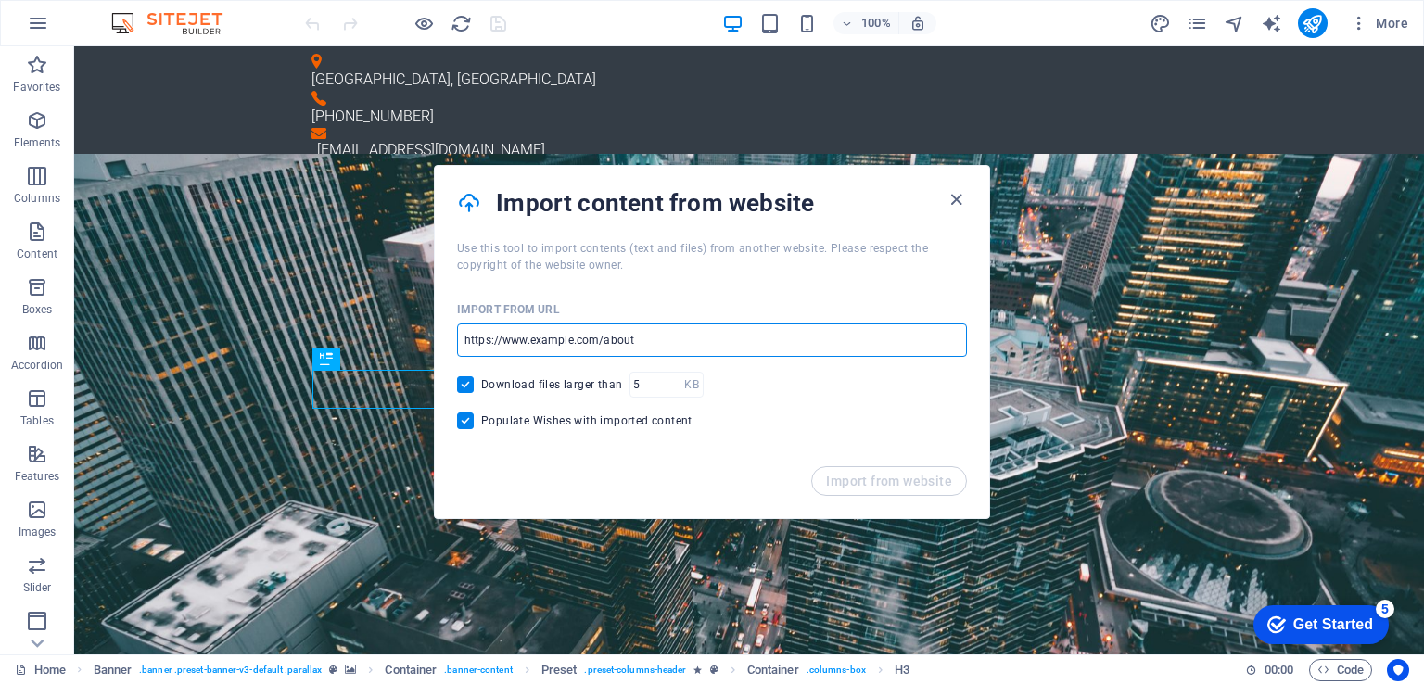
click at [654, 333] on input "url" at bounding box center [712, 340] width 510 height 33
paste input "[URL][DOMAIN_NAME]"
type input "https://support.commtouchinteractives.com/"
click at [894, 477] on span "Import from website" at bounding box center [889, 481] width 126 height 15
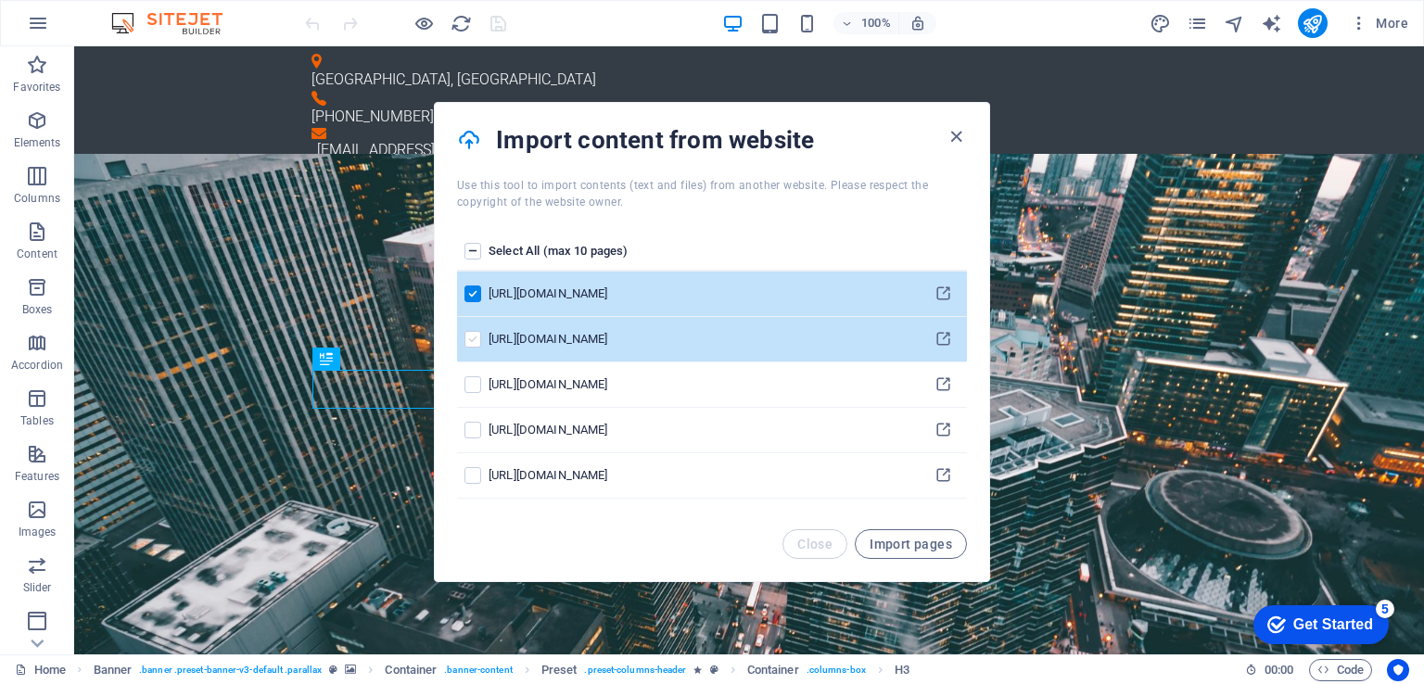
click at [468, 338] on label "pages list" at bounding box center [473, 339] width 17 height 17
click at [0, 0] on input "pages list" at bounding box center [0, 0] width 0 height 0
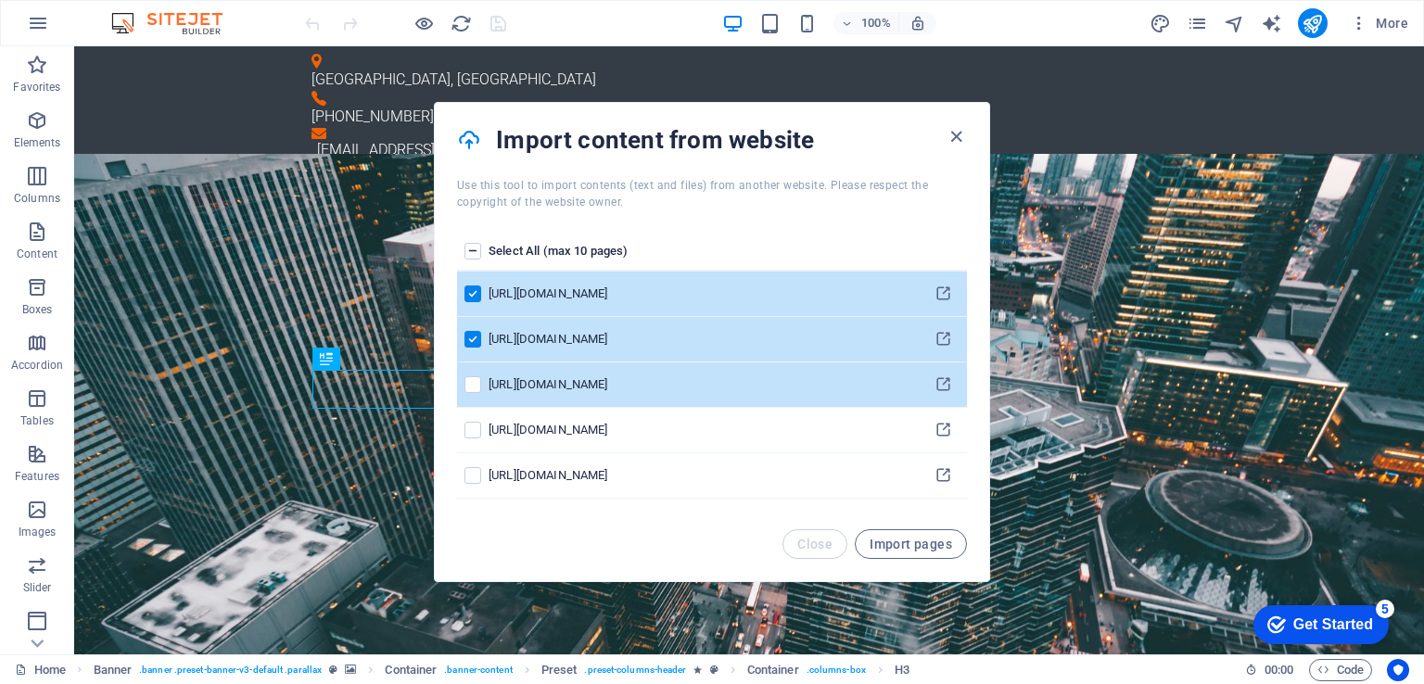
drag, startPoint x: 474, startPoint y: 384, endPoint x: 474, endPoint y: 405, distance: 21.3
click at [474, 391] on label "pages list" at bounding box center [473, 384] width 17 height 17
click at [0, 0] on input "pages list" at bounding box center [0, 0] width 0 height 0
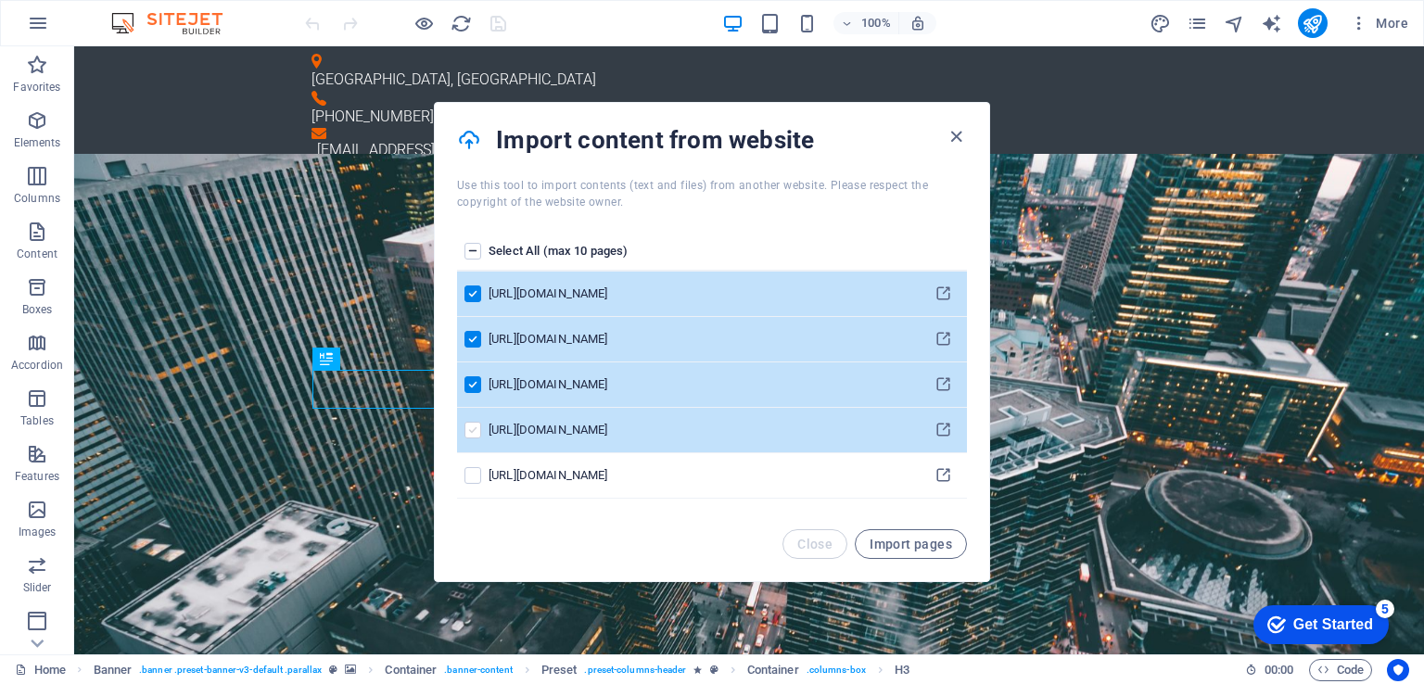
click at [472, 426] on label "pages list" at bounding box center [473, 430] width 17 height 17
click at [0, 0] on input "pages list" at bounding box center [0, 0] width 0 height 0
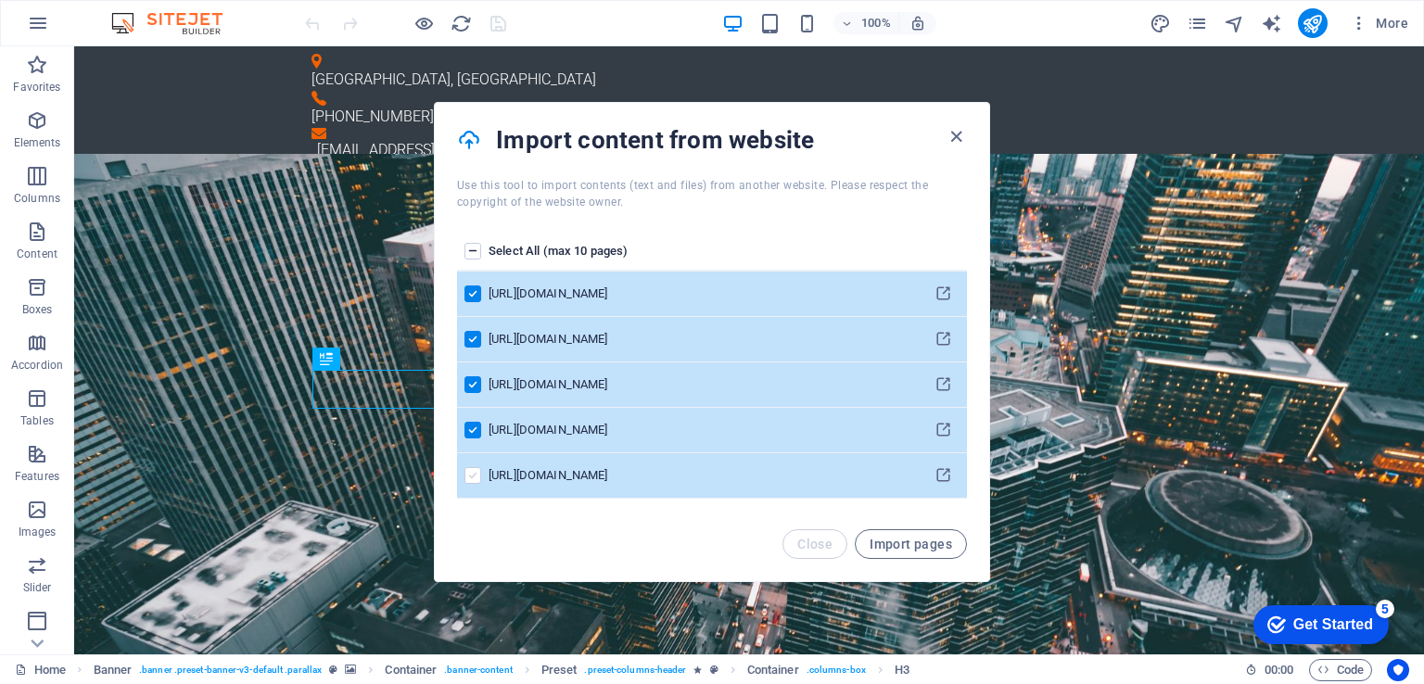
click at [472, 477] on label "pages list" at bounding box center [473, 475] width 17 height 17
click at [0, 0] on input "pages list" at bounding box center [0, 0] width 0 height 0
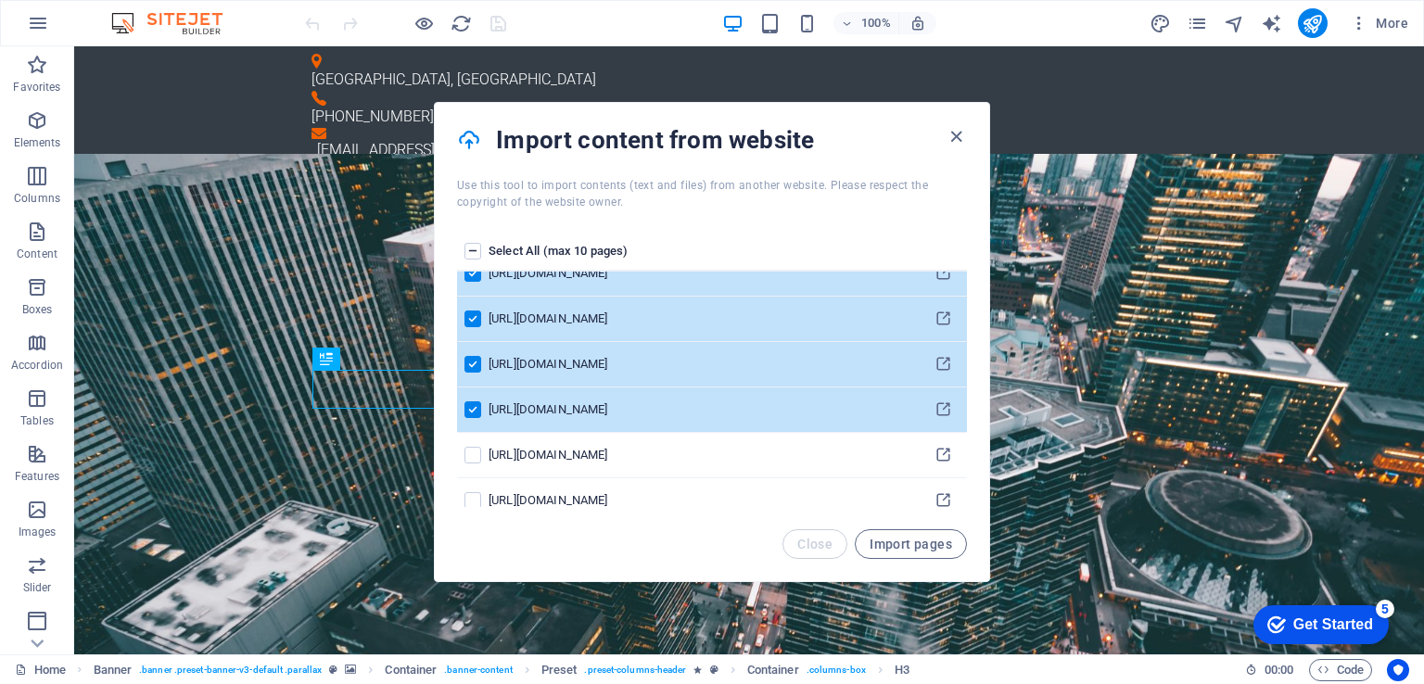
scroll to position [89, 0]
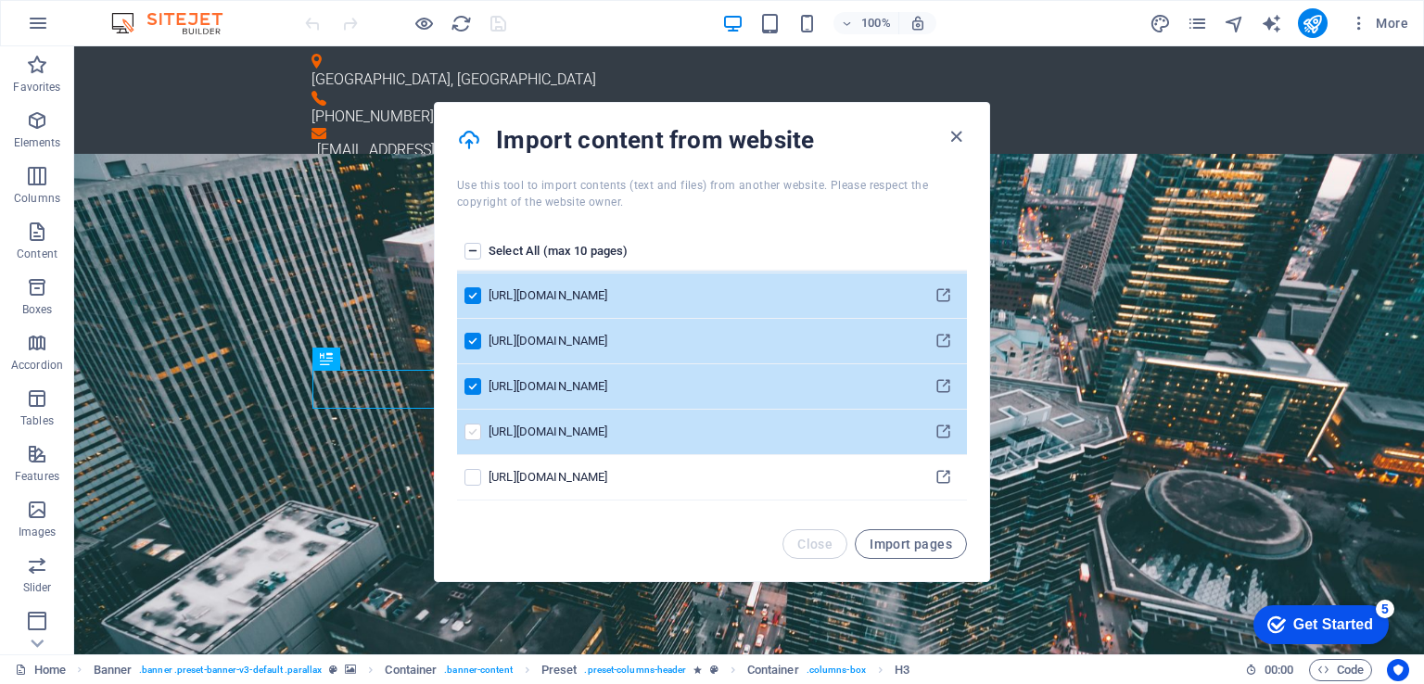
click at [465, 426] on label "pages list" at bounding box center [473, 432] width 17 height 17
click at [0, 0] on input "pages list" at bounding box center [0, 0] width 0 height 0
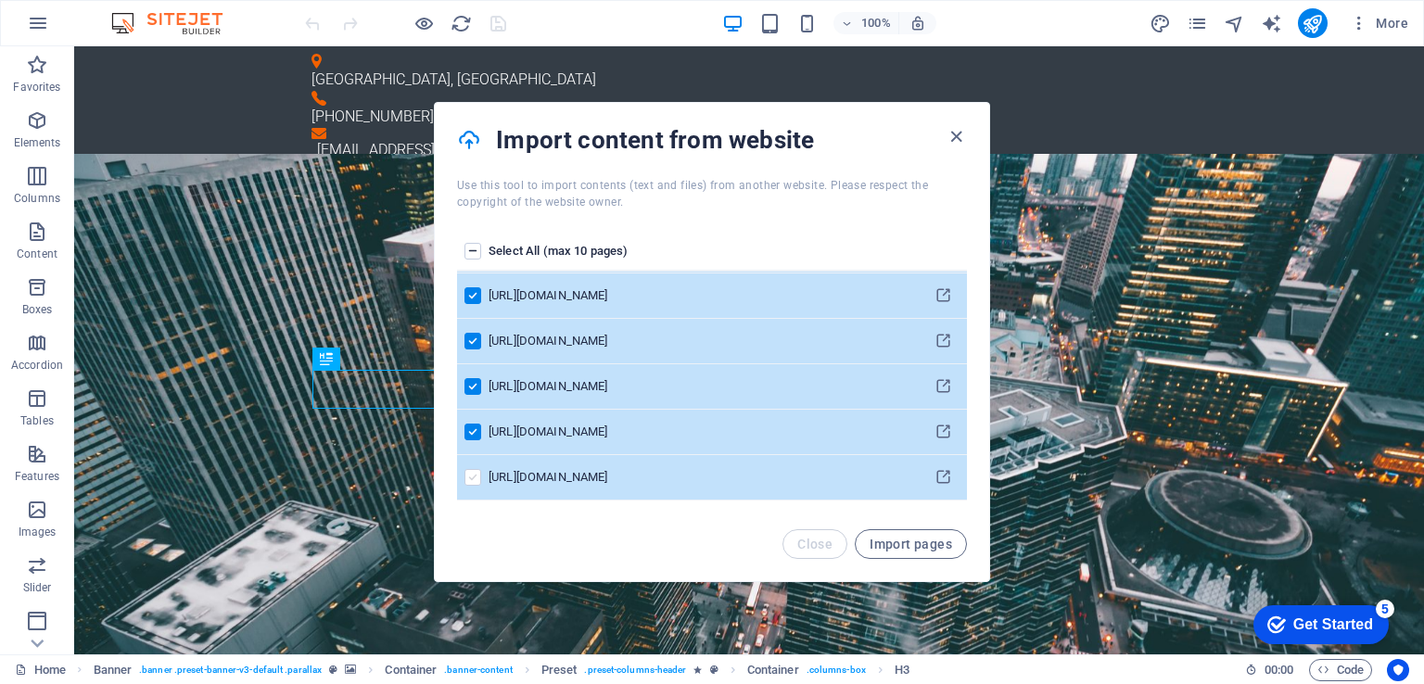
click at [471, 471] on label "pages list" at bounding box center [473, 477] width 17 height 17
click at [0, 0] on input "pages list" at bounding box center [0, 0] width 0 height 0
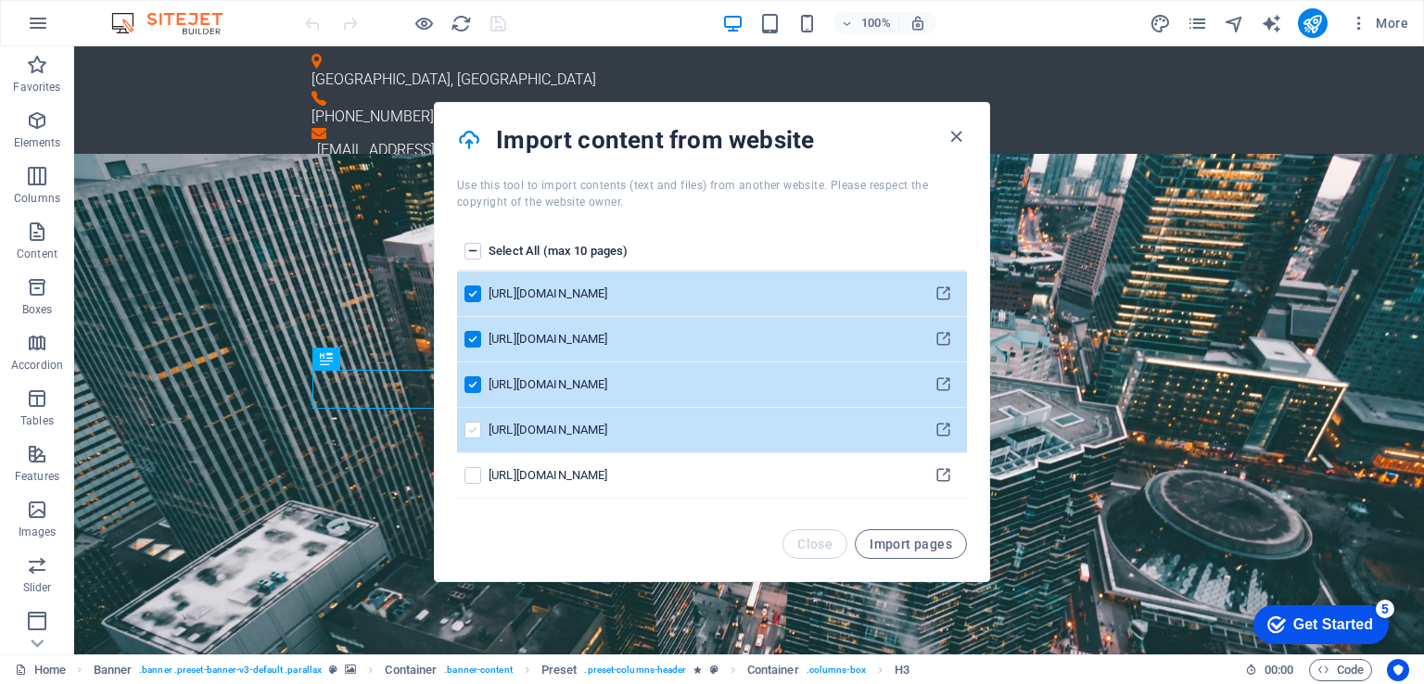
click at [477, 426] on label "pages list" at bounding box center [473, 430] width 17 height 17
click at [0, 0] on input "pages list" at bounding box center [0, 0] width 0 height 0
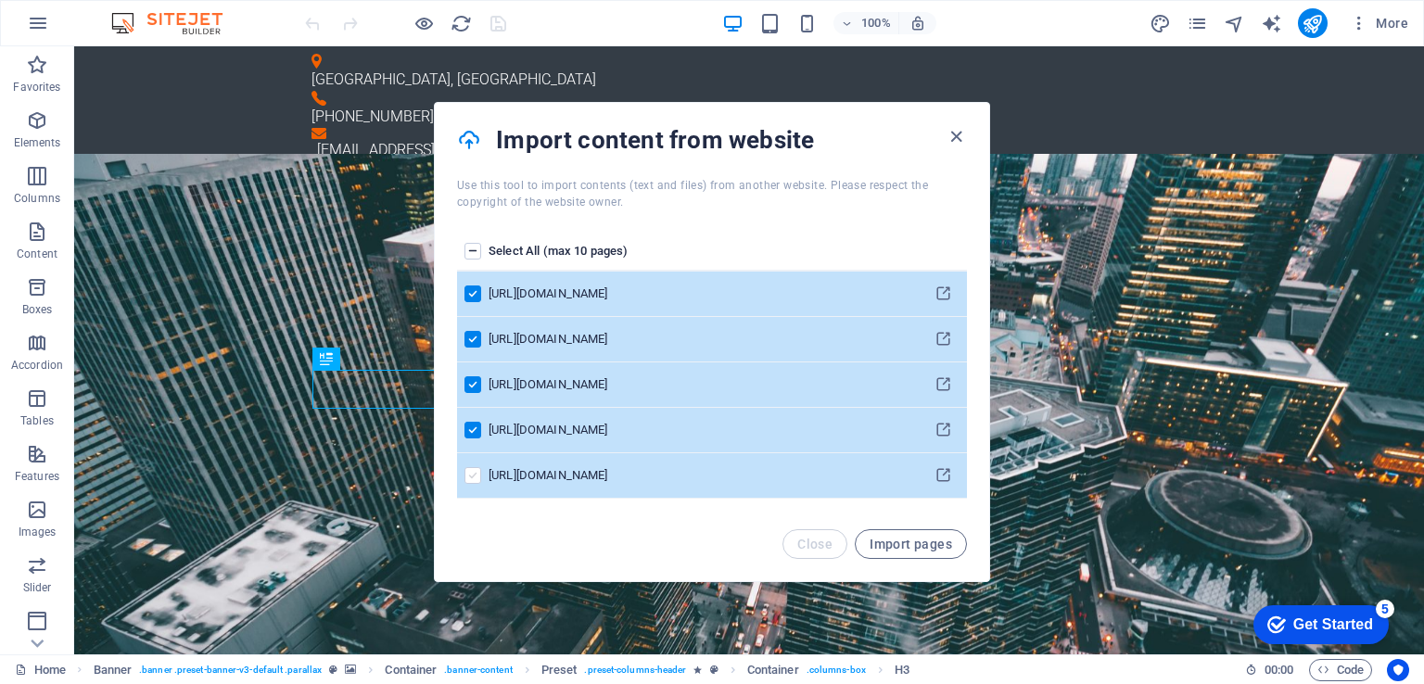
click at [467, 470] on label "pages list" at bounding box center [473, 475] width 17 height 17
click at [0, 0] on input "pages list" at bounding box center [0, 0] width 0 height 0
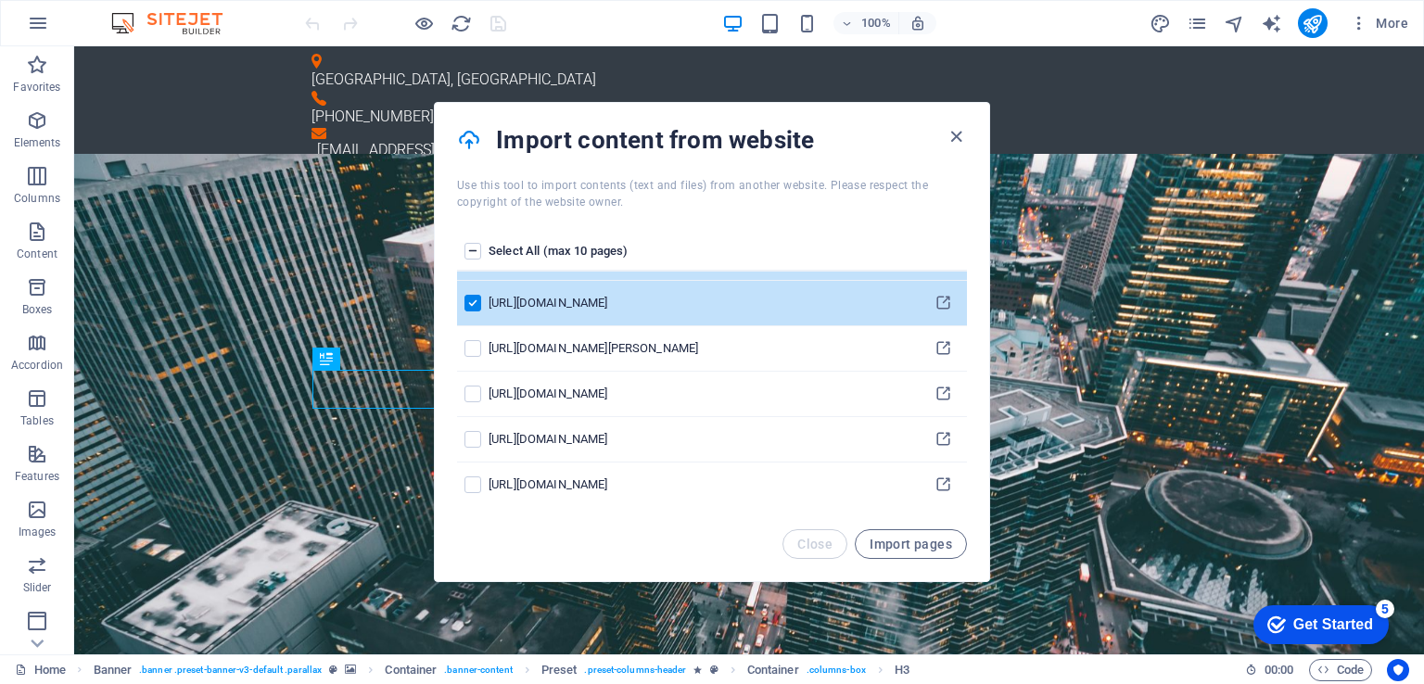
scroll to position [367, 0]
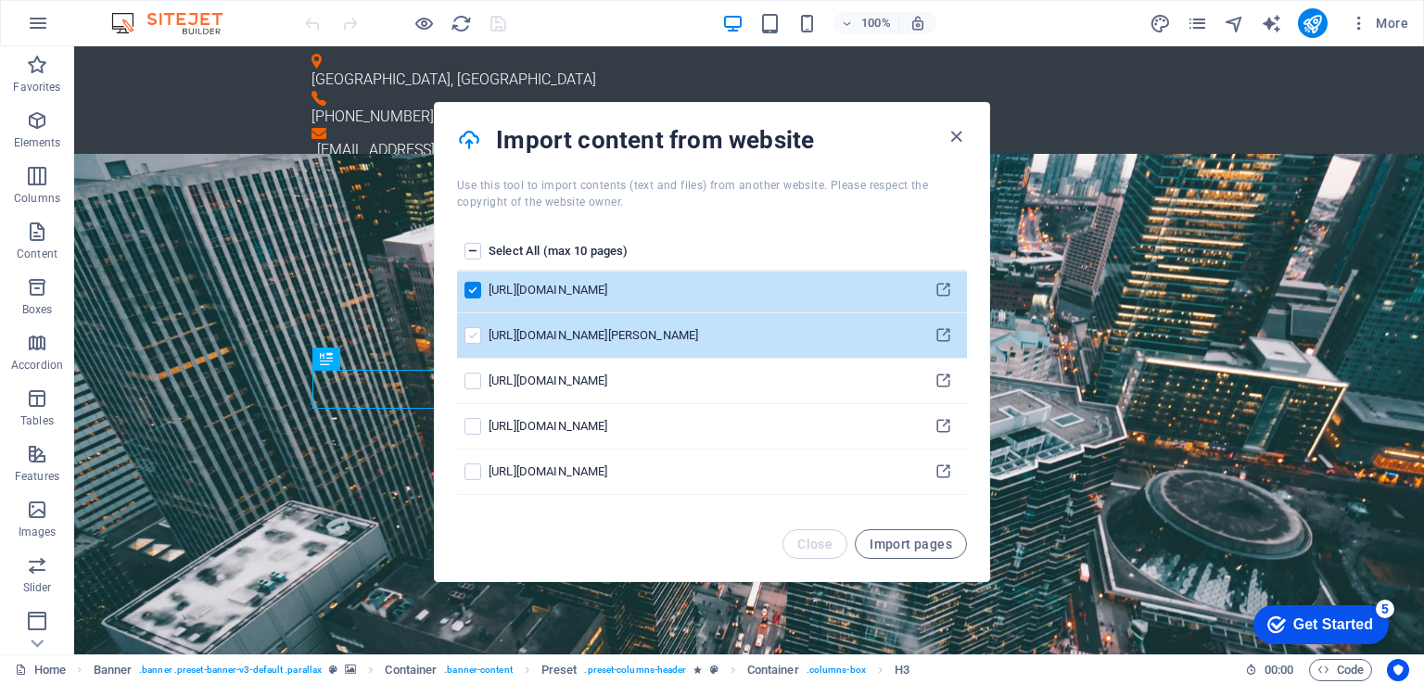
click at [475, 332] on label "pages list" at bounding box center [473, 335] width 17 height 17
click at [0, 0] on input "pages list" at bounding box center [0, 0] width 0 height 0
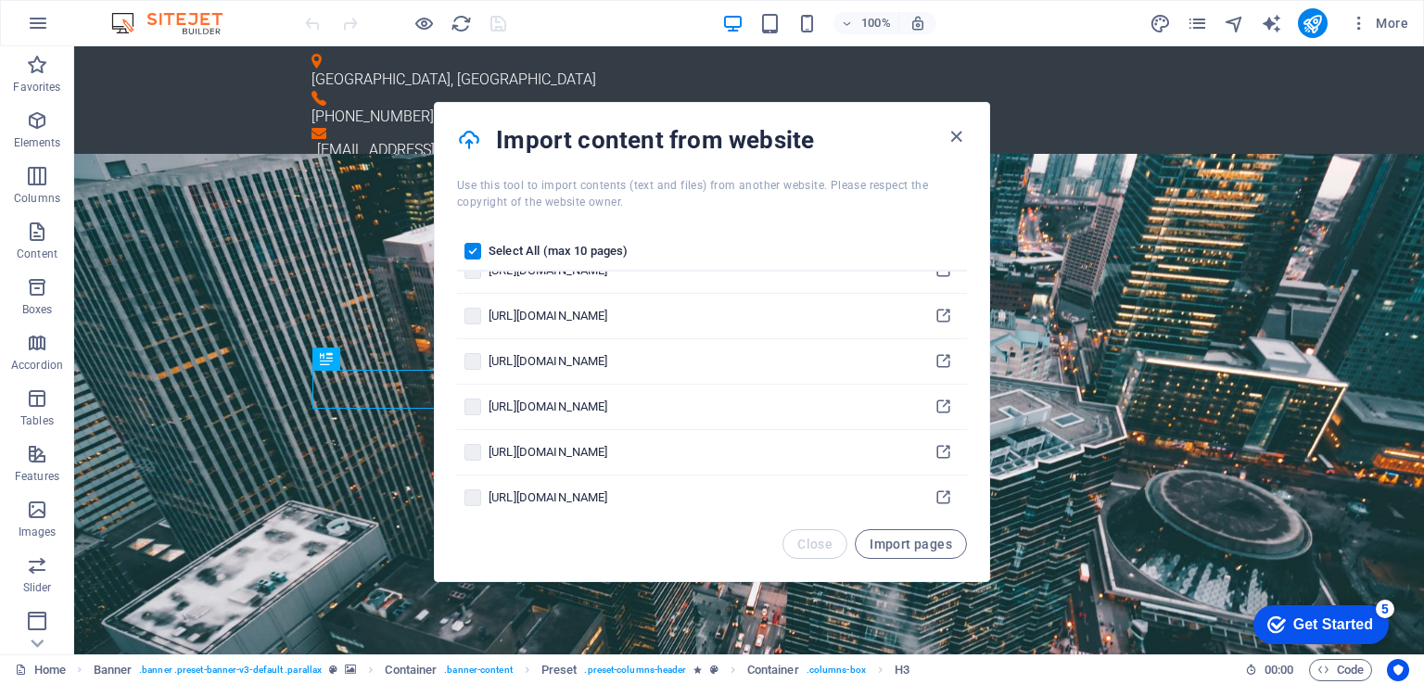
scroll to position [669, 0]
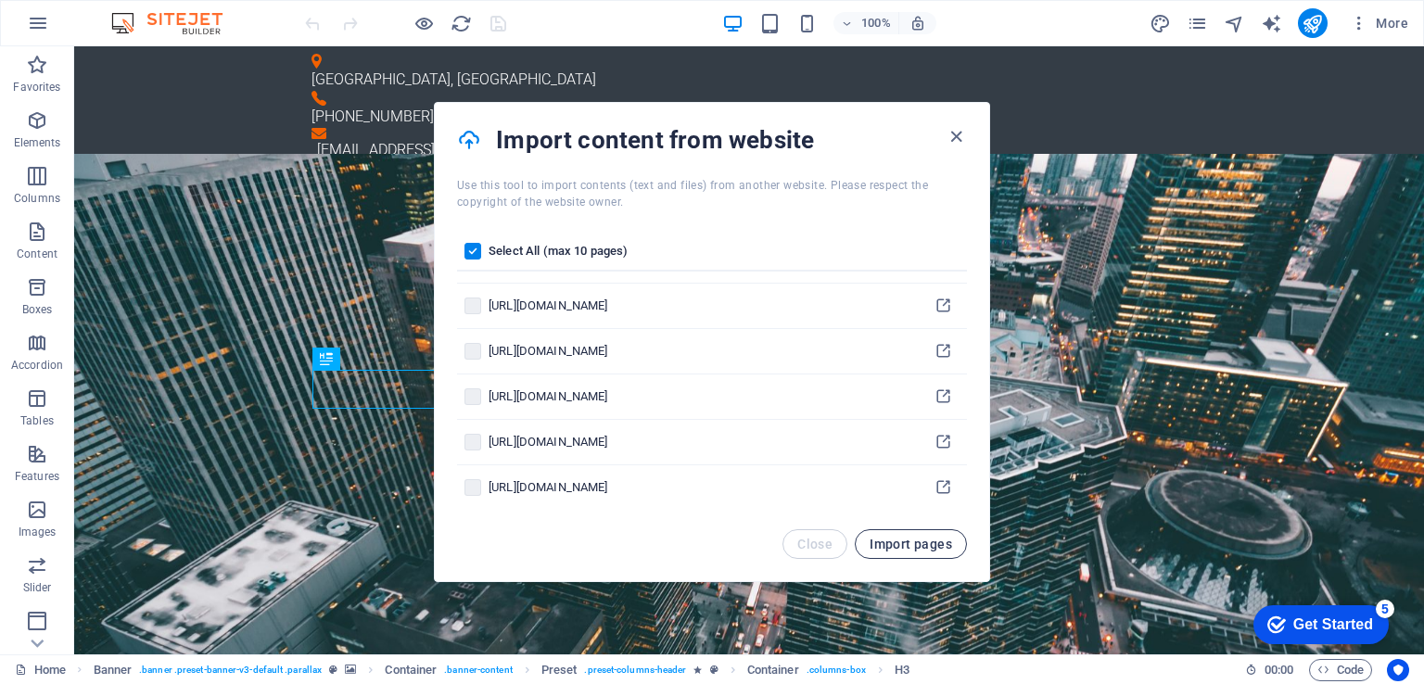
click at [908, 546] on span "Import pages" at bounding box center [911, 544] width 83 height 15
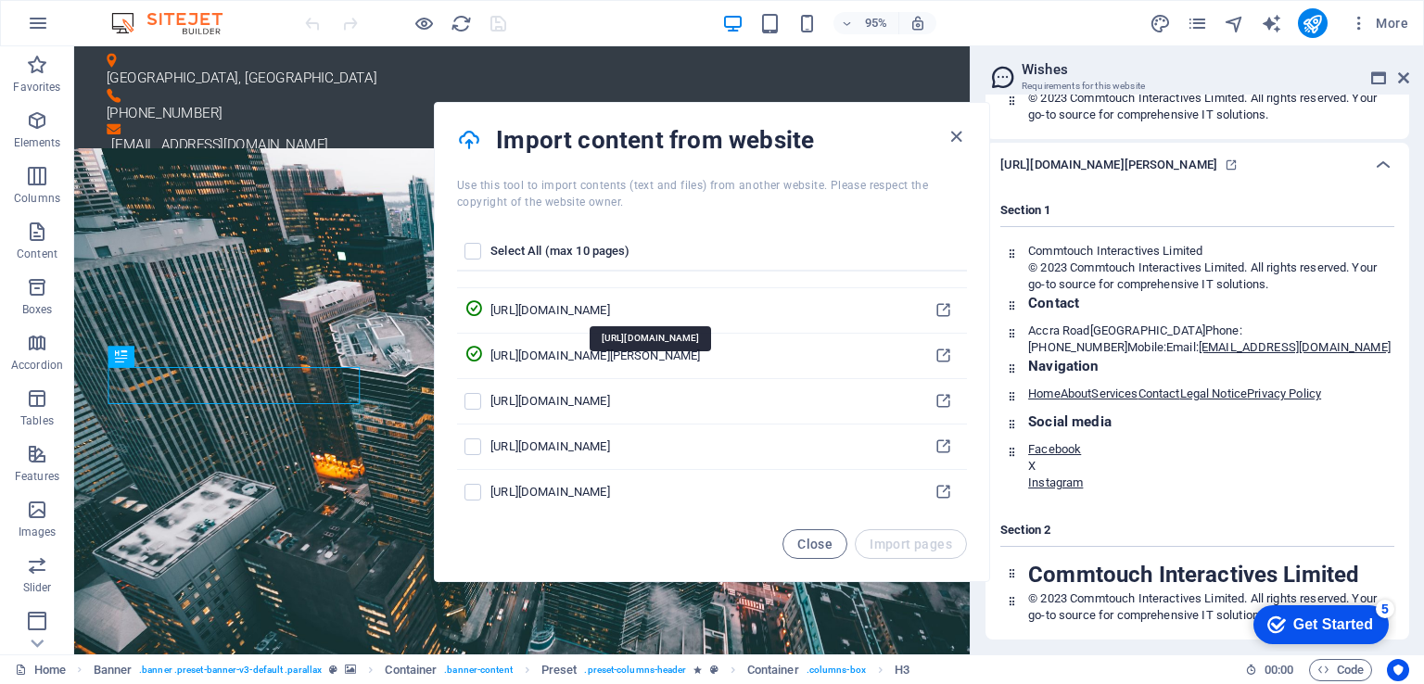
scroll to position [391, 0]
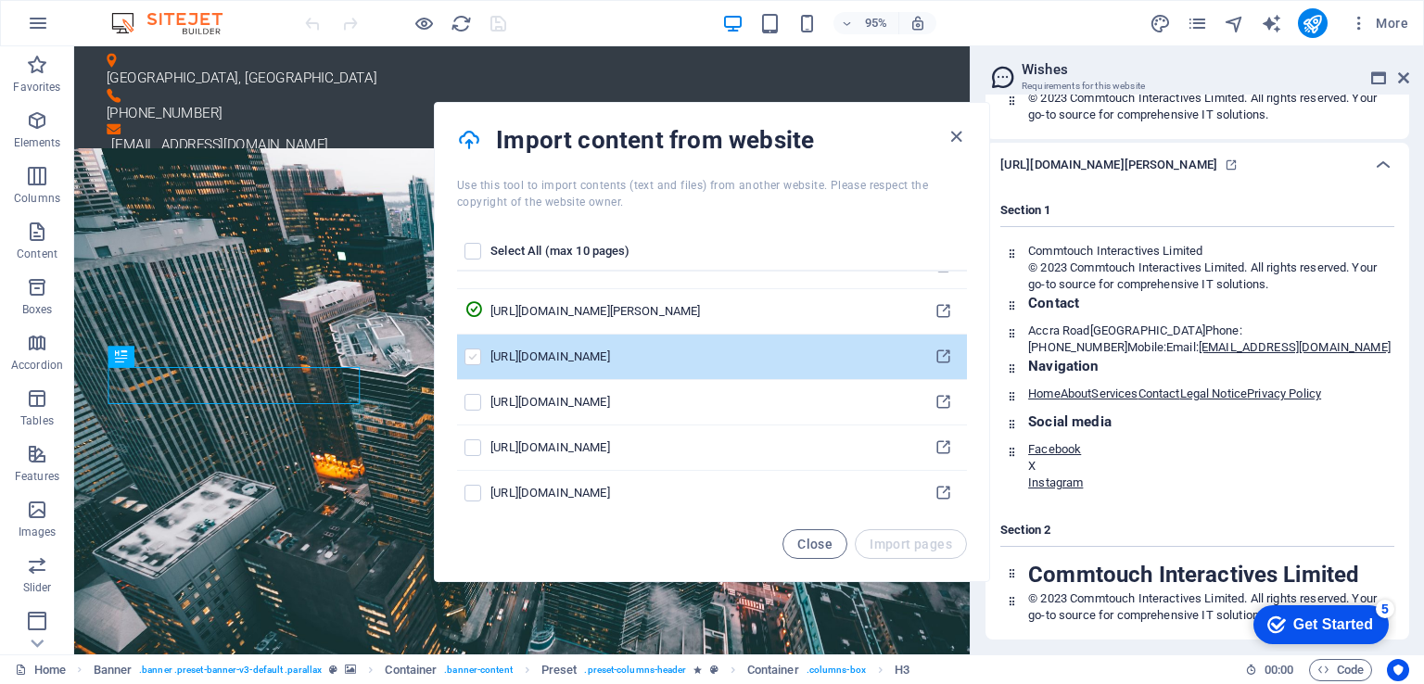
click at [471, 354] on label "pages list" at bounding box center [473, 357] width 17 height 17
click at [0, 0] on input "pages list" at bounding box center [0, 0] width 0 height 0
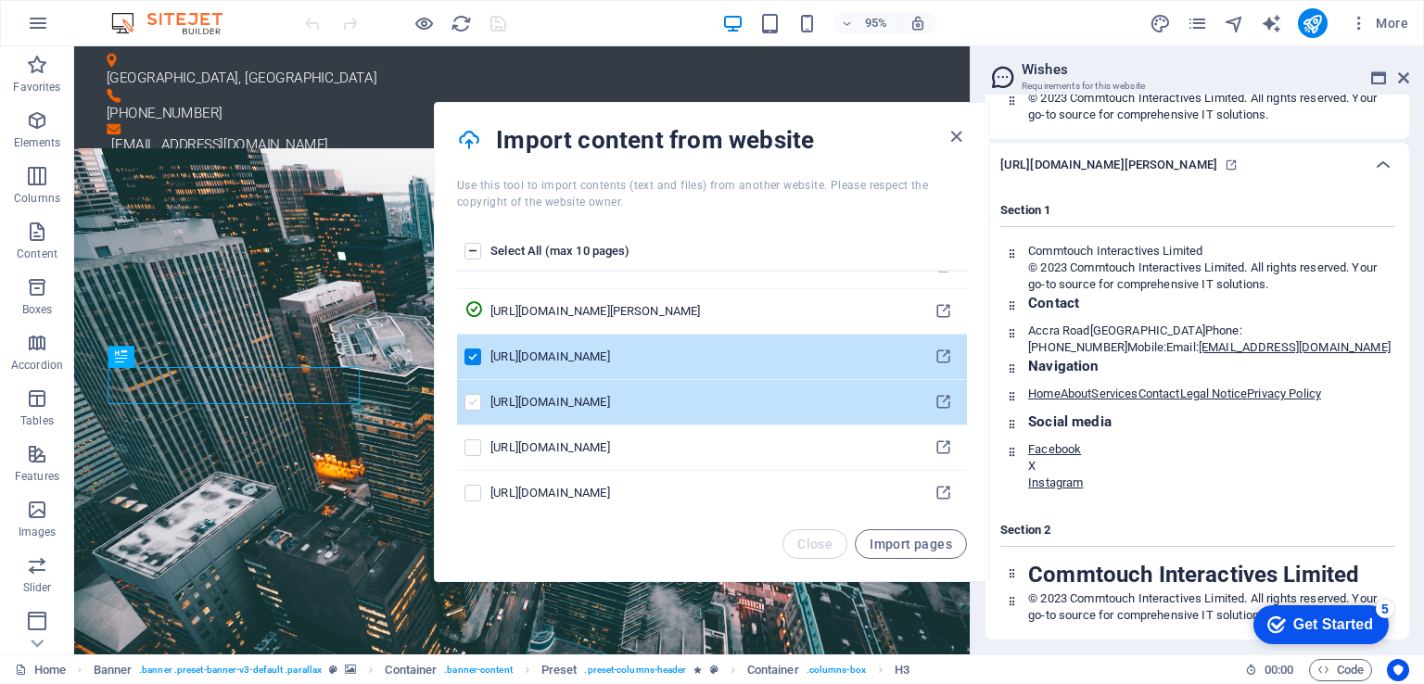
click at [474, 398] on label "pages list" at bounding box center [473, 402] width 17 height 17
click at [0, 0] on input "pages list" at bounding box center [0, 0] width 0 height 0
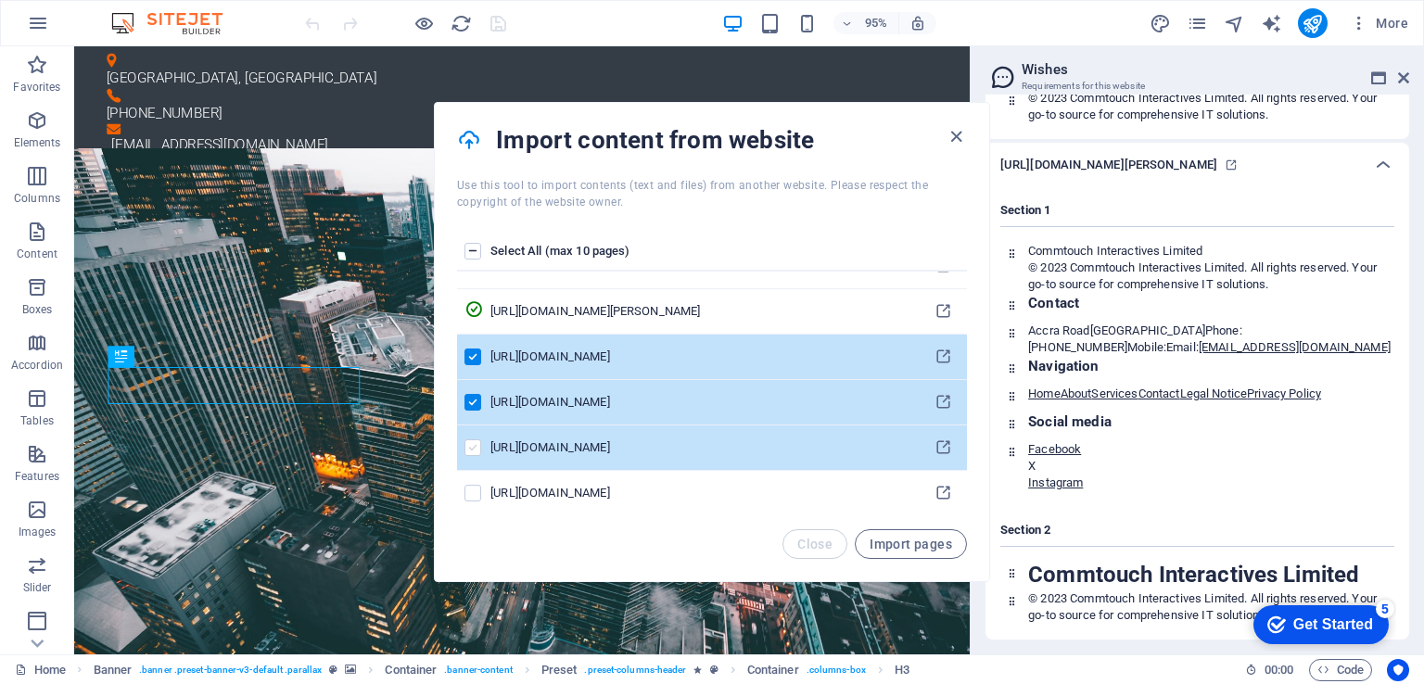
click at [477, 446] on label "pages list" at bounding box center [473, 447] width 17 height 17
click at [0, 0] on input "pages list" at bounding box center [0, 0] width 0 height 0
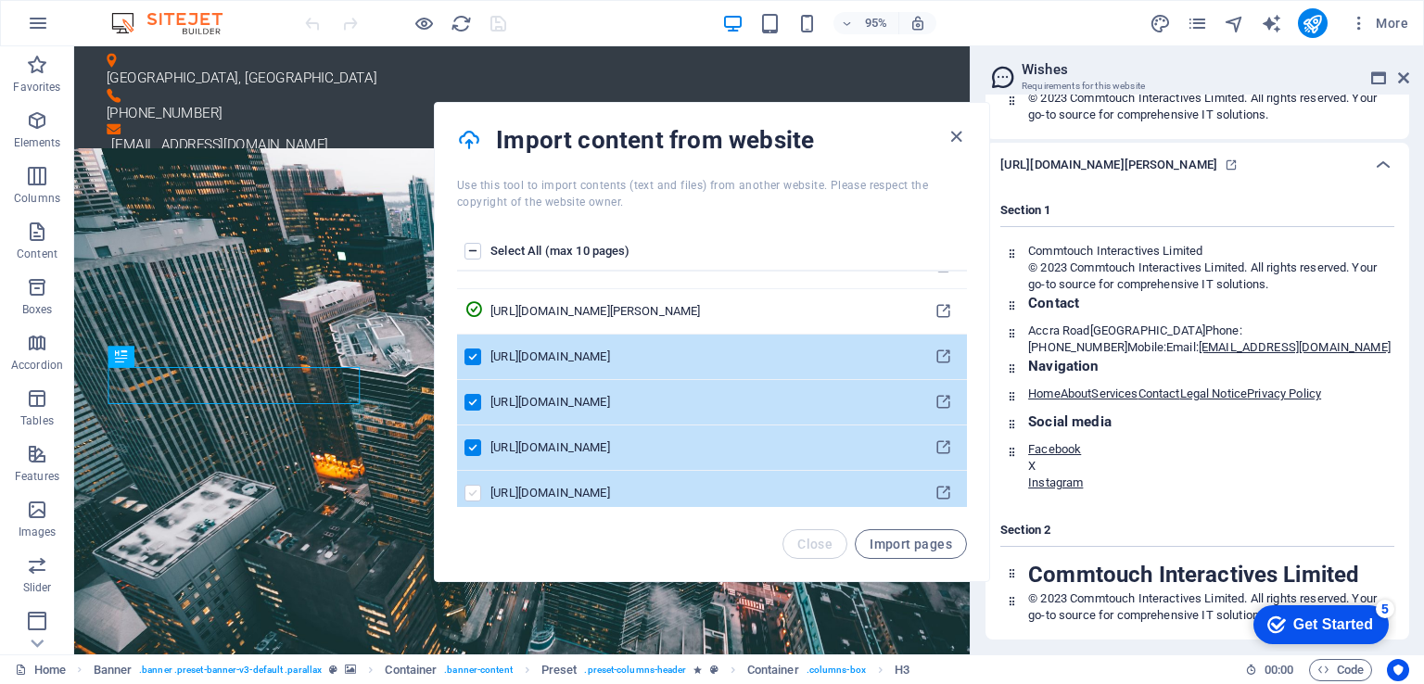
click at [476, 487] on label "pages list" at bounding box center [473, 493] width 17 height 17
click at [0, 0] on input "pages list" at bounding box center [0, 0] width 0 height 0
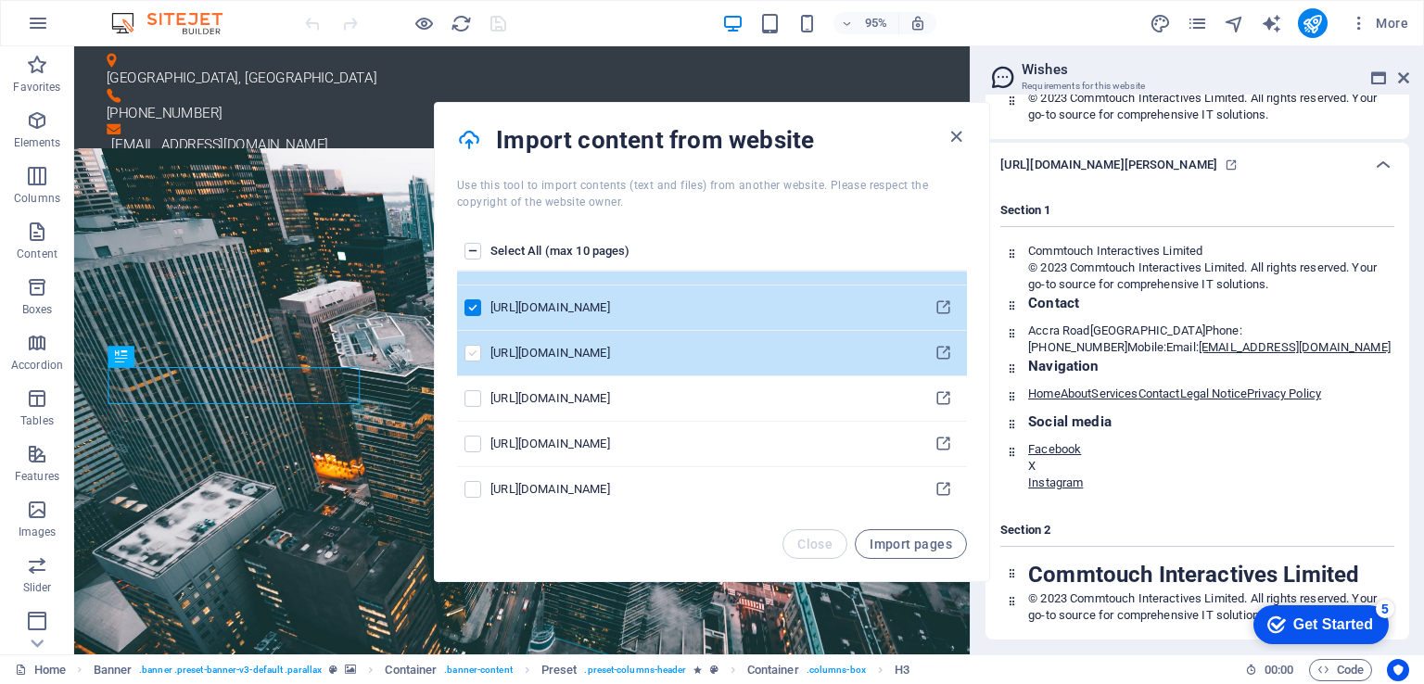
click at [475, 355] on label "pages list" at bounding box center [473, 353] width 17 height 17
click at [0, 0] on input "pages list" at bounding box center [0, 0] width 0 height 0
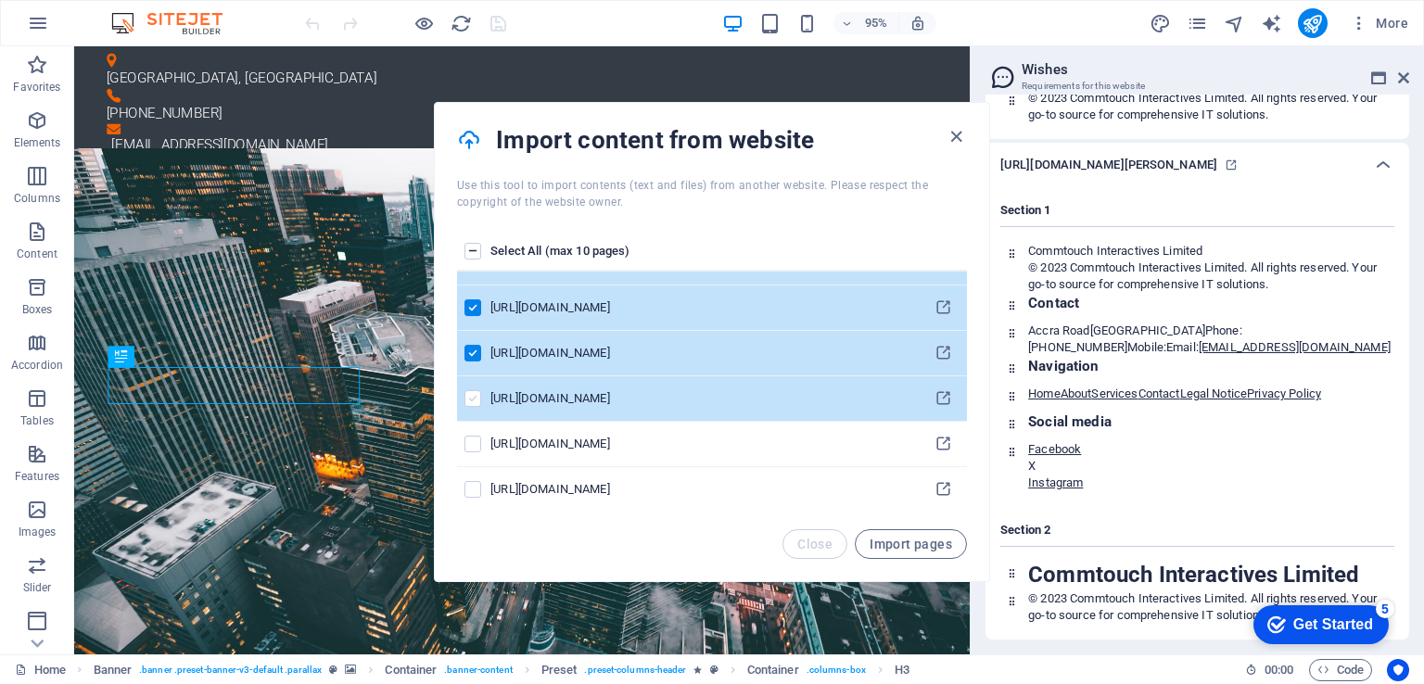
click at [469, 395] on label "pages list" at bounding box center [473, 398] width 17 height 17
click at [0, 0] on input "pages list" at bounding box center [0, 0] width 0 height 0
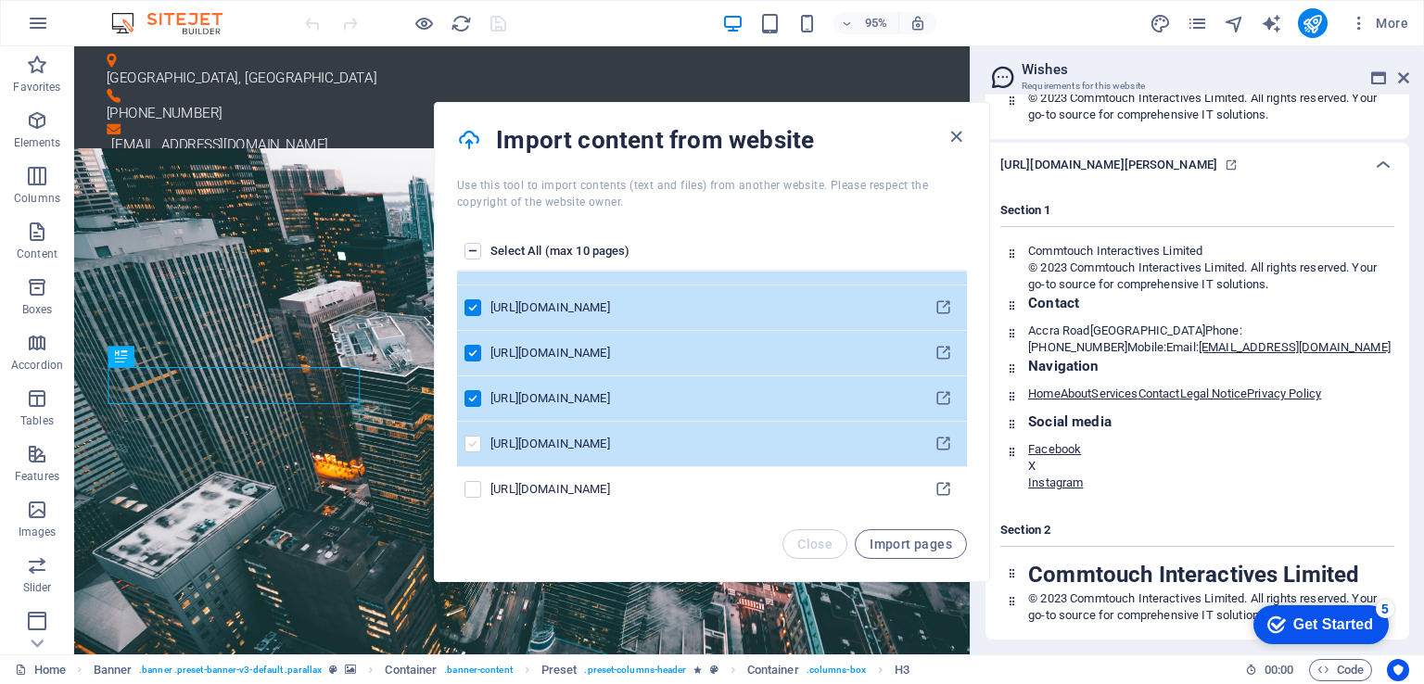
click at [470, 441] on label "pages list" at bounding box center [473, 444] width 17 height 17
click at [0, 0] on input "pages list" at bounding box center [0, 0] width 0 height 0
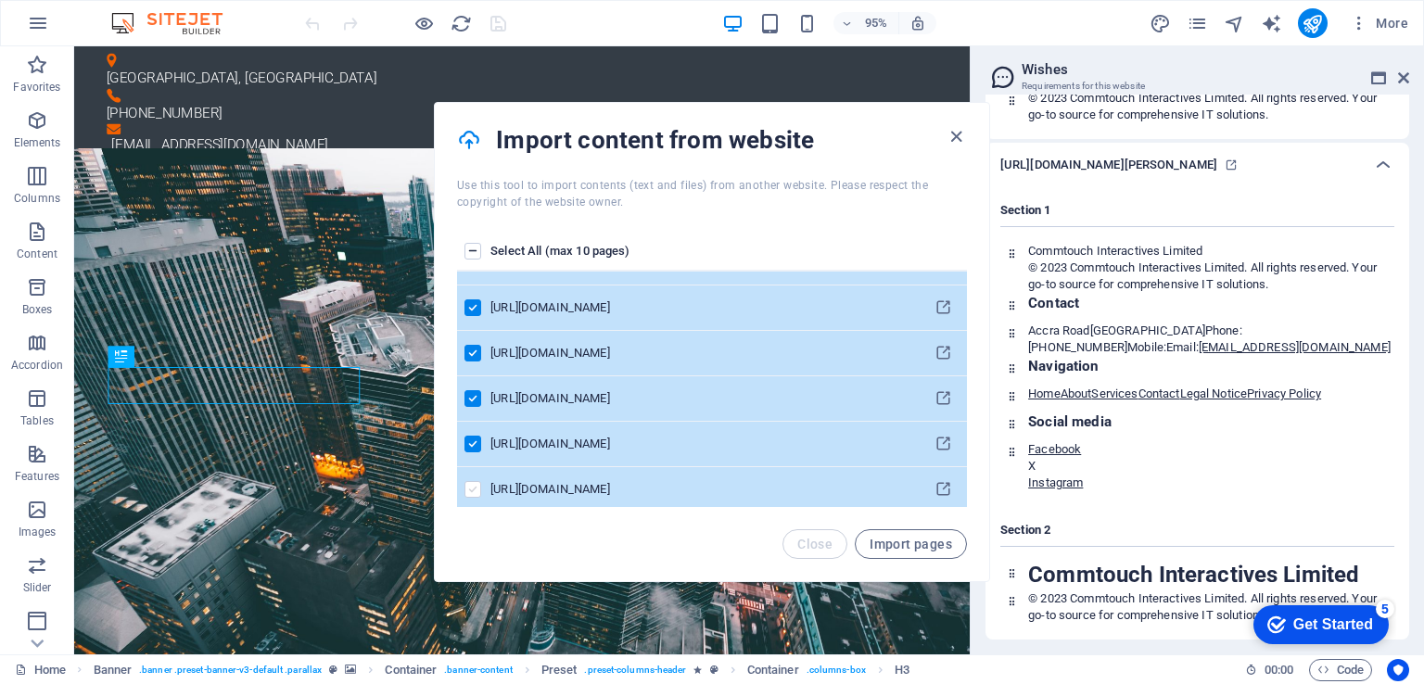
click at [471, 485] on label "pages list" at bounding box center [473, 489] width 17 height 17
click at [0, 0] on input "pages list" at bounding box center [0, 0] width 0 height 0
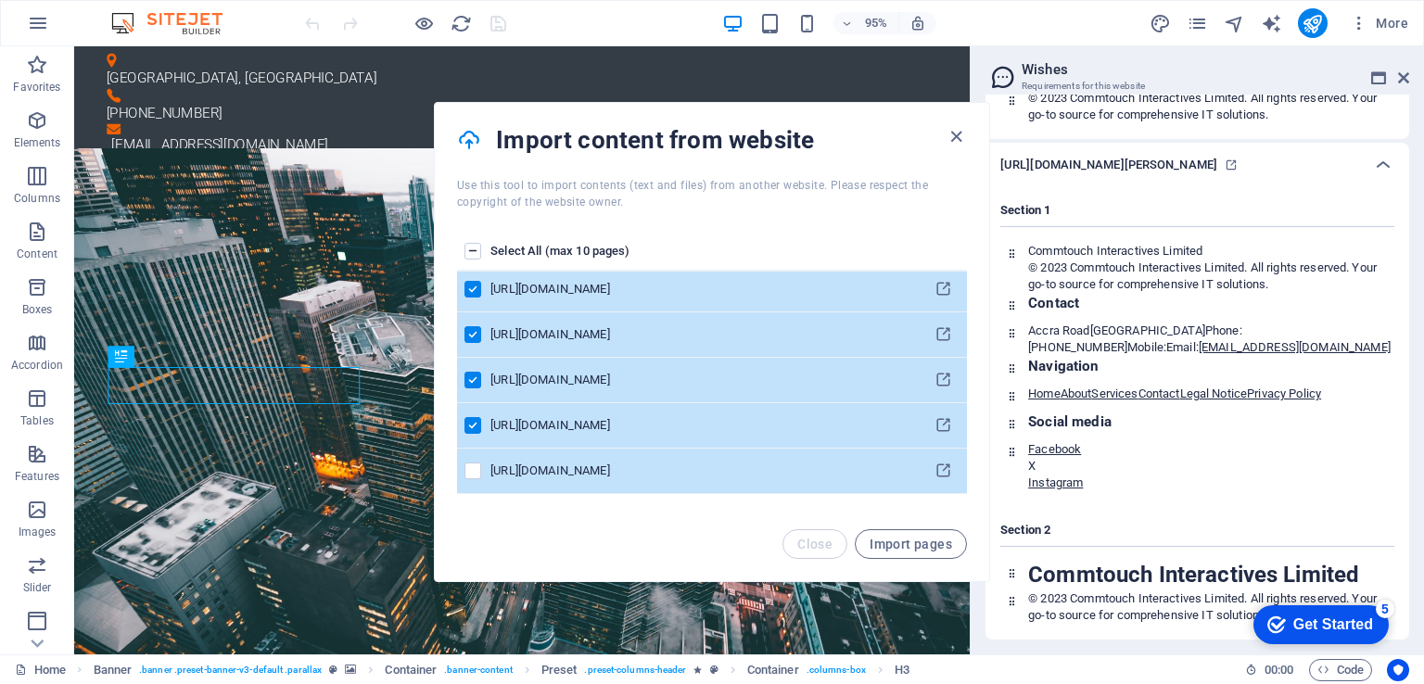
scroll to position [669, 0]
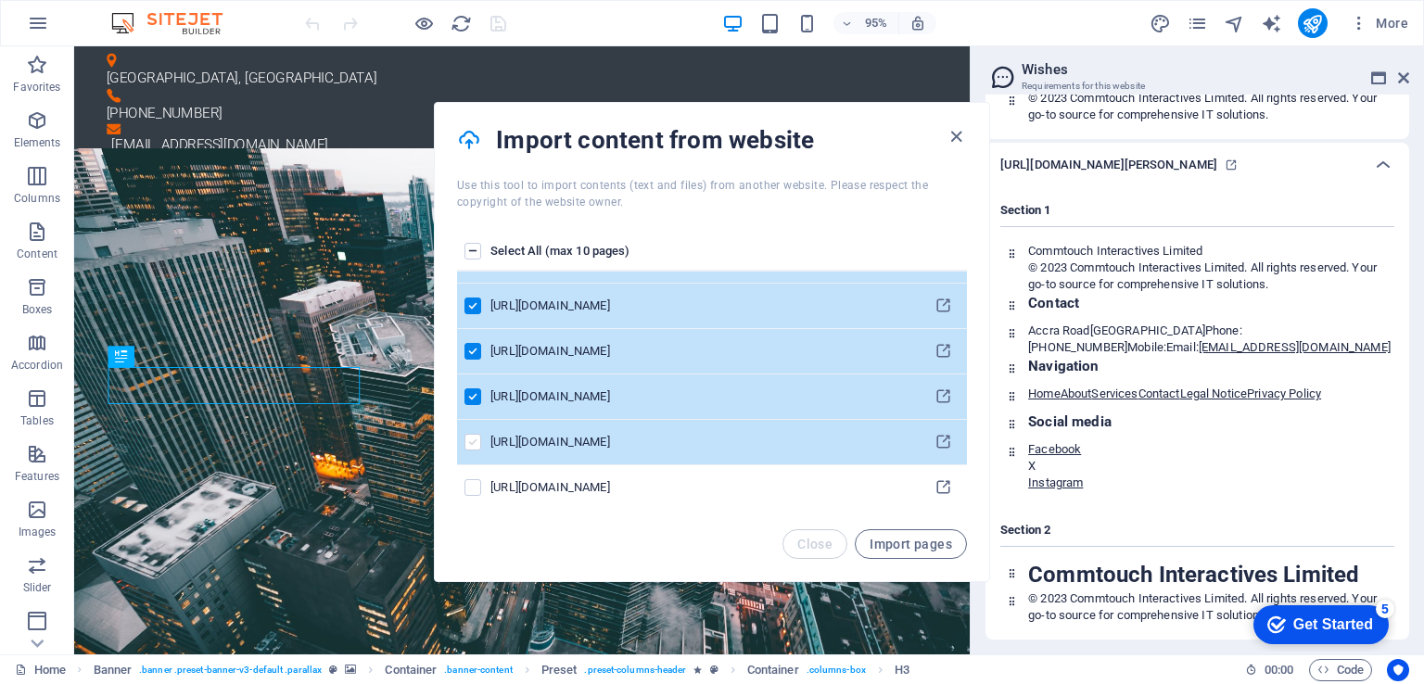
click at [477, 439] on label "pages list" at bounding box center [473, 442] width 17 height 17
click at [0, 0] on input "pages list" at bounding box center [0, 0] width 0 height 0
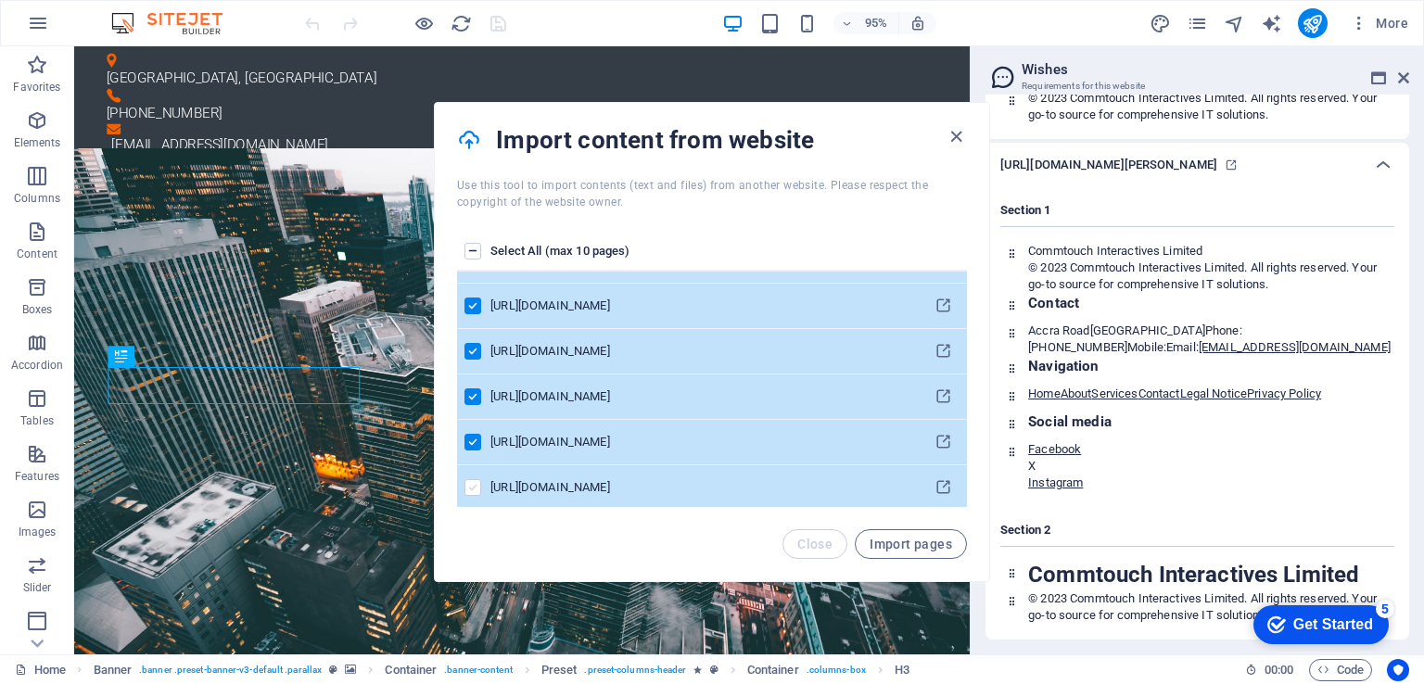
click at [475, 479] on label "pages list" at bounding box center [473, 487] width 17 height 17
click at [0, 0] on input "pages list" at bounding box center [0, 0] width 0 height 0
click at [896, 542] on span "Import pages" at bounding box center [911, 544] width 83 height 15
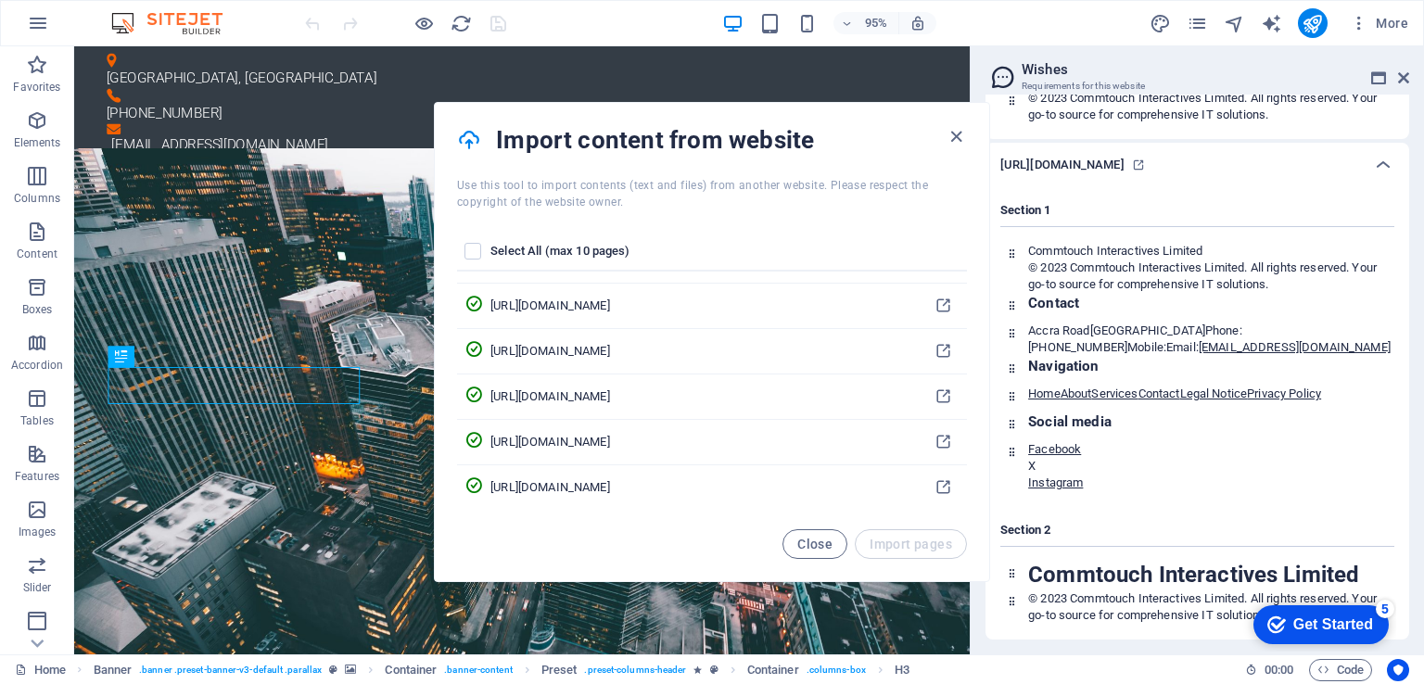
scroll to position [12843, 0]
click at [812, 534] on button "Close" at bounding box center [815, 544] width 65 height 30
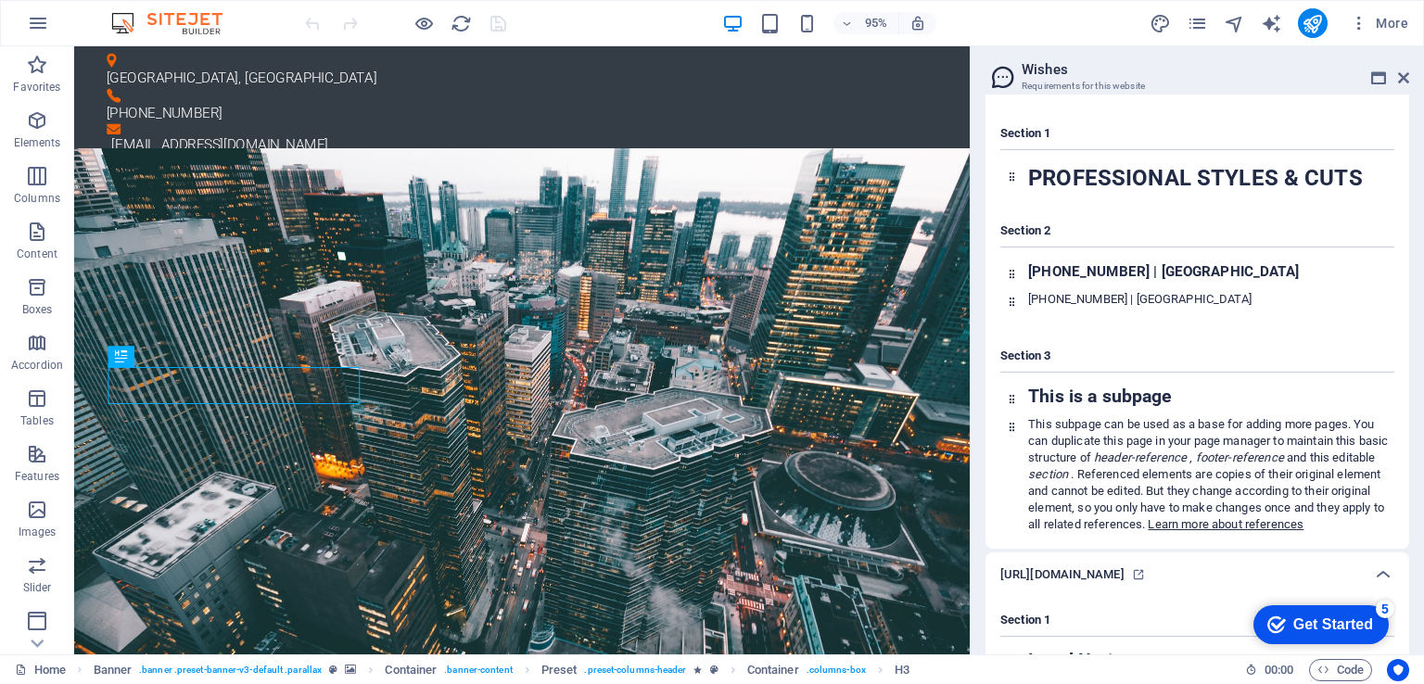
scroll to position [0, 0]
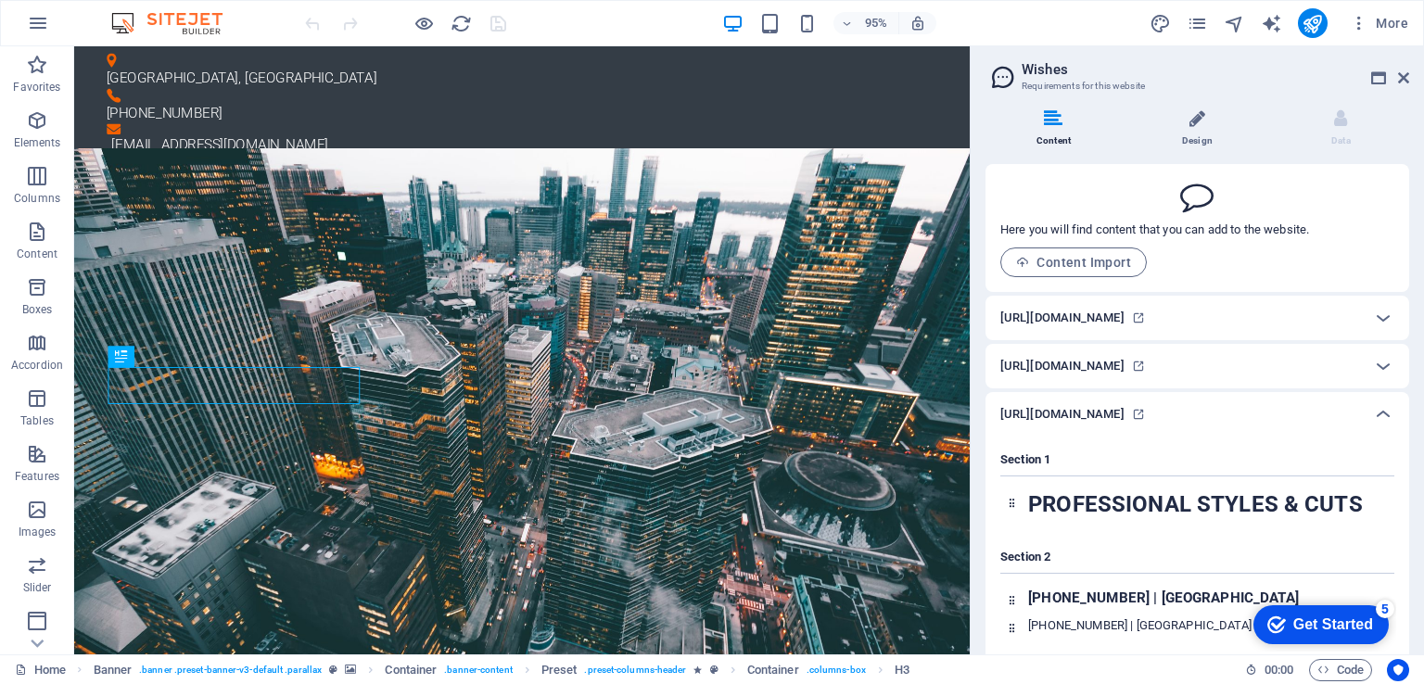
click at [1198, 127] on icon at bounding box center [1198, 118] width 16 height 19
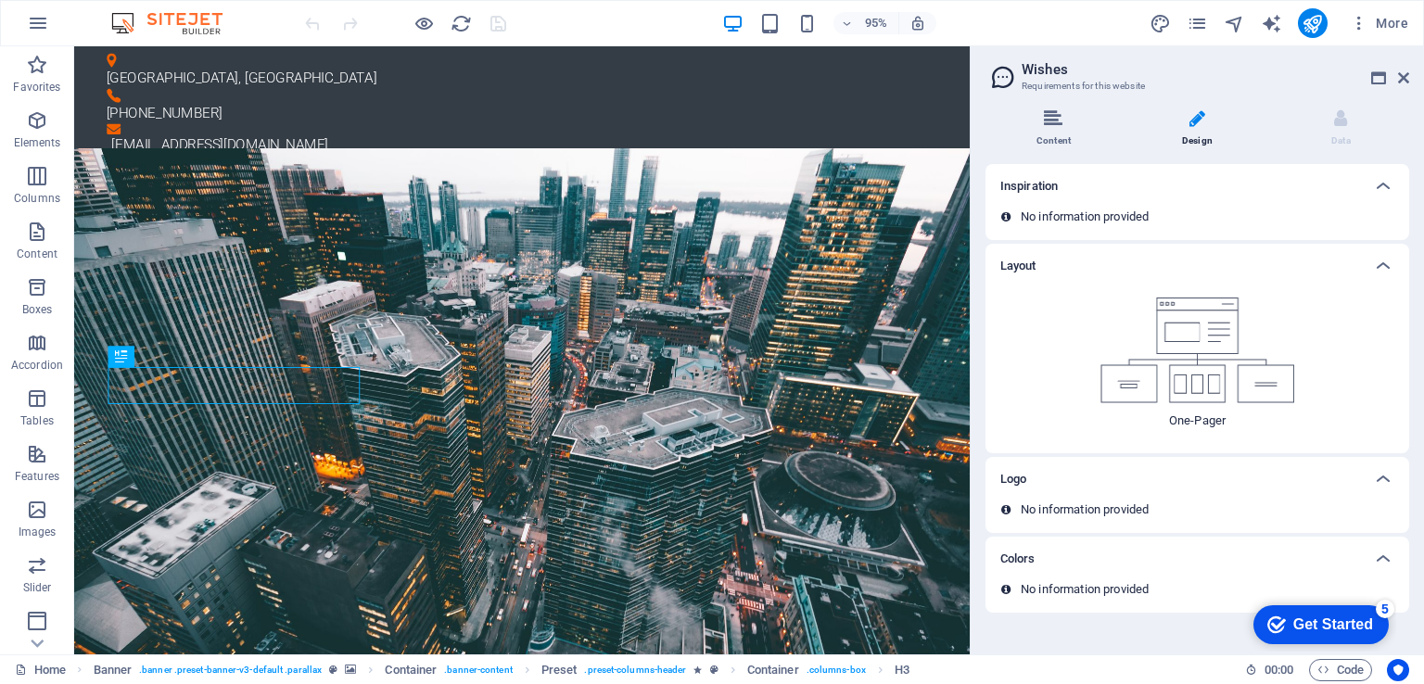
click at [1054, 124] on icon at bounding box center [1053, 118] width 19 height 19
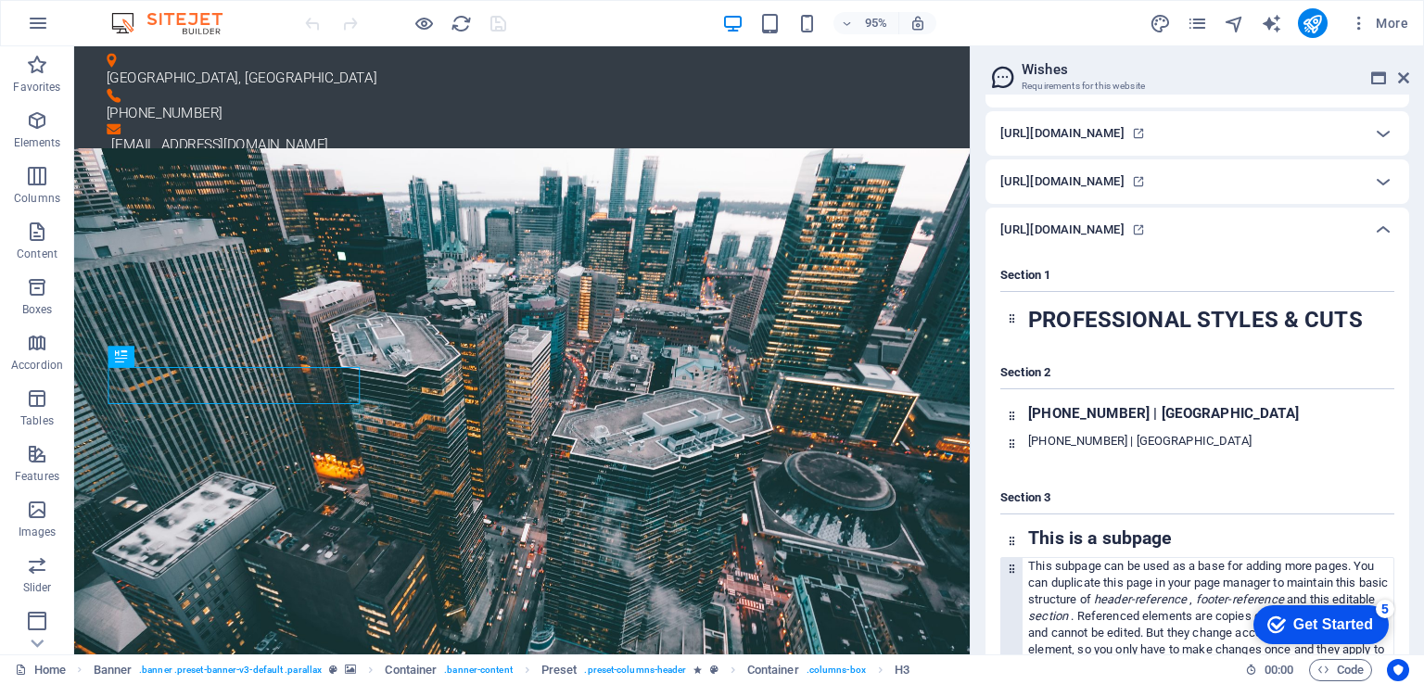
scroll to position [185, 0]
click at [1317, 622] on div "Get Started" at bounding box center [1333, 625] width 80 height 17
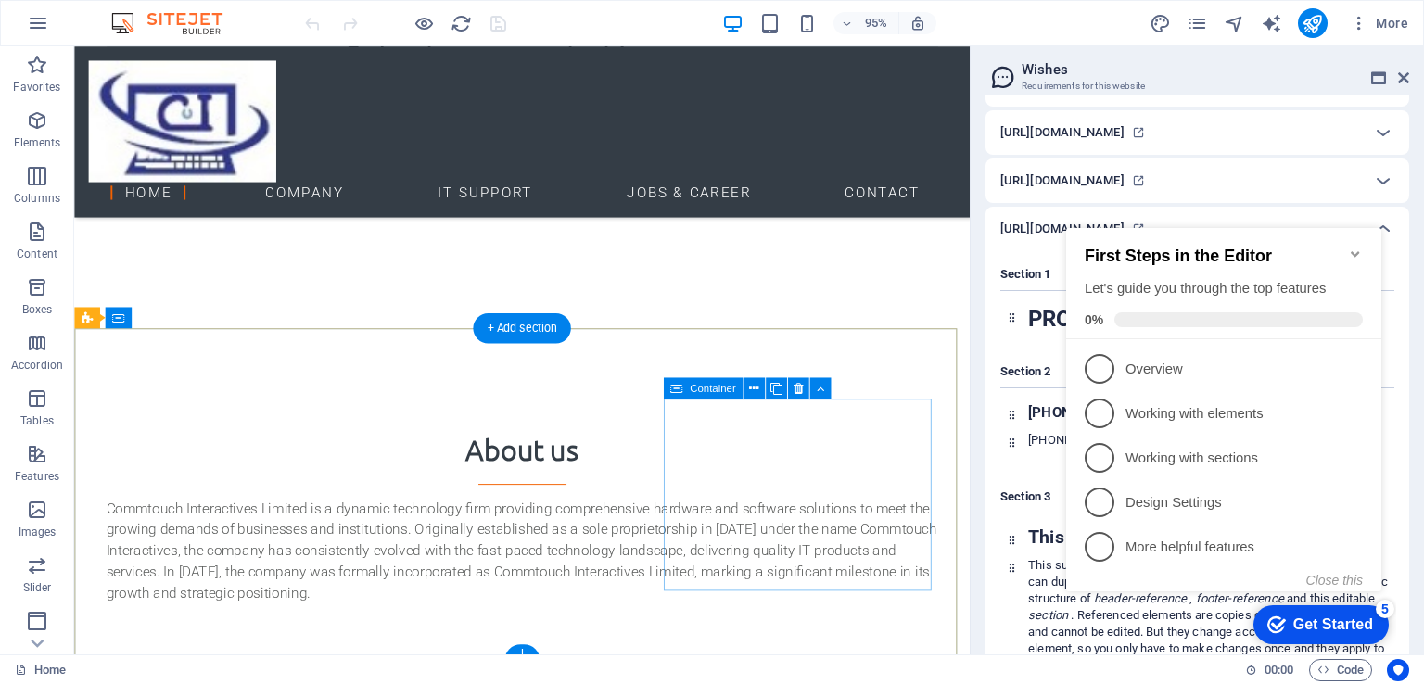
scroll to position [2783, 0]
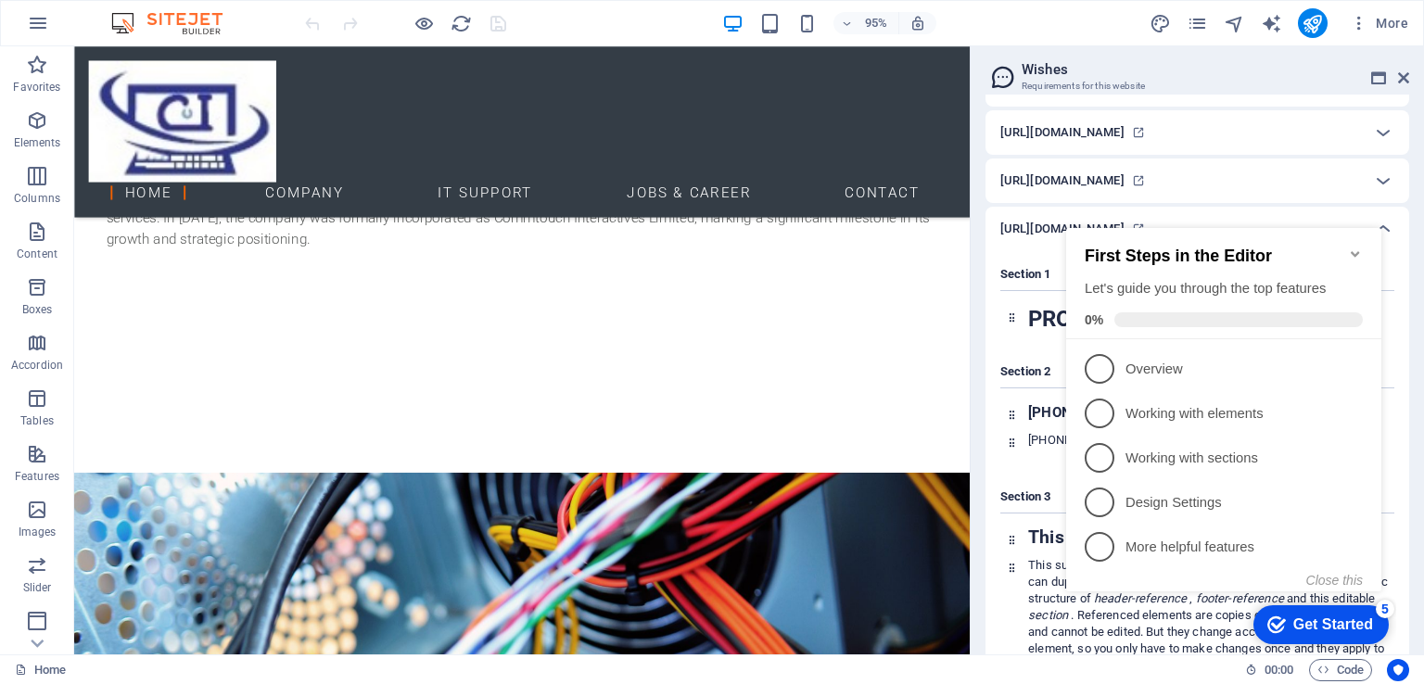
click at [1357, 251] on icon "Minimize checklist" at bounding box center [1355, 254] width 8 height 6
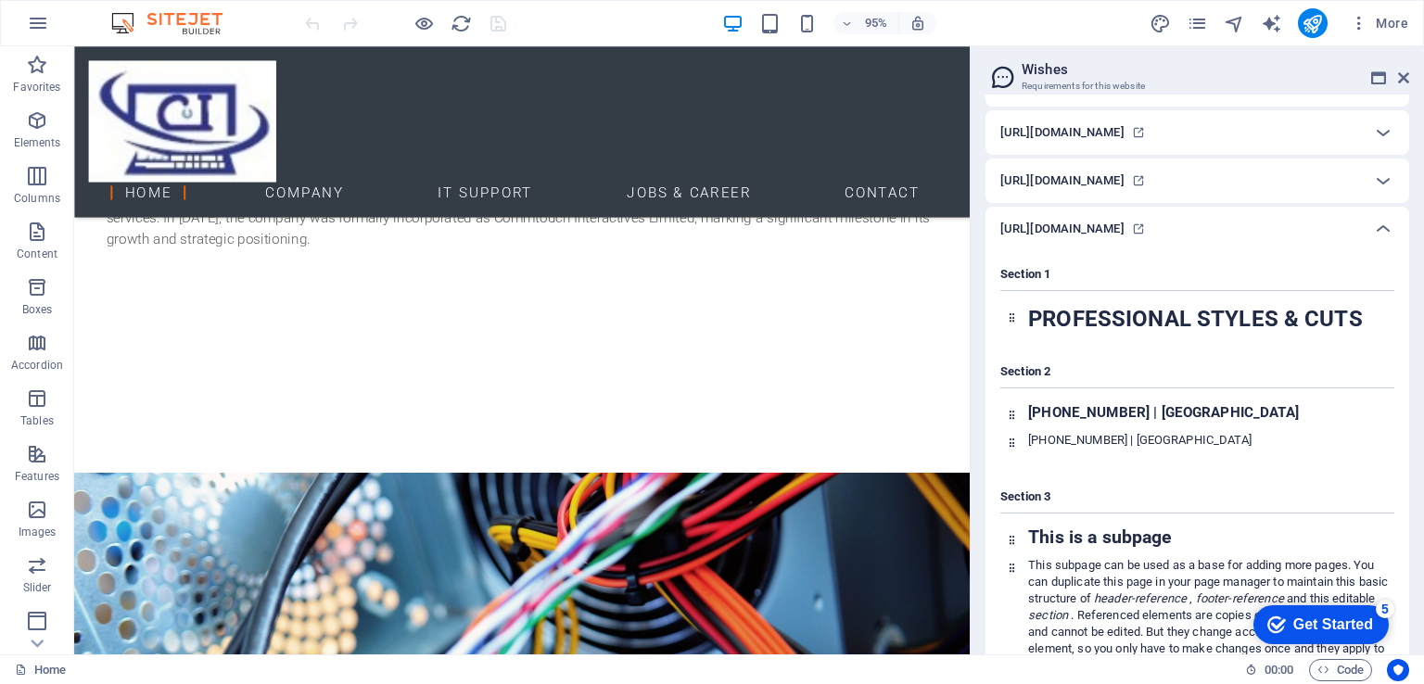
scroll to position [0, 0]
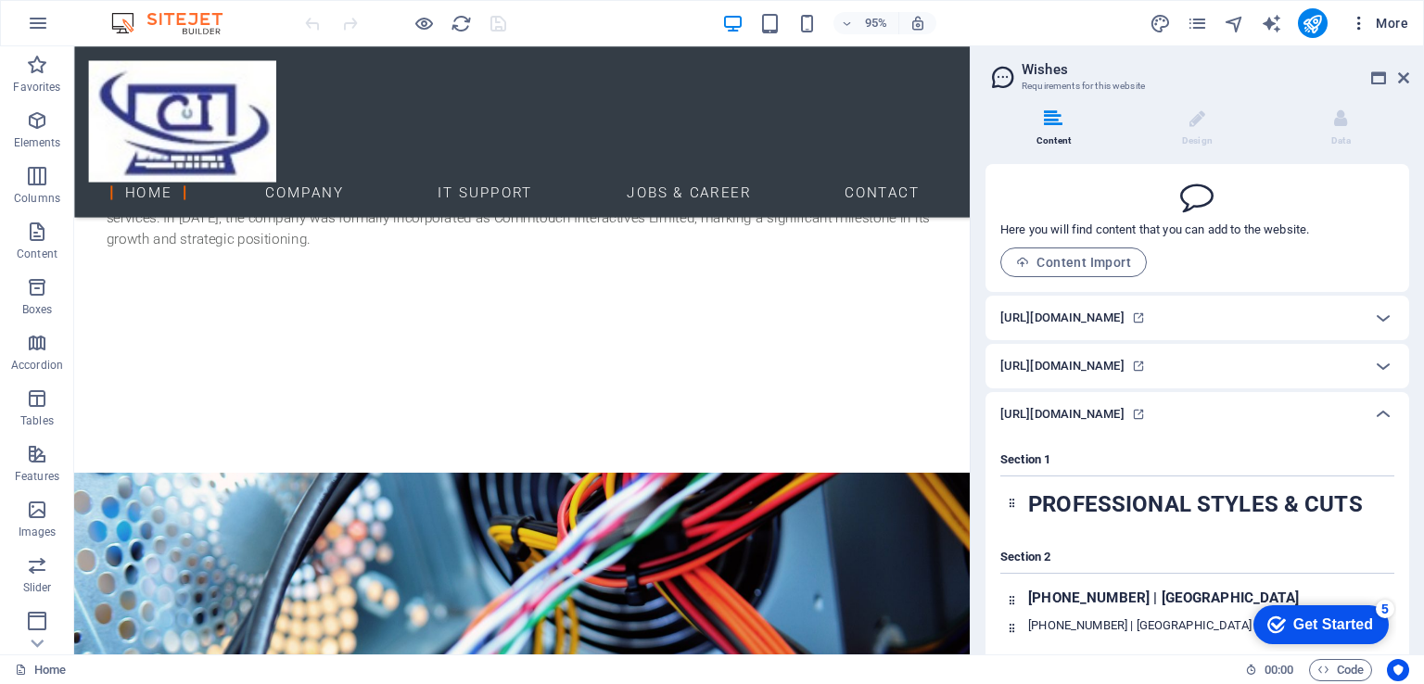
click at [1362, 19] on icon "button" at bounding box center [1359, 23] width 19 height 19
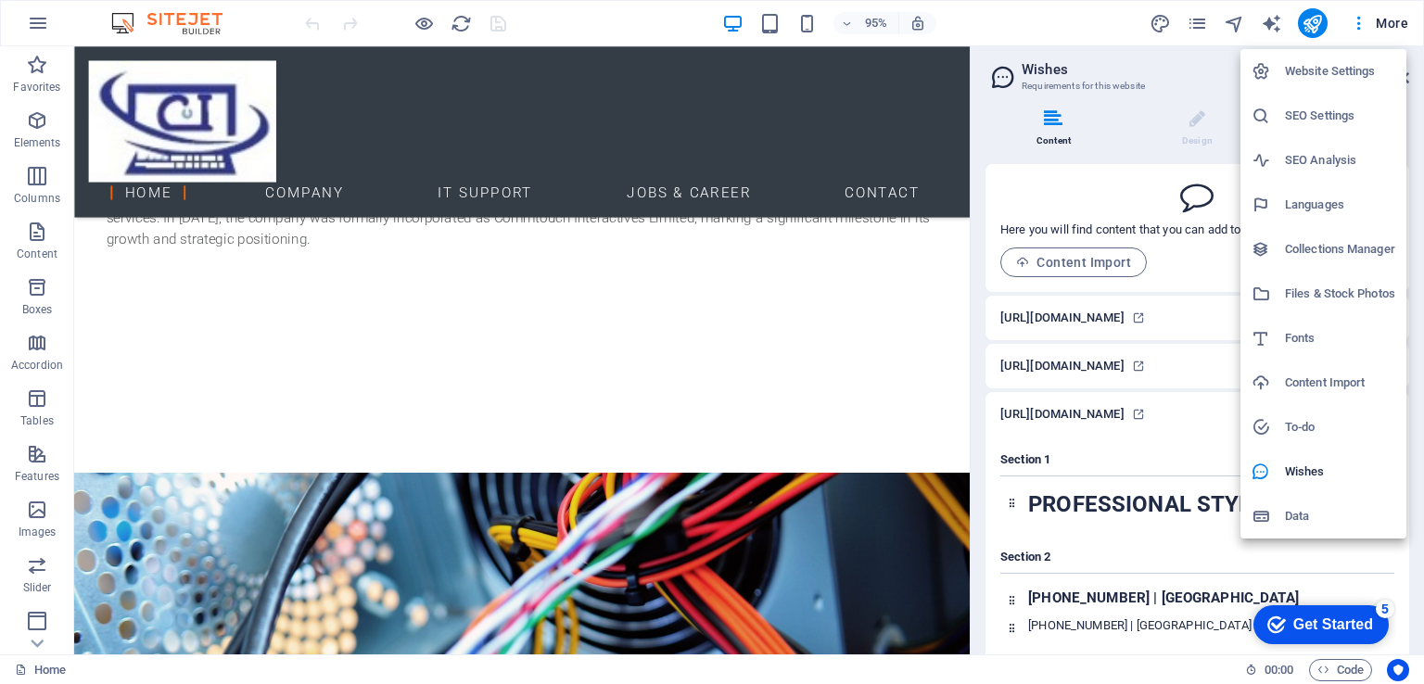
click at [1326, 71] on h6 "Website Settings" at bounding box center [1340, 71] width 110 height 22
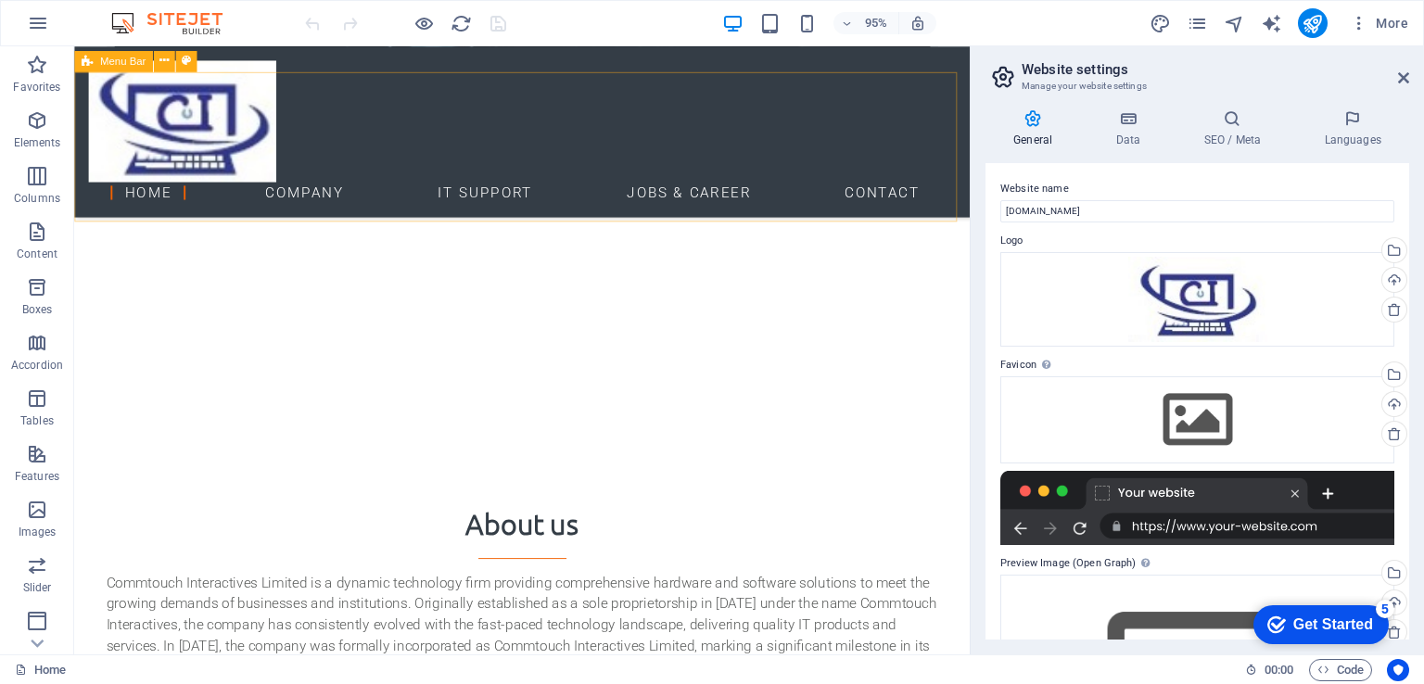
scroll to position [2320, 0]
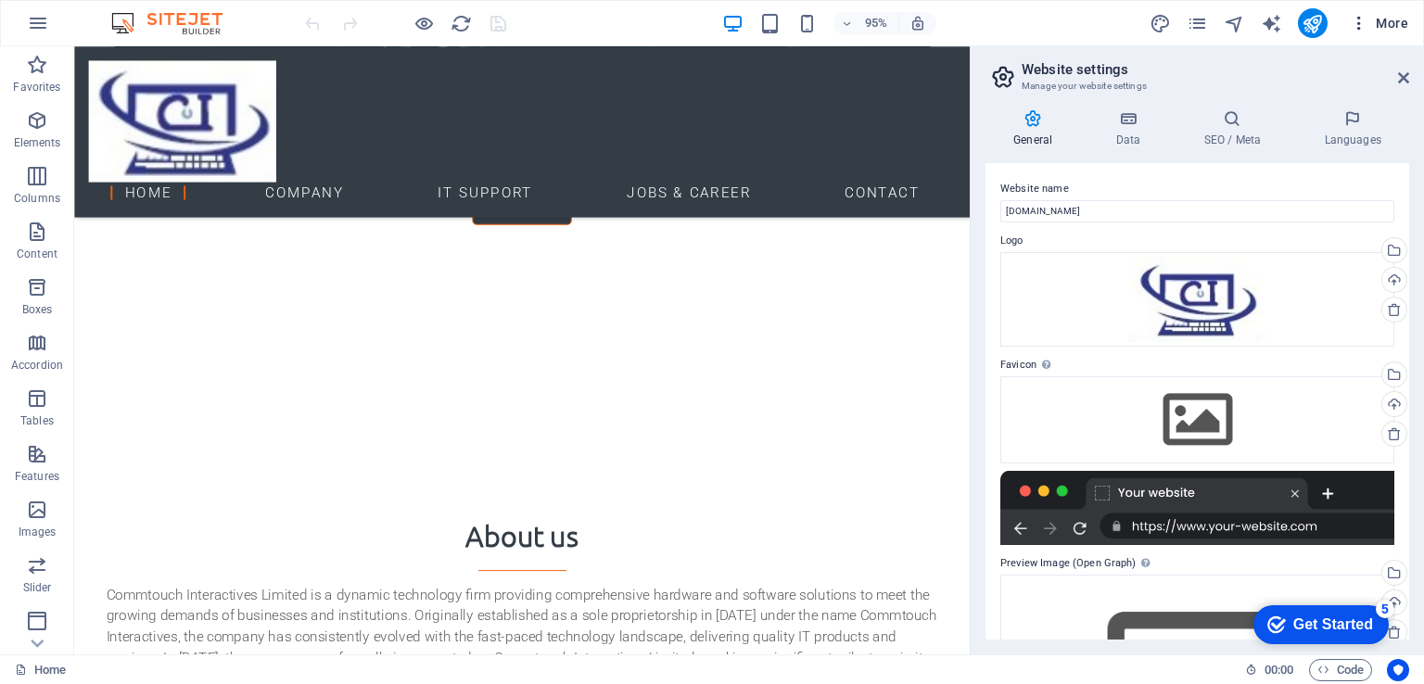
click at [1356, 18] on icon "button" at bounding box center [1359, 23] width 19 height 19
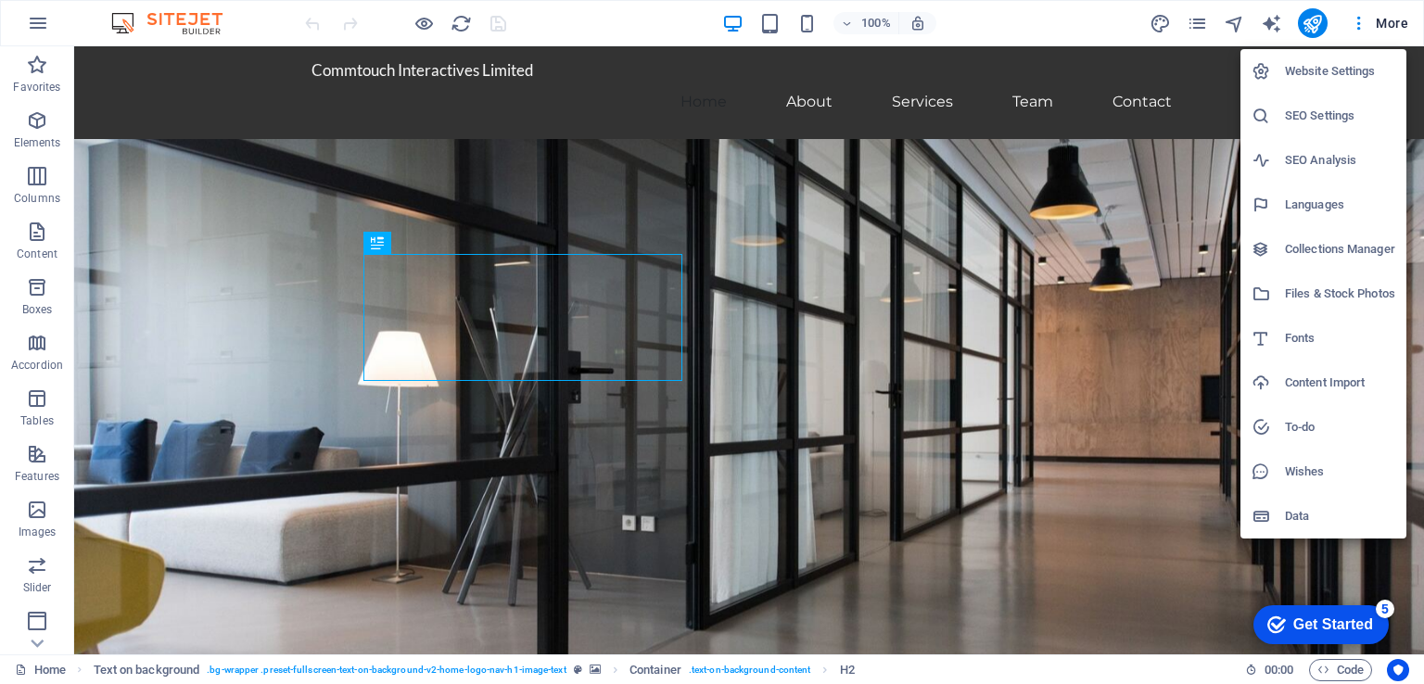
click at [1300, 66] on h6 "Website Settings" at bounding box center [1340, 71] width 110 height 22
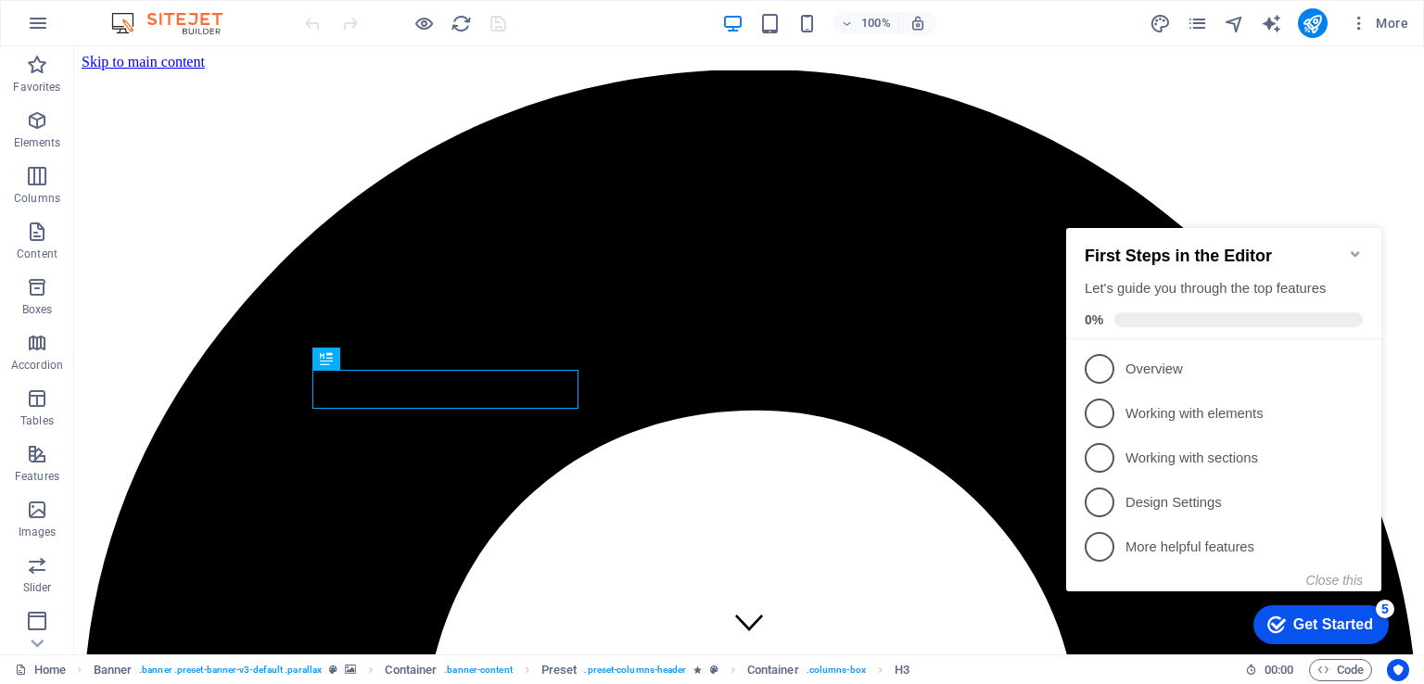
click at [1328, 626] on div "Get Started" at bounding box center [1333, 625] width 80 height 17
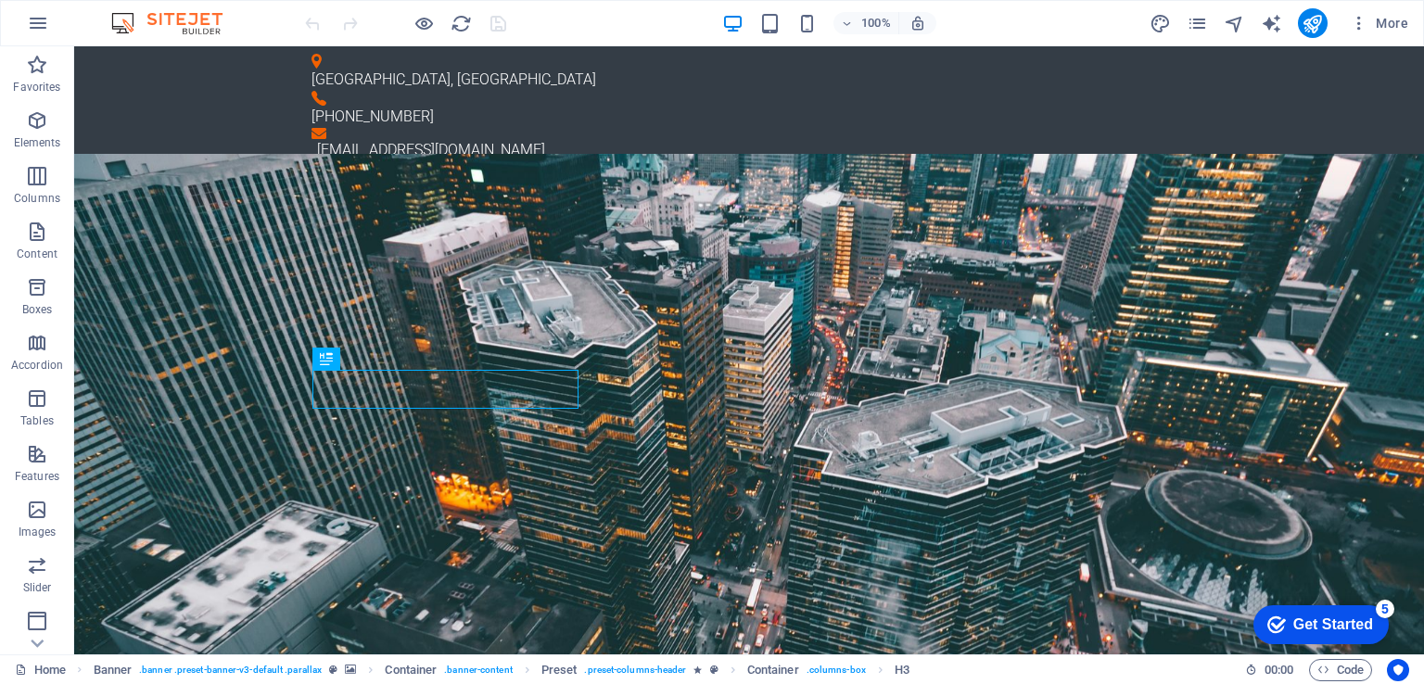
click at [1320, 619] on div "Get Started" at bounding box center [1333, 625] width 80 height 17
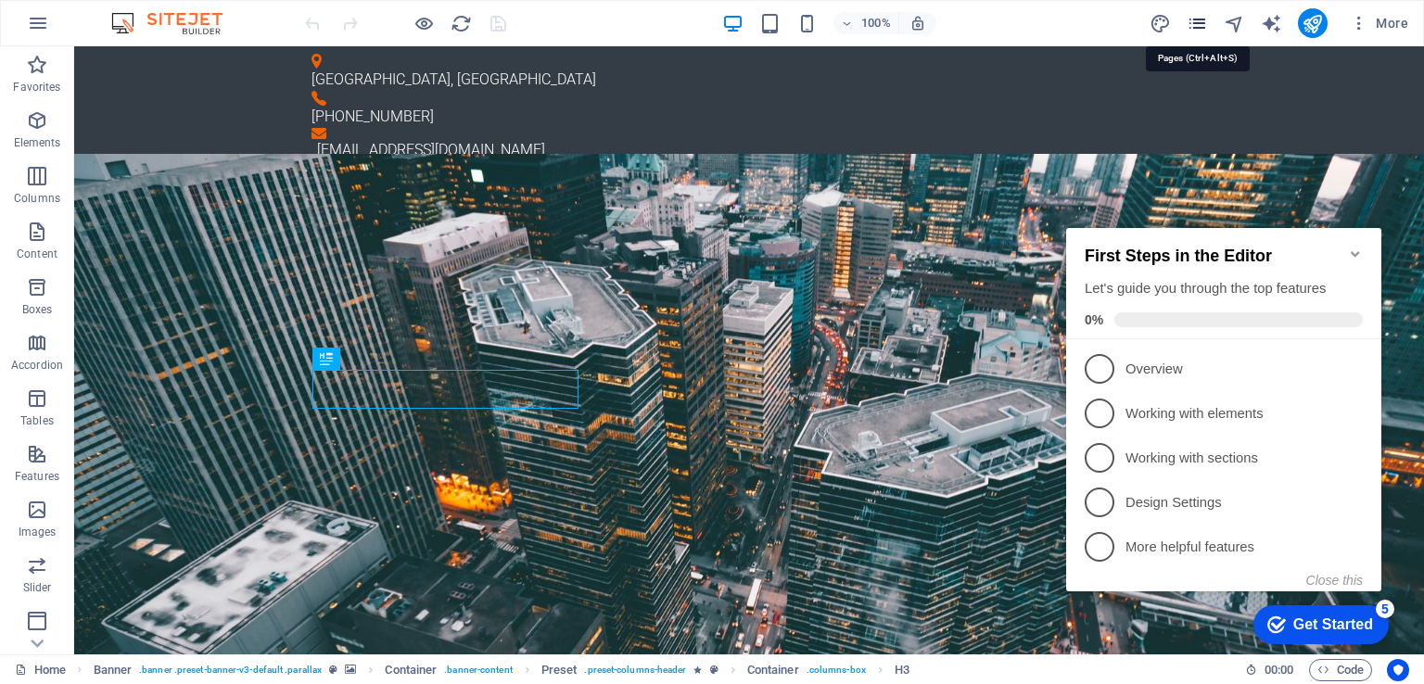
click at [1200, 16] on icon "pages" at bounding box center [1197, 23] width 21 height 21
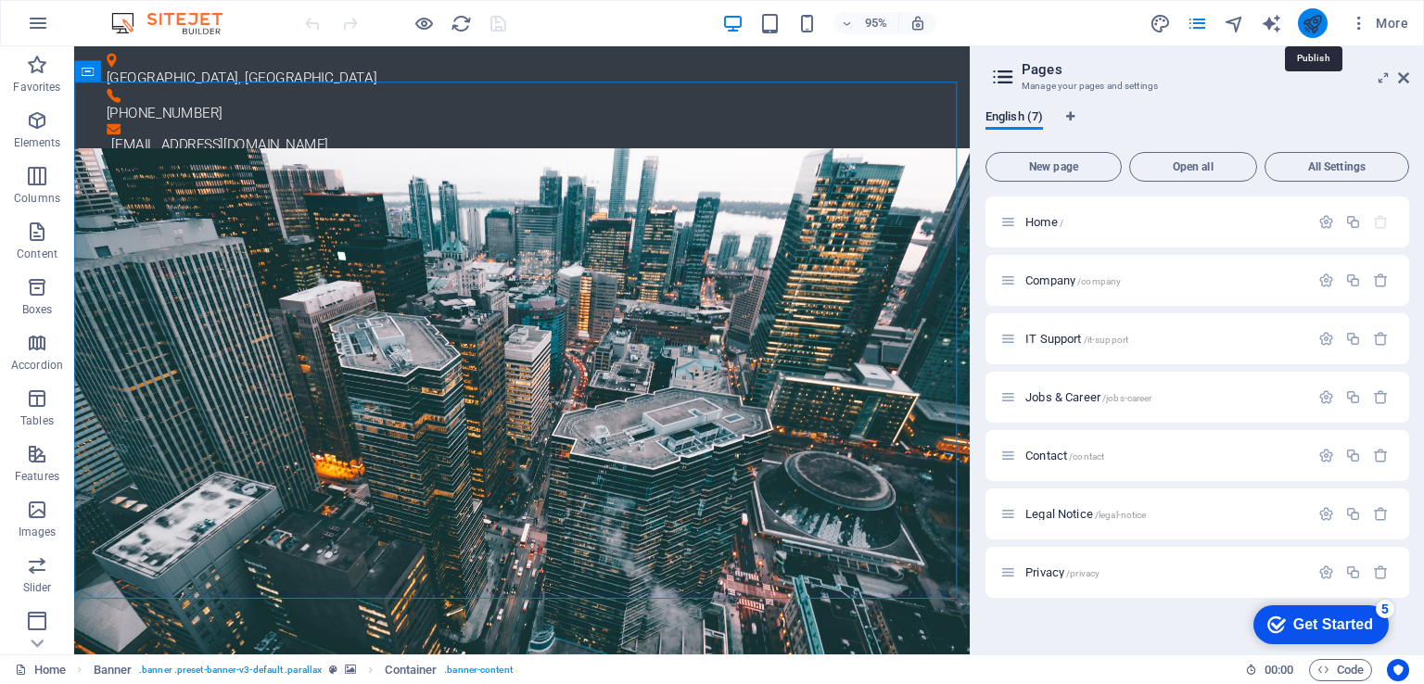
click at [1317, 13] on icon "publish" at bounding box center [1312, 23] width 21 height 21
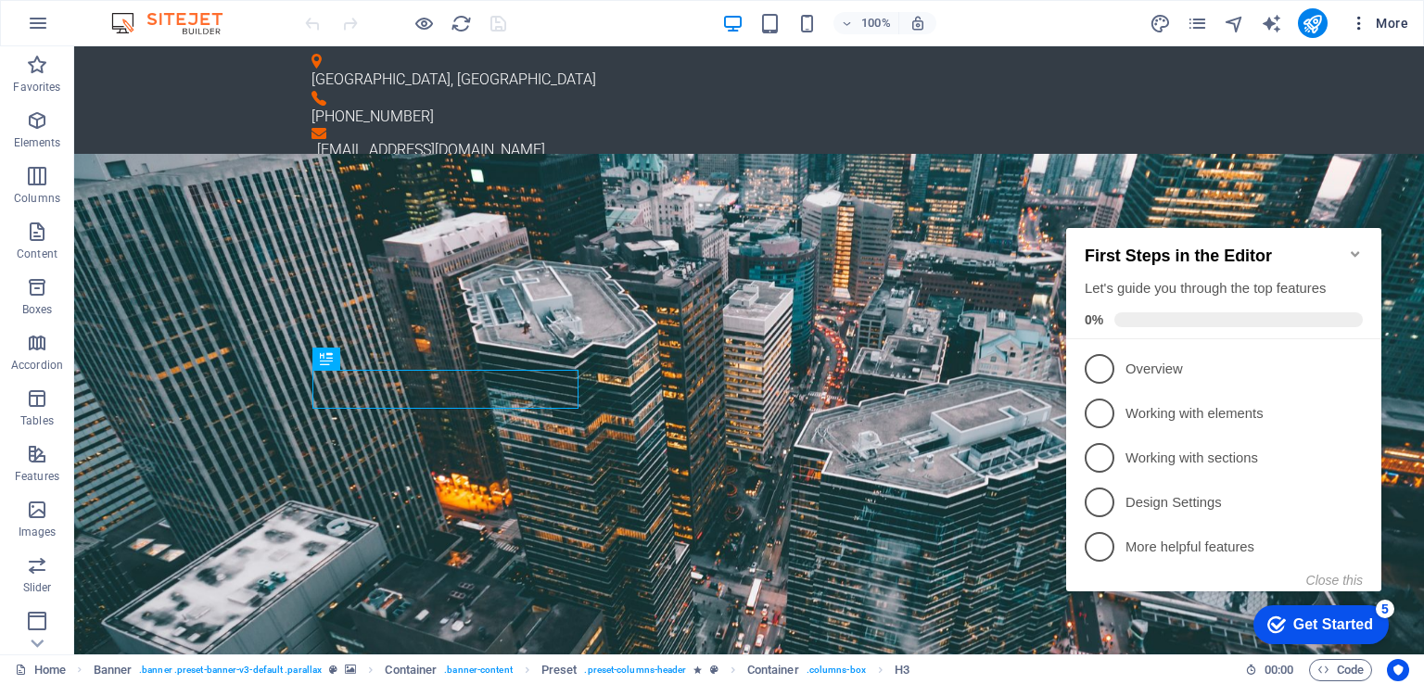
click at [1363, 18] on icon "button" at bounding box center [1359, 23] width 19 height 19
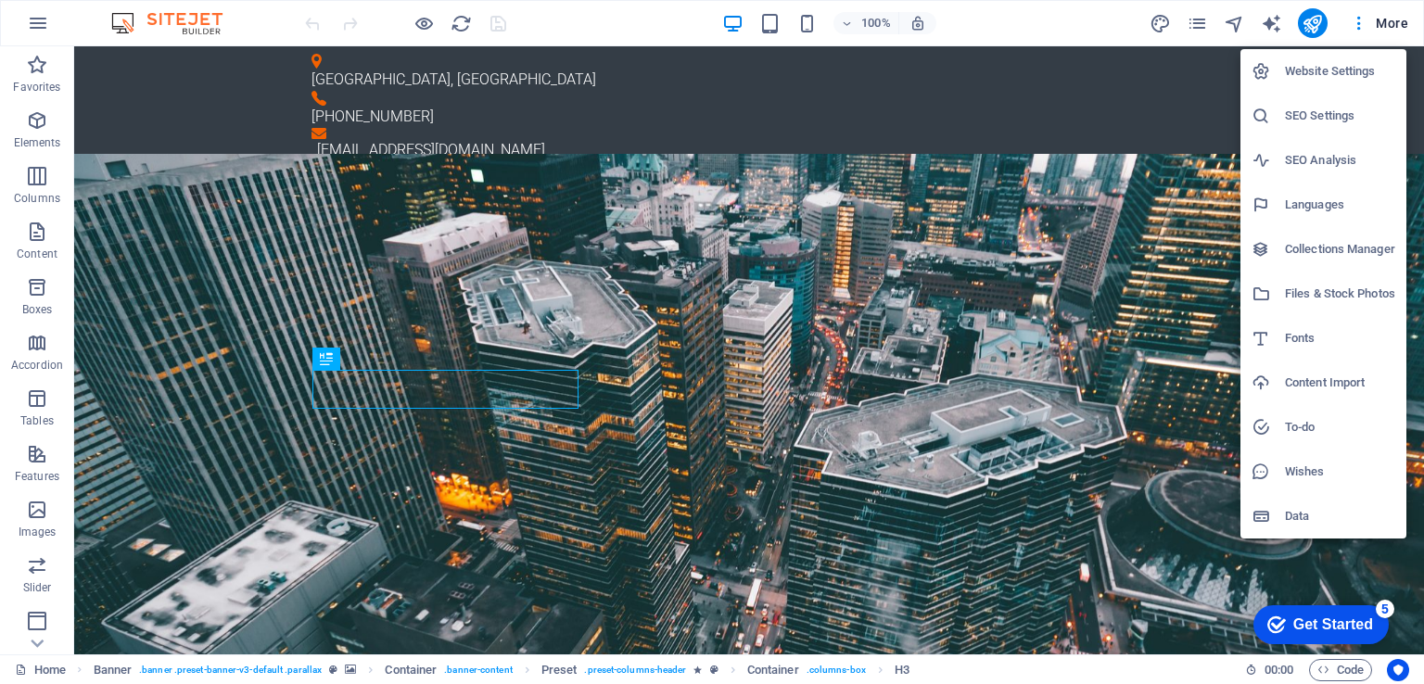
click at [1050, 388] on div at bounding box center [712, 342] width 1424 height 684
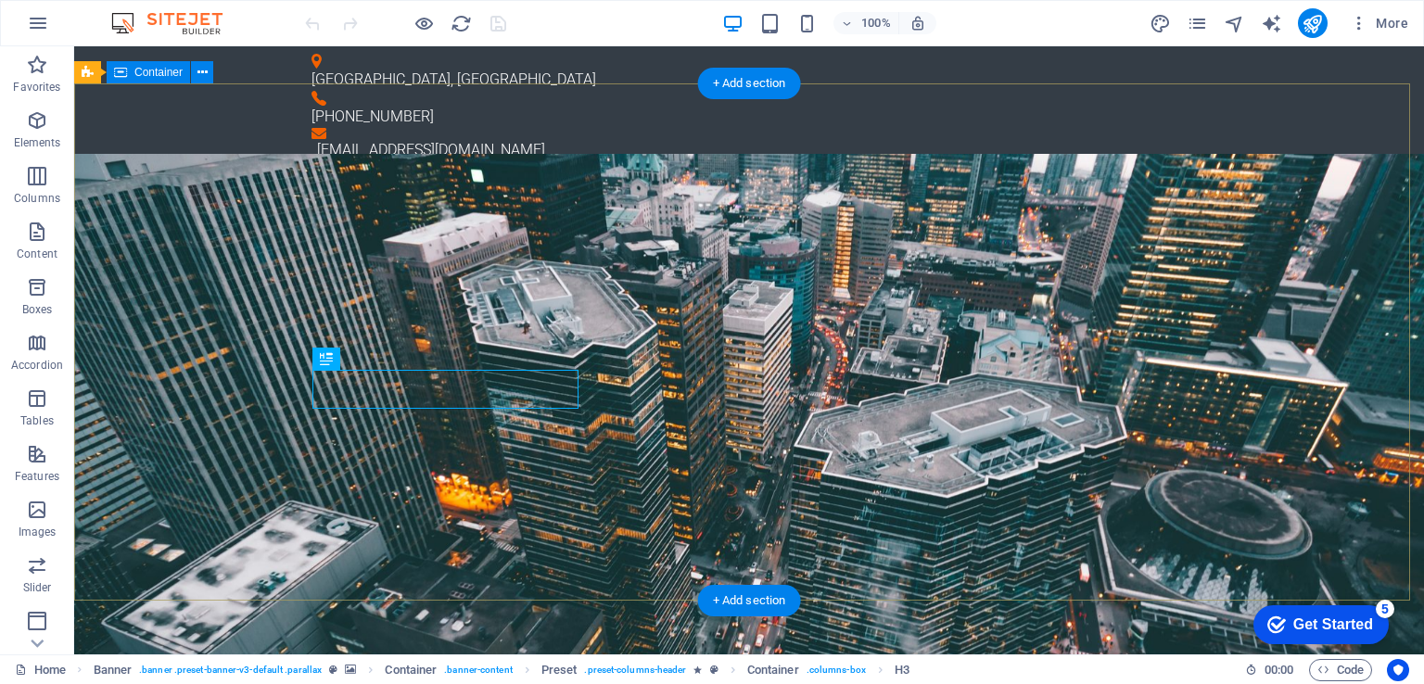
drag, startPoint x: 1279, startPoint y: 131, endPoint x: 1276, endPoint y: 83, distance: 47.4
